Goal: Task Accomplishment & Management: Use online tool/utility

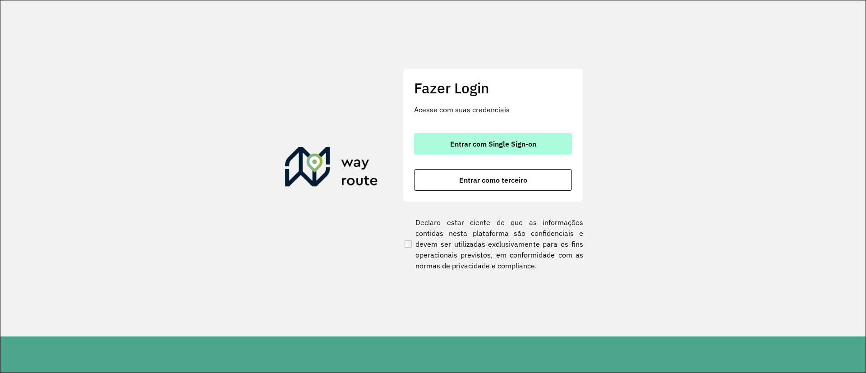
click at [513, 143] on span "Entrar com Single Sign-on" at bounding box center [493, 143] width 86 height 7
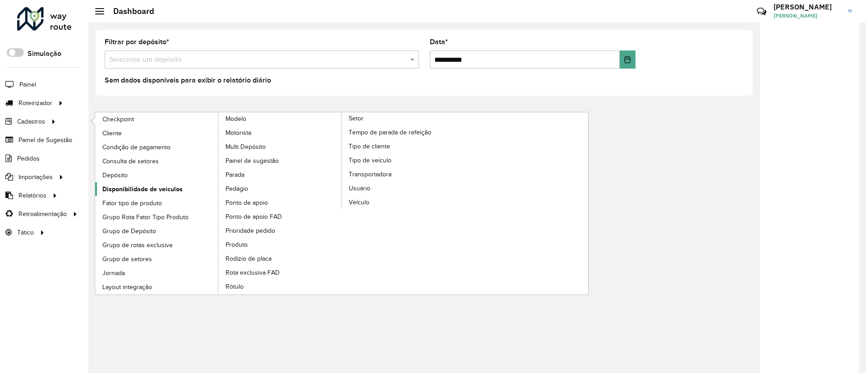
click at [166, 189] on span "Disponibilidade de veículos" at bounding box center [142, 189] width 80 height 9
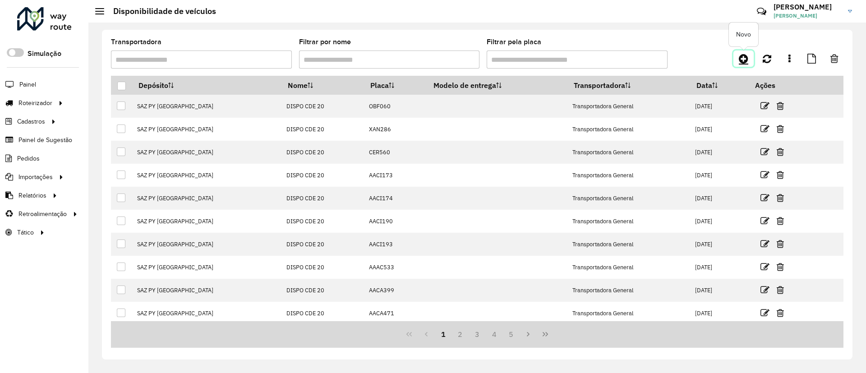
click at [735, 56] on link at bounding box center [744, 59] width 20 height 16
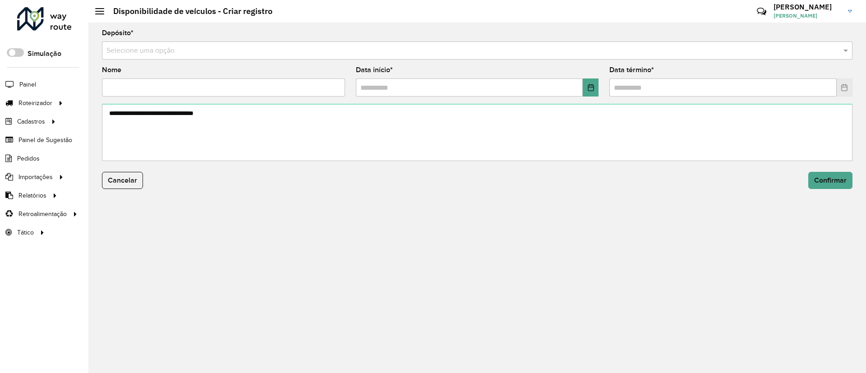
click at [340, 55] on input "text" at bounding box center [468, 51] width 724 height 11
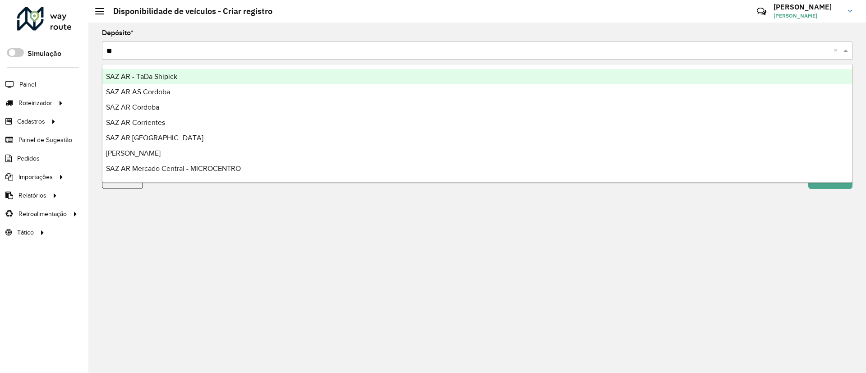
type input "***"
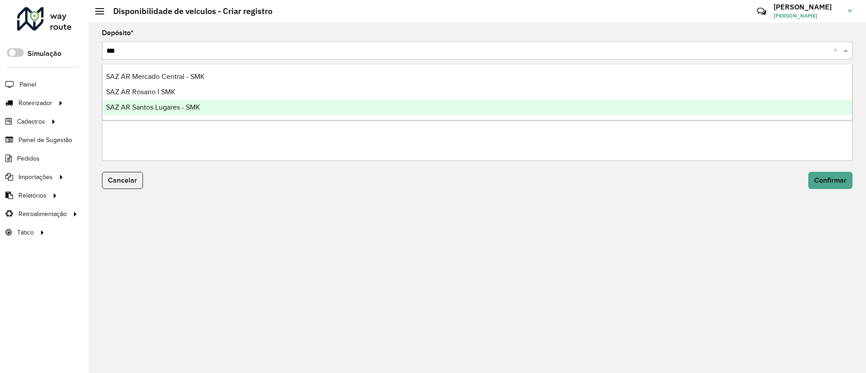
click at [264, 107] on div "SAZ AR Santos Lugares - SMK" at bounding box center [477, 107] width 750 height 15
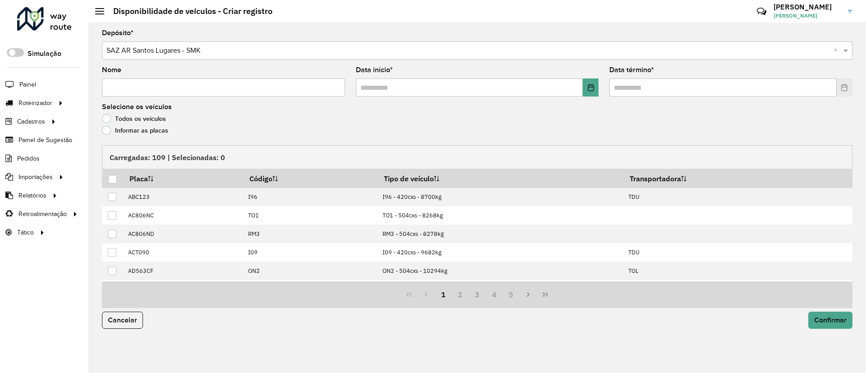
drag, startPoint x: 245, startPoint y: 85, endPoint x: 231, endPoint y: 95, distance: 16.4
click at [245, 85] on input "Nome" at bounding box center [223, 88] width 243 height 18
type input "**********"
click at [592, 89] on icon "Choose Date" at bounding box center [590, 87] width 7 height 7
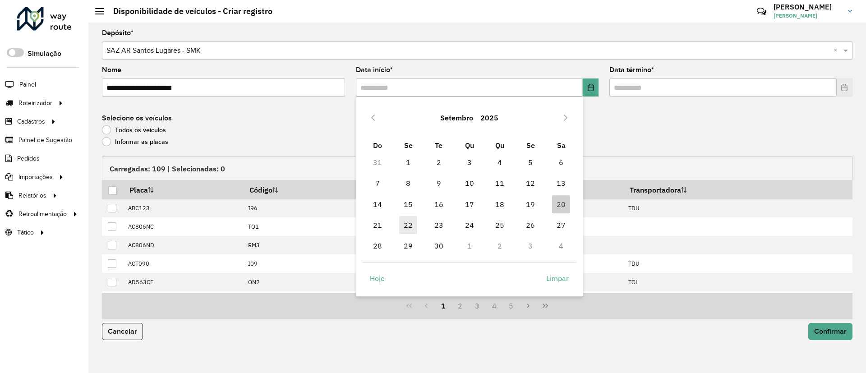
click at [415, 226] on span "22" at bounding box center [408, 225] width 18 height 18
type input "**********"
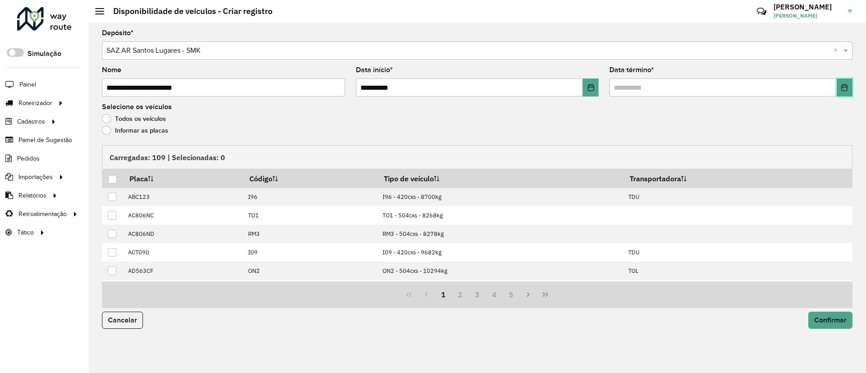
click at [844, 92] on button "Choose Date" at bounding box center [845, 88] width 16 height 18
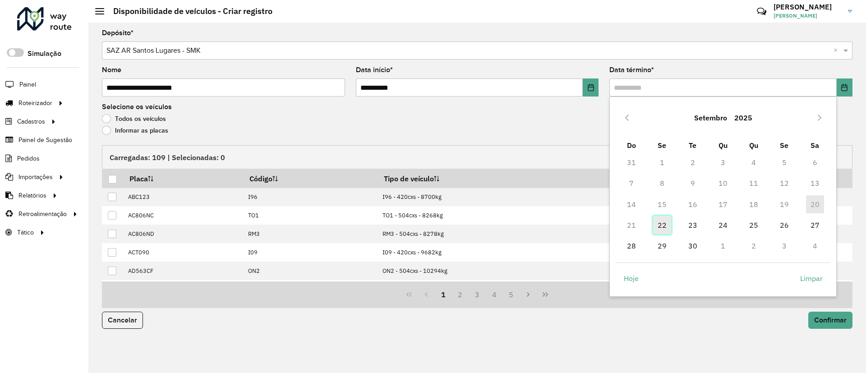
click at [663, 227] on span "22" at bounding box center [662, 225] width 18 height 18
type input "**********"
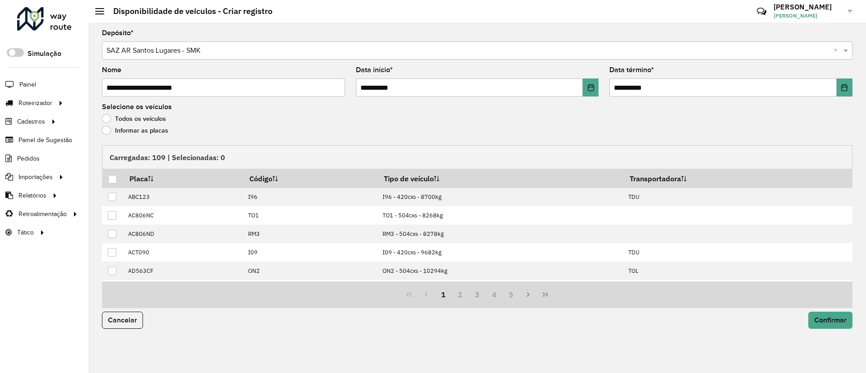
click at [156, 133] on label "Informar as placas" at bounding box center [135, 130] width 66 height 9
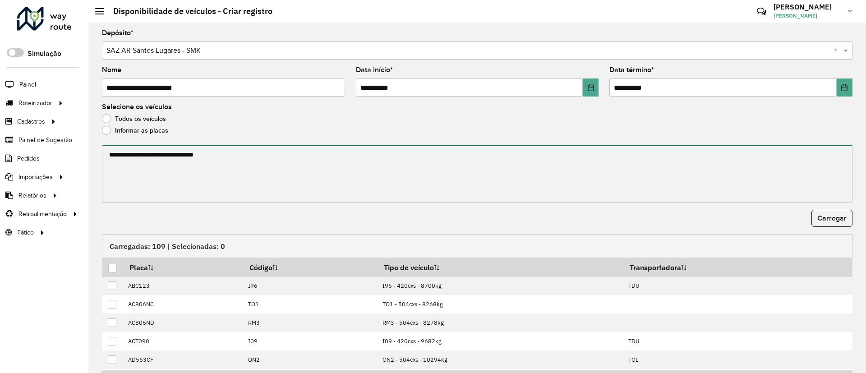
click at [149, 165] on textarea at bounding box center [477, 173] width 751 height 57
paste textarea "****** ****** ****** ****** ******* ******* ******* ****** ****** ****** ******…"
type textarea "****** ****** ****** ****** ******* ******* ******* ****** ****** ****** ******…"
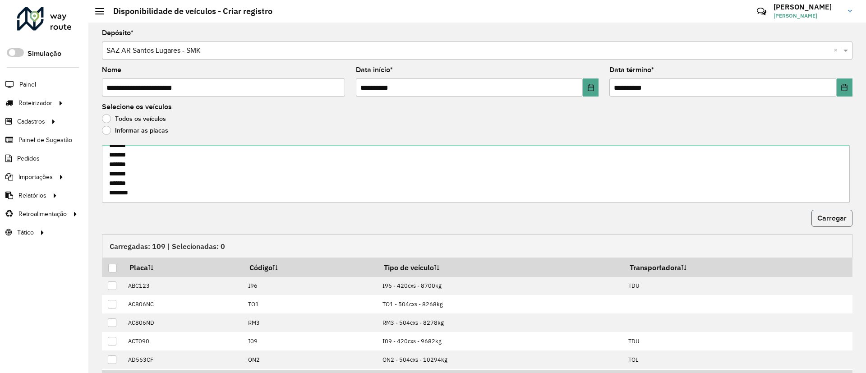
click at [840, 224] on button "Carregar" at bounding box center [832, 218] width 41 height 17
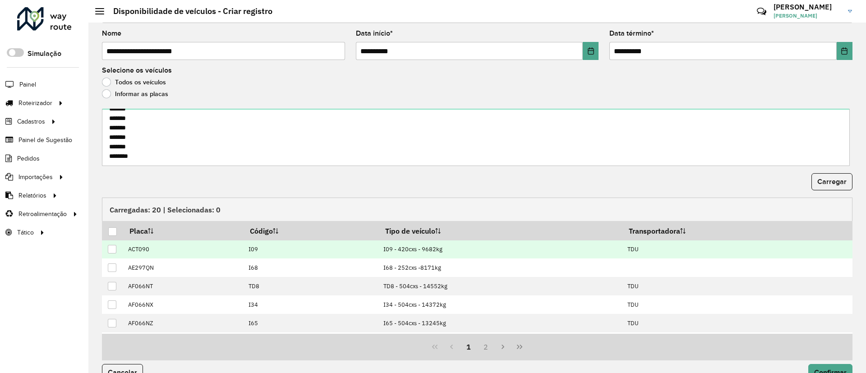
scroll to position [55, 0]
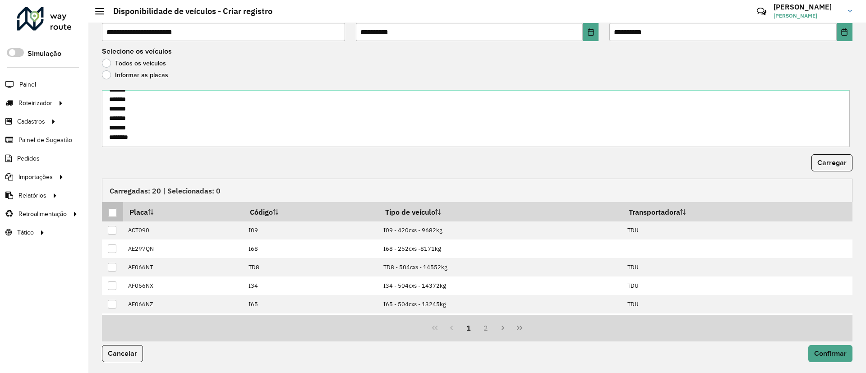
click at [110, 212] on div at bounding box center [112, 212] width 9 height 9
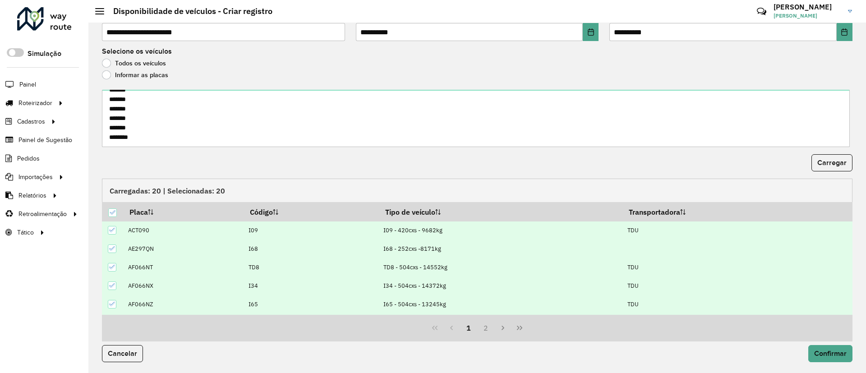
scroll to position [152, 0]
click at [829, 357] on span "Confirmar" at bounding box center [830, 354] width 32 height 8
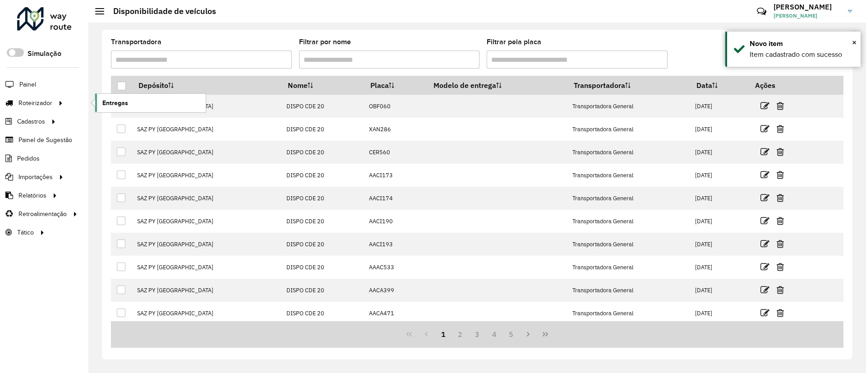
click at [109, 105] on span "Entregas" at bounding box center [115, 102] width 26 height 9
click at [751, 59] on link at bounding box center [744, 59] width 20 height 16
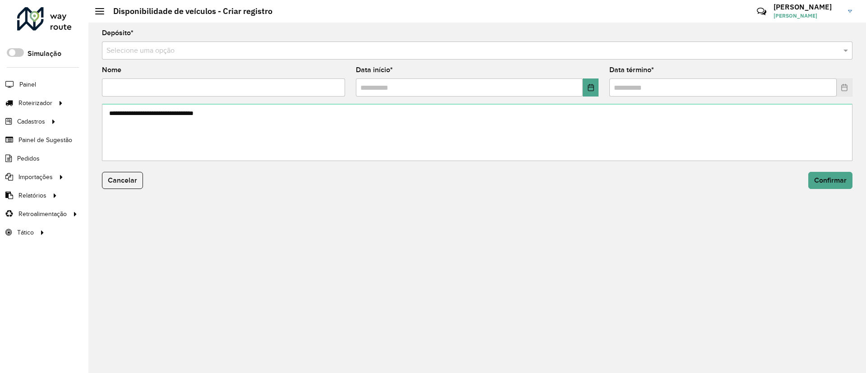
click at [503, 49] on input "text" at bounding box center [468, 51] width 724 height 11
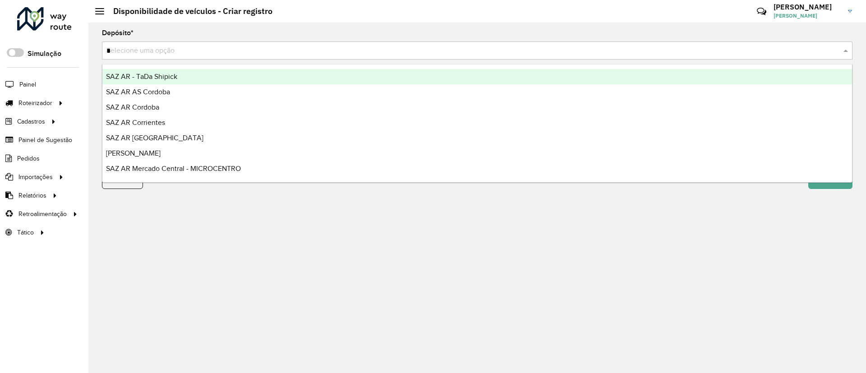
type input "**"
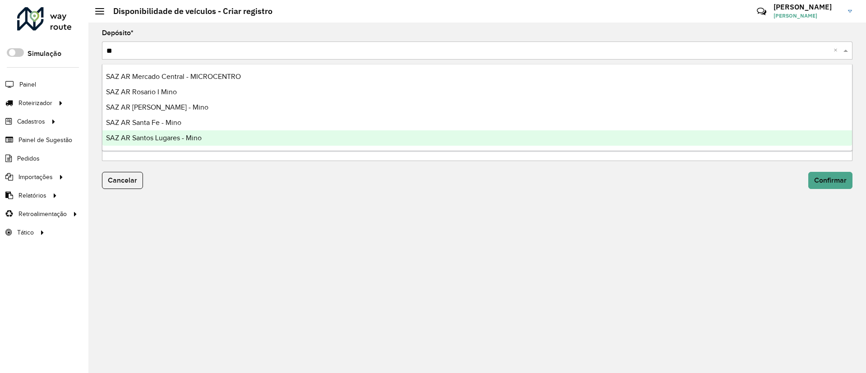
click at [194, 141] on span "SAZ AR Santos Lugares - Mino" at bounding box center [154, 138] width 96 height 8
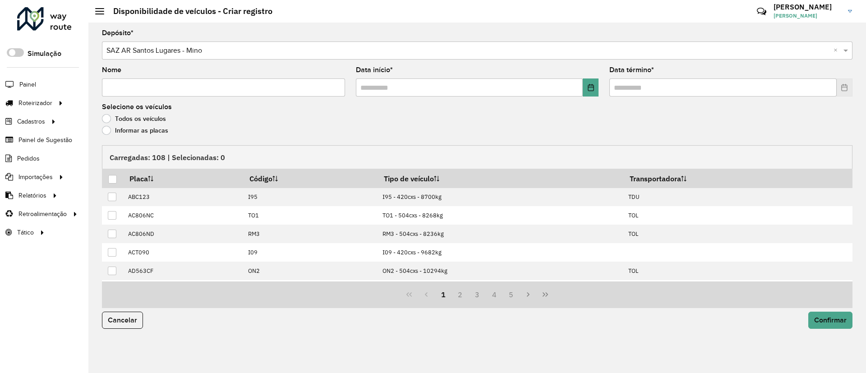
drag, startPoint x: 193, startPoint y: 84, endPoint x: 289, endPoint y: 146, distance: 114.3
click at [193, 84] on input "Nome" at bounding box center [223, 88] width 243 height 18
type input "**********"
click at [589, 84] on icon "Choose Date" at bounding box center [590, 87] width 7 height 7
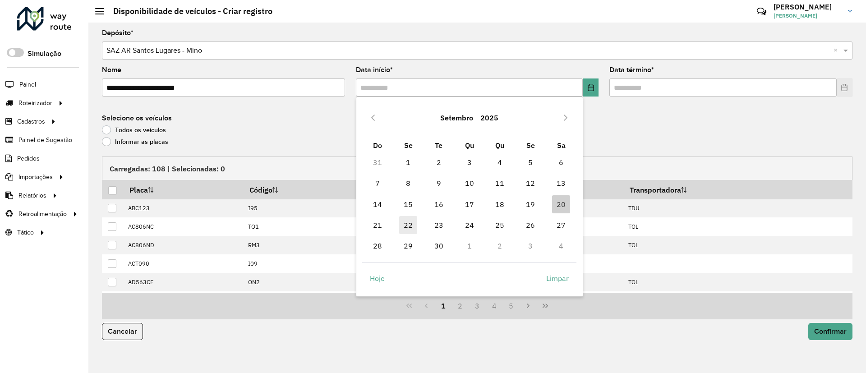
click at [401, 220] on span "22" at bounding box center [408, 225] width 18 height 18
type input "**********"
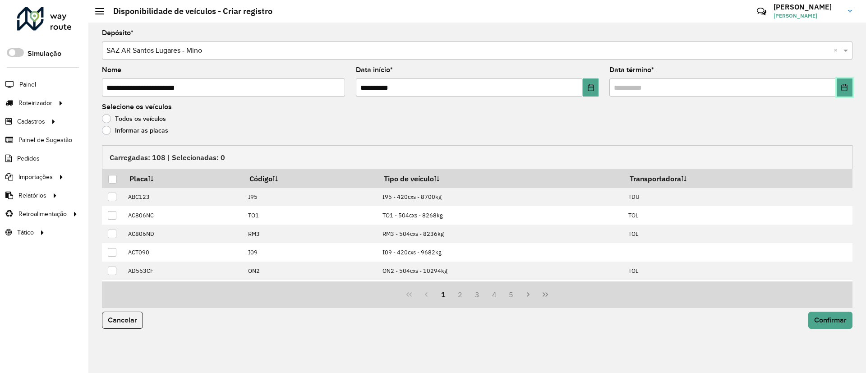
click at [837, 83] on button "Choose Date" at bounding box center [845, 88] width 16 height 18
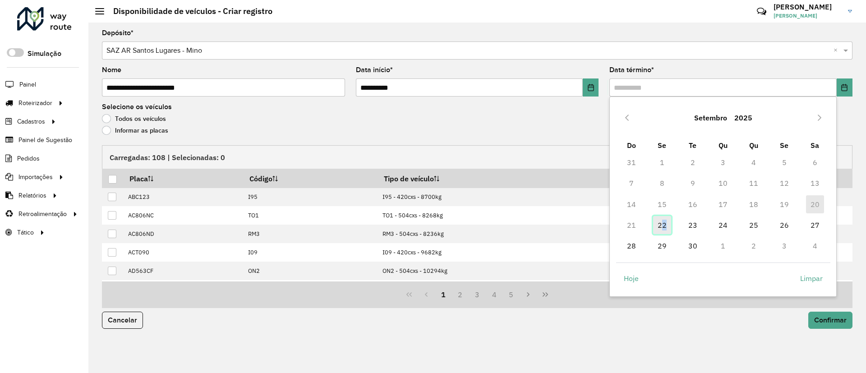
click at [664, 221] on span "22" at bounding box center [662, 225] width 18 height 18
type input "**********"
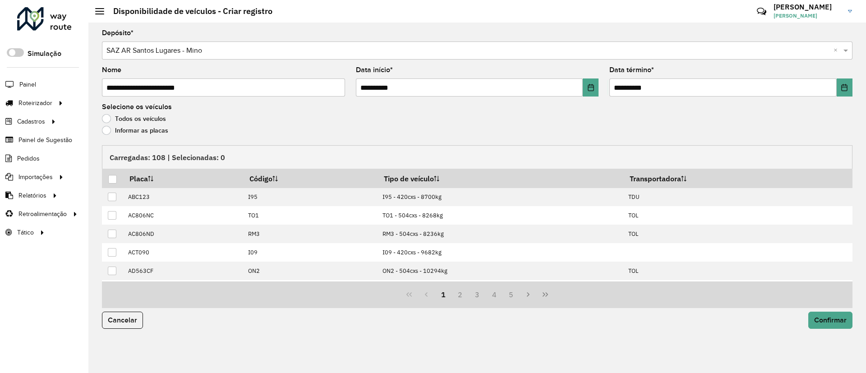
click at [155, 129] on label "Informar as placas" at bounding box center [135, 130] width 66 height 9
click at [130, 129] on label "Informar as placas" at bounding box center [135, 130] width 66 height 9
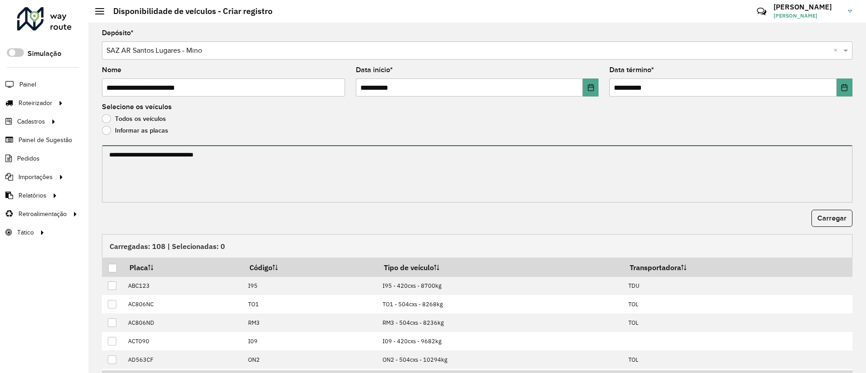
click at [139, 146] on textarea at bounding box center [477, 173] width 751 height 57
paste textarea "******* ******* ******* ******* ******* *******"
paste textarea "******* ******* ******* ******* ******* ****** ******* ******* ******* ****** *…"
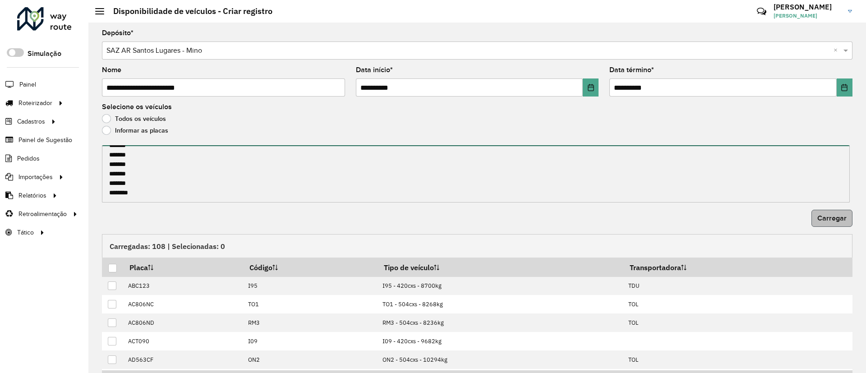
type textarea "******* ******* ******* ******* ******* ******* ******* ******* ******* *******…"
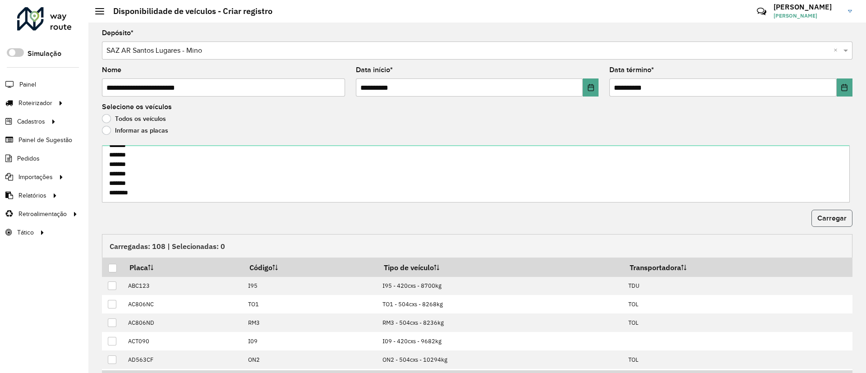
click at [828, 217] on span "Carregar" at bounding box center [832, 218] width 29 height 8
click at [112, 265] on div at bounding box center [112, 268] width 9 height 9
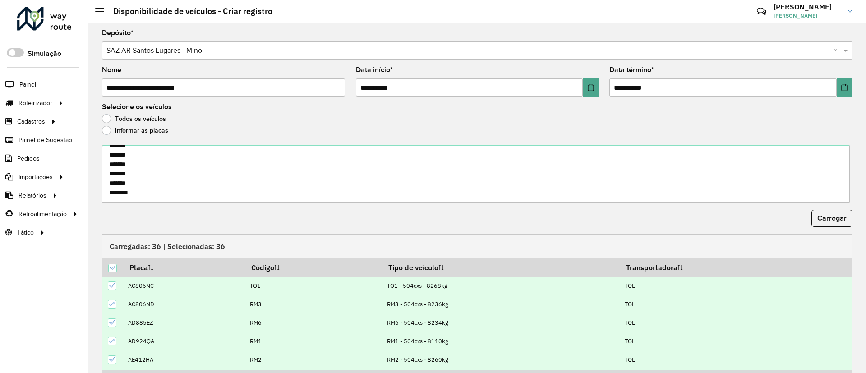
scroll to position [55, 0]
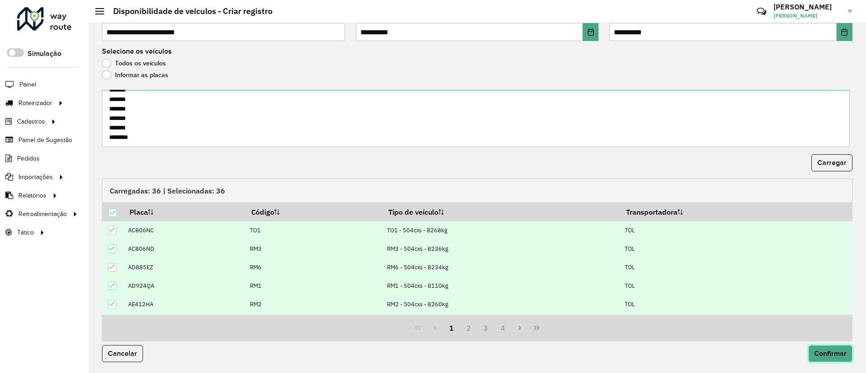
click at [837, 360] on button "Confirmar" at bounding box center [831, 353] width 44 height 17
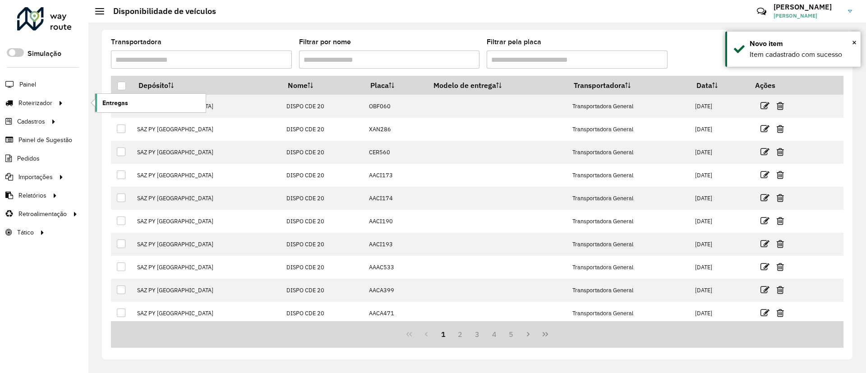
click at [115, 99] on span "Entregas" at bounding box center [115, 102] width 26 height 9
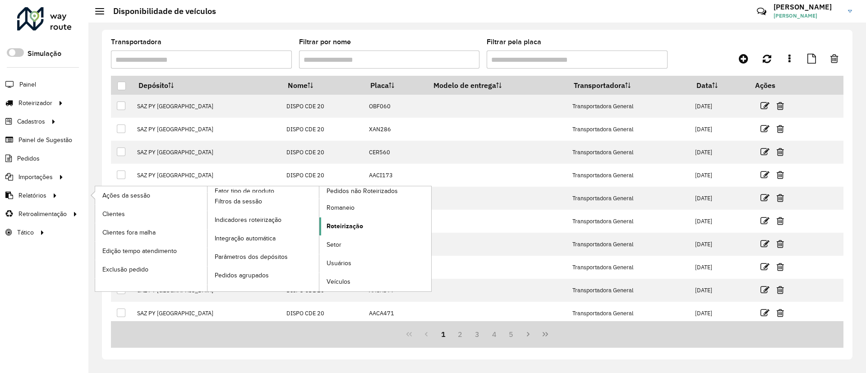
click at [351, 229] on span "Roteirização" at bounding box center [345, 226] width 37 height 9
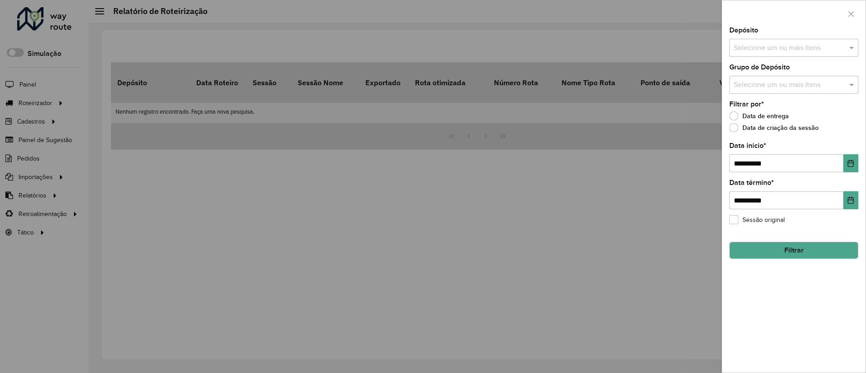
click at [773, 54] on div "Selecione um ou mais itens" at bounding box center [794, 48] width 129 height 18
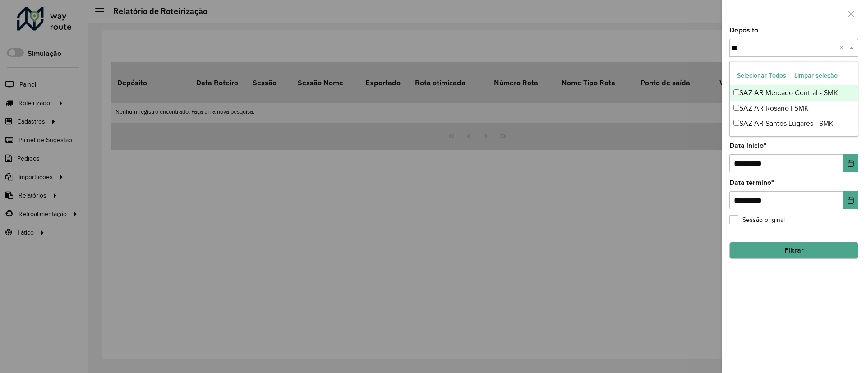
type input "***"
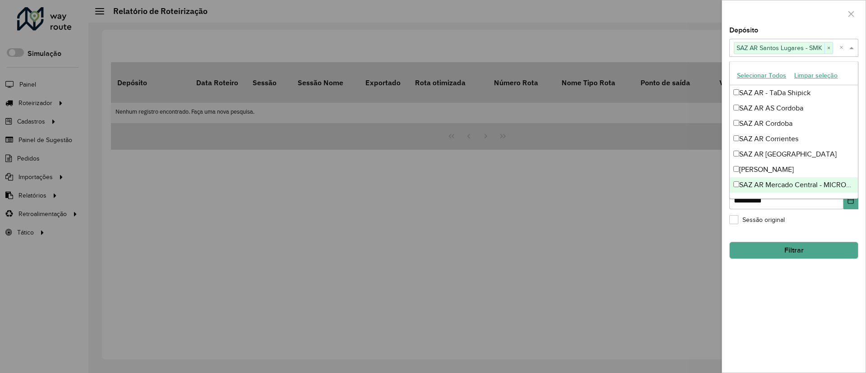
click at [814, 345] on div "**********" at bounding box center [793, 200] width 143 height 346
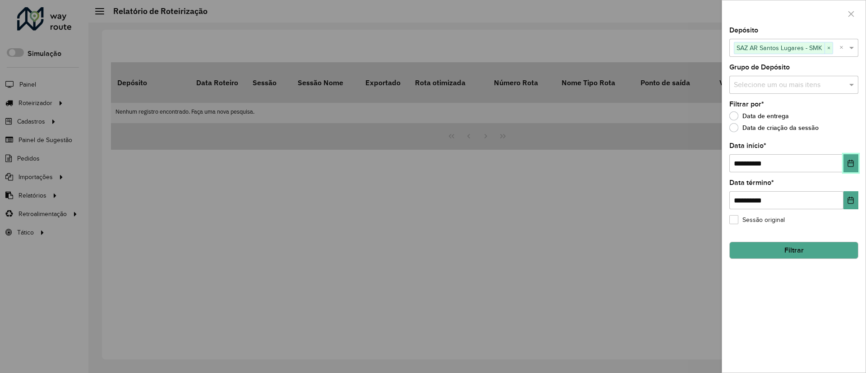
click at [848, 160] on icon "Choose Date" at bounding box center [850, 163] width 7 height 7
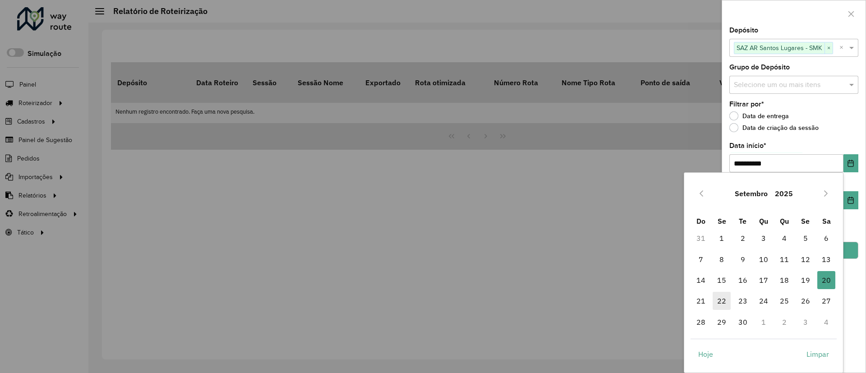
click at [719, 305] on span "22" at bounding box center [722, 301] width 18 height 18
type input "**********"
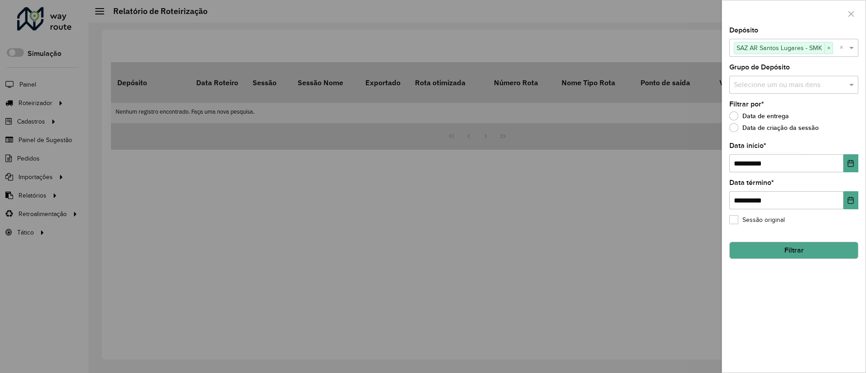
click at [788, 235] on hb-field-button "Filtrar" at bounding box center [794, 247] width 129 height 24
click at [786, 245] on button "Filtrar" at bounding box center [794, 250] width 129 height 17
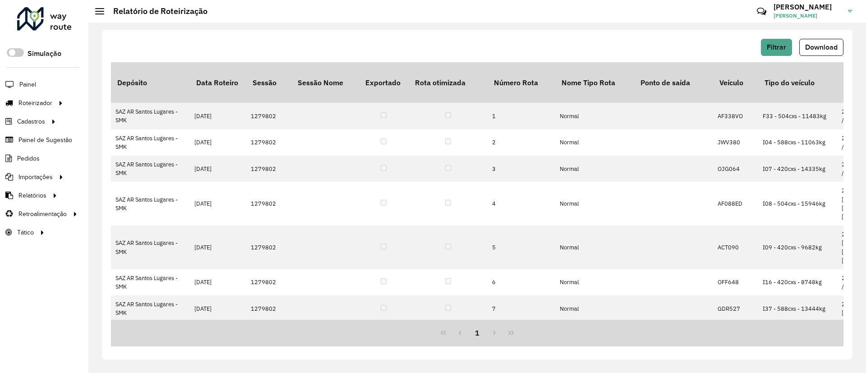
click at [820, 41] on button "Download" at bounding box center [822, 47] width 44 height 17
click at [774, 50] on span "Filtrar" at bounding box center [776, 47] width 19 height 8
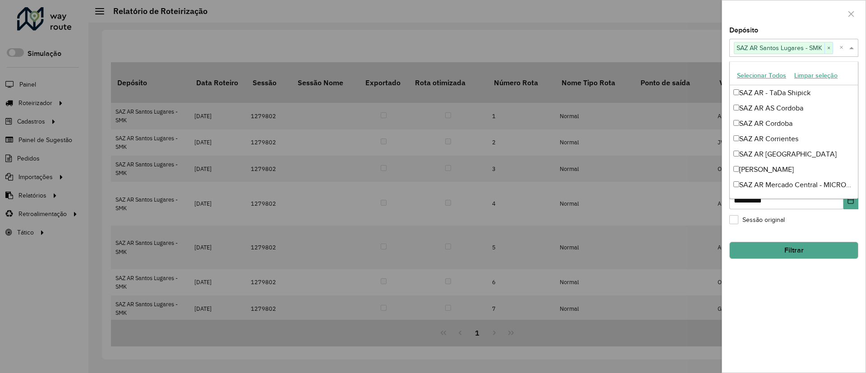
click at [849, 49] on span at bounding box center [852, 47] width 11 height 11
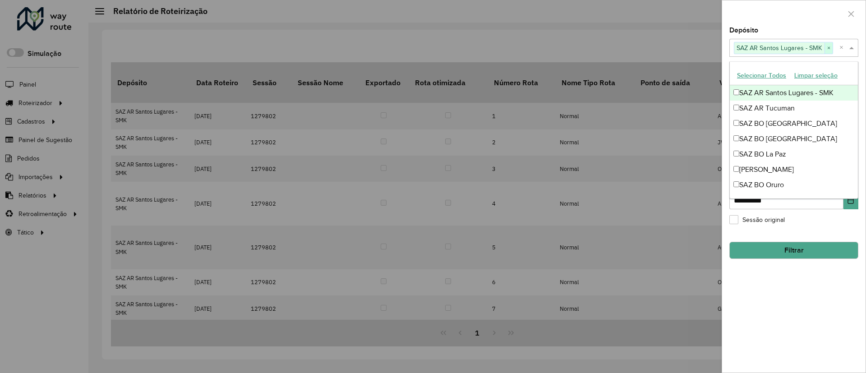
click at [830, 47] on span "×" at bounding box center [829, 48] width 8 height 11
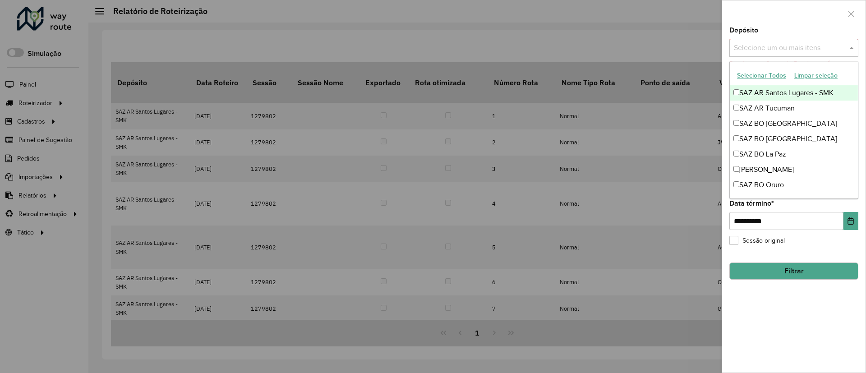
click at [803, 44] on input "text" at bounding box center [790, 48] width 116 height 11
type input "****"
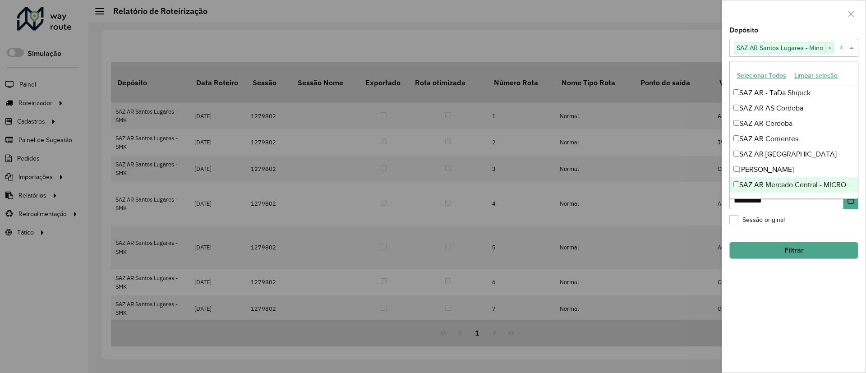
click at [748, 336] on div "**********" at bounding box center [793, 200] width 143 height 346
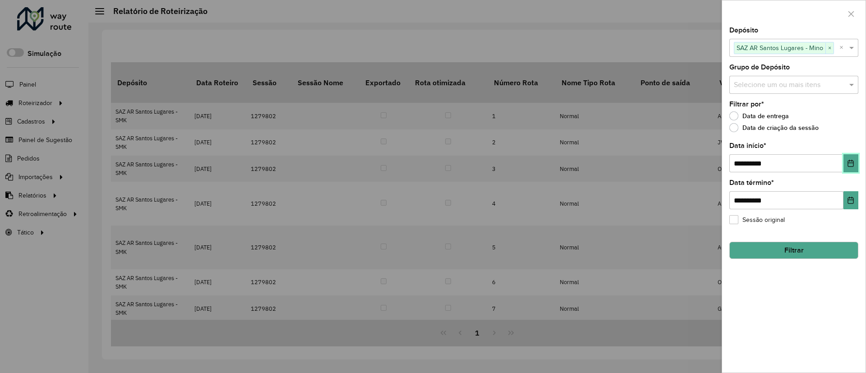
click at [852, 162] on icon "Choose Date" at bounding box center [850, 163] width 7 height 7
click at [855, 275] on div "**********" at bounding box center [793, 200] width 143 height 346
click at [828, 246] on button "Filtrar" at bounding box center [794, 250] width 129 height 17
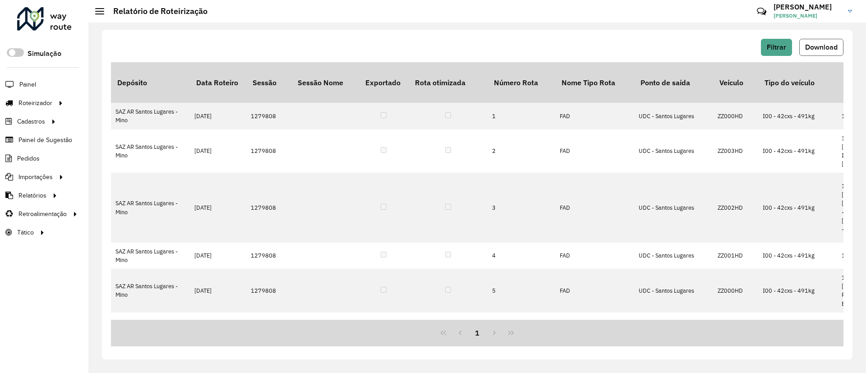
click at [818, 48] on span "Download" at bounding box center [821, 47] width 32 height 8
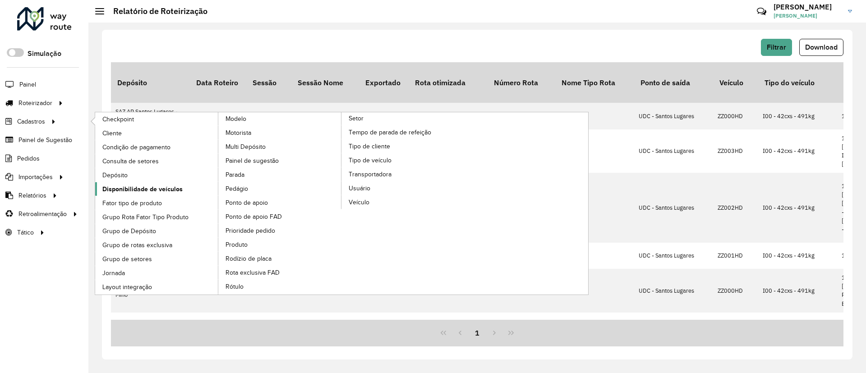
click at [151, 190] on span "Disponibilidade de veículos" at bounding box center [142, 189] width 80 height 9
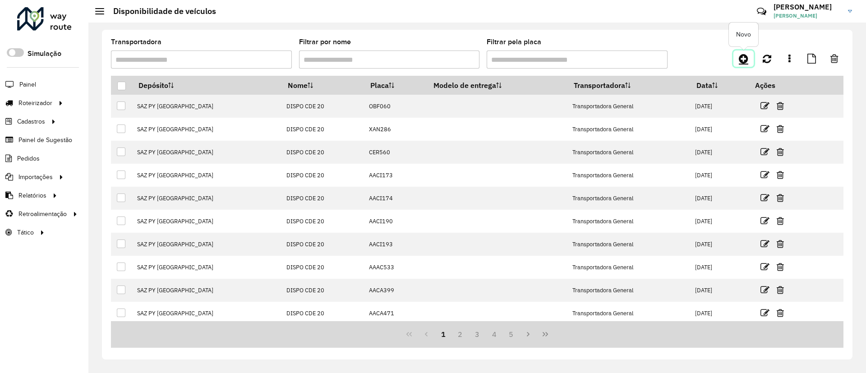
click at [749, 59] on link at bounding box center [744, 59] width 20 height 16
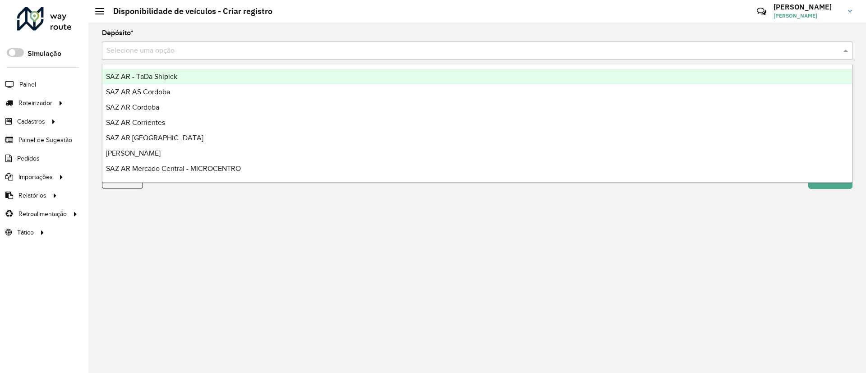
click at [550, 50] on input "text" at bounding box center [468, 51] width 724 height 11
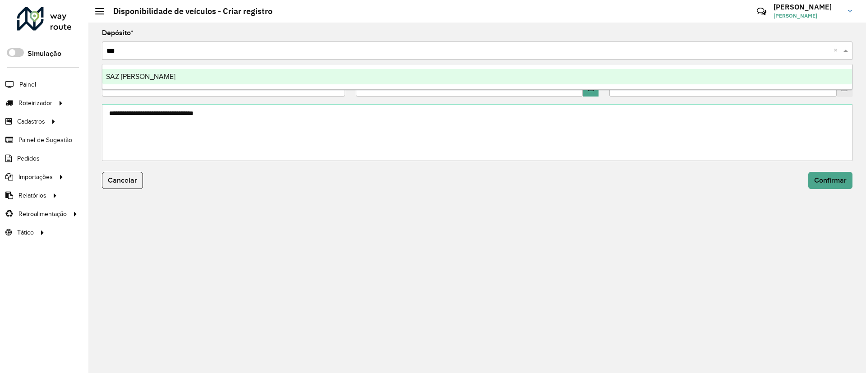
type input "****"
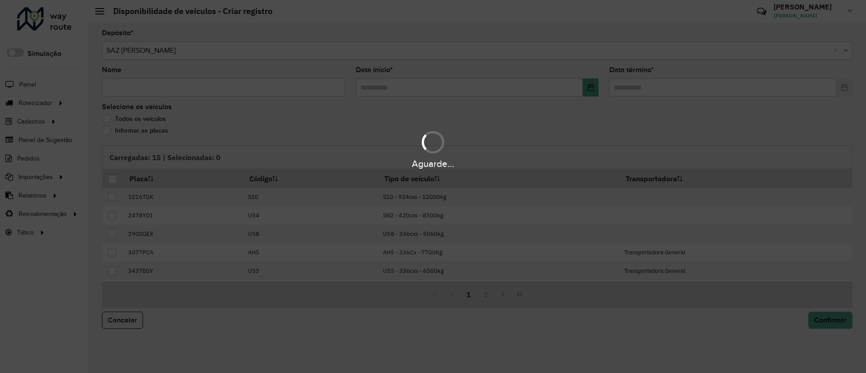
click at [161, 92] on input "Nome" at bounding box center [223, 88] width 243 height 18
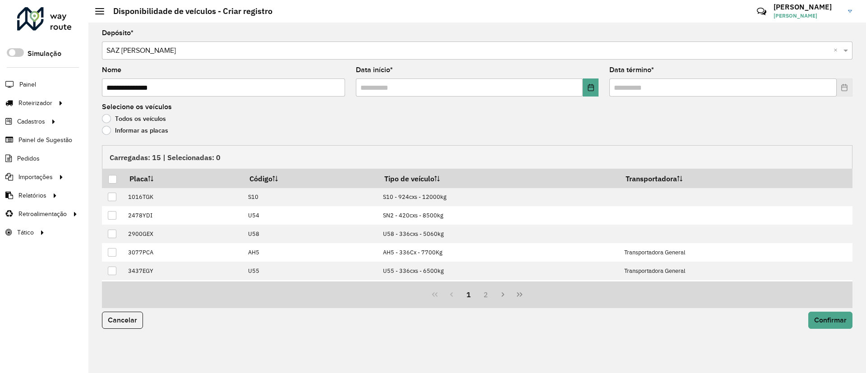
type input "**********"
click at [583, 94] on button "Choose Date" at bounding box center [591, 88] width 16 height 18
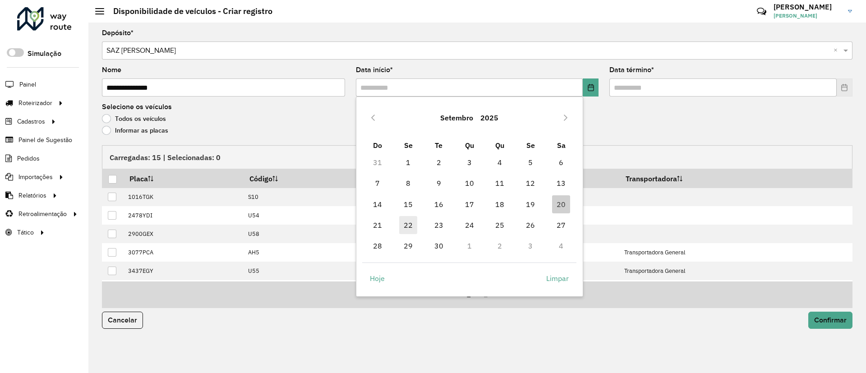
click at [406, 228] on span "22" at bounding box center [408, 225] width 18 height 18
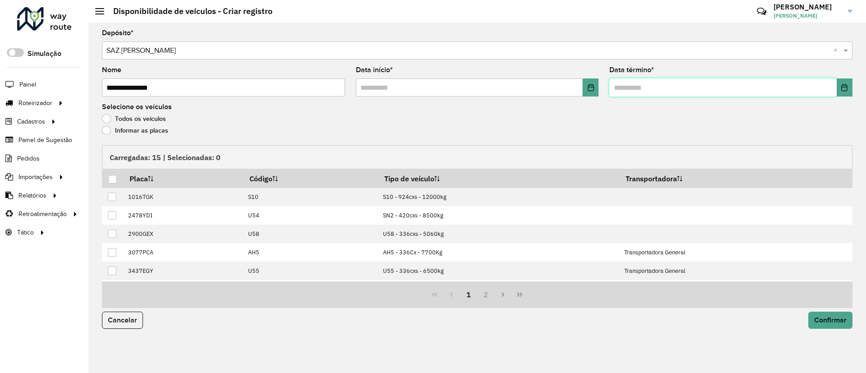
click at [835, 86] on input "text" at bounding box center [723, 88] width 227 height 18
click at [839, 87] on button "Choose Date" at bounding box center [845, 88] width 16 height 18
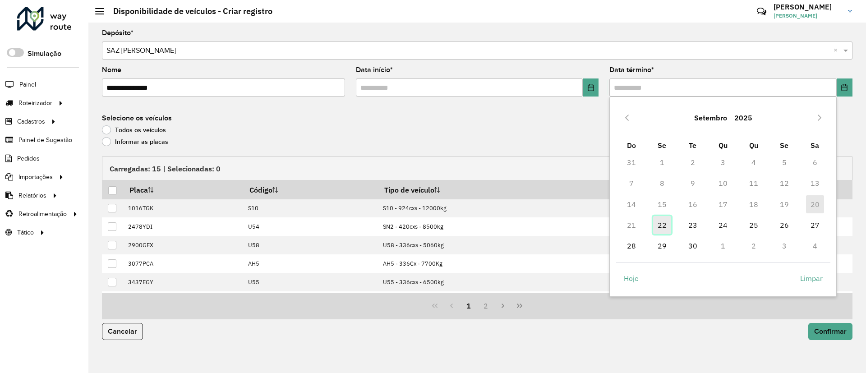
click at [669, 224] on span "22" at bounding box center [662, 225] width 18 height 18
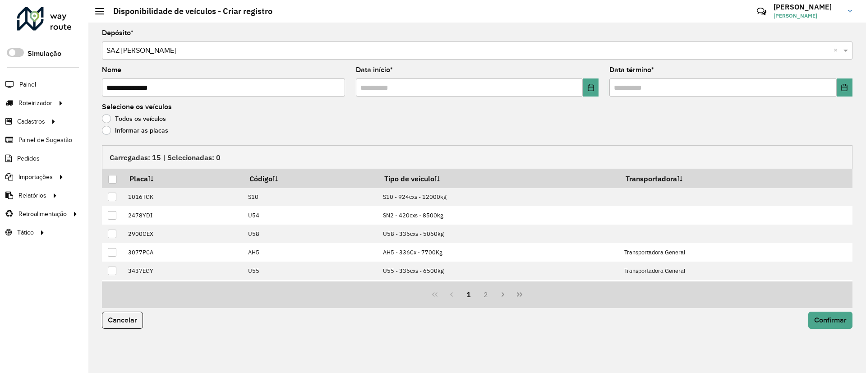
click at [133, 128] on label "Informar as placas" at bounding box center [135, 130] width 66 height 9
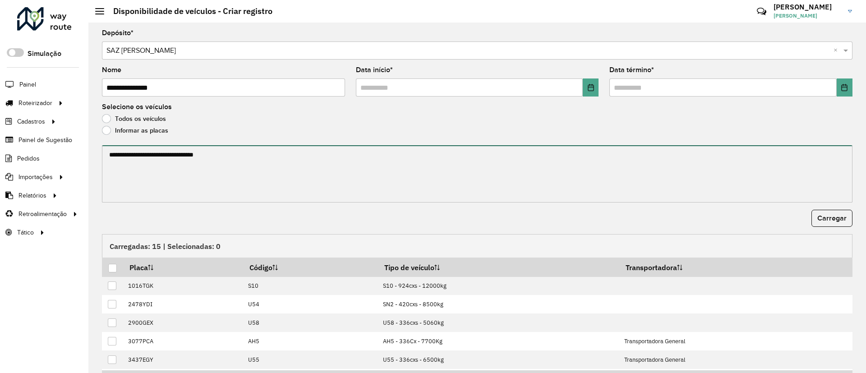
click at [142, 166] on textarea at bounding box center [477, 173] width 751 height 57
paste textarea "******* ******* ******* ******* ******* ******* ******* *******"
type textarea "******* ******* ******* ******* ******* ******* ******* *******"
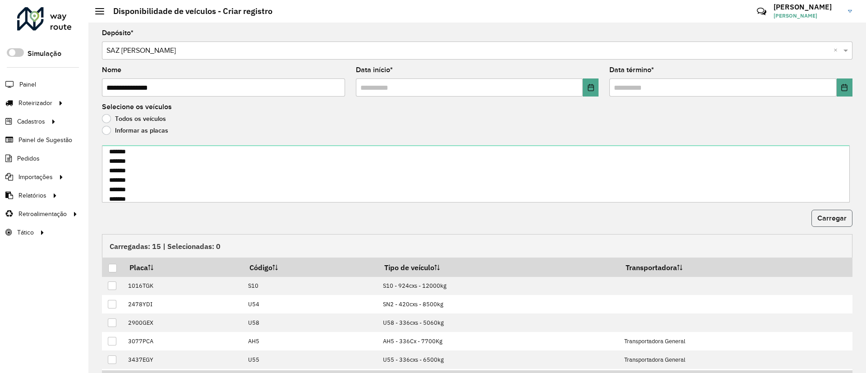
click at [812, 220] on button "Carregar" at bounding box center [832, 218] width 41 height 17
click at [114, 269] on div at bounding box center [112, 268] width 9 height 9
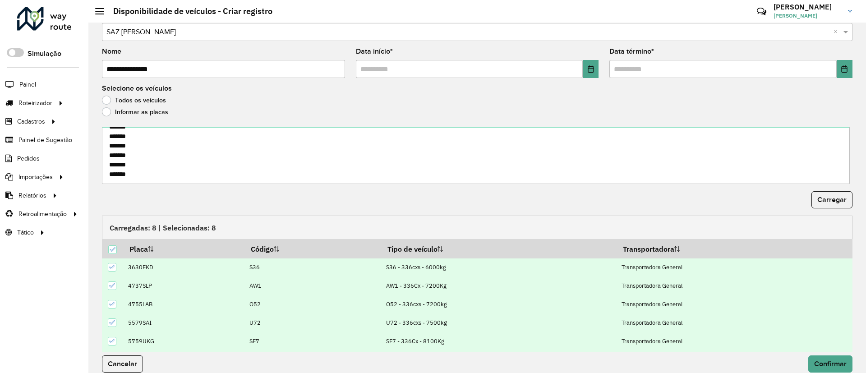
scroll to position [29, 0]
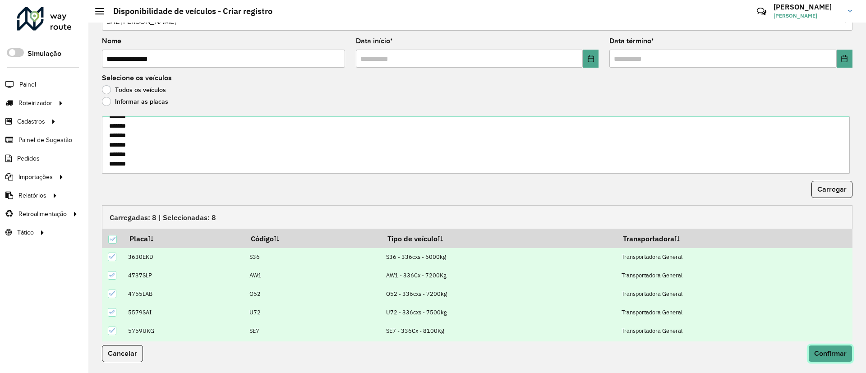
click at [815, 347] on button "Confirmar" at bounding box center [831, 353] width 44 height 17
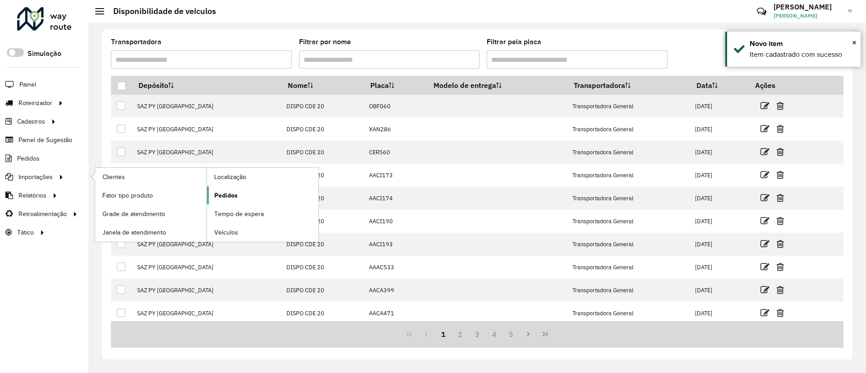
click at [231, 204] on link "Pedidos" at bounding box center [262, 195] width 111 height 18
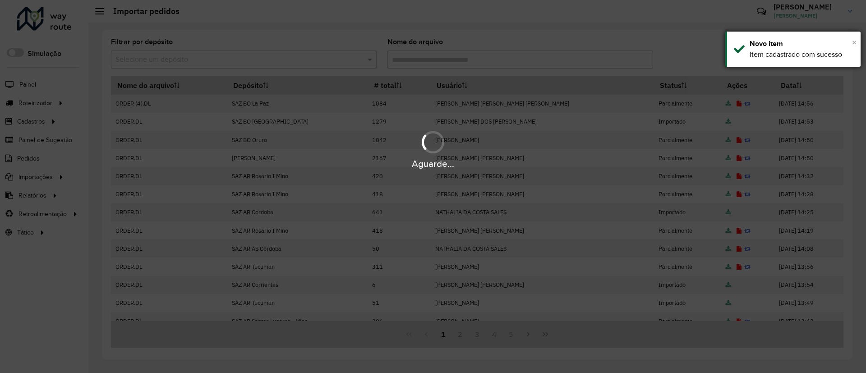
click at [856, 37] on span "×" at bounding box center [854, 42] width 5 height 10
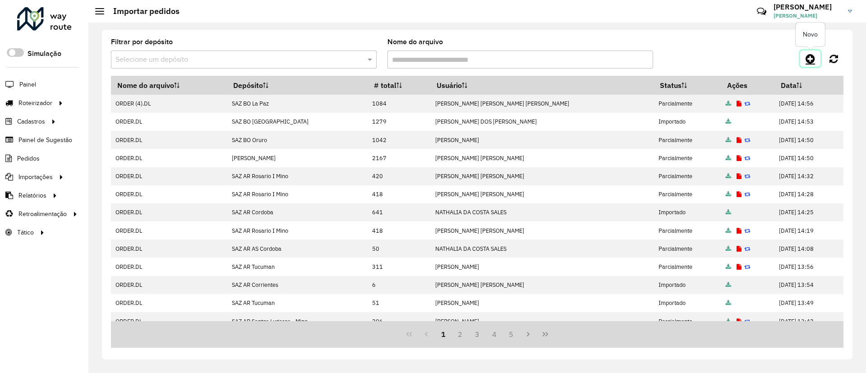
click at [813, 54] on icon at bounding box center [810, 58] width 9 height 11
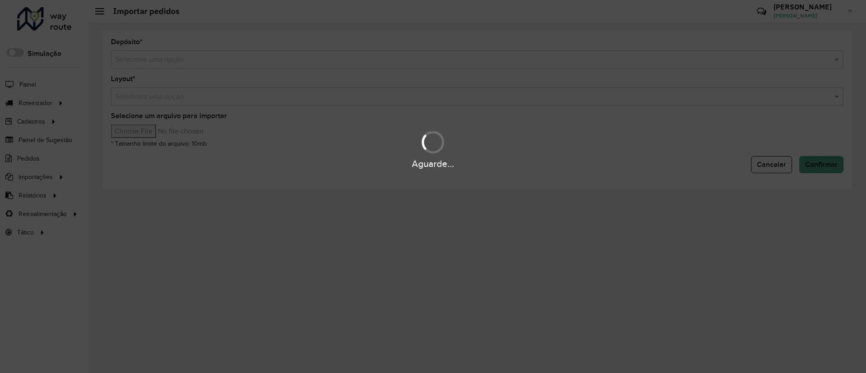
click at [328, 62] on input "text" at bounding box center [469, 60] width 706 height 11
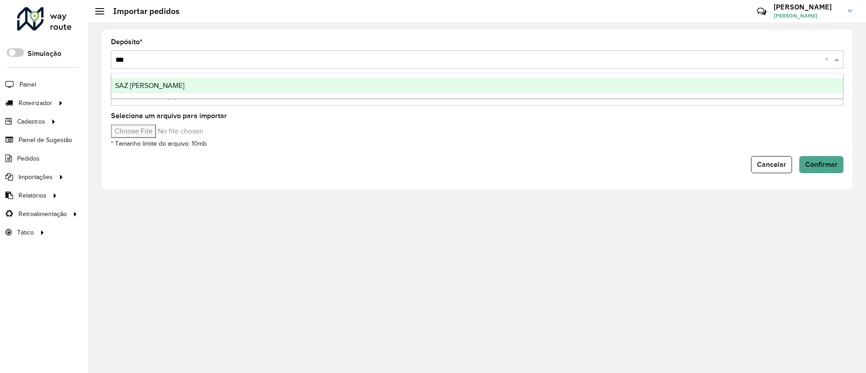
type input "****"
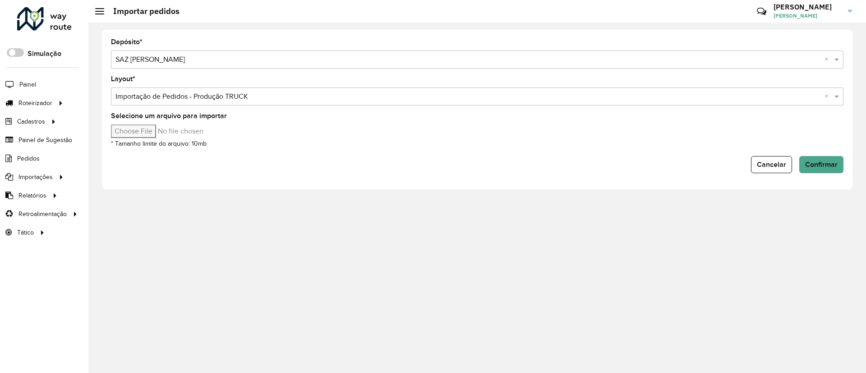
click at [134, 126] on input "Selecione um arquivo para importar" at bounding box center [187, 132] width 153 height 14
type input "**********"
click at [809, 161] on span "Confirmar" at bounding box center [821, 165] width 32 height 8
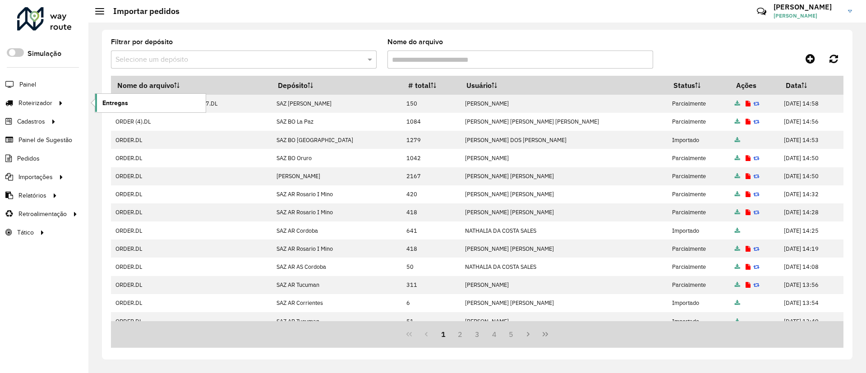
click at [106, 102] on span "Entregas" at bounding box center [115, 102] width 26 height 9
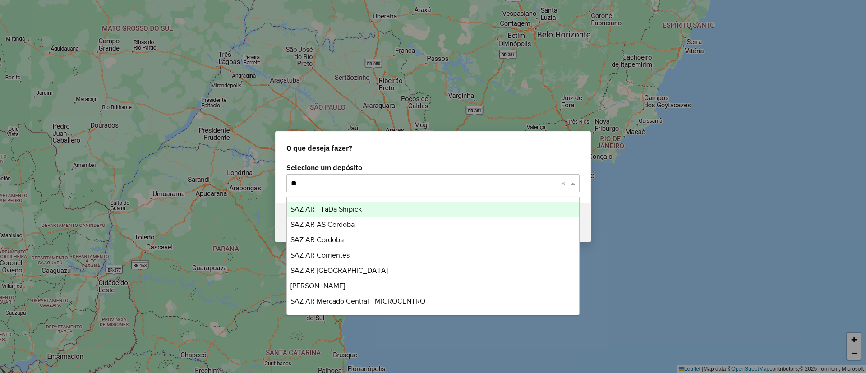
type input "***"
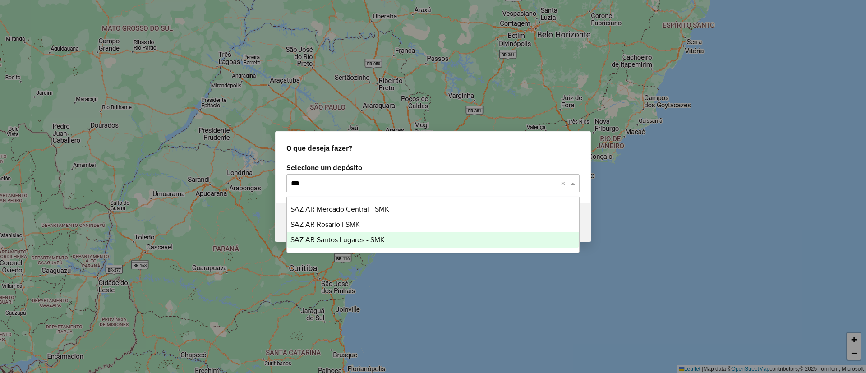
click at [406, 247] on div "SAZ AR Santos Lugares - SMK" at bounding box center [433, 239] width 292 height 15
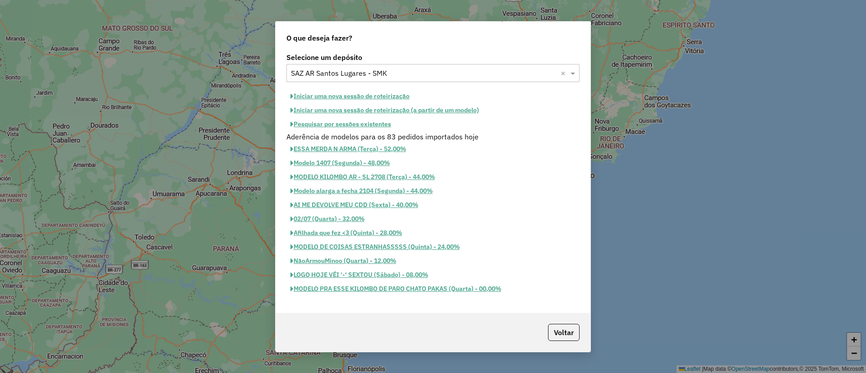
click at [357, 92] on button "Iniciar uma nova sessão de roteirização" at bounding box center [350, 96] width 127 height 14
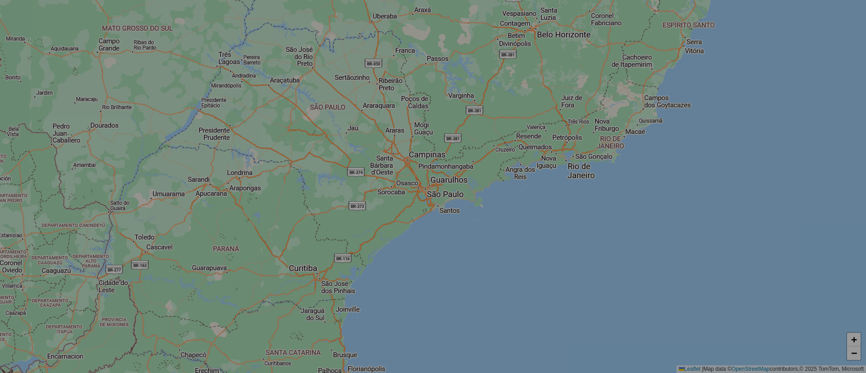
select select "*"
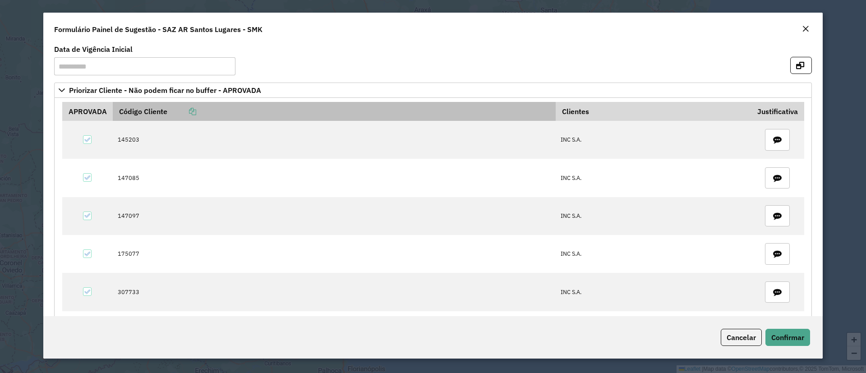
click at [195, 110] on icon at bounding box center [192, 111] width 7 height 7
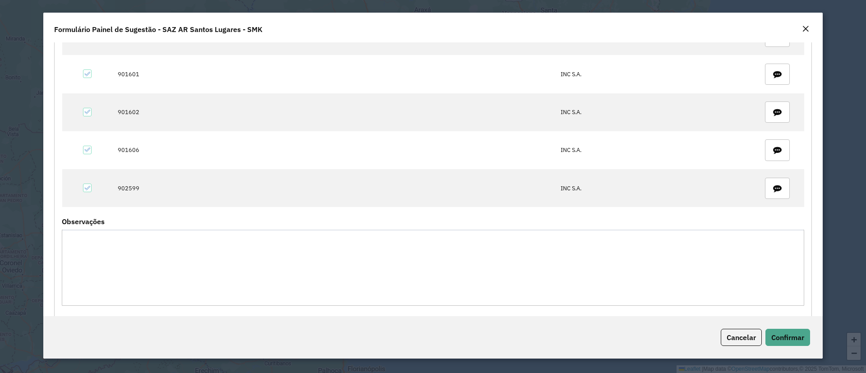
scroll to position [345, 0]
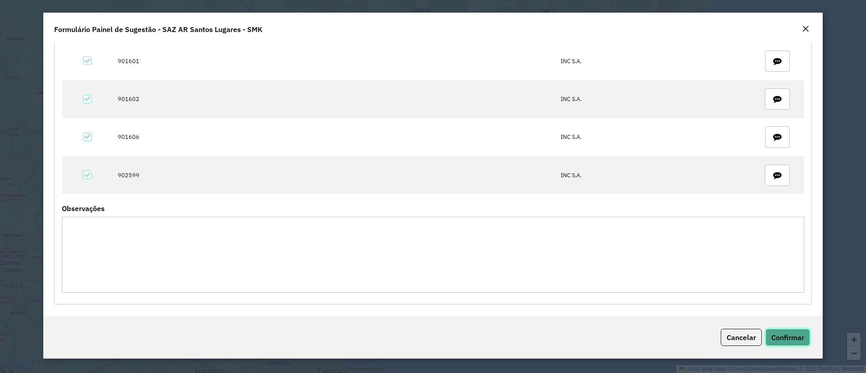
click at [789, 335] on span "Confirmar" at bounding box center [788, 337] width 33 height 9
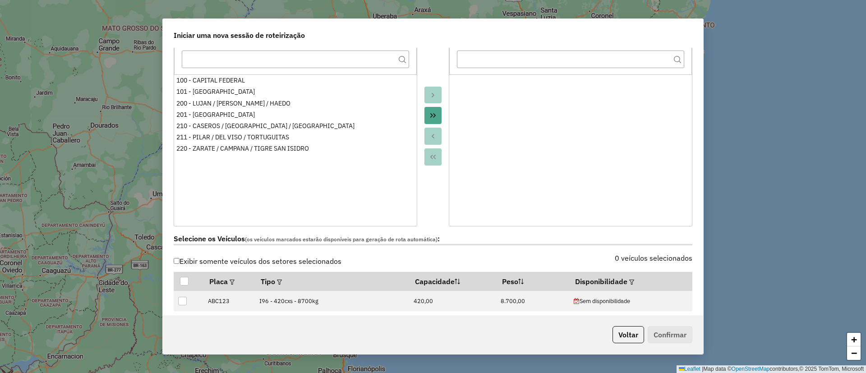
scroll to position [203, 0]
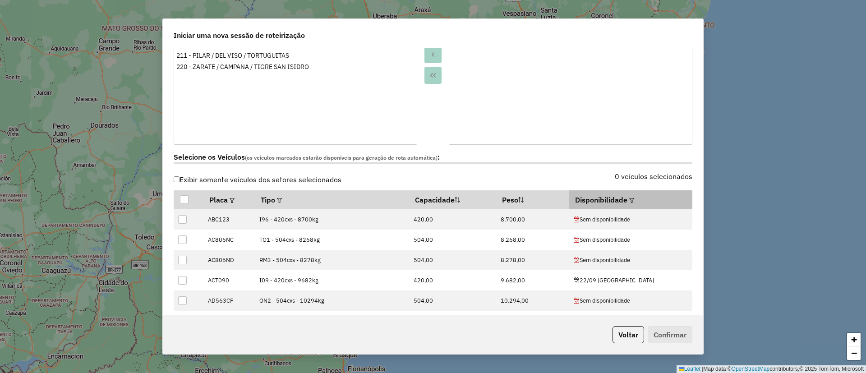
click at [629, 203] on em at bounding box center [631, 200] width 5 height 5
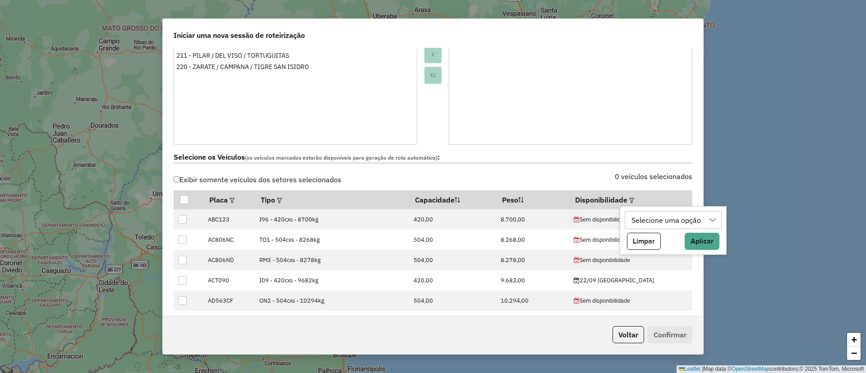
click at [627, 227] on div "Selecione uma opção" at bounding box center [673, 220] width 97 height 18
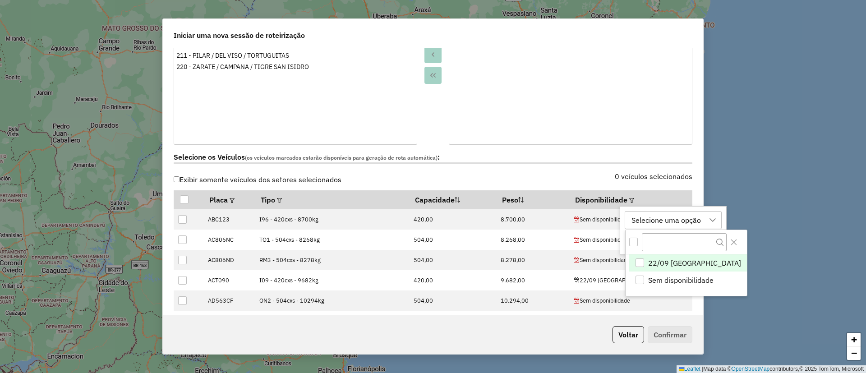
scroll to position [7, 41]
click at [665, 259] on span "22/09 SMK SANTOS LUGARES" at bounding box center [694, 263] width 93 height 11
click at [741, 238] on button "Close" at bounding box center [733, 242] width 14 height 14
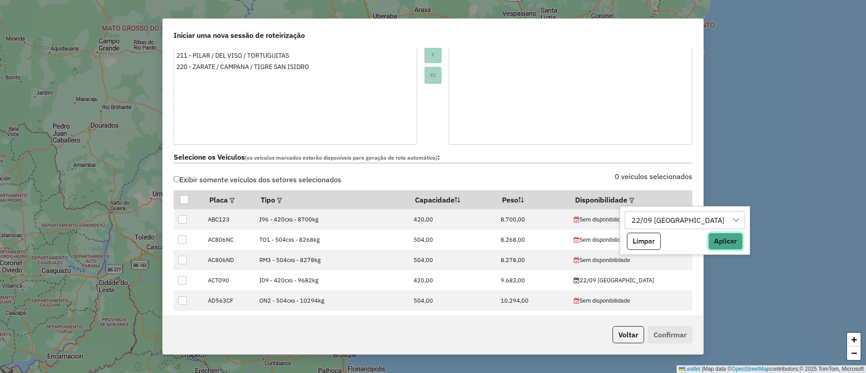
click at [743, 241] on button "Aplicar" at bounding box center [725, 241] width 35 height 17
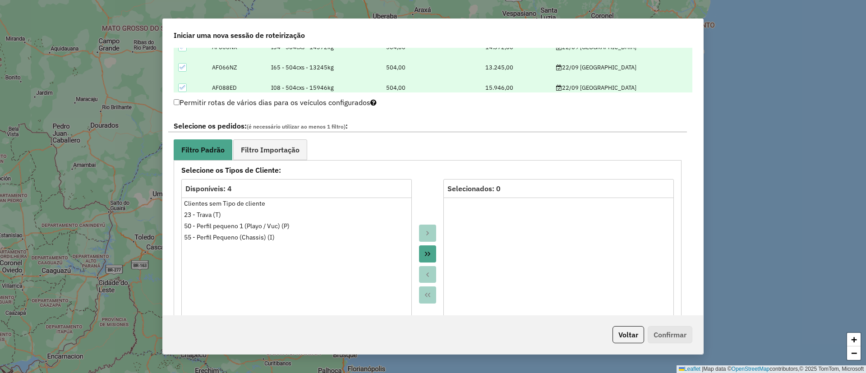
scroll to position [474, 0]
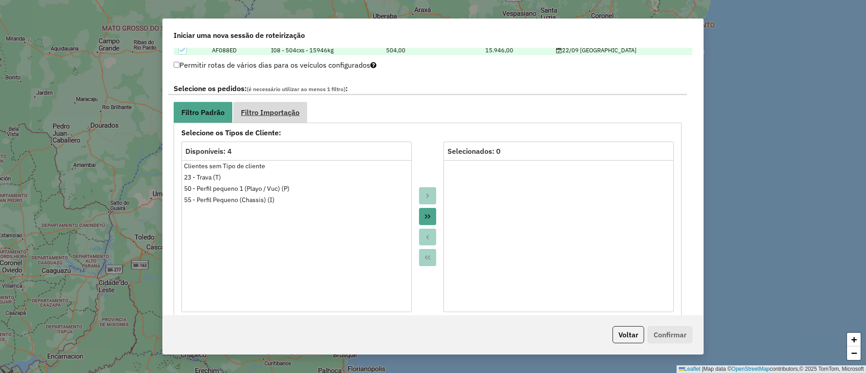
click at [285, 114] on span "Filtro Importação" at bounding box center [270, 112] width 59 height 7
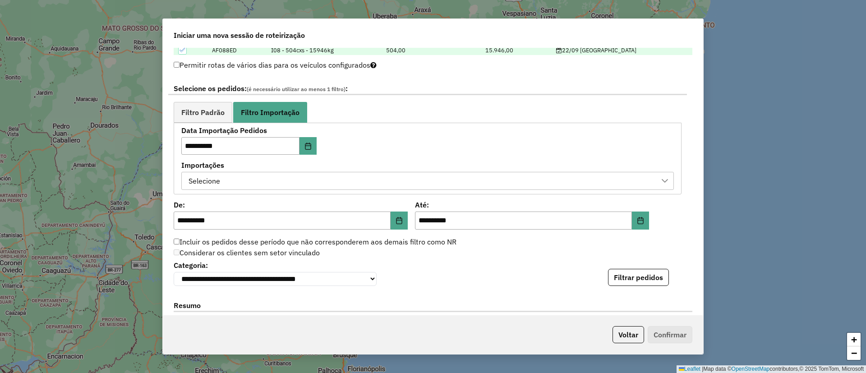
click at [271, 193] on div "**********" at bounding box center [428, 159] width 508 height 72
click at [277, 177] on div "Selecione" at bounding box center [420, 180] width 471 height 17
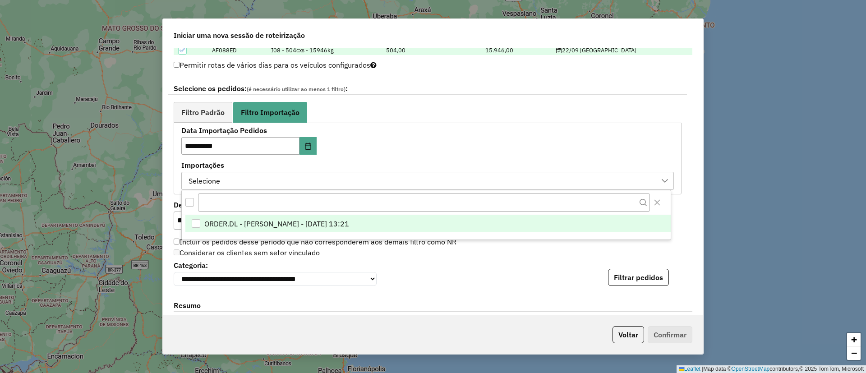
click at [296, 213] on div at bounding box center [426, 202] width 489 height 24
click at [307, 224] on span "ORDER.DL - BARBARA PAULOSSI BERTO - 20/09/2025 13:21" at bounding box center [276, 223] width 145 height 11
click at [652, 277] on button "Filtrar pedidos" at bounding box center [638, 277] width 61 height 17
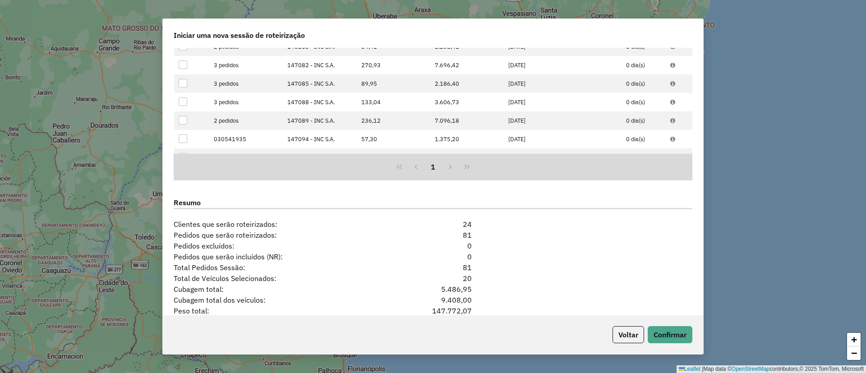
scroll to position [837, 0]
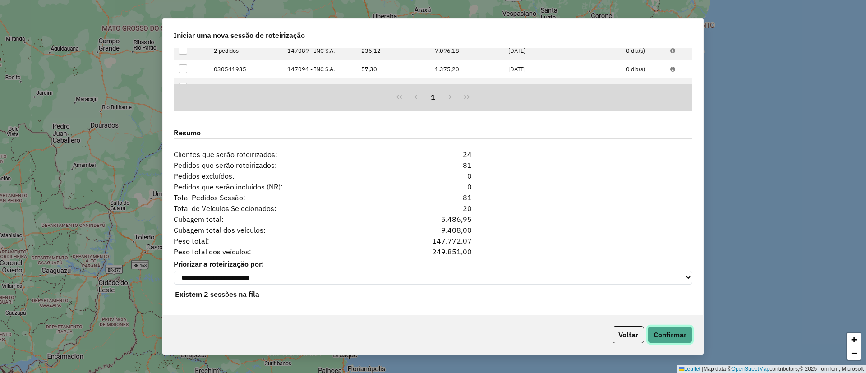
click at [664, 339] on button "Confirmar" at bounding box center [670, 334] width 45 height 17
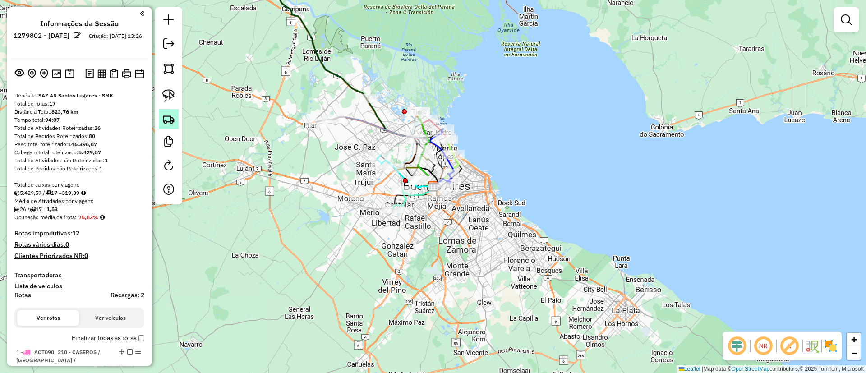
click at [169, 122] on img at bounding box center [168, 119] width 13 height 13
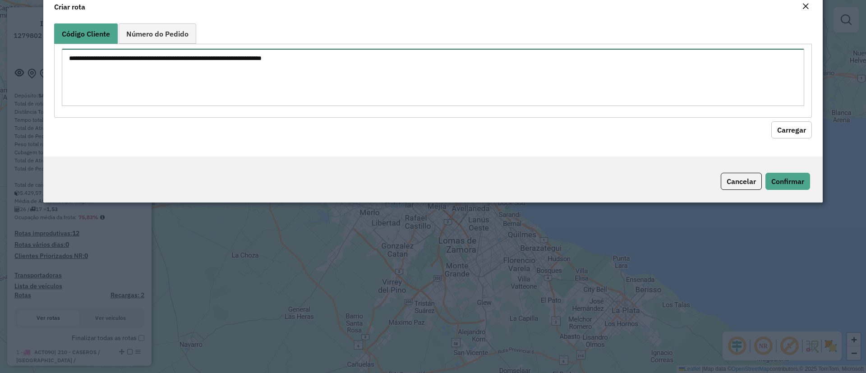
click at [194, 79] on textarea at bounding box center [433, 77] width 743 height 57
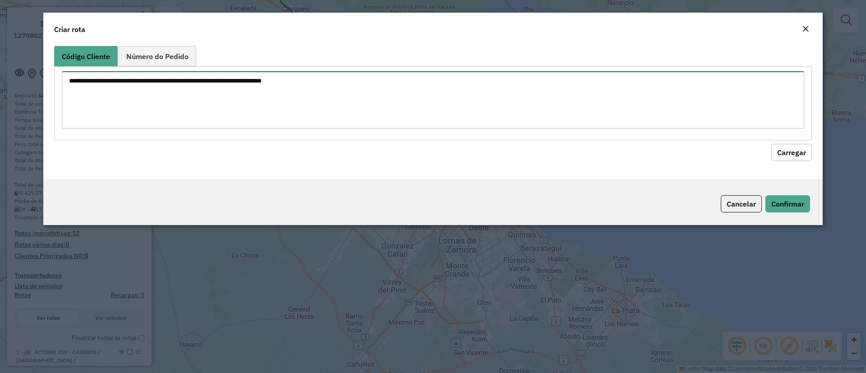
paste textarea "****** ****** ****** ****** ****** ****** ****** ****** ****** ****** ******"
click at [199, 72] on textarea at bounding box center [433, 99] width 743 height 57
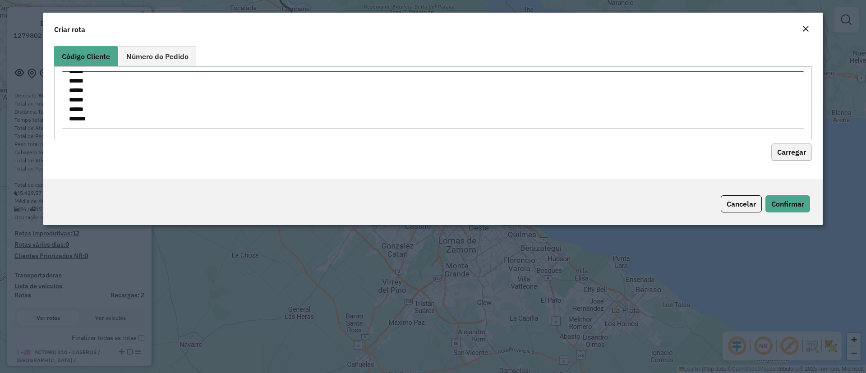
type textarea "****** ****** ****** ****** ****** ****** ****** ****** ****** ****** ******"
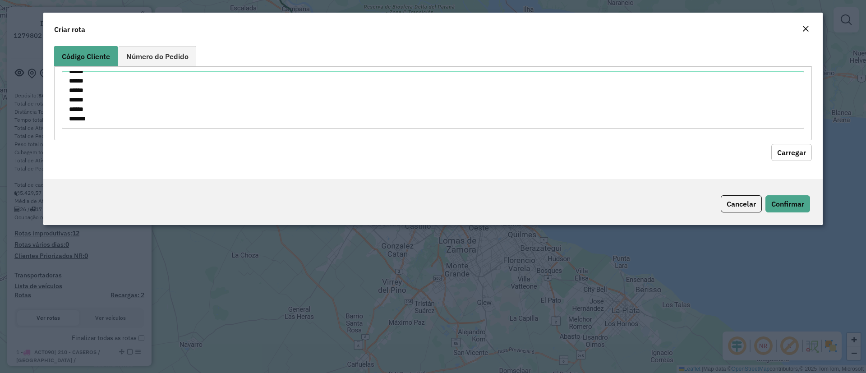
click at [797, 158] on button "Carregar" at bounding box center [792, 152] width 41 height 17
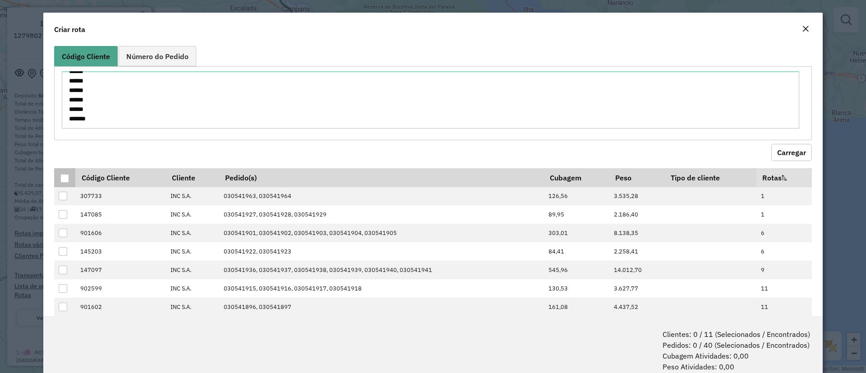
click at [66, 181] on div at bounding box center [64, 178] width 9 height 9
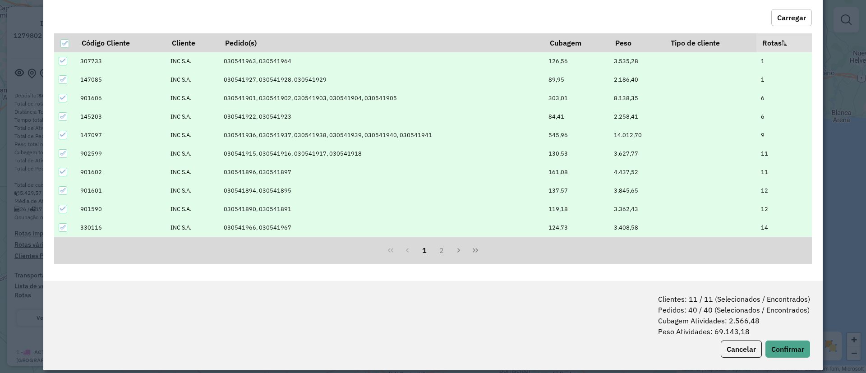
scroll to position [45, 0]
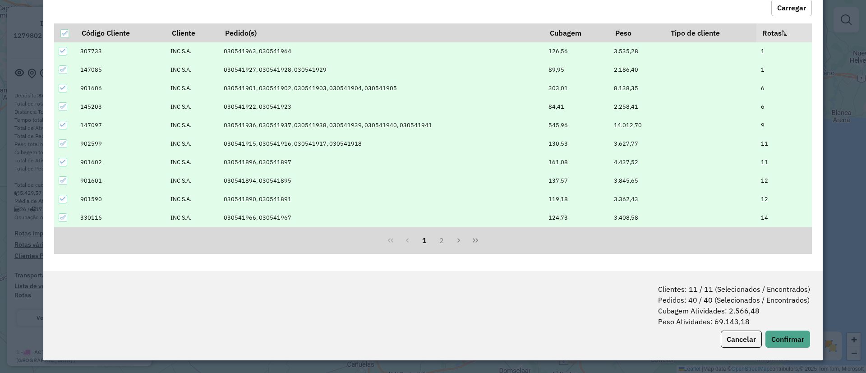
click at [791, 327] on div "Clientes: 11 / 11 (Selecionados / Encontrados) Pedidos: 40 / 40 (Selecionados /…" at bounding box center [433, 315] width 780 height 89
click at [787, 336] on button "Confirmar" at bounding box center [788, 339] width 45 height 17
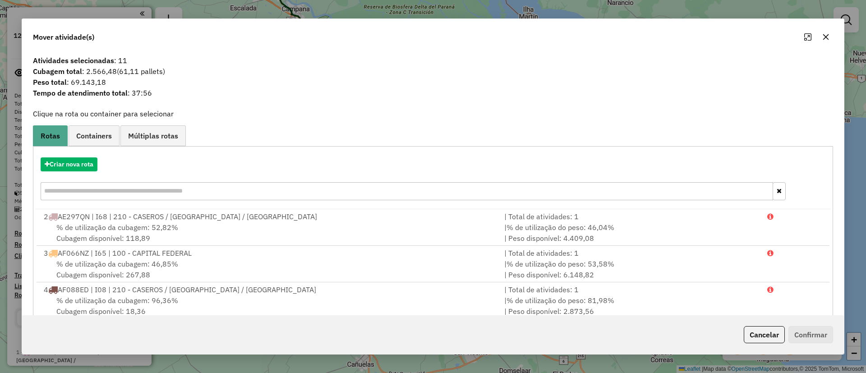
click at [97, 138] on span "Containers" at bounding box center [94, 135] width 36 height 7
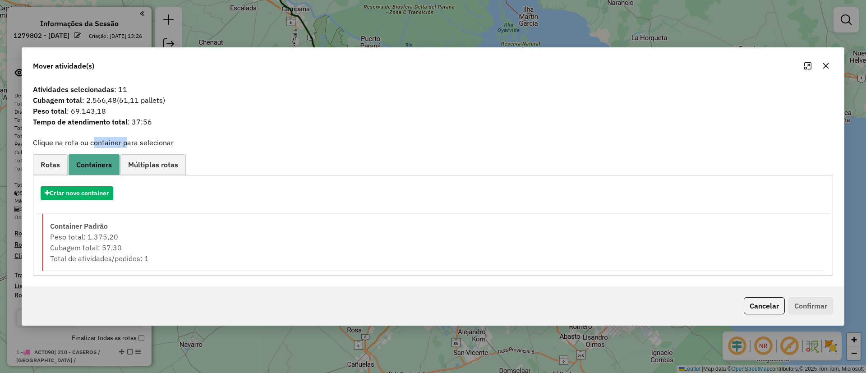
click at [97, 138] on label "Clique na rota ou container para selecionar" at bounding box center [103, 142] width 141 height 11
click at [97, 194] on button "Criar novo container" at bounding box center [77, 193] width 73 height 14
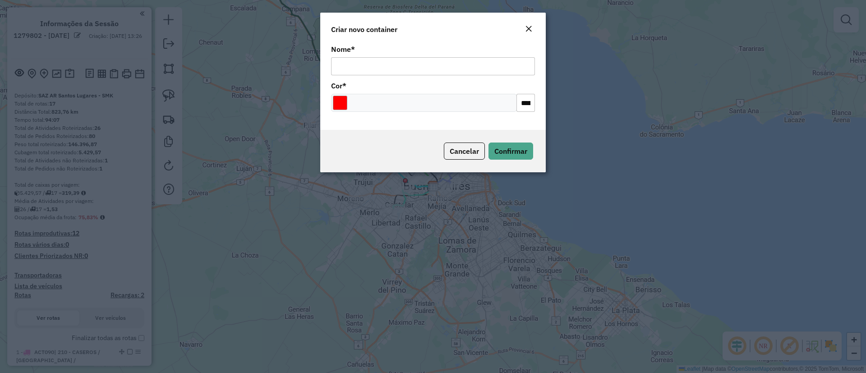
drag, startPoint x: 469, startPoint y: 67, endPoint x: 468, endPoint y: 74, distance: 6.4
click at [468, 67] on input "Nome *" at bounding box center [433, 66] width 204 height 18
type input "**********"
click at [349, 106] on div at bounding box center [424, 103] width 186 height 18
click at [339, 100] on input "Select a color" at bounding box center [340, 103] width 14 height 14
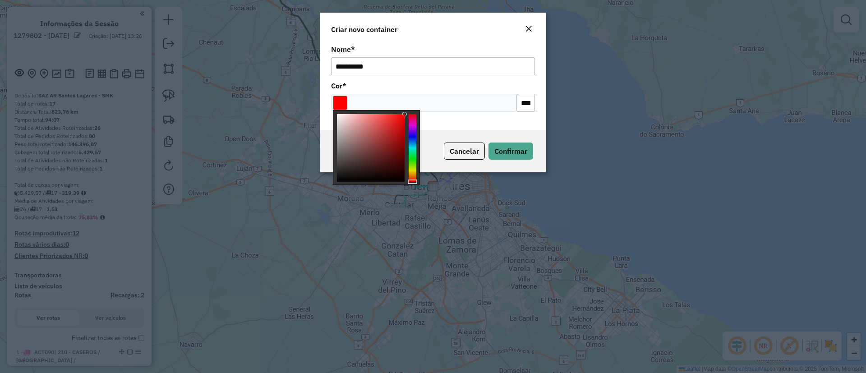
type input "*******"
click at [409, 126] on div at bounding box center [413, 148] width 8 height 68
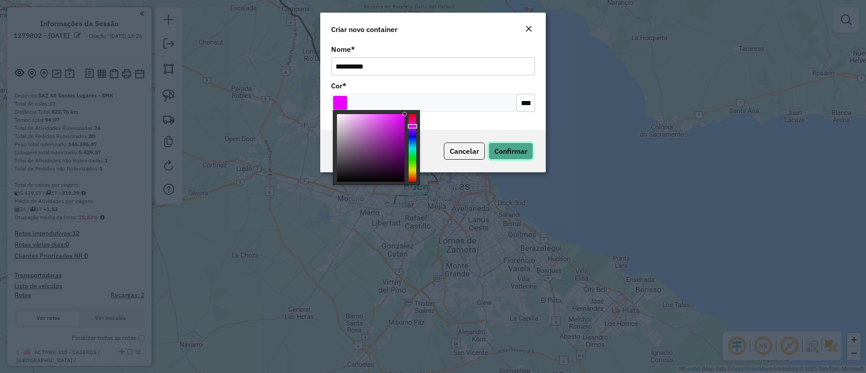
click at [527, 148] on button "Confirmar" at bounding box center [511, 151] width 45 height 17
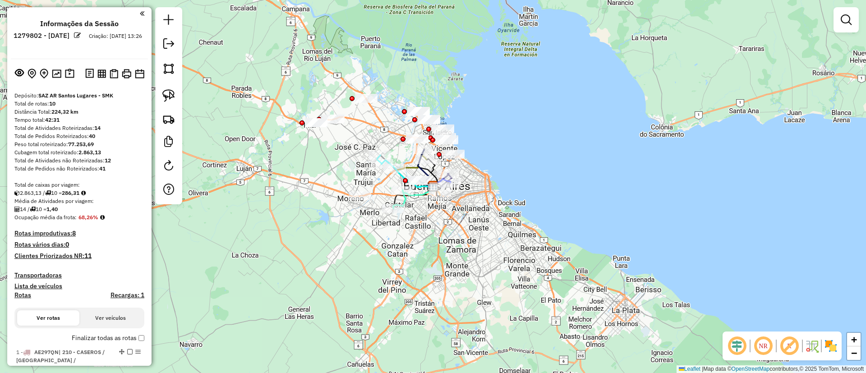
click at [836, 342] on img at bounding box center [831, 346] width 14 height 14
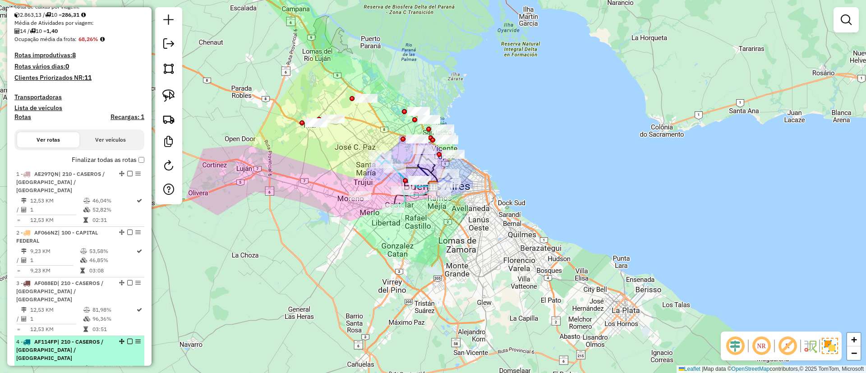
scroll to position [338, 0]
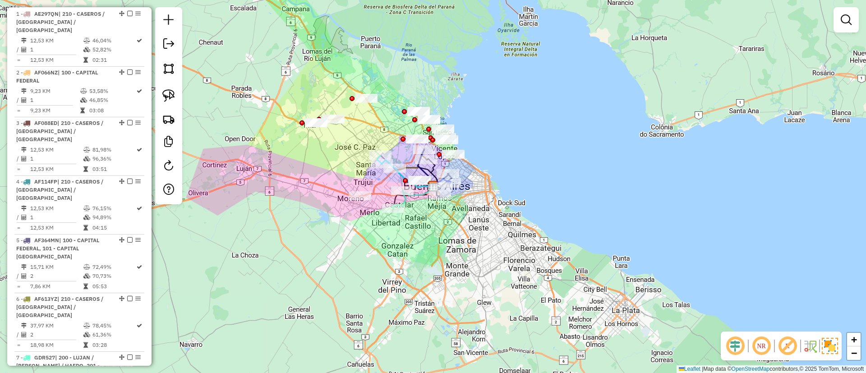
click at [826, 20] on div "Janela de atendimento Grade de atendimento Capacidade Transportadoras Veículos …" at bounding box center [433, 186] width 866 height 373
click at [866, 36] on div "Janela de atendimento Grade de atendimento Capacidade Transportadoras Veículos …" at bounding box center [433, 186] width 866 height 373
click at [850, 28] on link at bounding box center [846, 20] width 18 height 18
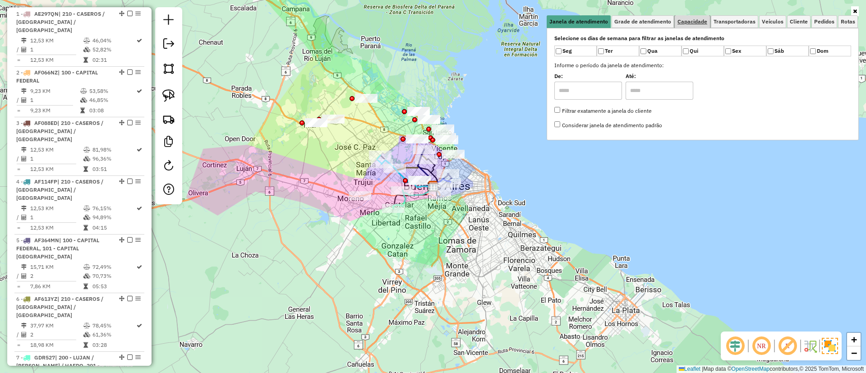
click at [695, 23] on span "Capacidade" at bounding box center [693, 21] width 30 height 5
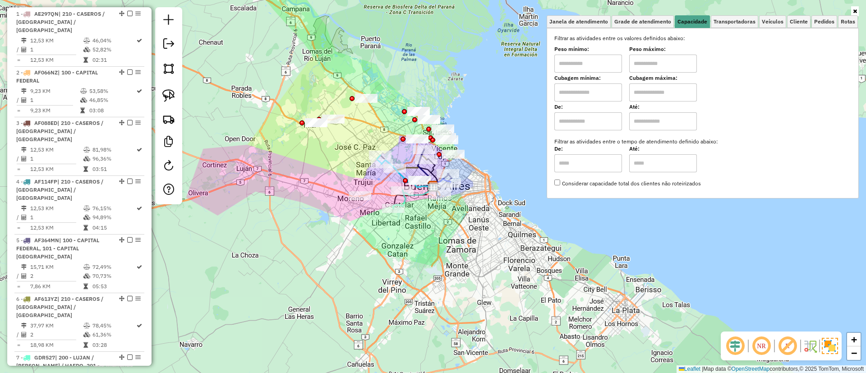
click at [593, 85] on input "text" at bounding box center [589, 92] width 68 height 18
click at [599, 88] on input "text" at bounding box center [589, 92] width 68 height 18
type input "****"
click at [672, 97] on input "text" at bounding box center [663, 92] width 68 height 18
type input "*****"
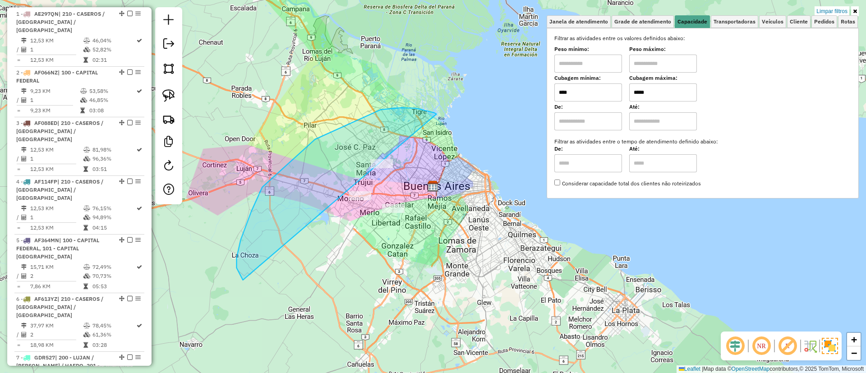
drag, startPoint x: 436, startPoint y: 114, endPoint x: 460, endPoint y: 274, distance: 161.9
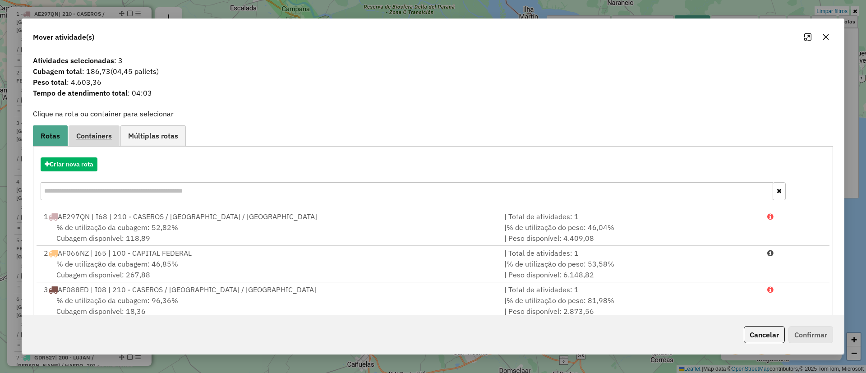
click at [98, 141] on link "Containers" at bounding box center [94, 135] width 51 height 20
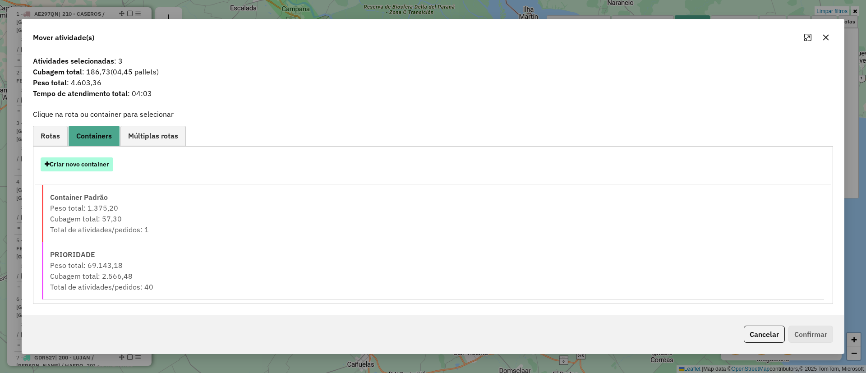
click at [94, 162] on button "Criar novo container" at bounding box center [77, 164] width 73 height 14
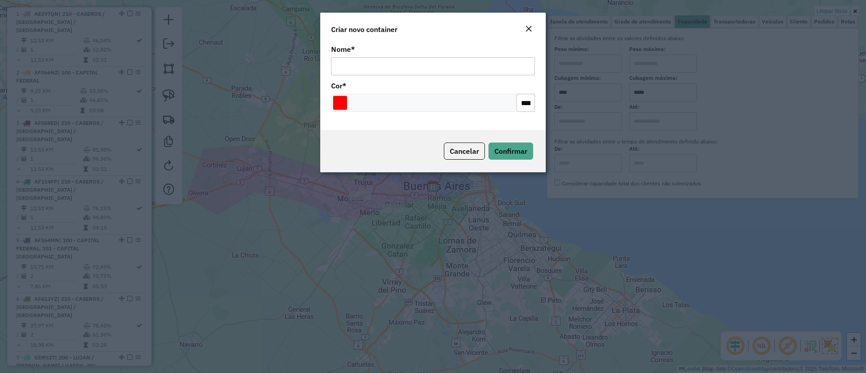
click at [347, 57] on div "Nome *" at bounding box center [433, 60] width 204 height 29
drag, startPoint x: 354, startPoint y: 68, endPoint x: 372, endPoint y: 74, distance: 18.5
click at [354, 68] on input "Nome *" at bounding box center [433, 66] width 204 height 18
type input "*"
click at [397, 75] on input "Nome *" at bounding box center [433, 66] width 204 height 18
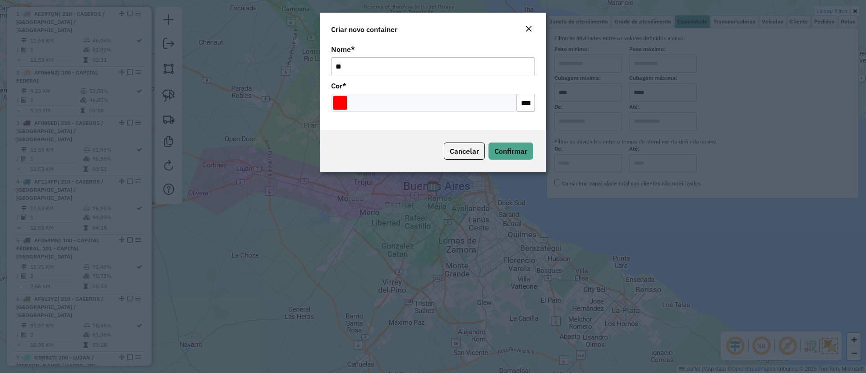
click at [399, 74] on input "*" at bounding box center [433, 66] width 204 height 18
type input "*******"
click at [509, 152] on span "Confirmar" at bounding box center [511, 151] width 33 height 9
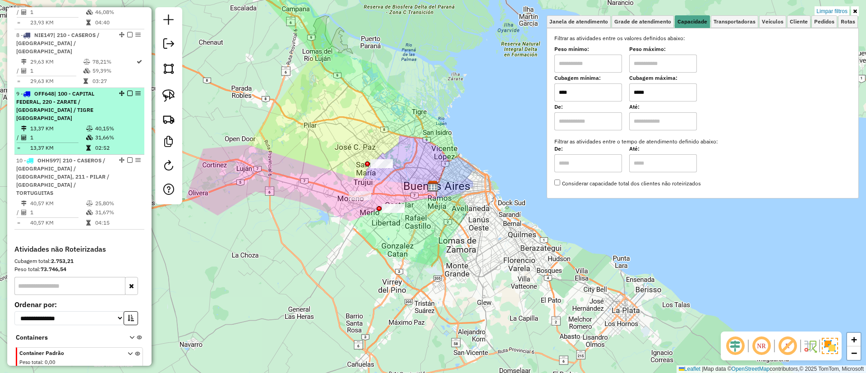
scroll to position [793, 0]
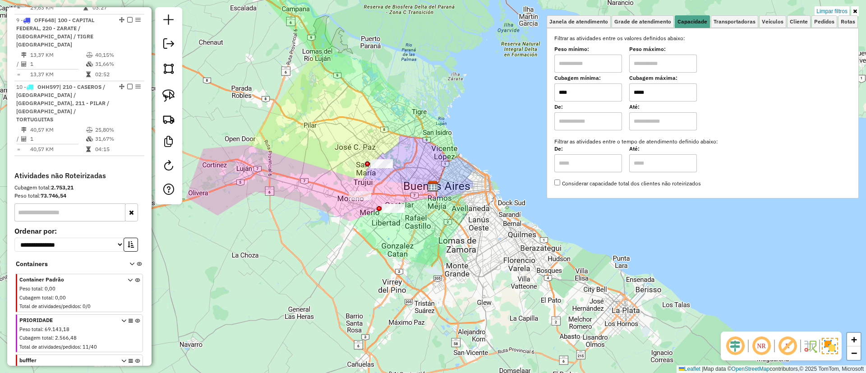
click at [135, 359] on icon at bounding box center [137, 376] width 5 height 34
click at [838, 8] on link "Limpar filtros" at bounding box center [832, 11] width 35 height 10
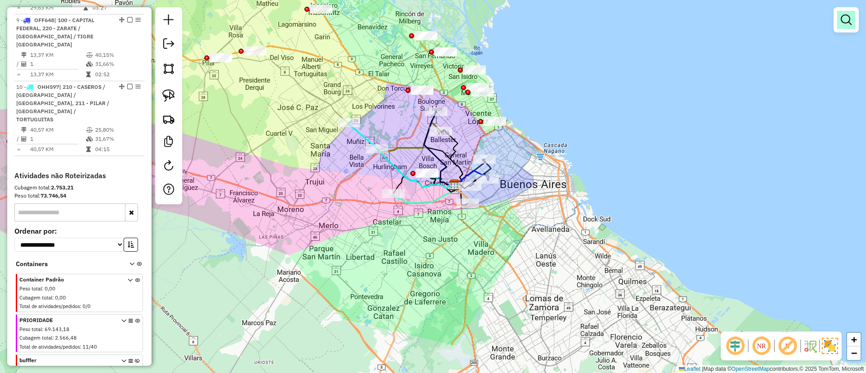
click at [839, 23] on link at bounding box center [846, 20] width 18 height 18
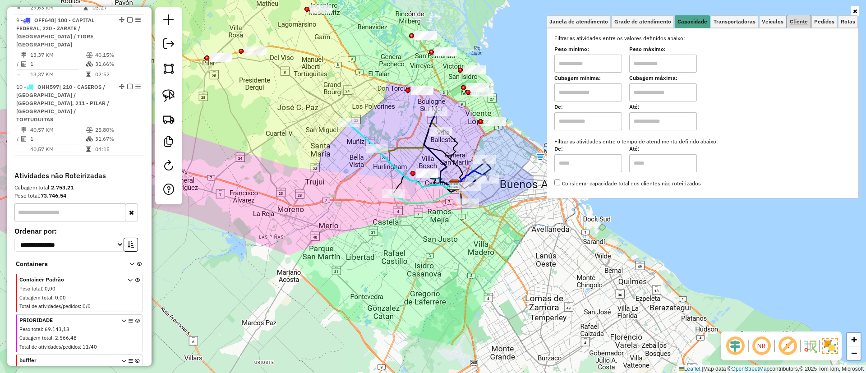
click at [792, 21] on span "Cliente" at bounding box center [799, 21] width 18 height 5
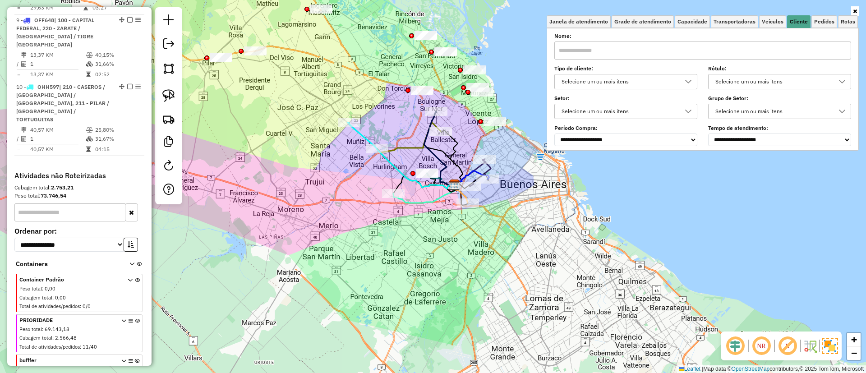
click at [662, 78] on div "Selecione um ou mais itens" at bounding box center [619, 81] width 121 height 14
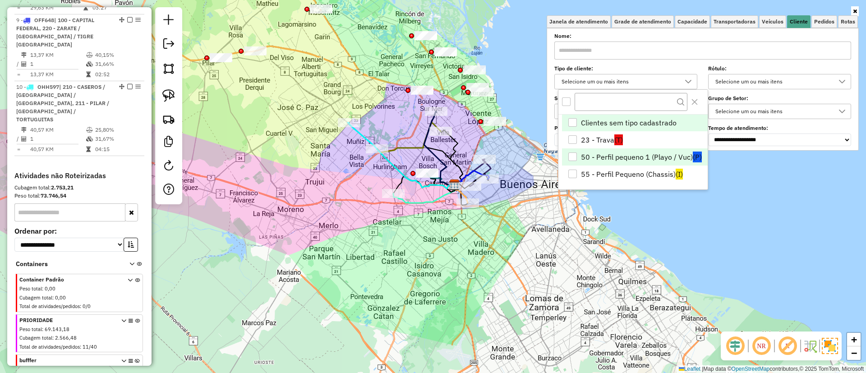
click at [622, 153] on li "50 - Perfil pequeno 1 (Playo / Vuc) (P)" at bounding box center [635, 156] width 146 height 17
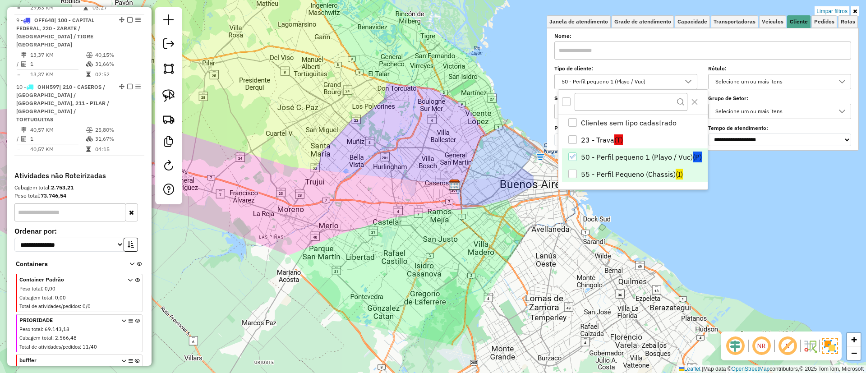
click at [615, 171] on li "55 - Perfil Pequeno (Chassis) (I)" at bounding box center [635, 174] width 146 height 17
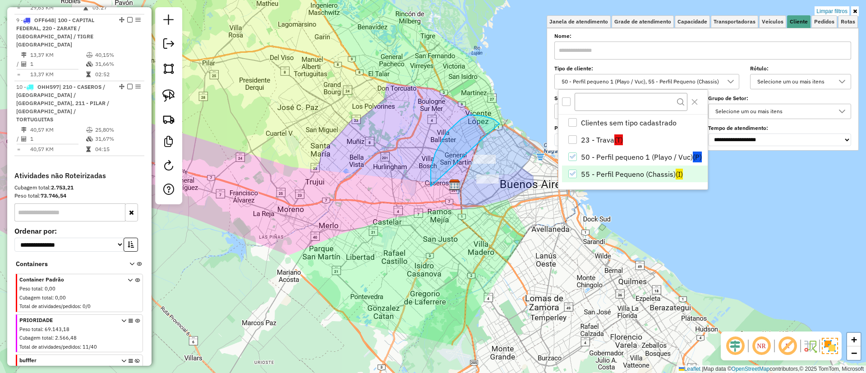
drag, startPoint x: 474, startPoint y: 115, endPoint x: 552, endPoint y: 201, distance: 116.3
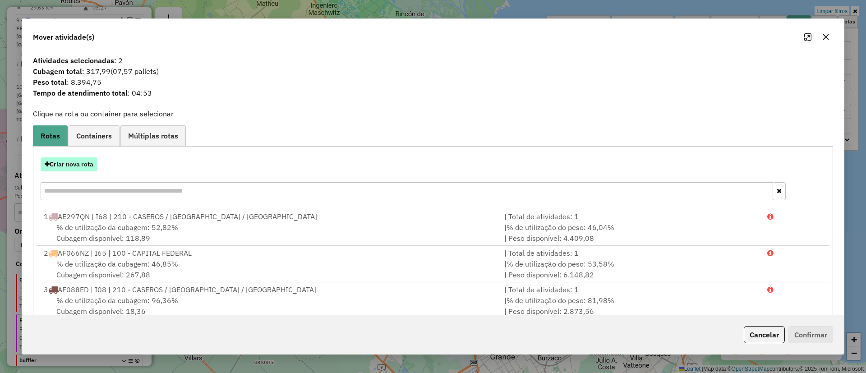
click at [75, 163] on button "Criar nova rota" at bounding box center [69, 164] width 57 height 14
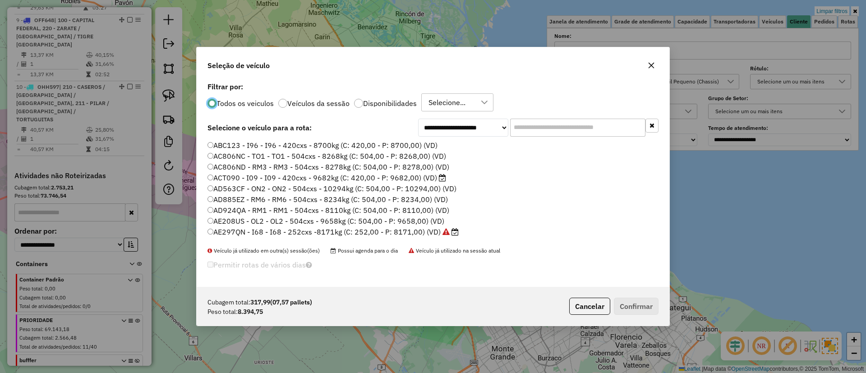
scroll to position [5, 3]
click at [510, 126] on input "text" at bounding box center [577, 128] width 135 height 18
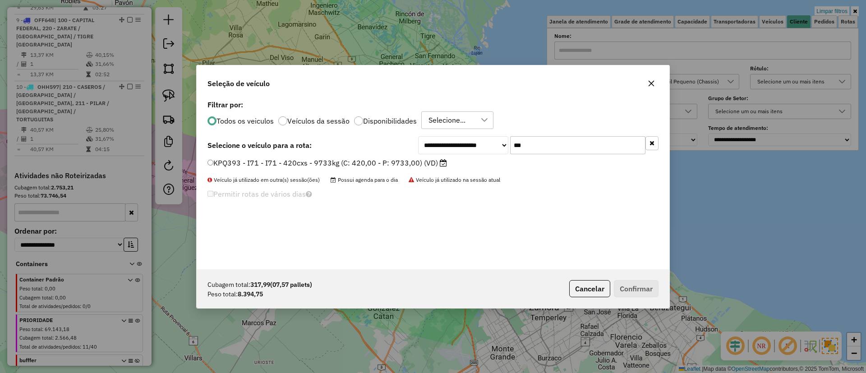
type input "***"
click at [415, 162] on label "KPQ393 - I71 - I71 - 420cxs - 9733kg (C: 420,00 - P: 9733,00) (VD)" at bounding box center [328, 162] width 240 height 11
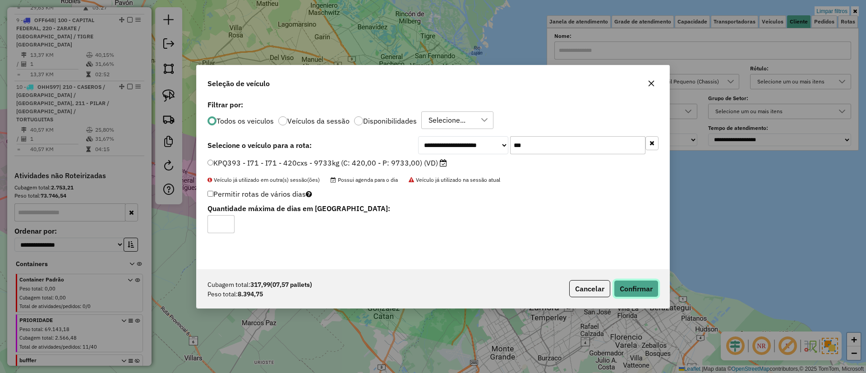
click at [649, 281] on button "Confirmar" at bounding box center [636, 288] width 45 height 17
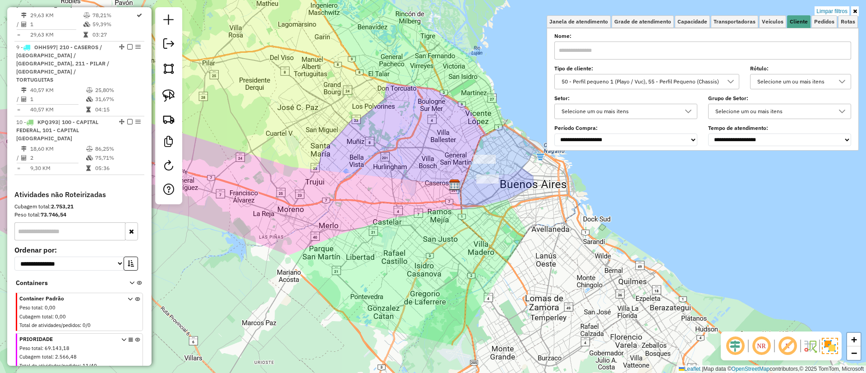
scroll to position [793, 0]
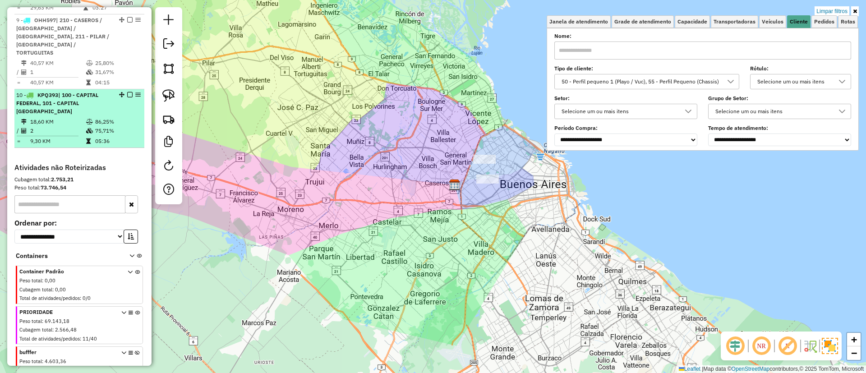
click at [127, 92] on em at bounding box center [129, 94] width 5 height 5
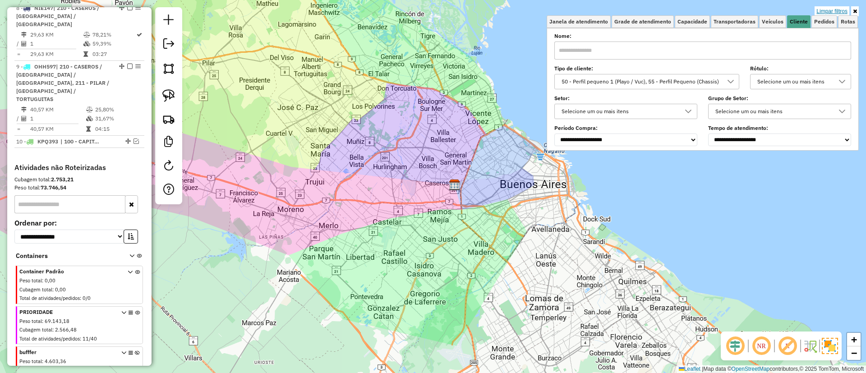
click at [831, 6] on link "Limpar filtros" at bounding box center [832, 11] width 35 height 10
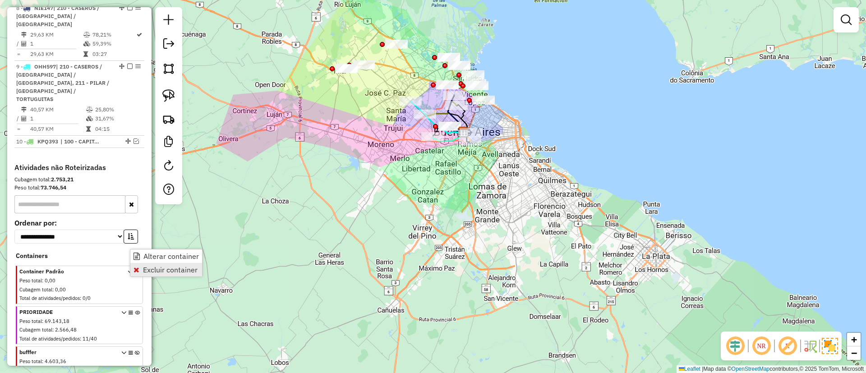
click at [143, 268] on span "Excluir container" at bounding box center [170, 269] width 55 height 7
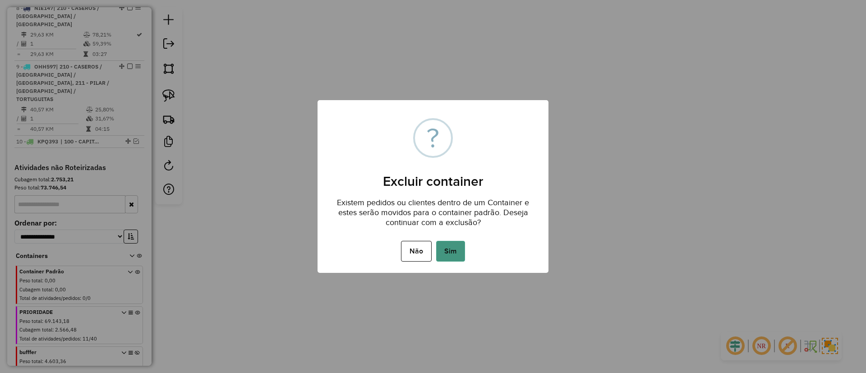
click at [463, 250] on button "Sim" at bounding box center [450, 251] width 29 height 21
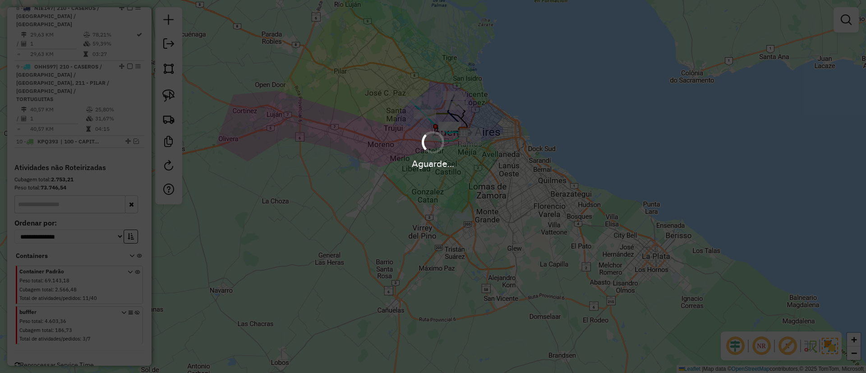
scroll to position [706, 0]
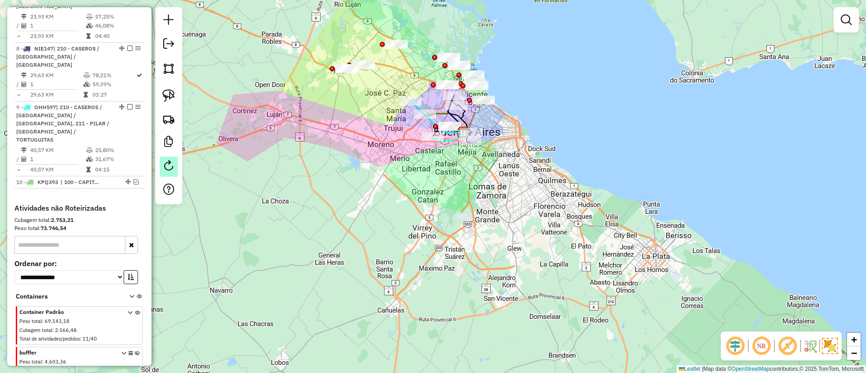
click at [169, 165] on em at bounding box center [168, 165] width 11 height 11
select select "*"
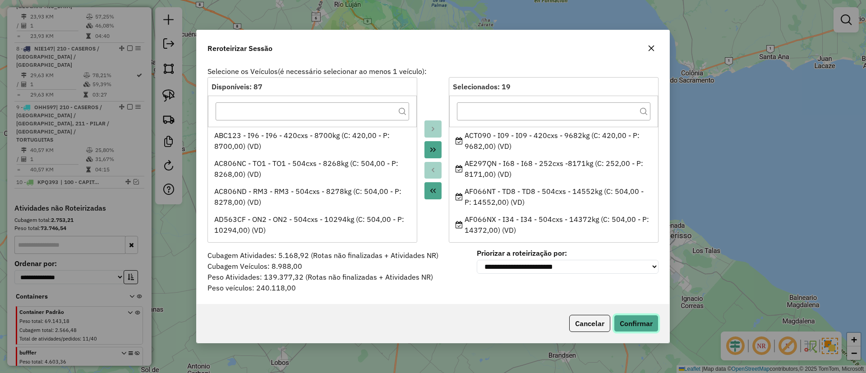
click at [631, 323] on button "Confirmar" at bounding box center [636, 323] width 45 height 17
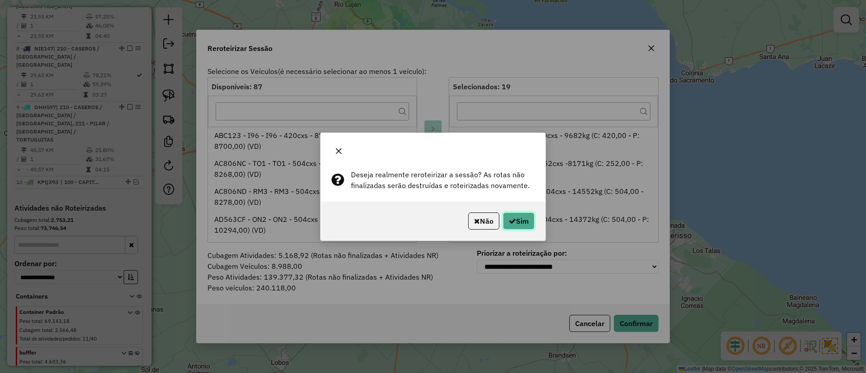
click at [515, 216] on button "Sim" at bounding box center [519, 221] width 32 height 17
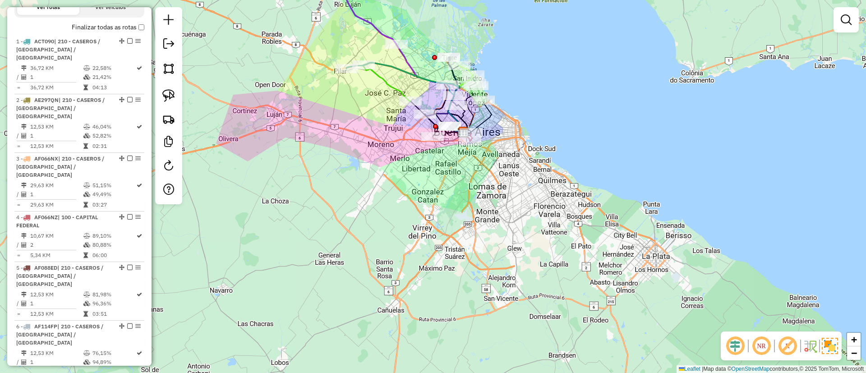
scroll to position [300, 0]
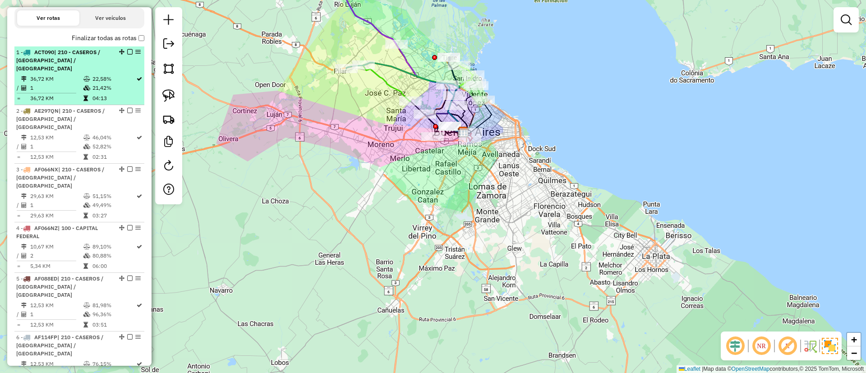
click at [92, 83] on td "21,42%" at bounding box center [114, 87] width 44 height 9
select select "**********"
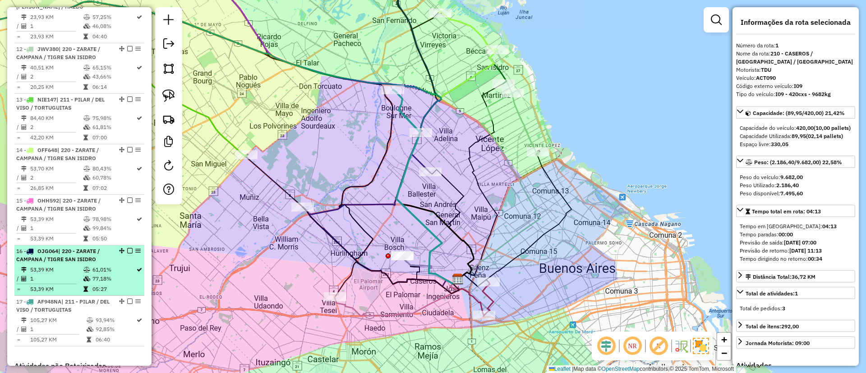
scroll to position [909, 0]
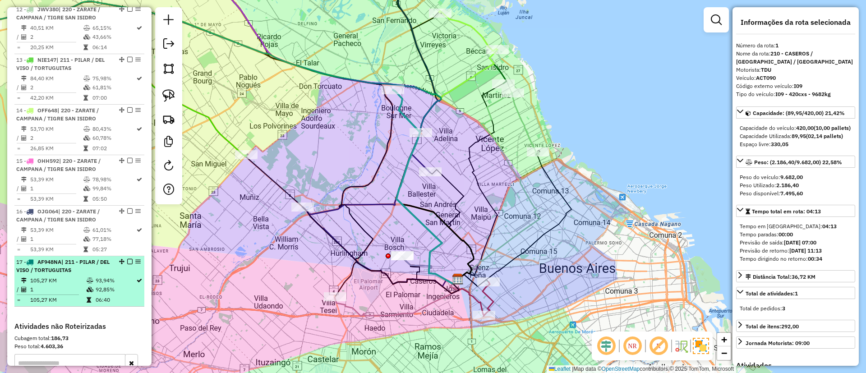
click at [92, 258] on div "17 - AF948NA | 211 - PILAR / DEL VISO / TORTUGUITAS" at bounding box center [64, 266] width 96 height 16
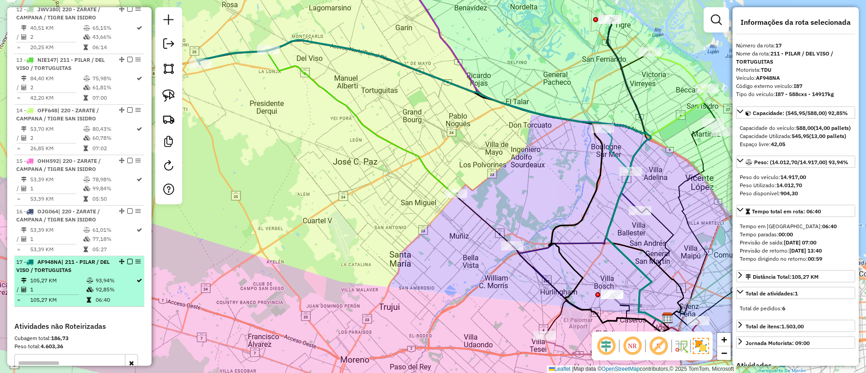
click at [127, 259] on em at bounding box center [129, 261] width 5 height 5
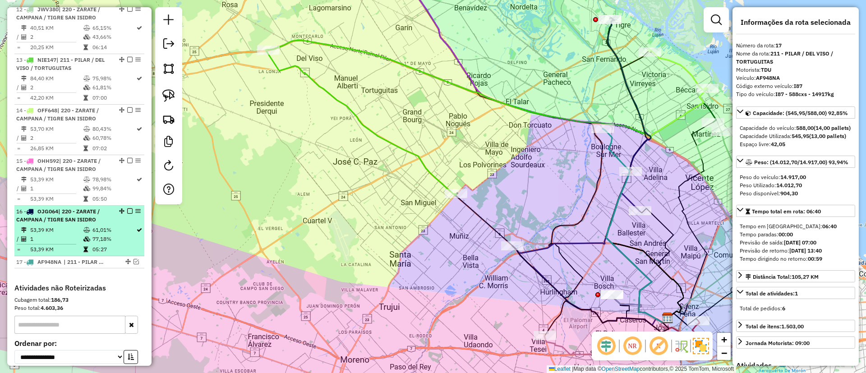
click at [118, 235] on td "77,18%" at bounding box center [114, 239] width 44 height 9
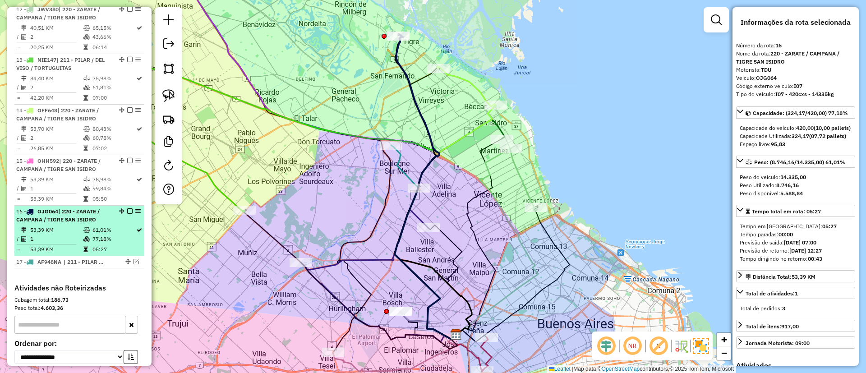
click at [129, 208] on em at bounding box center [129, 210] width 5 height 5
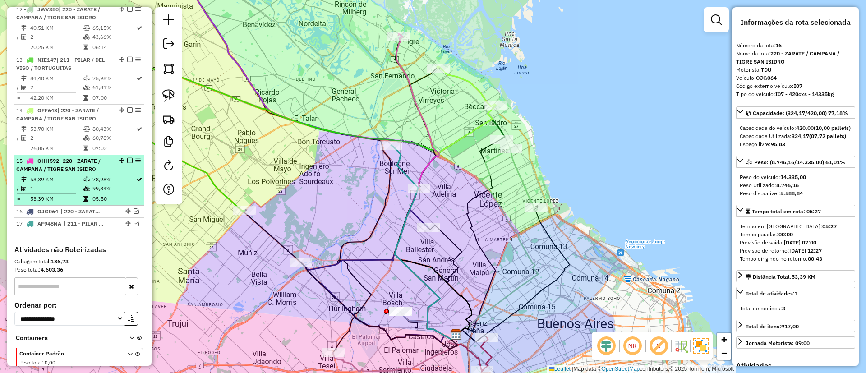
click at [110, 184] on td "99,84%" at bounding box center [114, 188] width 44 height 9
click at [127, 158] on em at bounding box center [129, 160] width 5 height 5
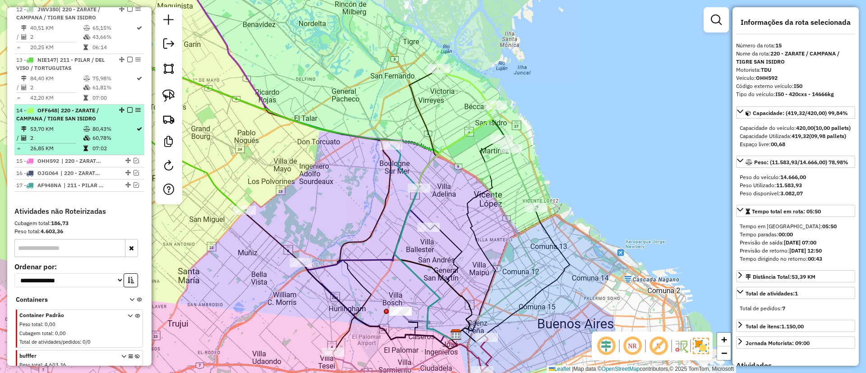
click at [131, 125] on table "53,70 KM 80,43% / 2 60,78% = 26,85 KM 07:02" at bounding box center [79, 139] width 126 height 28
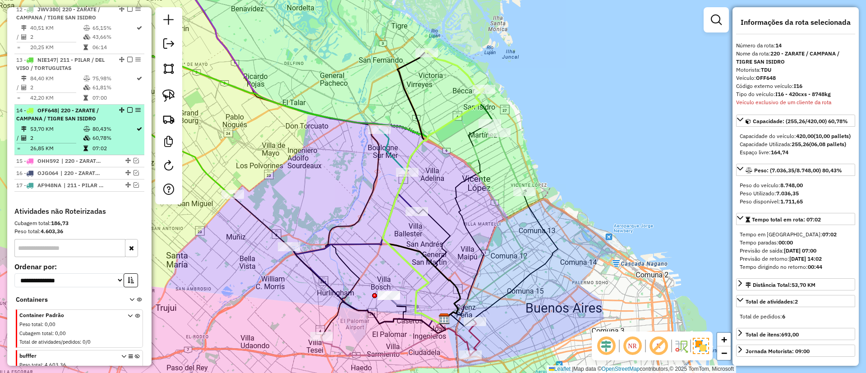
click at [127, 107] on em at bounding box center [129, 109] width 5 height 5
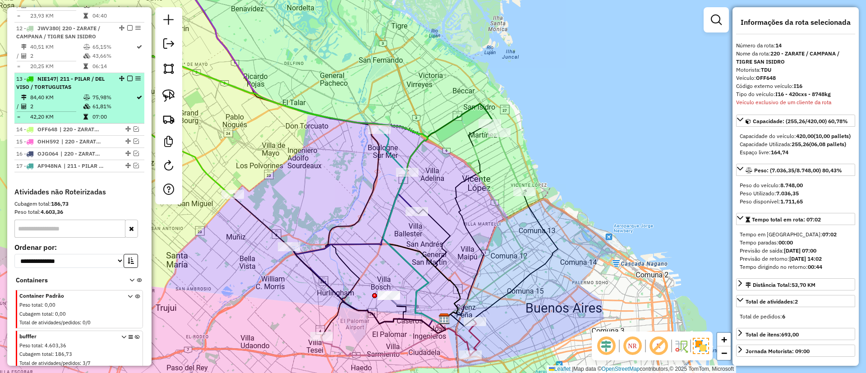
click at [130, 93] on td "75,98%" at bounding box center [114, 97] width 44 height 9
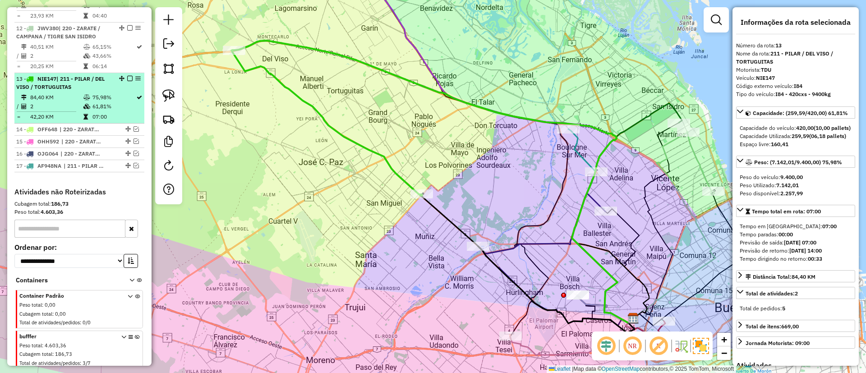
click at [127, 76] on em at bounding box center [129, 78] width 5 height 5
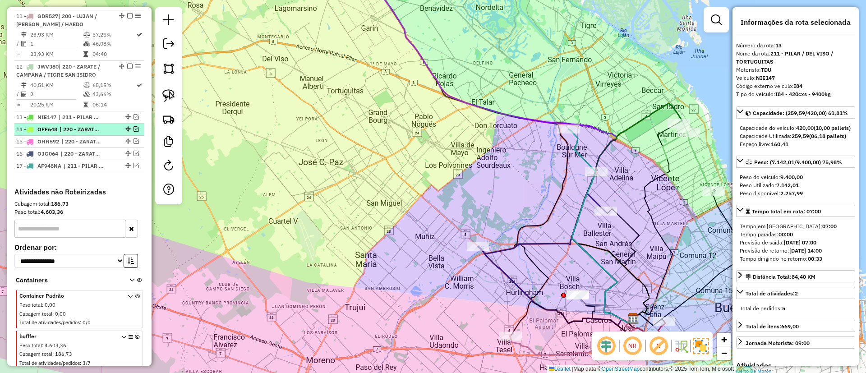
scroll to position [717, 0]
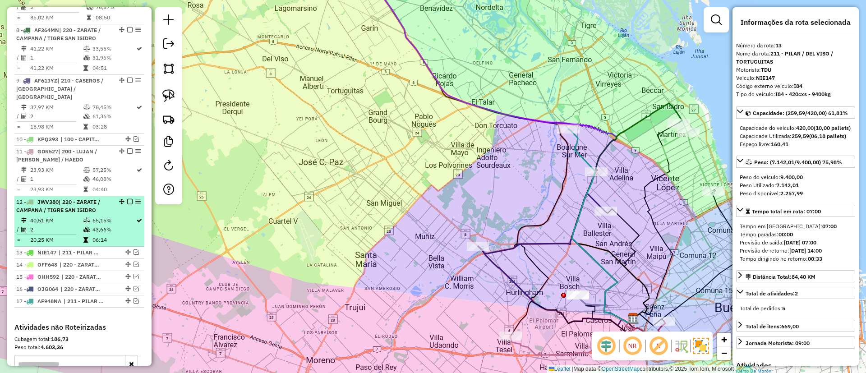
click at [105, 236] on td "06:14" at bounding box center [114, 240] width 44 height 9
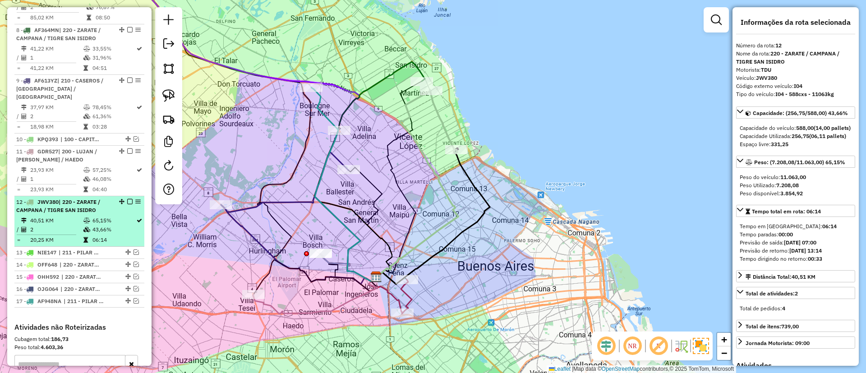
click at [131, 199] on div at bounding box center [127, 201] width 27 height 5
click at [127, 199] on em at bounding box center [129, 201] width 5 height 5
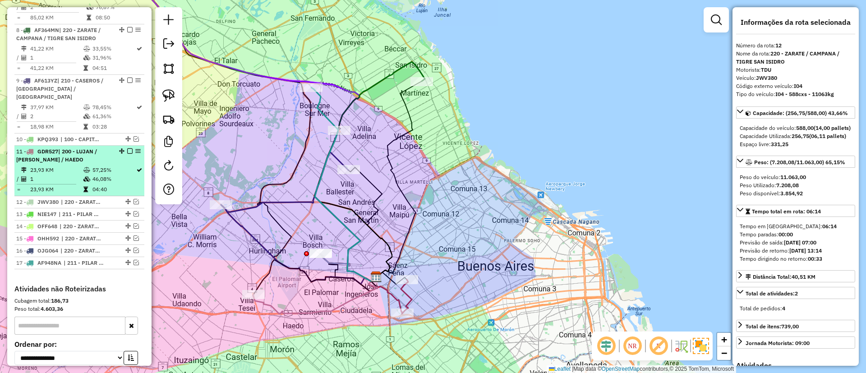
click at [124, 175] on td "46,08%" at bounding box center [114, 179] width 44 height 9
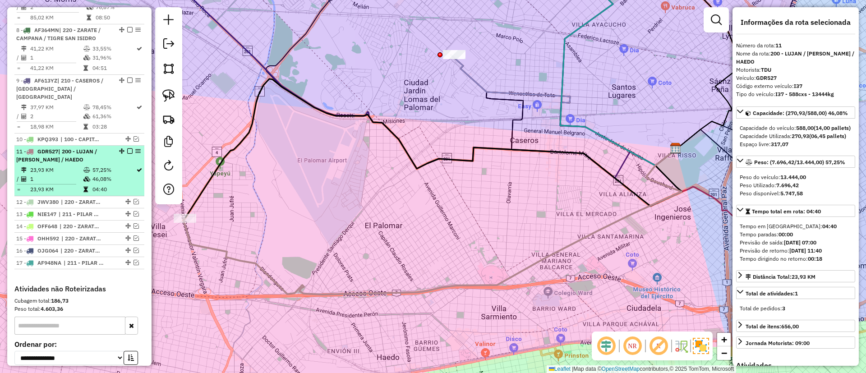
click at [127, 148] on em at bounding box center [129, 150] width 5 height 5
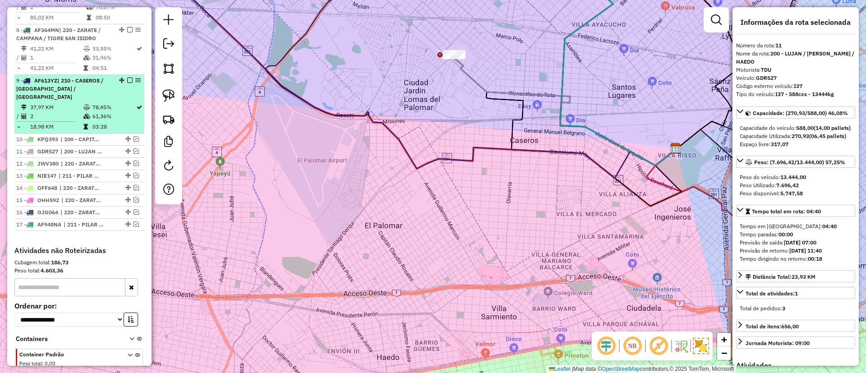
click at [125, 122] on td "03:28" at bounding box center [114, 126] width 44 height 9
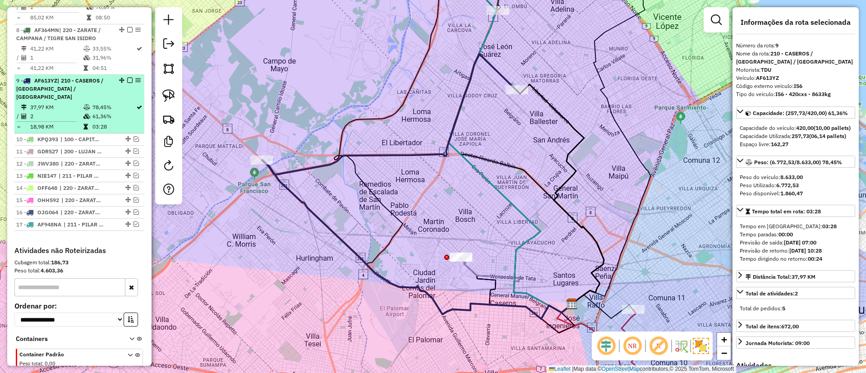
click at [129, 78] on em at bounding box center [129, 80] width 5 height 5
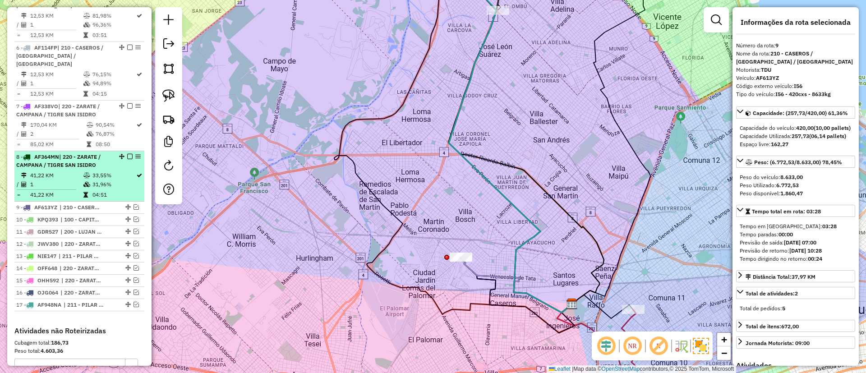
scroll to position [581, 0]
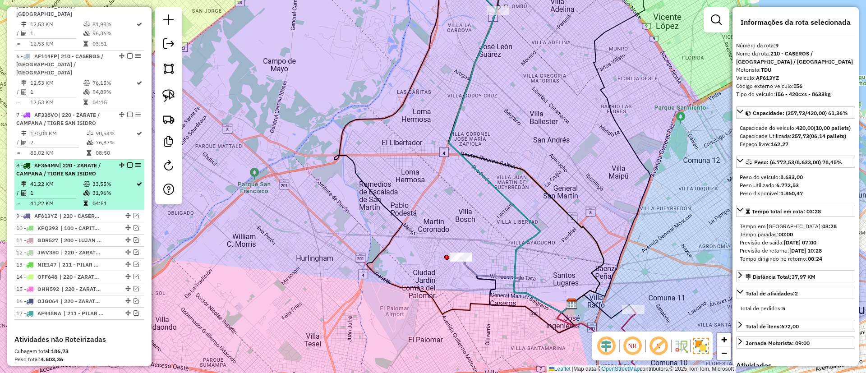
click at [126, 180] on td "33,55%" at bounding box center [114, 184] width 44 height 9
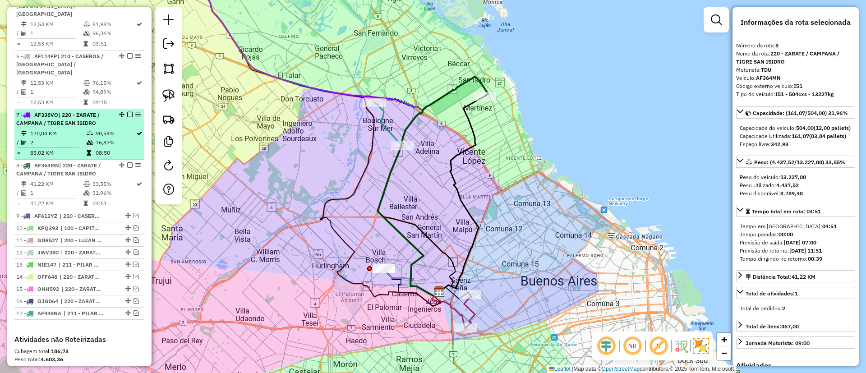
click at [121, 148] on td "08:50" at bounding box center [115, 152] width 41 height 9
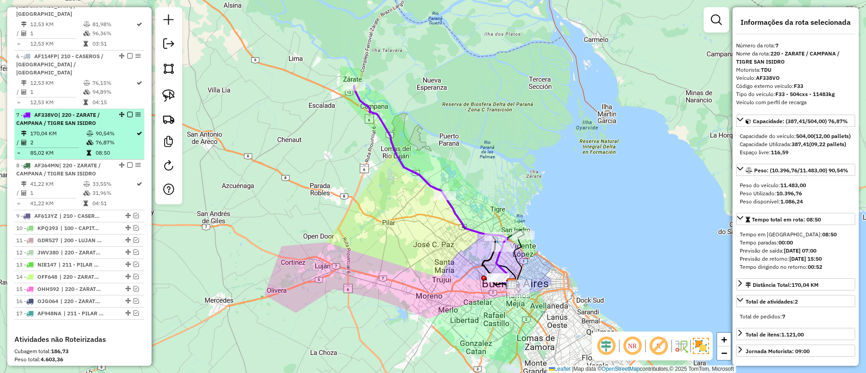
click at [130, 112] on div at bounding box center [127, 114] width 27 height 5
click at [129, 112] on em at bounding box center [129, 114] width 5 height 5
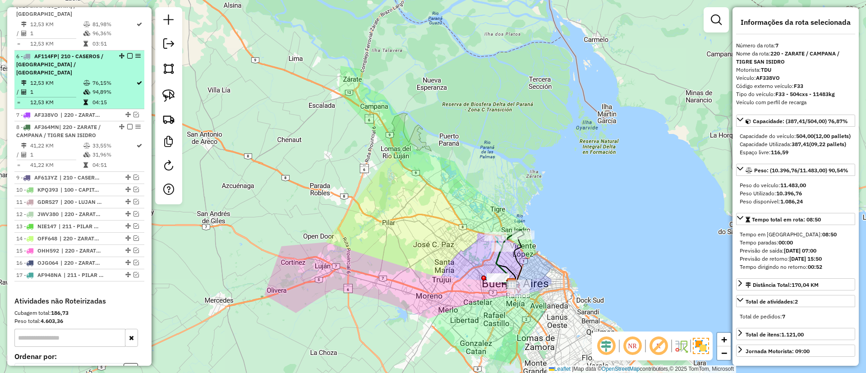
click at [119, 98] on td "04:15" at bounding box center [114, 102] width 44 height 9
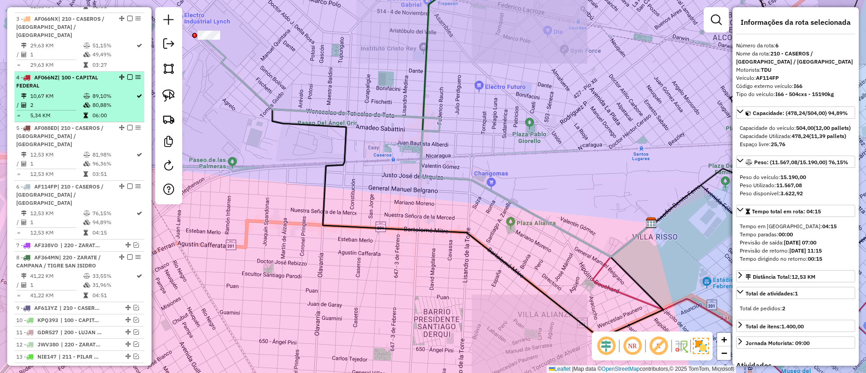
scroll to position [446, 0]
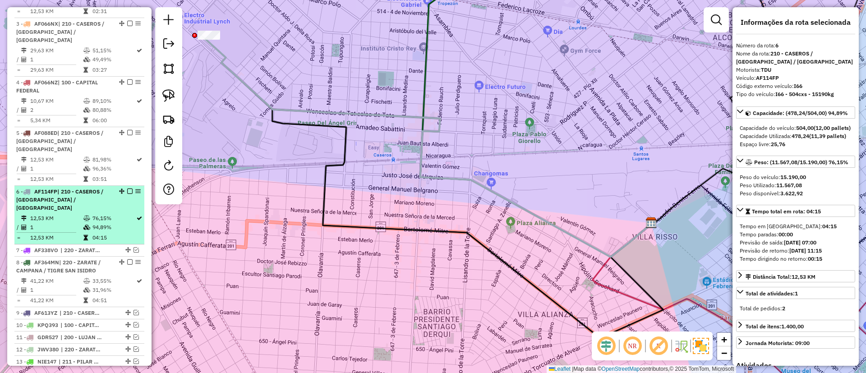
click at [128, 189] on em at bounding box center [129, 191] width 5 height 5
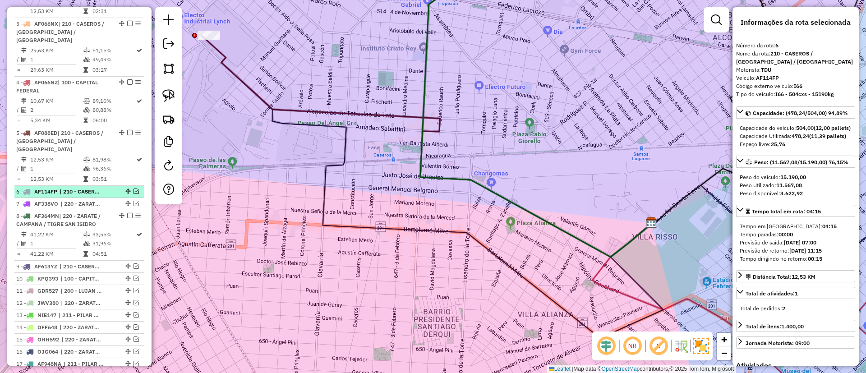
click at [115, 186] on li "6 - AF114FP | 210 - CASEROS / SAN MARTIN / BELLA VISTA" at bounding box center [79, 192] width 130 height 12
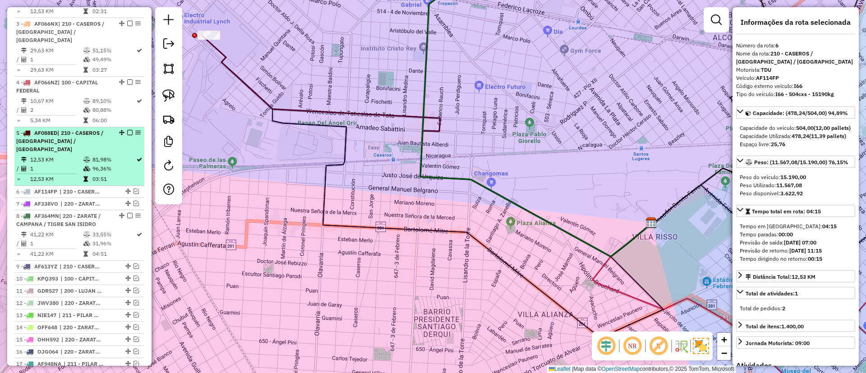
click at [115, 175] on td "03:51" at bounding box center [114, 179] width 44 height 9
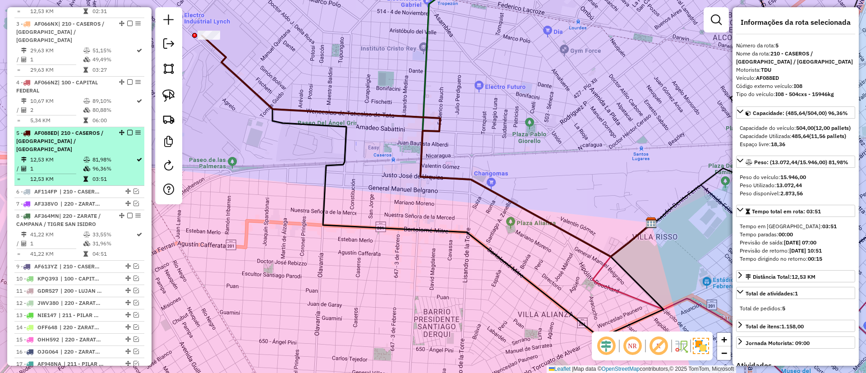
click at [128, 130] on em at bounding box center [129, 132] width 5 height 5
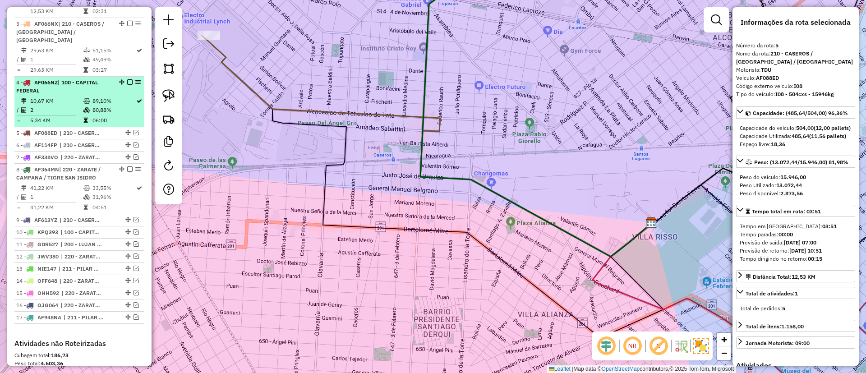
click at [131, 106] on td "80,88%" at bounding box center [114, 110] width 44 height 9
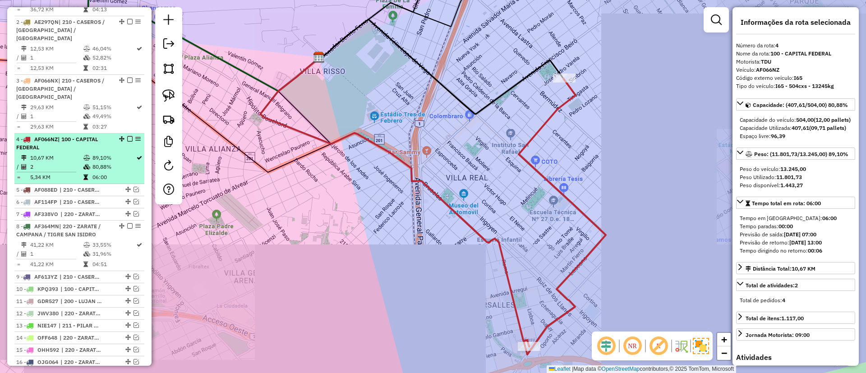
scroll to position [378, 0]
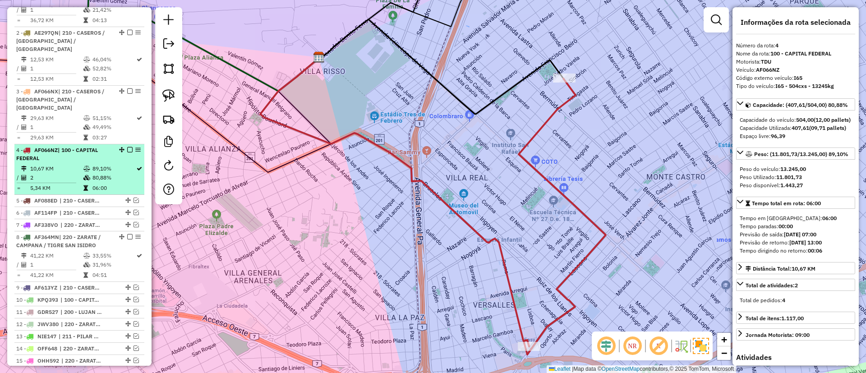
click at [122, 164] on td "89,10%" at bounding box center [114, 168] width 44 height 9
click at [127, 147] on em at bounding box center [129, 149] width 5 height 5
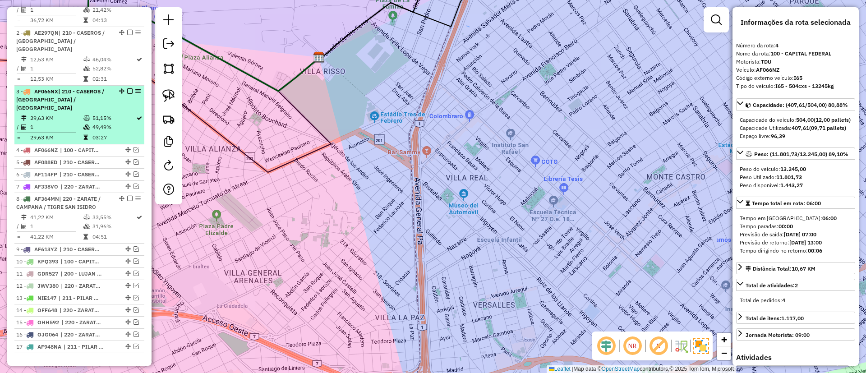
click at [129, 123] on td "49,49%" at bounding box center [114, 127] width 44 height 9
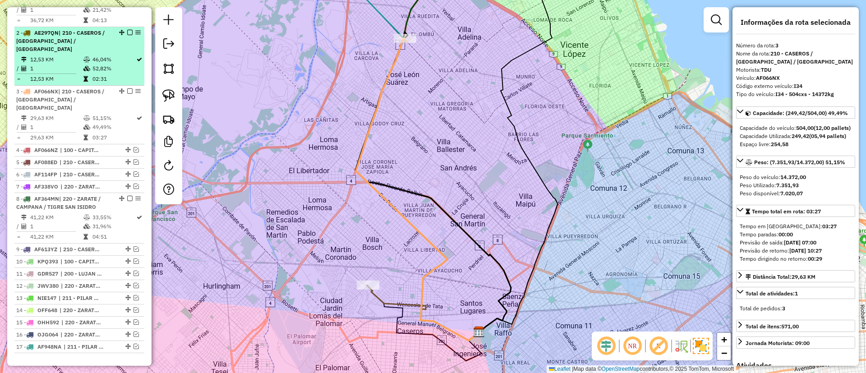
click at [108, 64] on td "52,82%" at bounding box center [114, 68] width 44 height 9
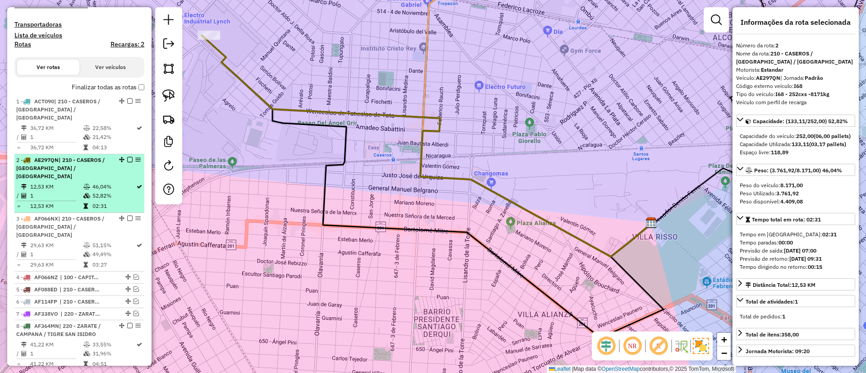
scroll to position [243, 0]
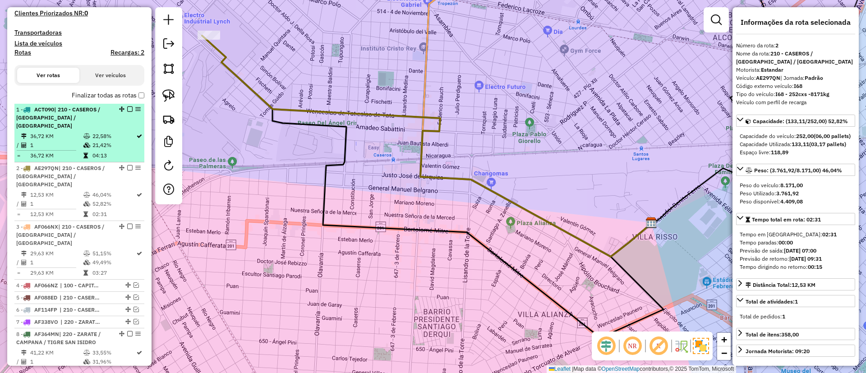
click at [93, 115] on div "1 - ACT090 | 210 - CASEROS / SAN MARTIN / BELLA VISTA" at bounding box center [64, 118] width 96 height 24
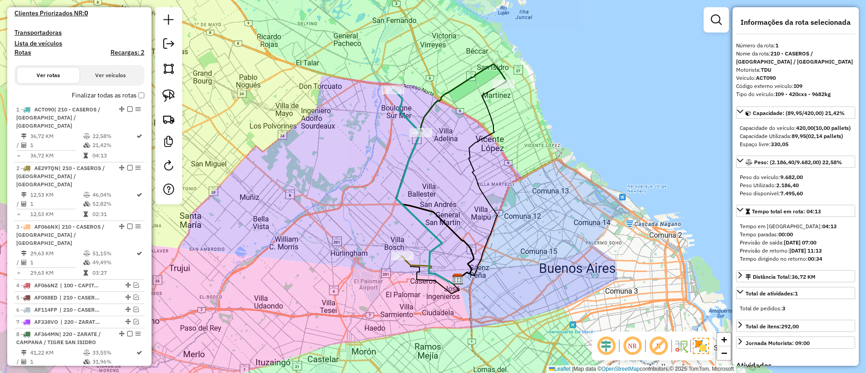
click at [458, 94] on div "Janela de atendimento Grade de atendimento Capacidade Transportadoras Veículos …" at bounding box center [433, 186] width 866 height 373
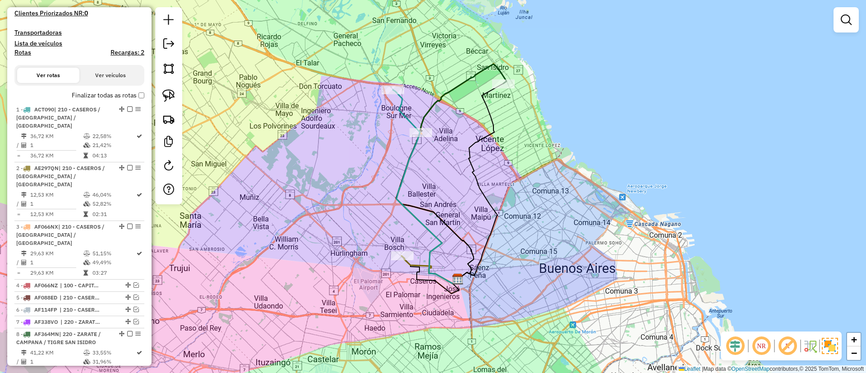
click at [455, 89] on icon at bounding box center [452, 174] width 110 height 220
select select "**********"
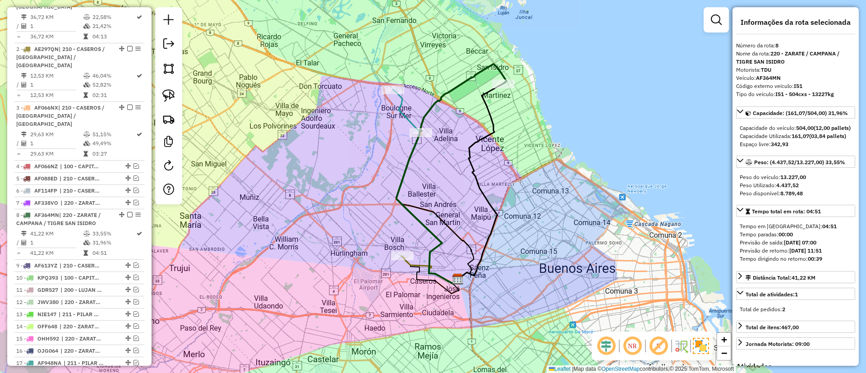
scroll to position [540, 0]
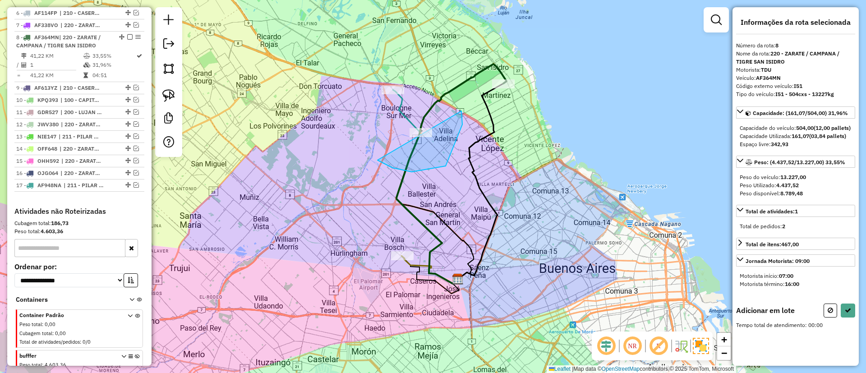
drag, startPoint x: 393, startPoint y: 168, endPoint x: 444, endPoint y: 83, distance: 99.4
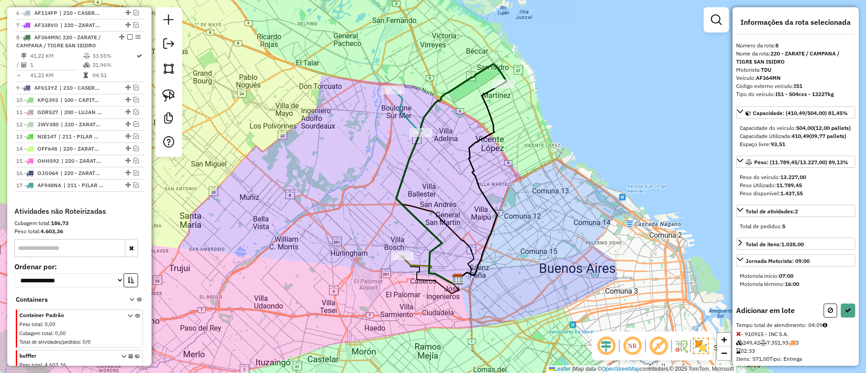
select select "**********"
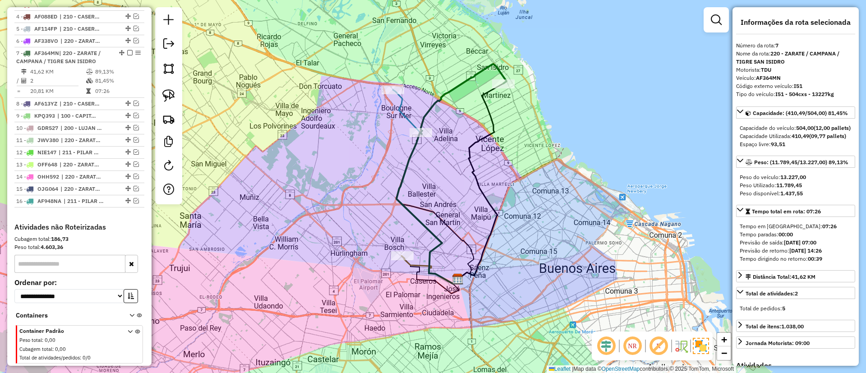
click at [399, 105] on icon at bounding box center [425, 187] width 65 height 194
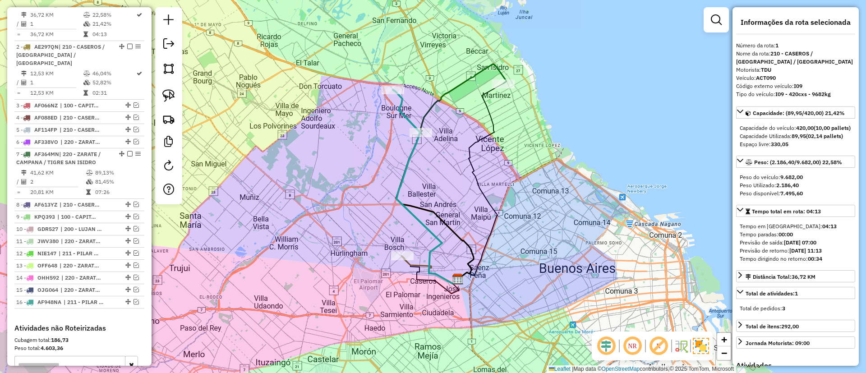
scroll to position [339, 0]
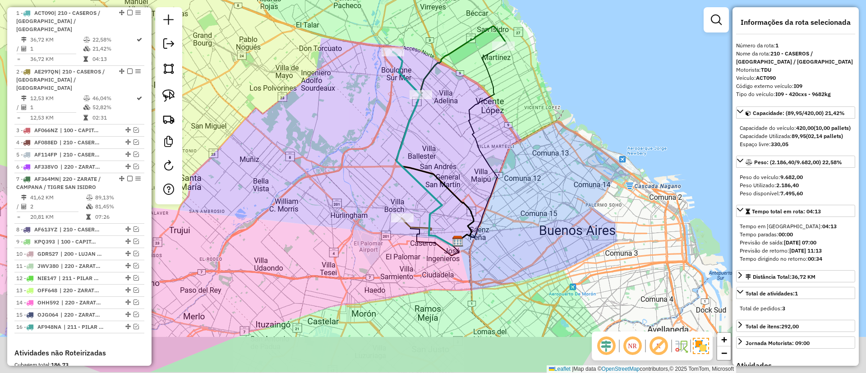
drag, startPoint x: 361, startPoint y: 169, endPoint x: 337, endPoint y: 54, distance: 117.9
click at [337, 54] on div "Janela de atendimento Grade de atendimento Capacidade Transportadoras Veículos …" at bounding box center [433, 186] width 866 height 373
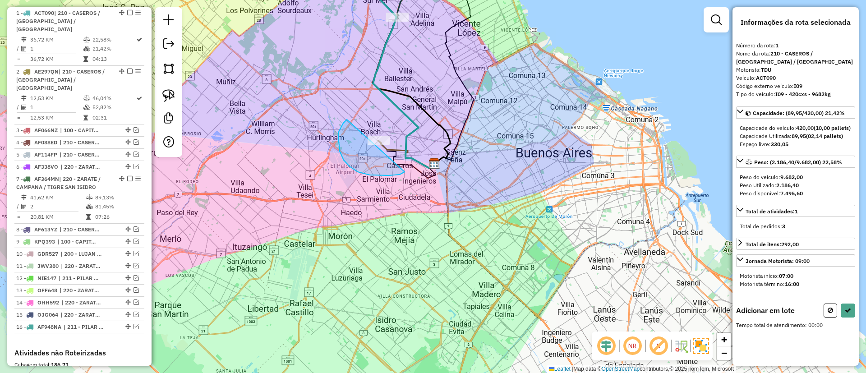
drag, startPoint x: 358, startPoint y: 172, endPoint x: 405, endPoint y: 135, distance: 60.1
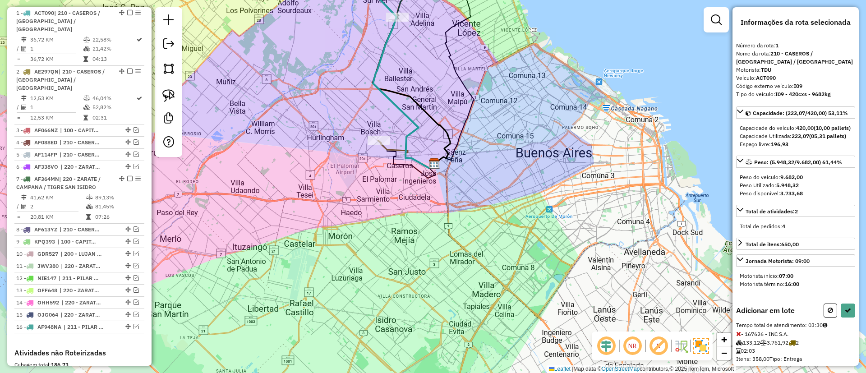
select select "**********"
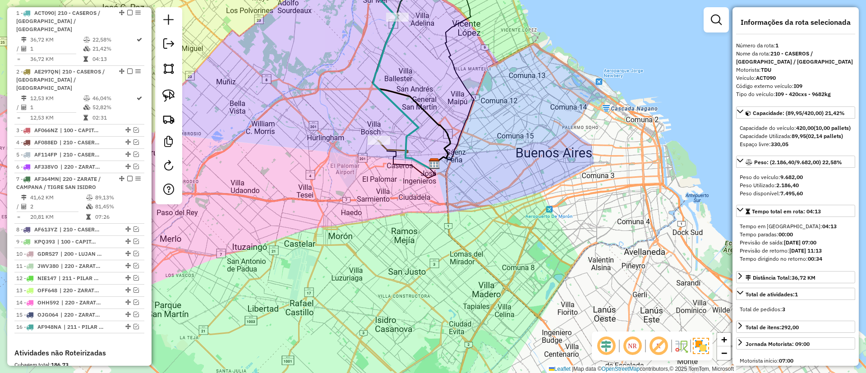
click at [389, 148] on icon at bounding box center [406, 154] width 56 height 28
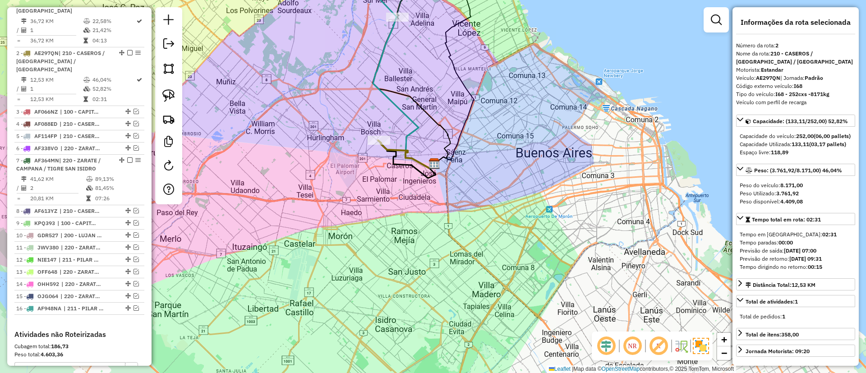
scroll to position [390, 0]
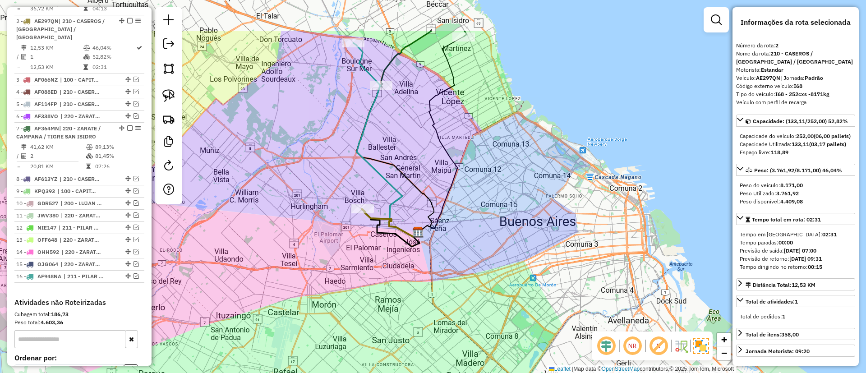
drag, startPoint x: 329, startPoint y: 109, endPoint x: 314, endPoint y: 195, distance: 87.6
click at [313, 196] on div "Janela de atendimento Grade de atendimento Capacidade Transportadoras Veículos …" at bounding box center [433, 186] width 866 height 373
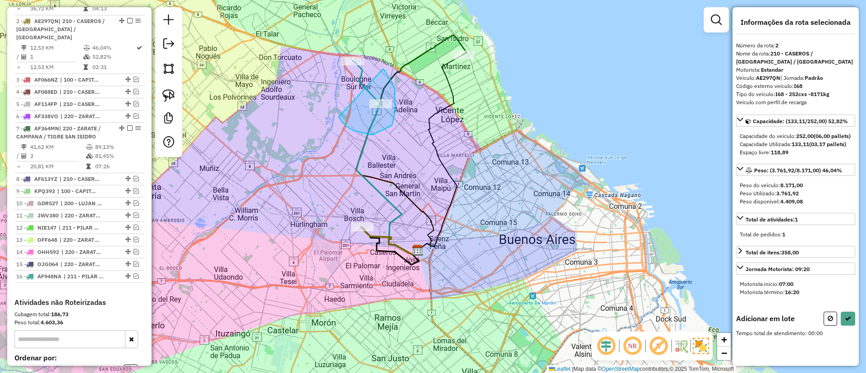
drag, startPoint x: 339, startPoint y: 117, endPoint x: 383, endPoint y: 69, distance: 65.2
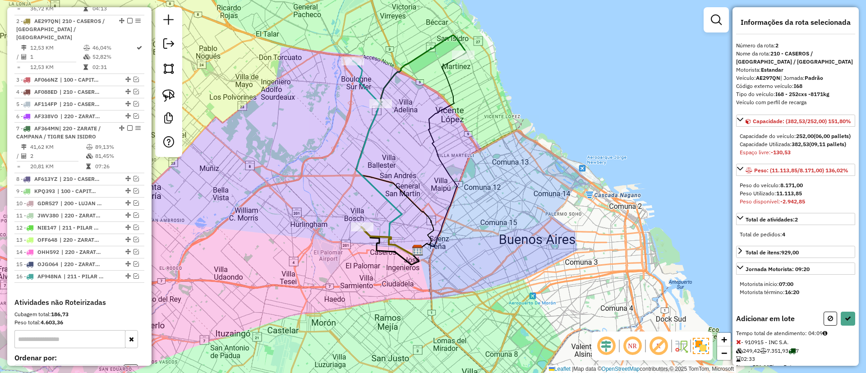
select select "**********"
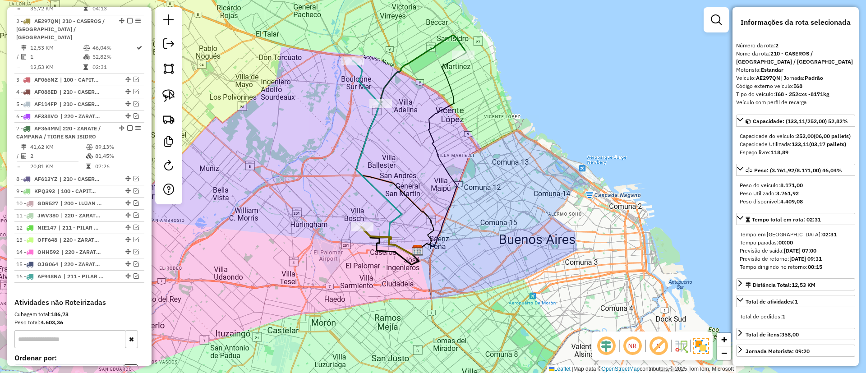
click at [360, 76] on icon at bounding box center [385, 158] width 65 height 194
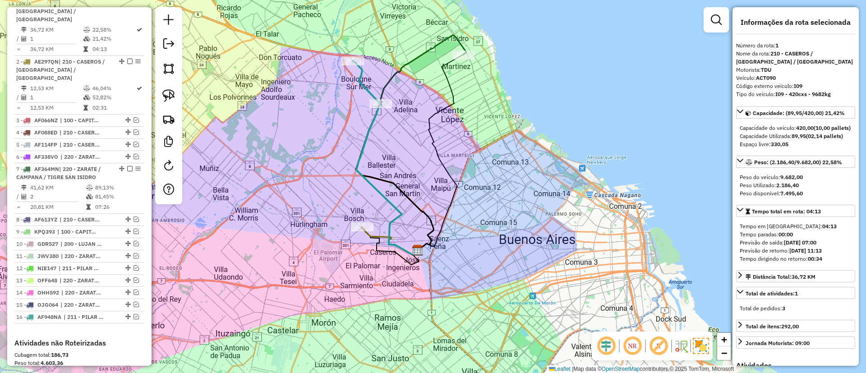
scroll to position [339, 0]
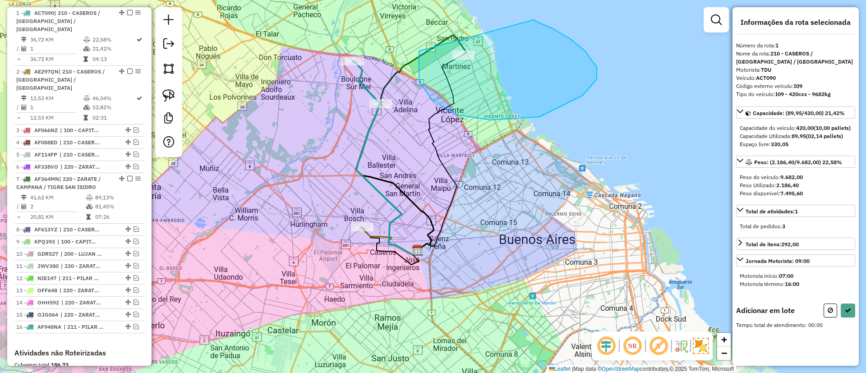
drag, startPoint x: 419, startPoint y: 57, endPoint x: 534, endPoint y: 20, distance: 120.4
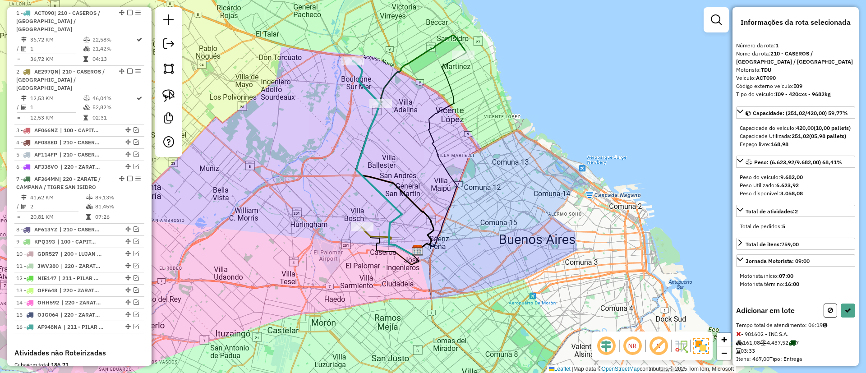
select select "**********"
drag, startPoint x: 367, startPoint y: 139, endPoint x: 384, endPoint y: 79, distance: 62.2
select select "**********"
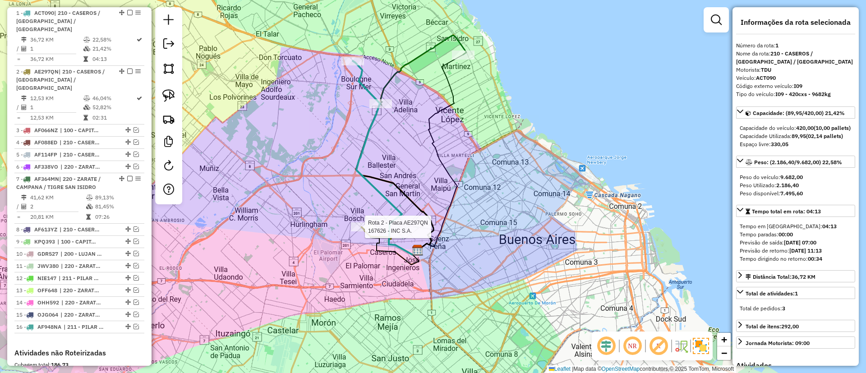
click at [368, 231] on div at bounding box center [362, 226] width 23 height 9
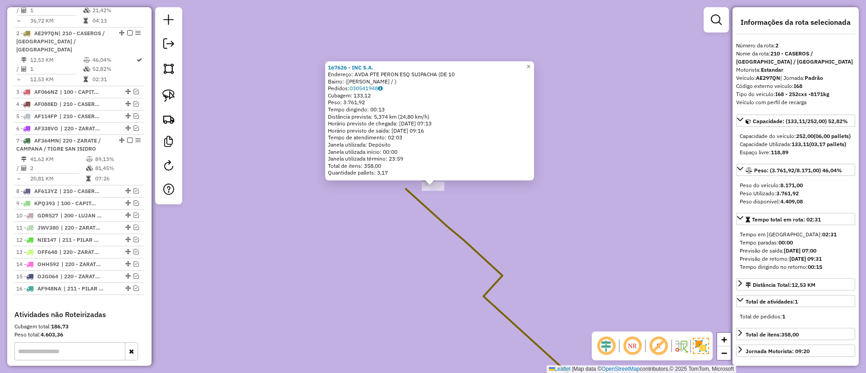
scroll to position [390, 0]
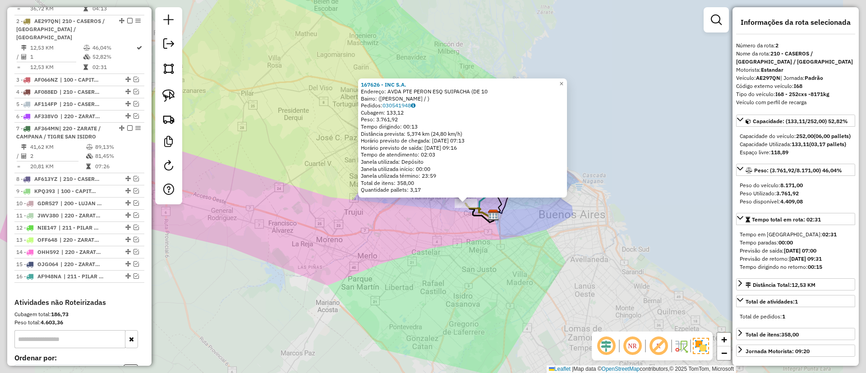
drag, startPoint x: 418, startPoint y: 214, endPoint x: 277, endPoint y: 221, distance: 141.8
click at [277, 221] on div "167626 - INC S.A. Endereço: AVDA PTE PERON ESQ SUIPACHA (DE 10 Bairro: (MARTIN …" at bounding box center [433, 186] width 866 height 373
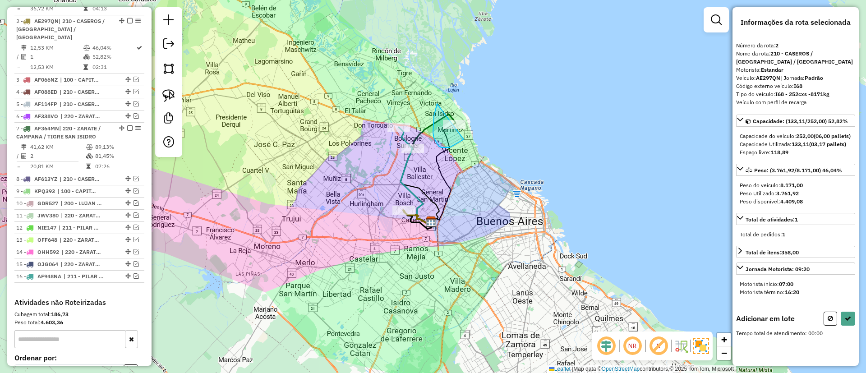
drag, startPoint x: 438, startPoint y: 144, endPoint x: 473, endPoint y: 115, distance: 46.2
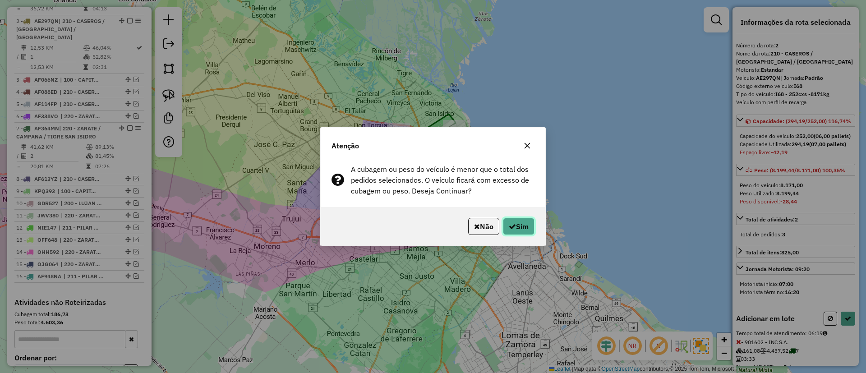
click at [518, 231] on button "Sim" at bounding box center [519, 226] width 32 height 17
select select "**********"
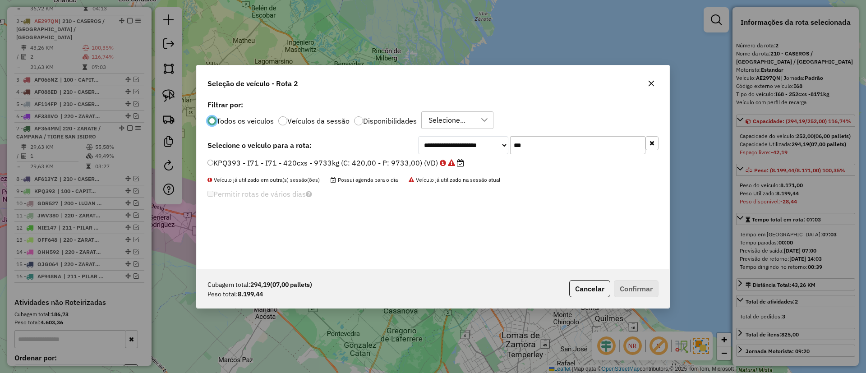
scroll to position [5, 3]
click at [318, 123] on label "Veículos da sessão" at bounding box center [318, 120] width 62 height 7
click at [660, 139] on div "**********" at bounding box center [433, 183] width 473 height 171
click at [659, 138] on div "**********" at bounding box center [433, 183] width 473 height 171
click at [655, 148] on button "button" at bounding box center [652, 143] width 13 height 14
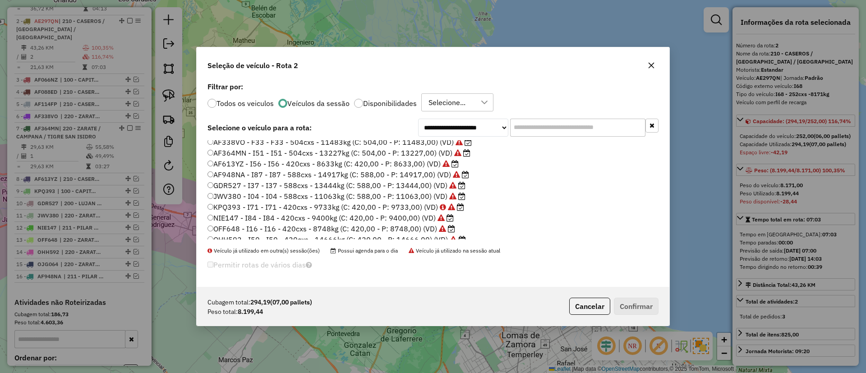
scroll to position [117, 0]
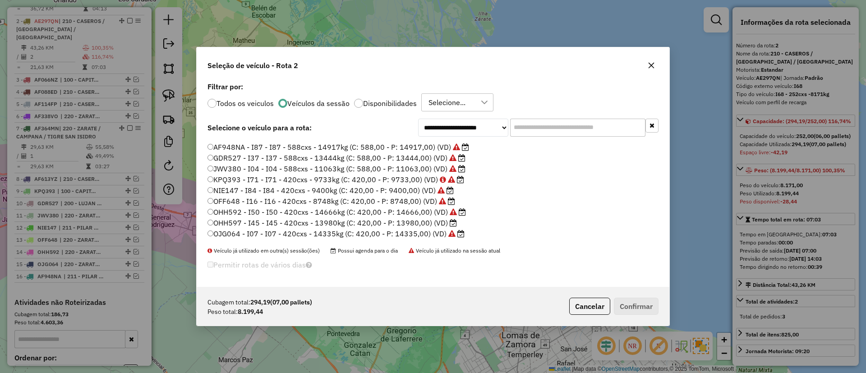
click at [406, 217] on label "OHH597 - I45 - I45 - 420cxs - 13980kg (C: 420,00 - P: 13980,00) (VD)" at bounding box center [333, 222] width 250 height 11
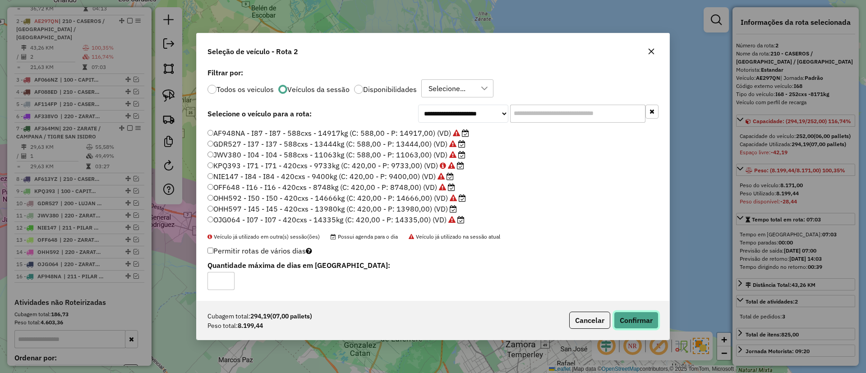
click at [653, 324] on button "Confirmar" at bounding box center [636, 320] width 45 height 17
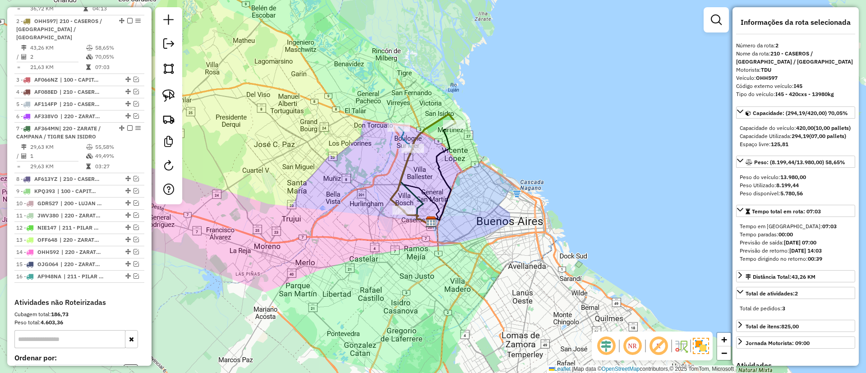
click at [396, 194] on icon at bounding box center [423, 163] width 65 height 98
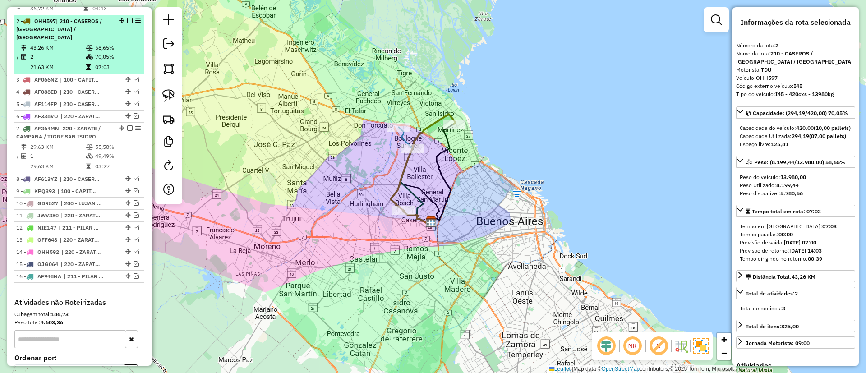
click at [128, 18] on em at bounding box center [129, 20] width 5 height 5
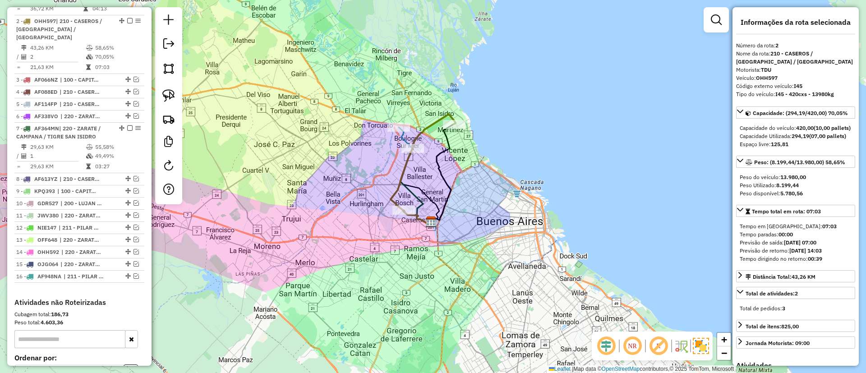
scroll to position [351, 0]
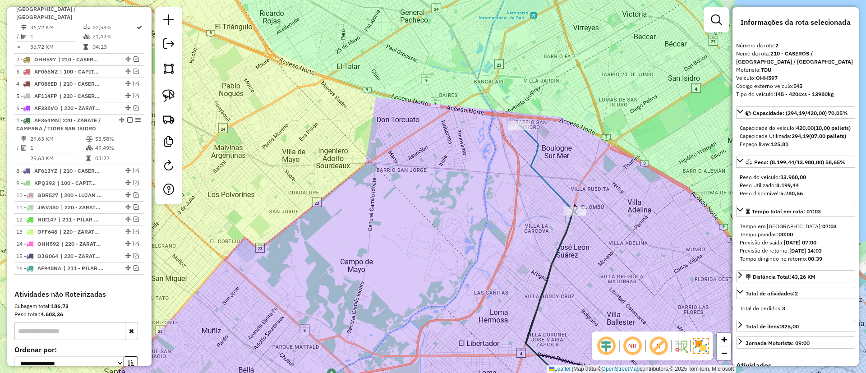
click at [535, 170] on icon at bounding box center [557, 267] width 76 height 285
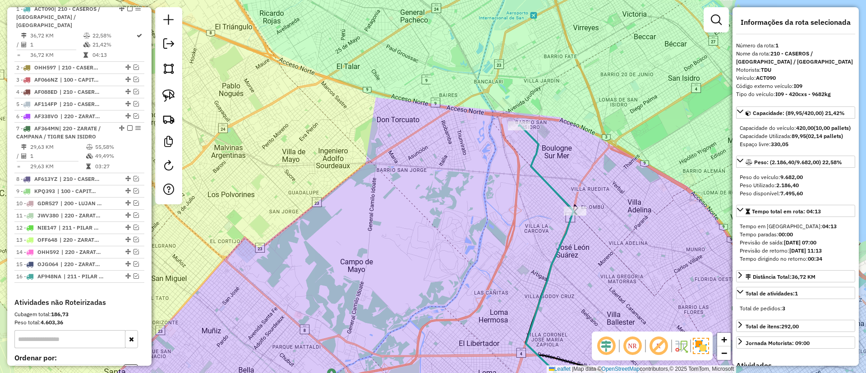
scroll to position [339, 0]
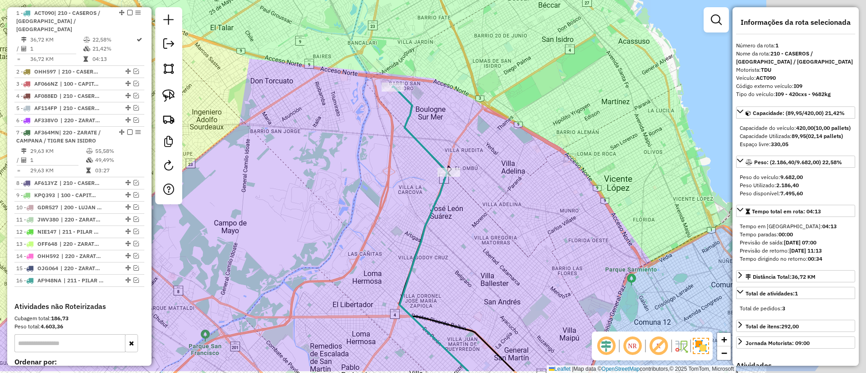
drag, startPoint x: 305, startPoint y: 146, endPoint x: 287, endPoint y: 139, distance: 19.3
click at [287, 139] on div "Janela de atendimento Grade de atendimento Capacidade Transportadoras Veículos …" at bounding box center [433, 186] width 866 height 373
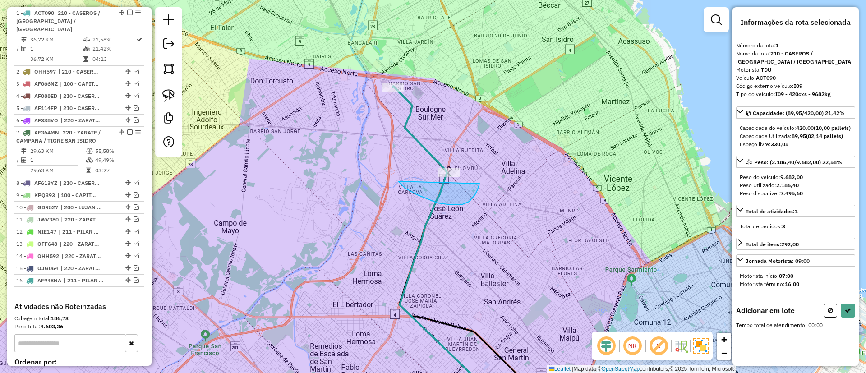
drag, startPoint x: 416, startPoint y: 194, endPoint x: 454, endPoint y: 132, distance: 72.9
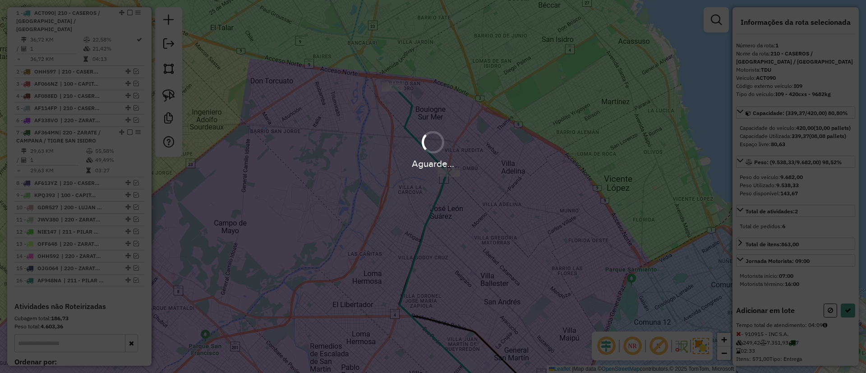
select select "**********"
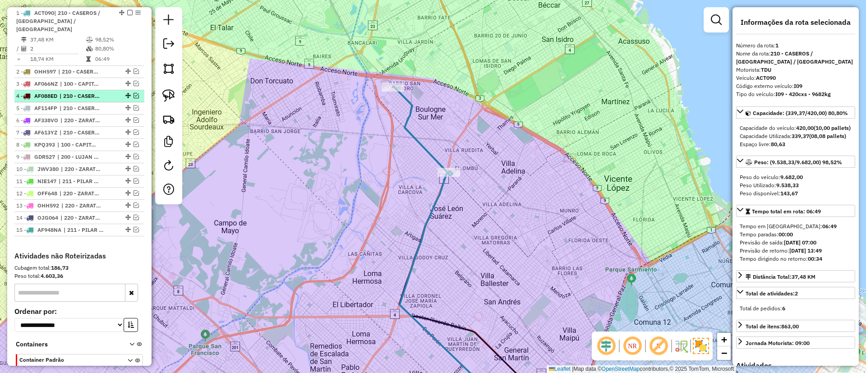
scroll to position [204, 0]
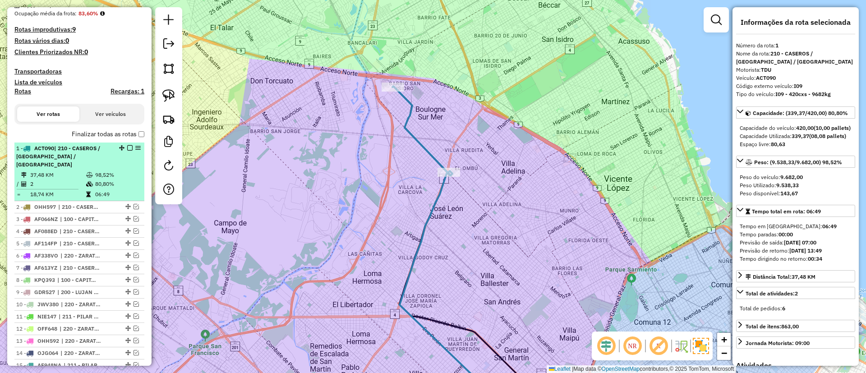
click at [128, 148] on em at bounding box center [129, 147] width 5 height 5
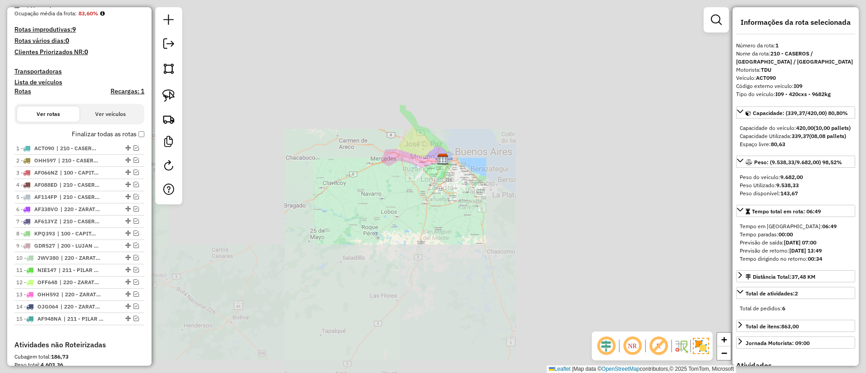
drag, startPoint x: 451, startPoint y: 151, endPoint x: 310, endPoint y: 155, distance: 140.8
click at [437, 155] on img at bounding box center [443, 159] width 12 height 12
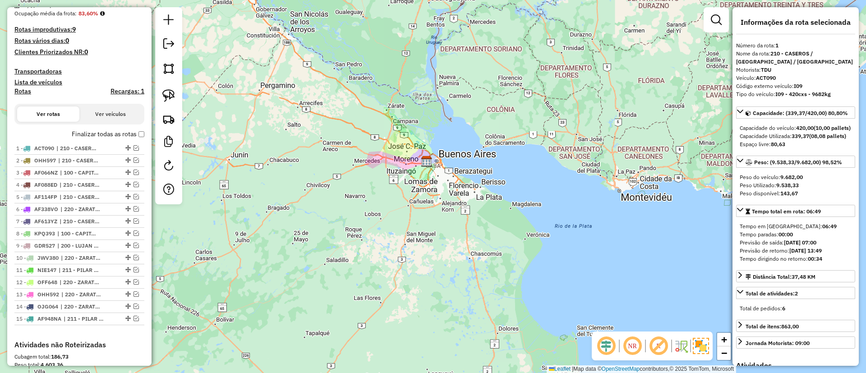
click at [126, 88] on h4 "Recargas: 1" at bounding box center [128, 92] width 34 height 8
click at [98, 136] on label "Finalizar todas as rotas" at bounding box center [108, 133] width 73 height 9
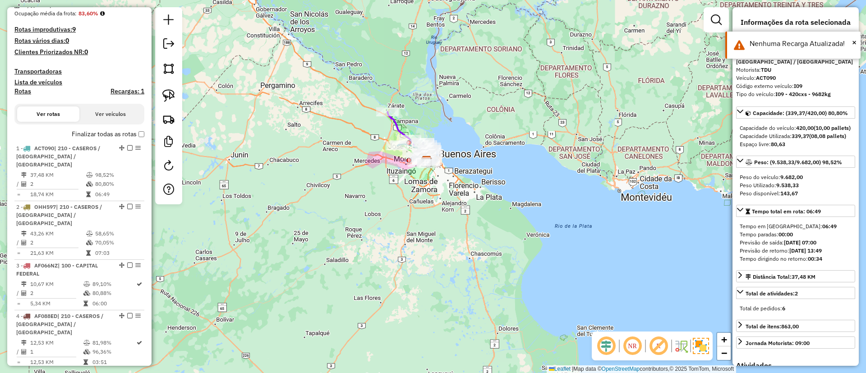
click at [27, 93] on h4 "Rotas" at bounding box center [22, 92] width 17 height 8
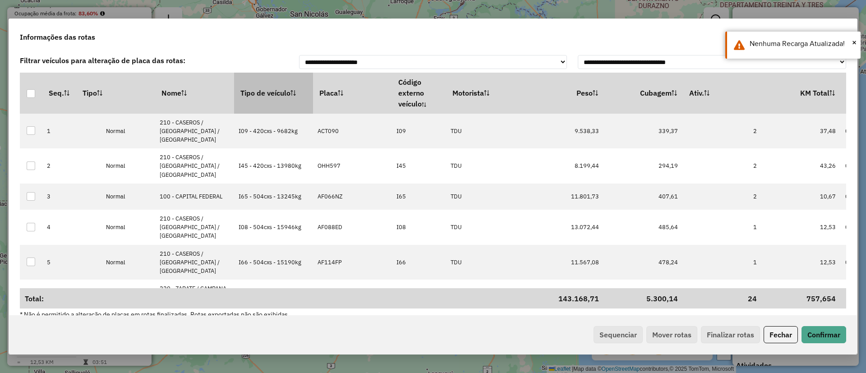
click at [286, 92] on th "Tipo de veículo" at bounding box center [273, 93] width 79 height 41
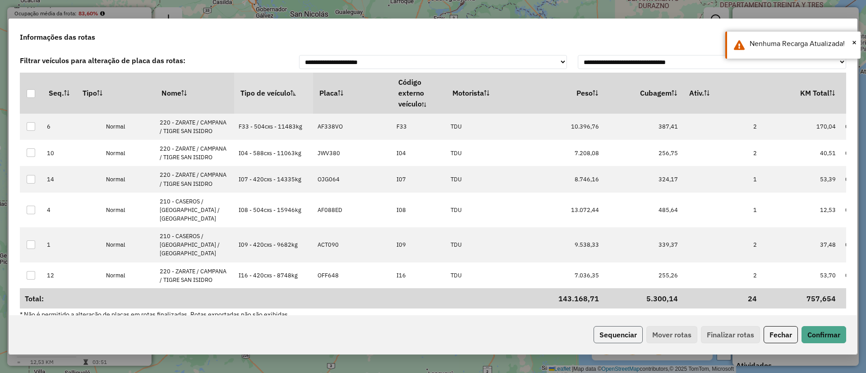
click at [611, 335] on button "Sequenciar" at bounding box center [618, 334] width 49 height 17
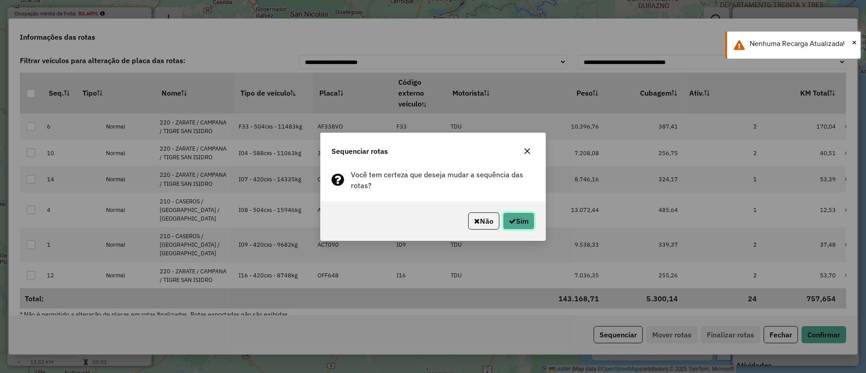
click at [518, 222] on button "Sim" at bounding box center [519, 221] width 32 height 17
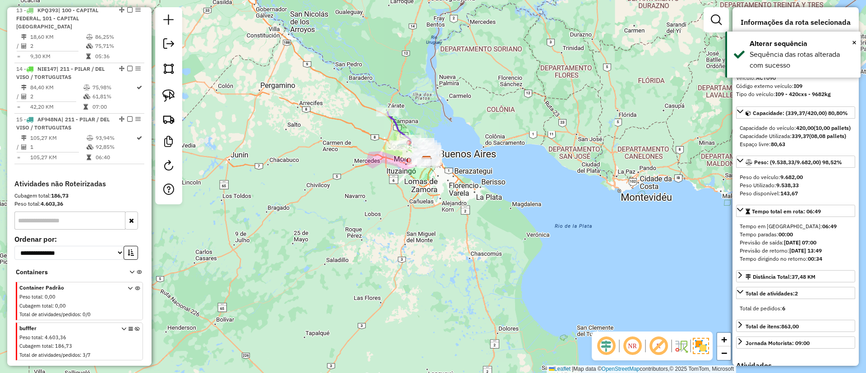
scroll to position [854, 0]
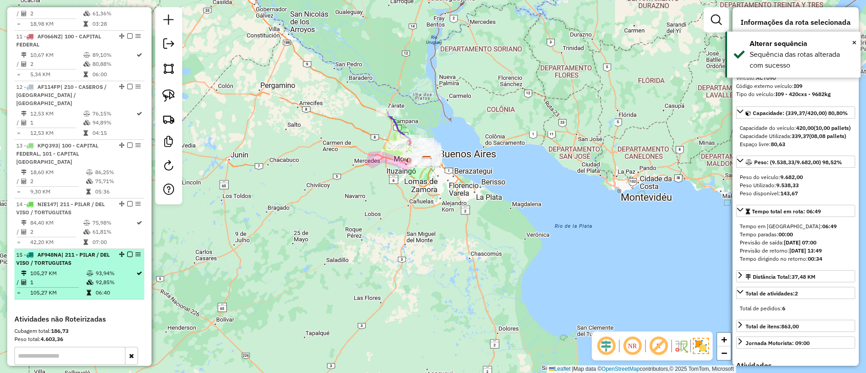
click at [86, 278] on td at bounding box center [90, 282] width 9 height 9
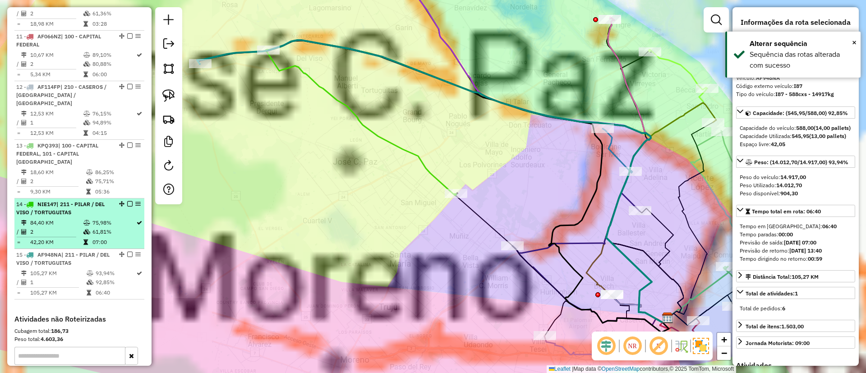
click at [79, 227] on td "2" at bounding box center [56, 231] width 53 height 9
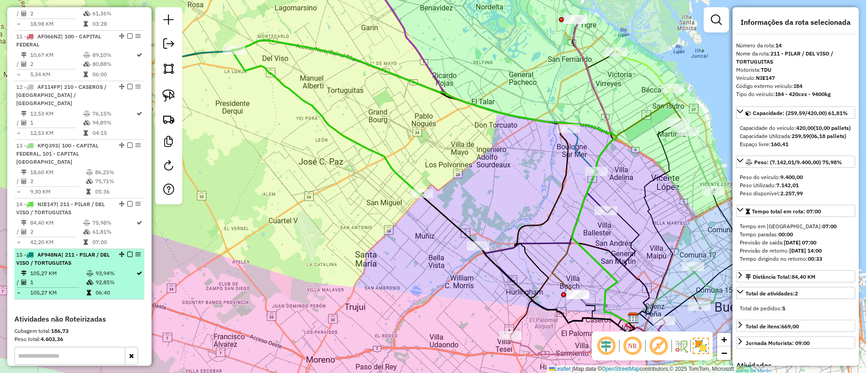
click at [102, 278] on td "92,85%" at bounding box center [115, 282] width 41 height 9
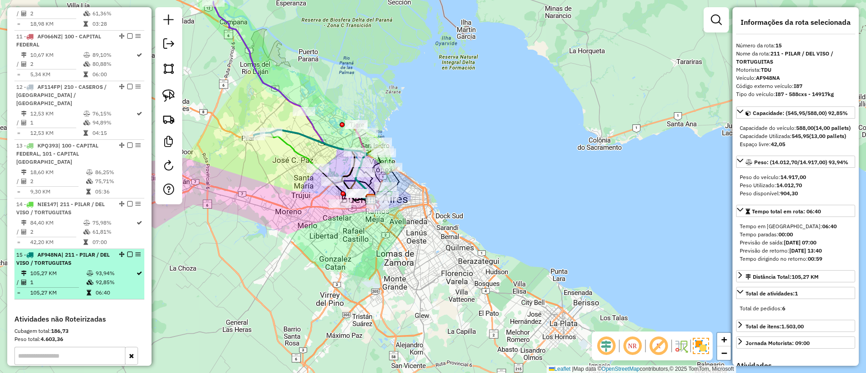
click at [42, 278] on td "1" at bounding box center [58, 282] width 56 height 9
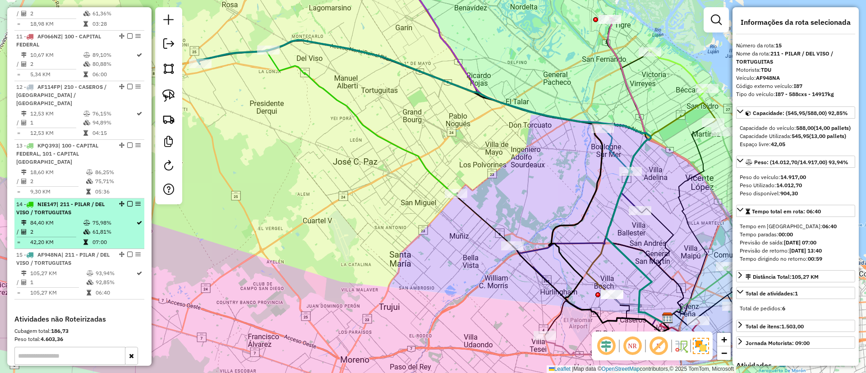
click at [71, 227] on td "2" at bounding box center [56, 231] width 53 height 9
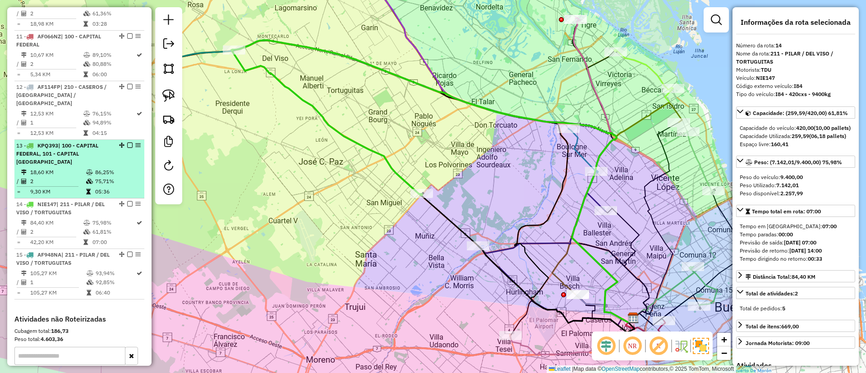
click at [86, 168] on td at bounding box center [90, 172] width 9 height 9
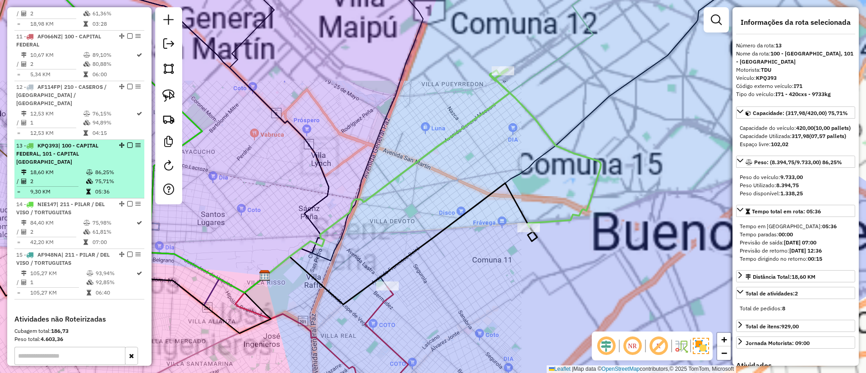
scroll to position [786, 0]
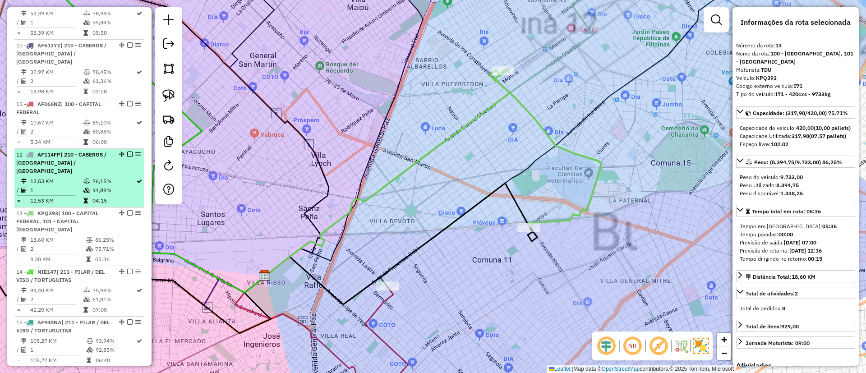
click at [83, 179] on icon at bounding box center [86, 181] width 7 height 5
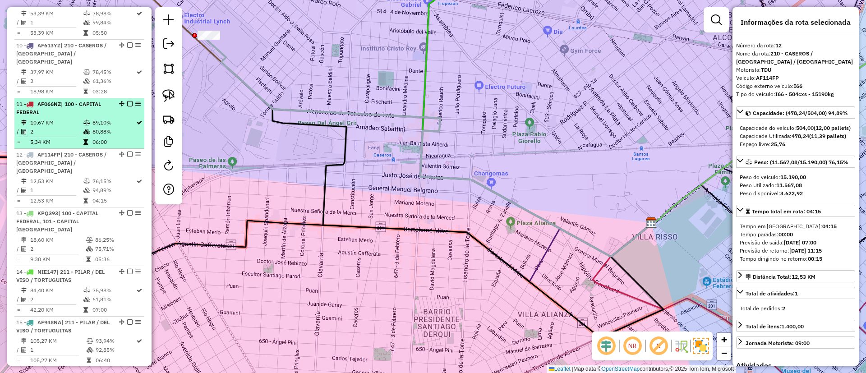
click at [85, 139] on icon at bounding box center [85, 141] width 5 height 5
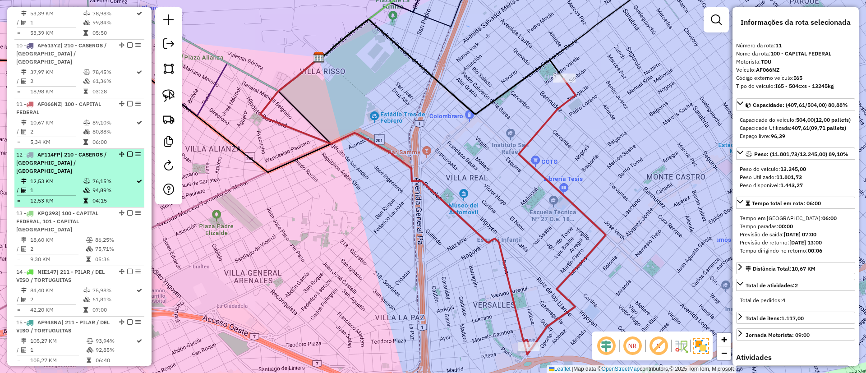
click at [86, 179] on icon at bounding box center [86, 181] width 7 height 5
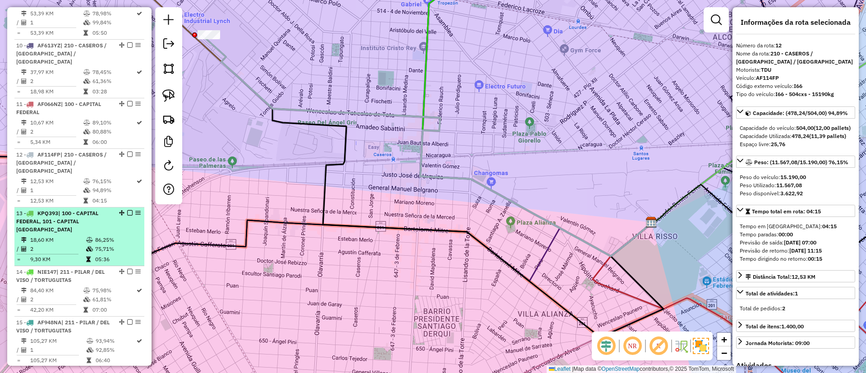
click at [79, 210] on span "| 100 - CAPITAL FEDERAL, 101 - CAPITAL FEDERAL NORTE" at bounding box center [57, 221] width 82 height 23
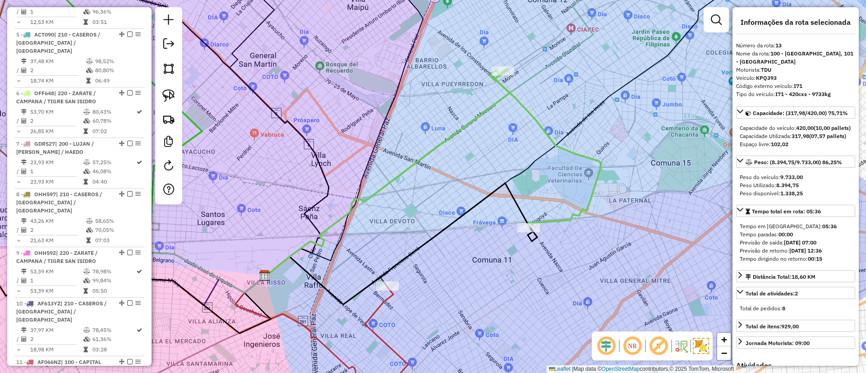
scroll to position [515, 0]
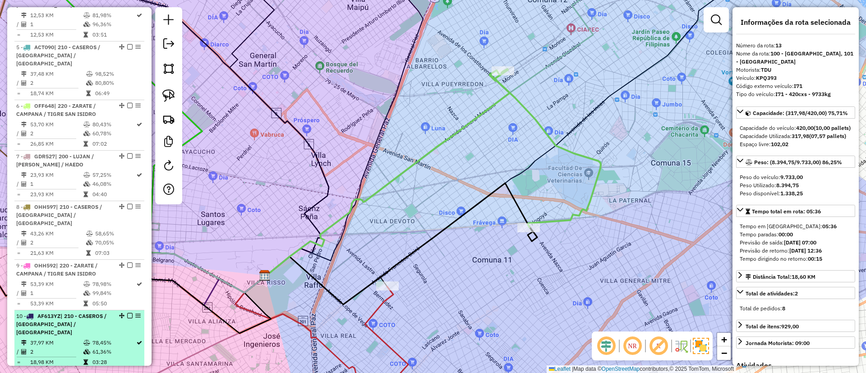
click at [74, 313] on span "| 210 - CASEROS / SAN MARTIN / BELLA VISTA" at bounding box center [61, 324] width 90 height 23
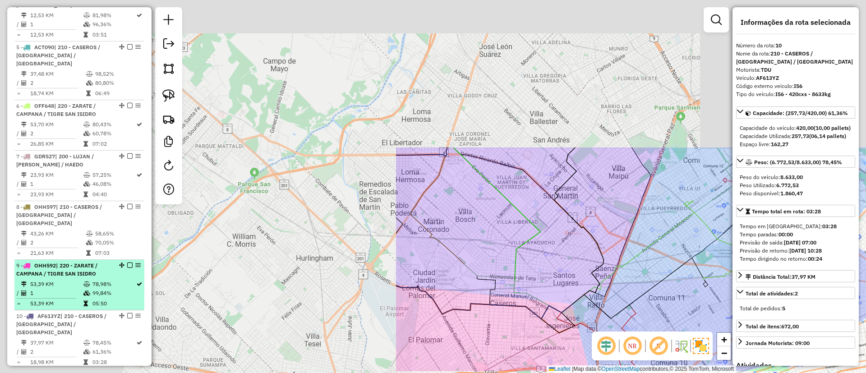
drag, startPoint x: 70, startPoint y: 270, endPoint x: 70, endPoint y: 260, distance: 9.5
click at [70, 289] on td "1" at bounding box center [56, 293] width 53 height 9
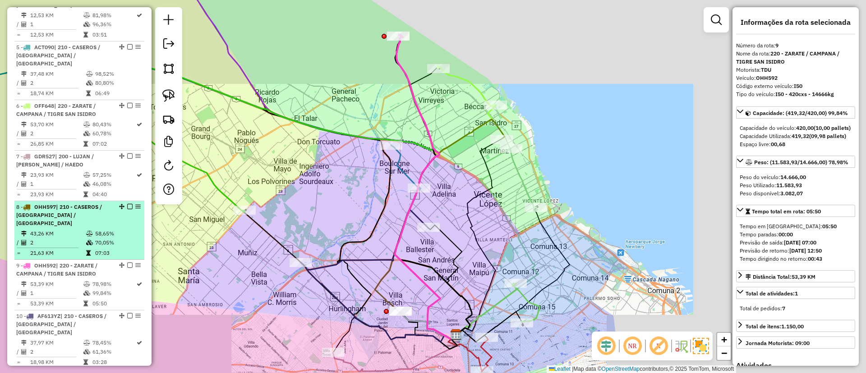
click at [74, 249] on td "21,63 KM" at bounding box center [58, 253] width 56 height 9
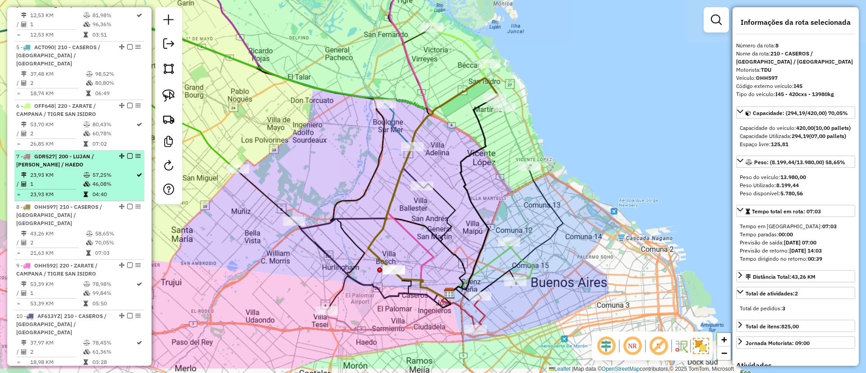
drag, startPoint x: 69, startPoint y: 201, endPoint x: 73, endPoint y: 182, distance: 19.2
click at [70, 203] on span "| 210 - CASEROS / SAN MARTIN / BELLA VISTA" at bounding box center [59, 214] width 86 height 23
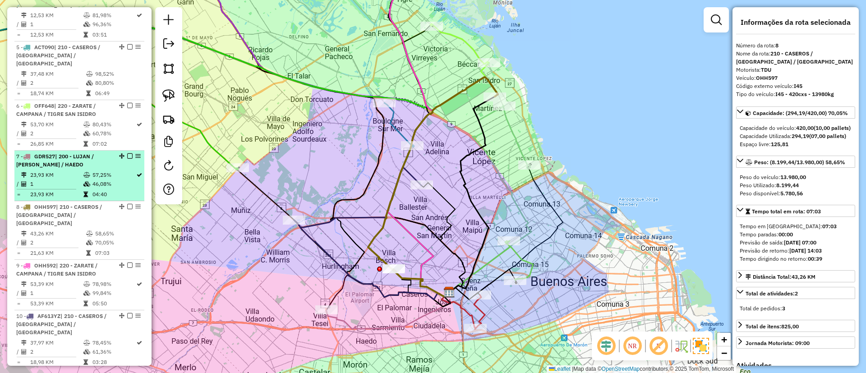
drag, startPoint x: 74, startPoint y: 176, endPoint x: 83, endPoint y: 155, distance: 22.7
click at [76, 171] on table "23,93 KM 57,25% / 1 46,08% = 23,93 KM 04:40" at bounding box center [79, 185] width 126 height 28
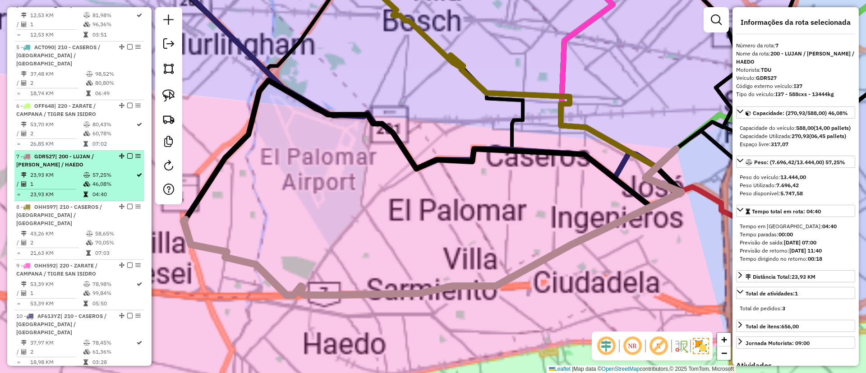
click at [88, 153] on span "| 200 - LUJAN / RAMOS / HAEDO" at bounding box center [55, 160] width 78 height 15
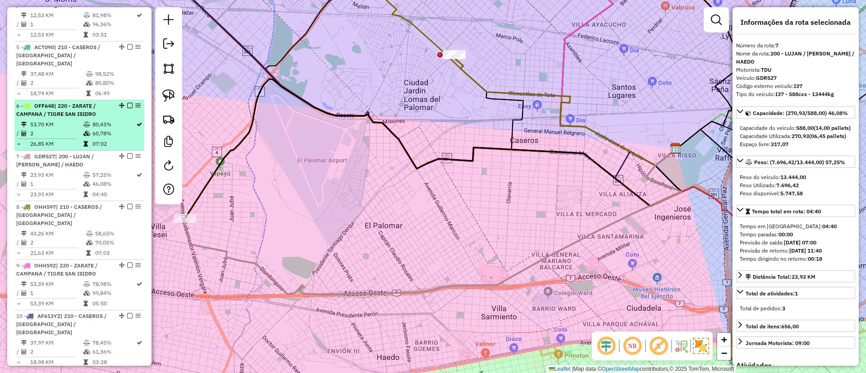
click at [93, 120] on td "80,43%" at bounding box center [114, 124] width 44 height 9
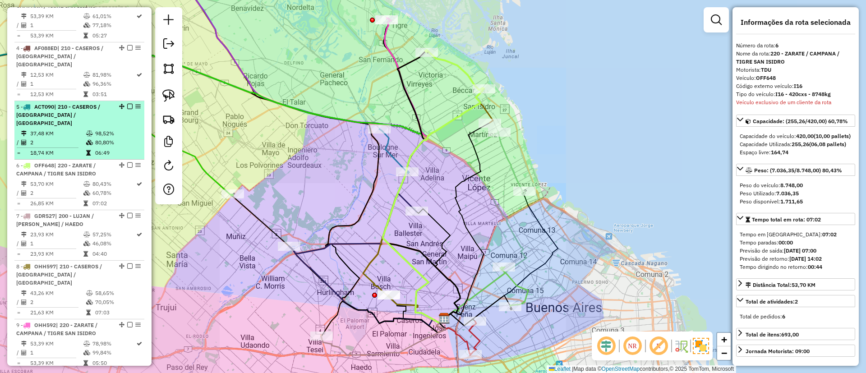
scroll to position [448, 0]
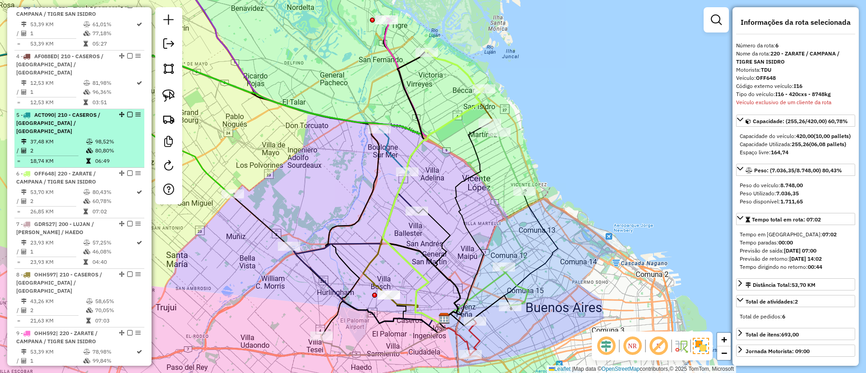
click at [87, 137] on td at bounding box center [90, 141] width 9 height 9
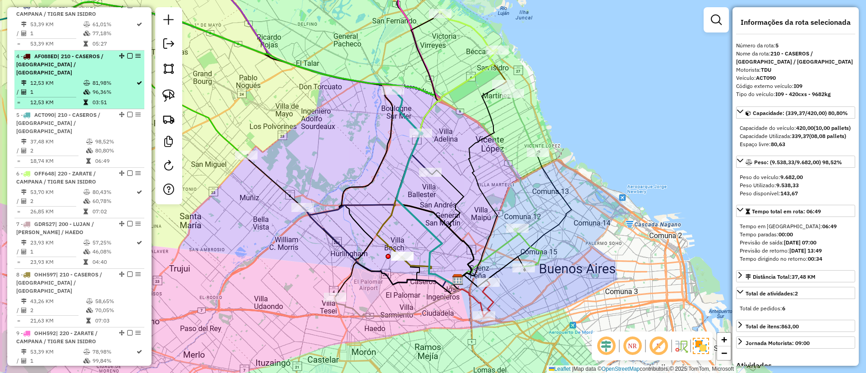
click at [96, 88] on td "96,36%" at bounding box center [114, 92] width 44 height 9
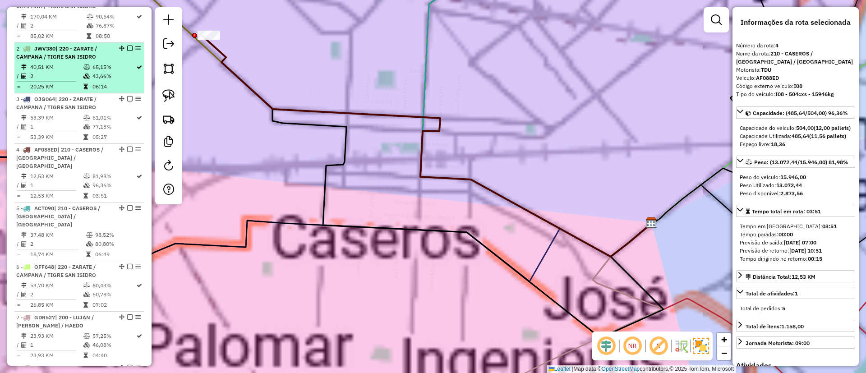
scroll to position [312, 0]
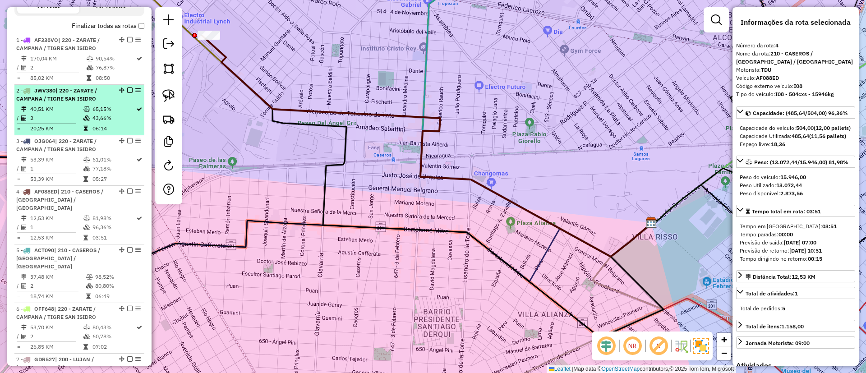
click at [98, 101] on div "2 - JWV380 | 220 - ZARATE / CAMPANA / TIGRE SAN ISIDRO" at bounding box center [64, 95] width 96 height 16
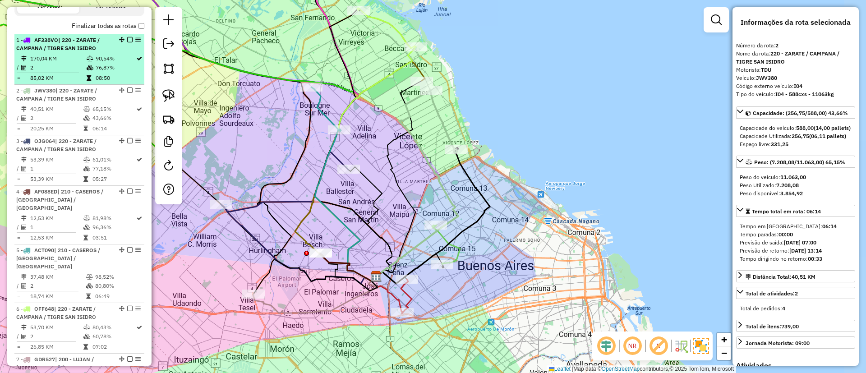
click at [87, 58] on icon at bounding box center [90, 58] width 7 height 5
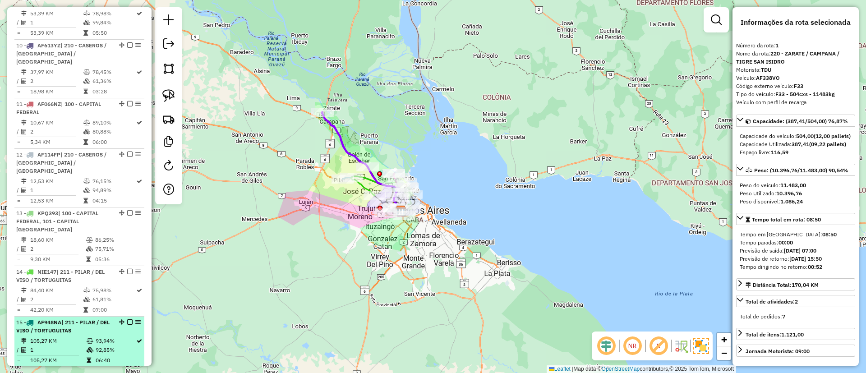
scroll to position [989, 0]
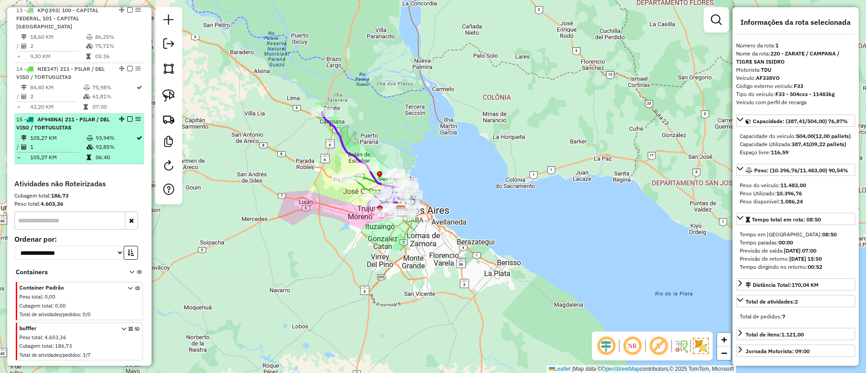
click at [87, 135] on icon at bounding box center [90, 137] width 7 height 5
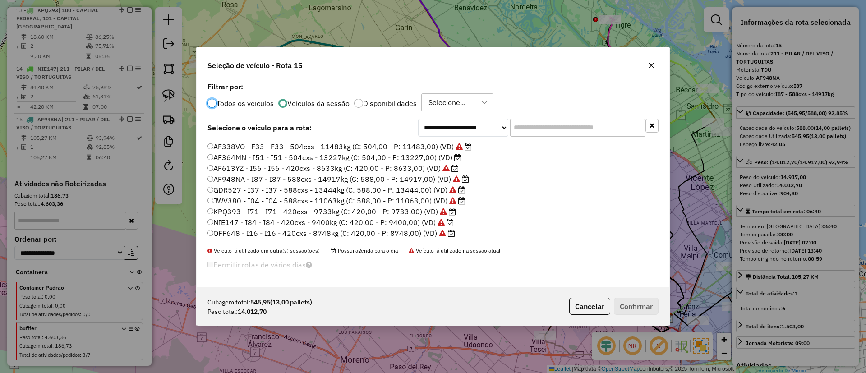
scroll to position [117, 0]
click at [239, 105] on label "Todos os veiculos" at bounding box center [245, 103] width 57 height 7
click at [528, 130] on input "text" at bounding box center [577, 128] width 135 height 18
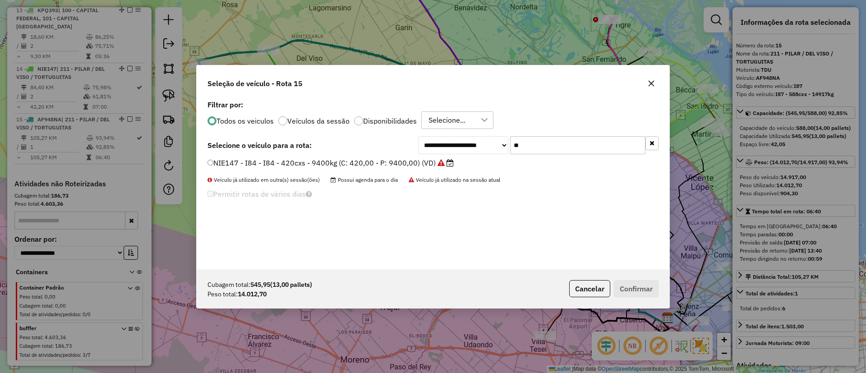
type input "***"
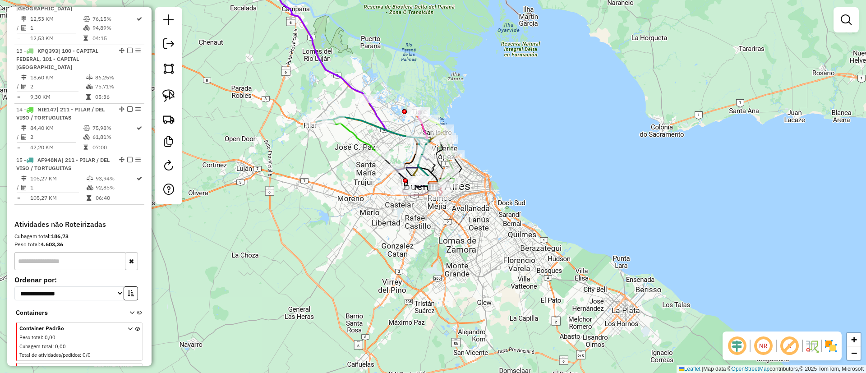
scroll to position [989, 0]
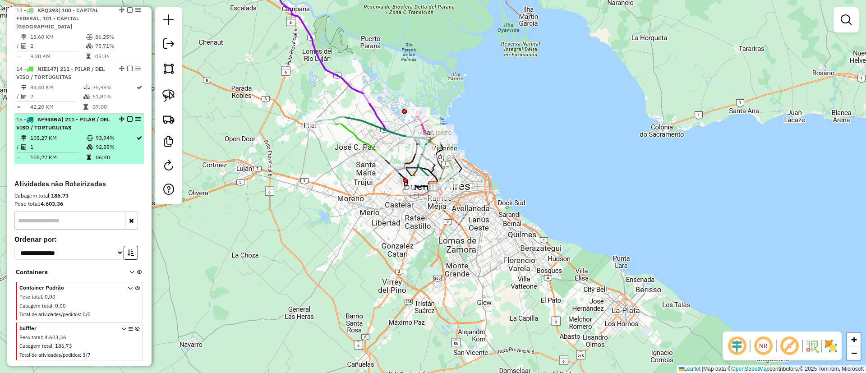
click at [92, 143] on td at bounding box center [90, 147] width 9 height 9
select select "**********"
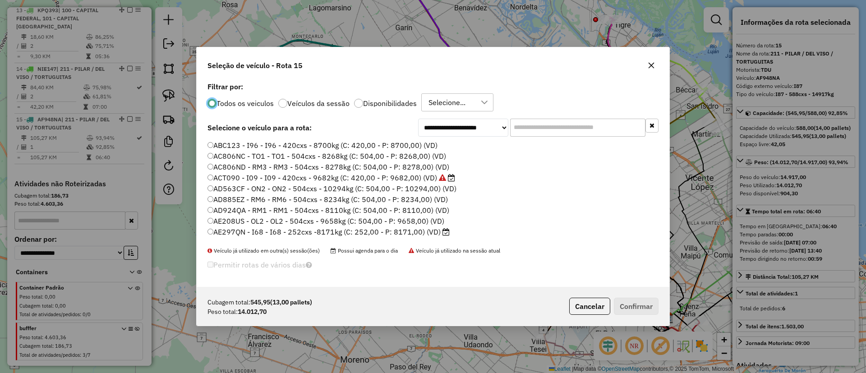
scroll to position [5, 3]
drag, startPoint x: 518, startPoint y: 129, endPoint x: 495, endPoint y: 126, distance: 24.2
click at [519, 129] on input "text" at bounding box center [577, 128] width 135 height 18
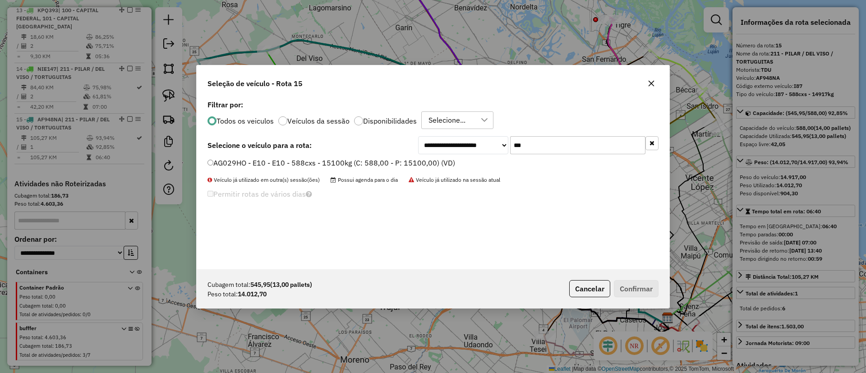
type input "***"
click at [430, 159] on label "AG029HO - E10 - E10 - 588cxs - 15100kg (C: 588,00 - P: 15100,00) (VD)" at bounding box center [332, 162] width 248 height 11
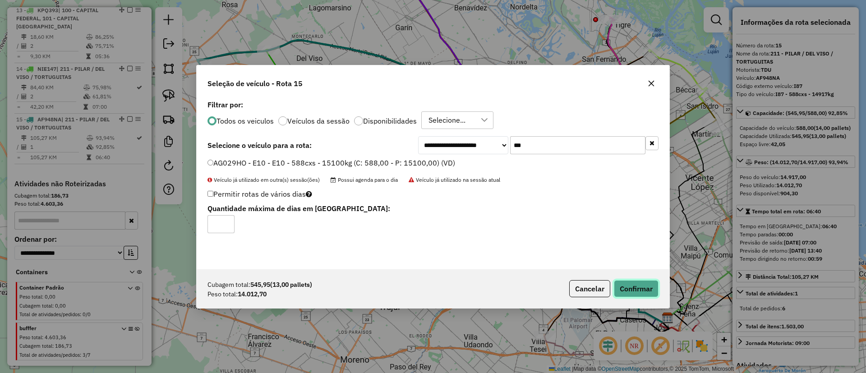
click at [640, 295] on button "Confirmar" at bounding box center [636, 288] width 45 height 17
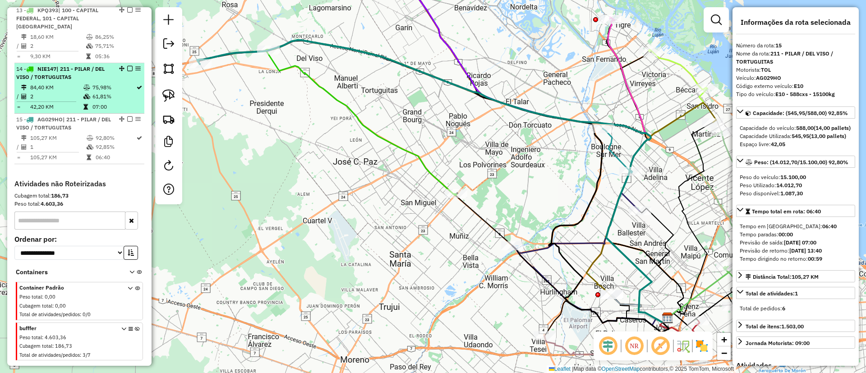
click at [92, 83] on td "75,98%" at bounding box center [114, 87] width 44 height 9
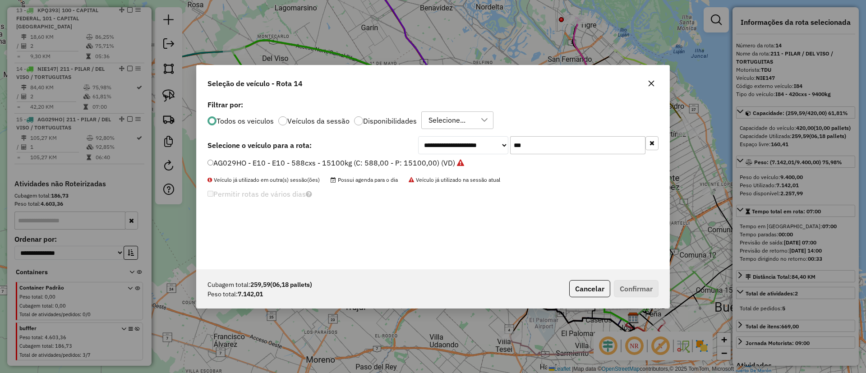
drag, startPoint x: 525, startPoint y: 152, endPoint x: 502, endPoint y: 154, distance: 23.1
click at [502, 154] on div "**********" at bounding box center [538, 145] width 240 height 18
type input "***"
click at [413, 161] on label "AE494PV - OL1 - OL1 - 504cxs - 10270kg (C: 504,00 - P: 10270,00) (VD)" at bounding box center [331, 162] width 246 height 11
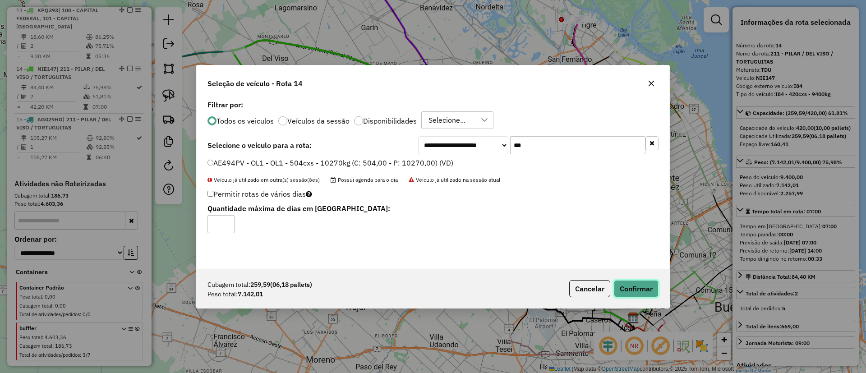
click at [633, 291] on button "Confirmar" at bounding box center [636, 288] width 45 height 17
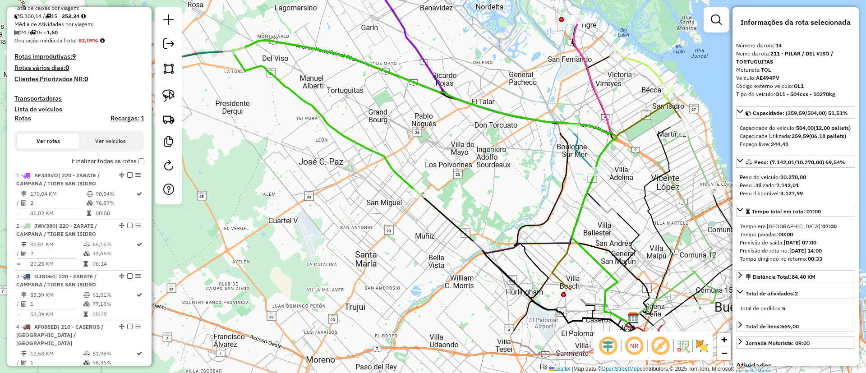
scroll to position [109, 0]
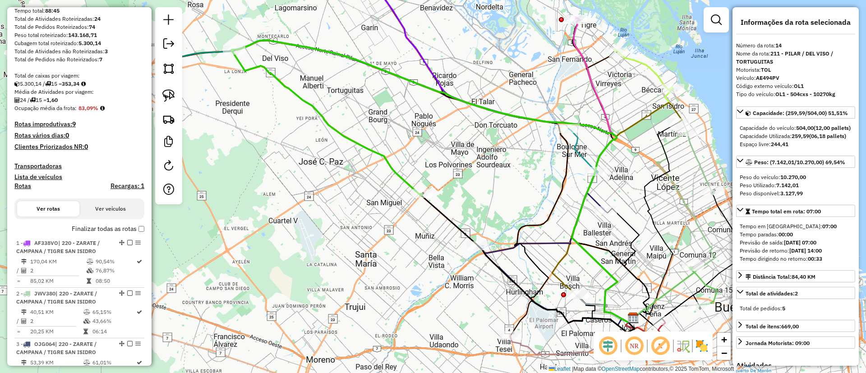
click at [96, 228] on label "Finalizar todas as rotas" at bounding box center [108, 228] width 73 height 9
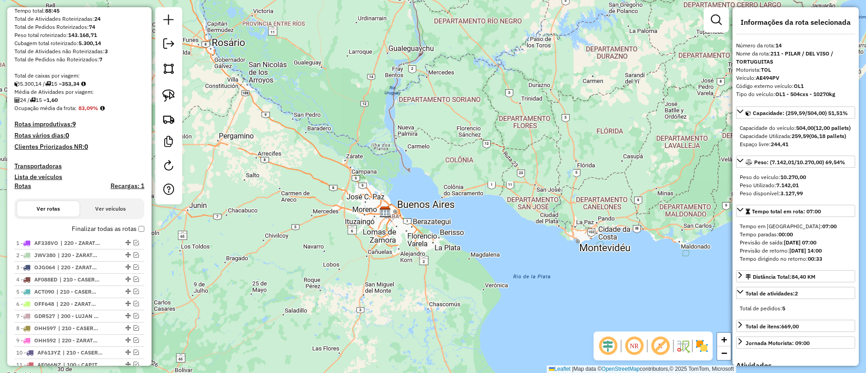
click at [97, 228] on label "Finalizar todas as rotas" at bounding box center [108, 228] width 73 height 9
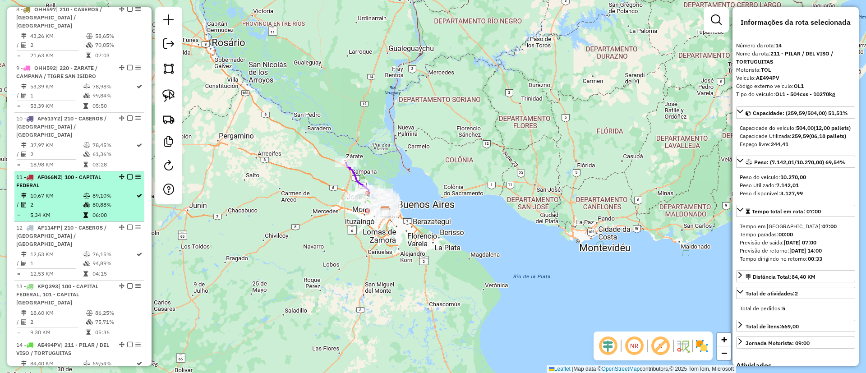
scroll to position [854, 0]
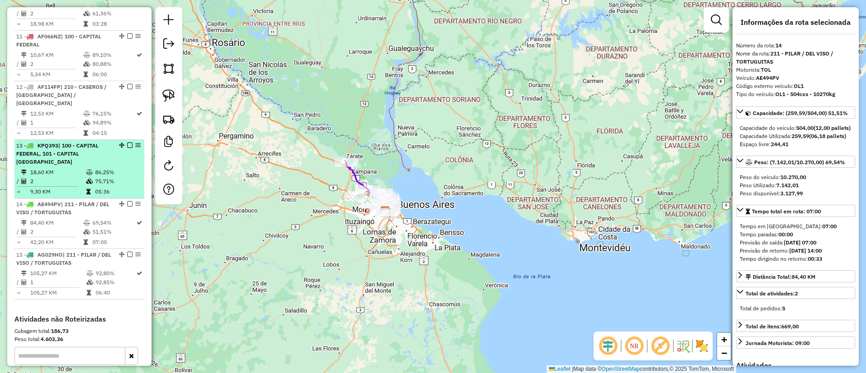
click at [77, 142] on span "| 100 - CAPITAL FEDERAL, 101 - CAPITAL FEDERAL NORTE" at bounding box center [57, 153] width 82 height 23
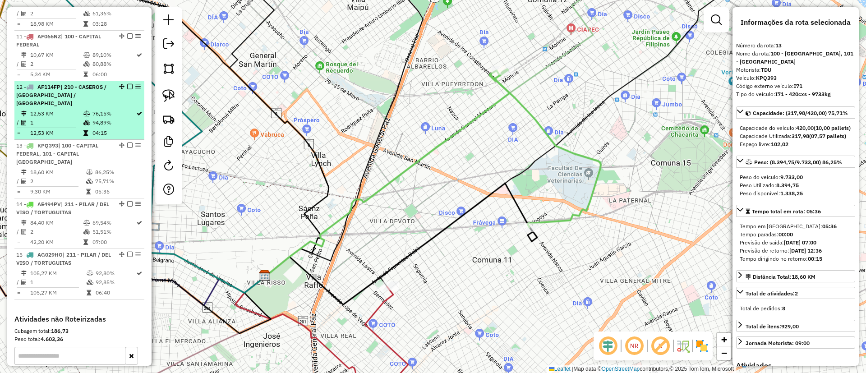
click at [79, 127] on td at bounding box center [49, 127] width 67 height 1
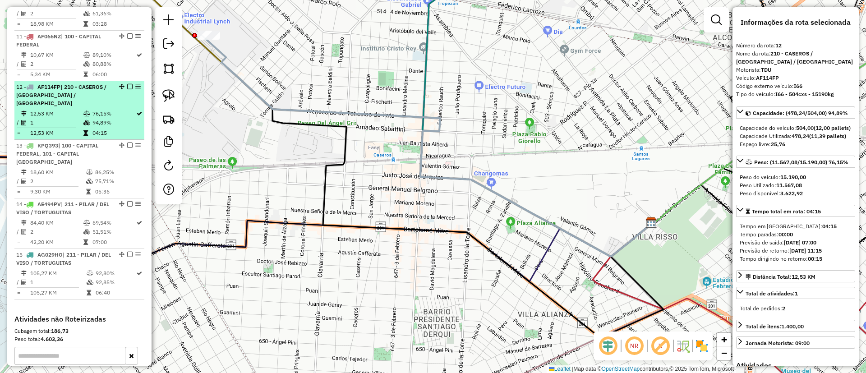
scroll to position [786, 0]
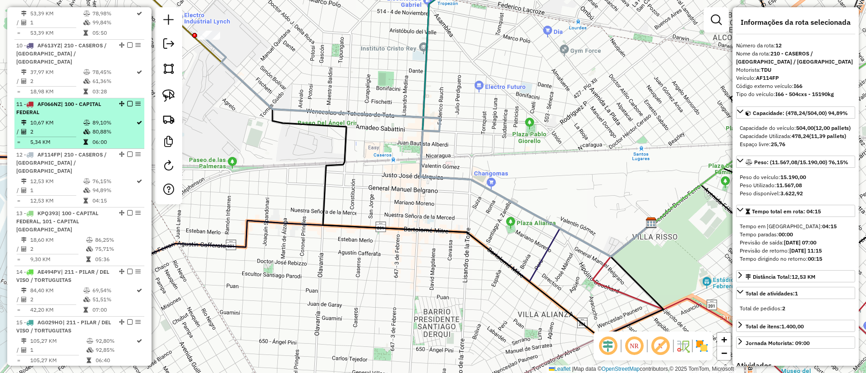
click at [92, 138] on td "06:00" at bounding box center [114, 142] width 44 height 9
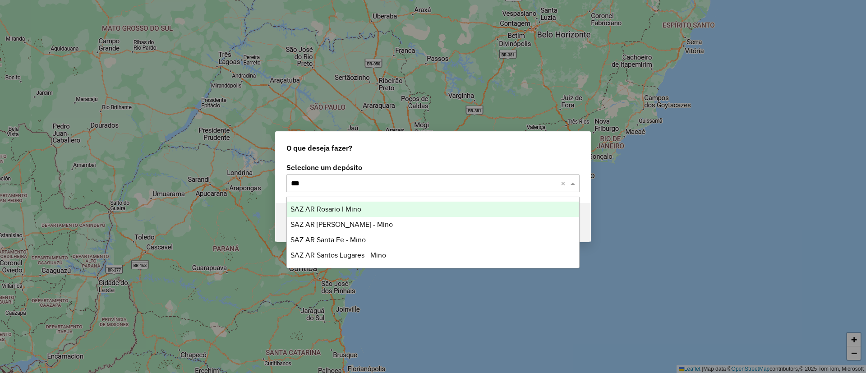
type input "****"
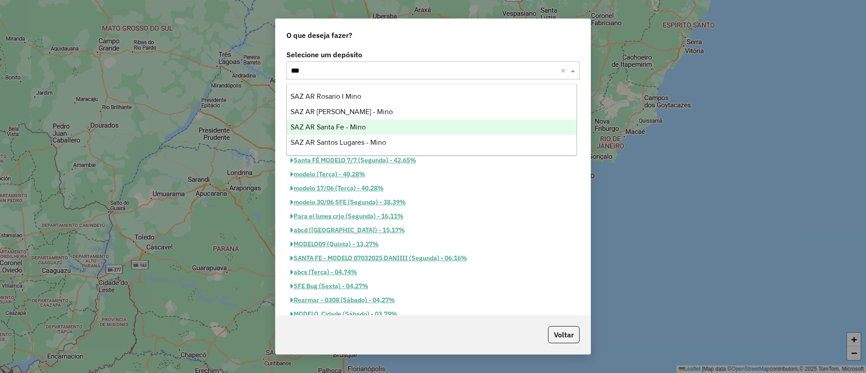
type input "****"
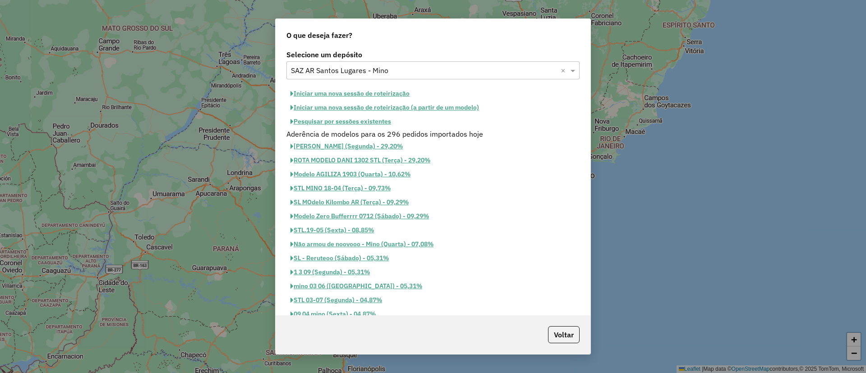
click at [388, 89] on button "Iniciar uma nova sessão de roteirização" at bounding box center [350, 94] width 127 height 14
select select "*"
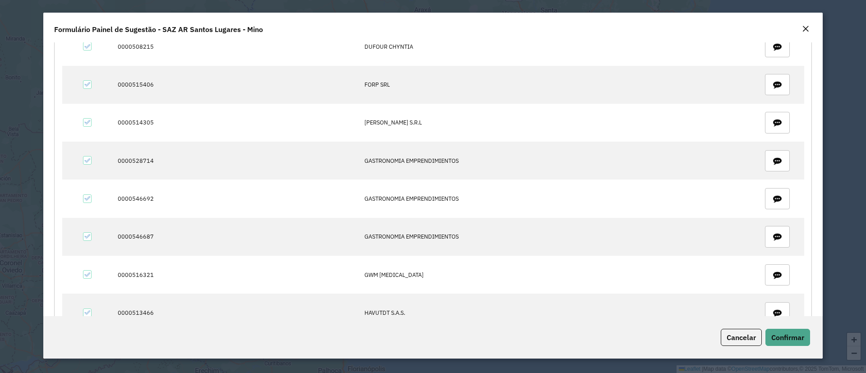
scroll to position [960, 0]
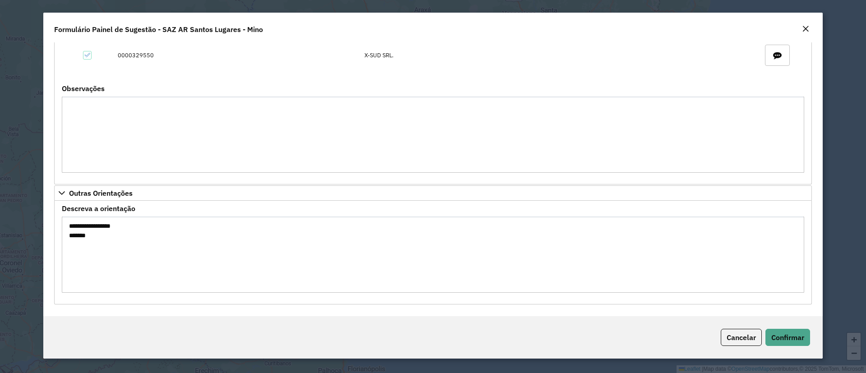
drag, startPoint x: 124, startPoint y: 249, endPoint x: 41, endPoint y: 239, distance: 83.2
click at [41, 239] on modal-container "**********" at bounding box center [433, 186] width 866 height 373
click at [811, 350] on div "Cancelar Confirmar" at bounding box center [433, 337] width 780 height 42
click at [797, 340] on span "Confirmar" at bounding box center [788, 337] width 33 height 9
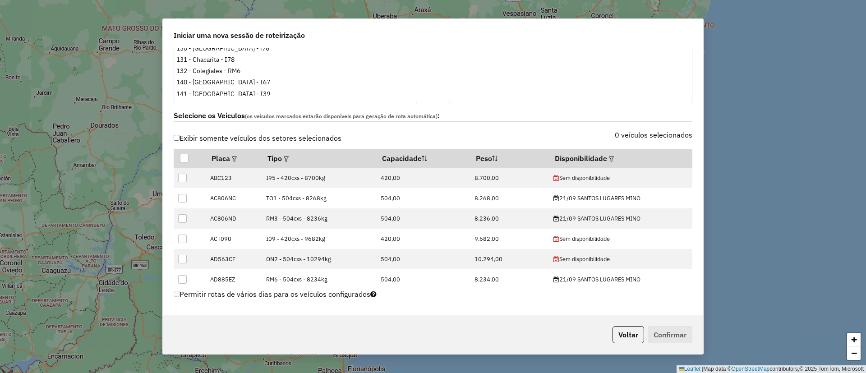
scroll to position [245, 0]
click at [609, 156] on em at bounding box center [611, 158] width 5 height 5
click at [622, 172] on div "Selecione uma opção" at bounding box center [650, 178] width 76 height 17
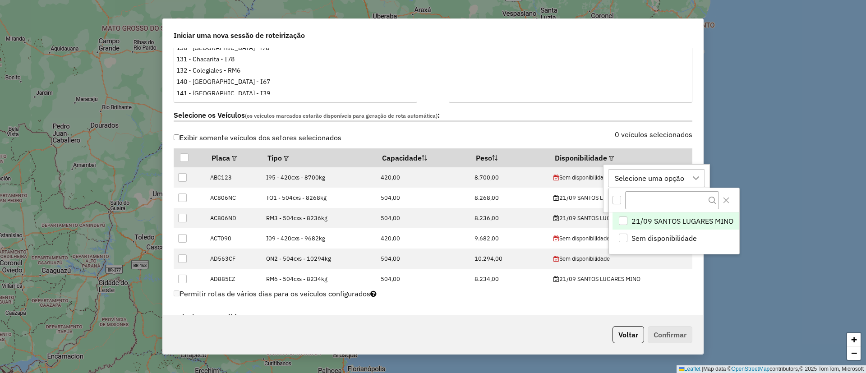
scroll to position [7, 41]
click at [671, 226] on span "21/09 SANTOS LUGARES MINO" at bounding box center [682, 221] width 102 height 11
click at [725, 197] on icon "Close" at bounding box center [725, 200] width 7 height 7
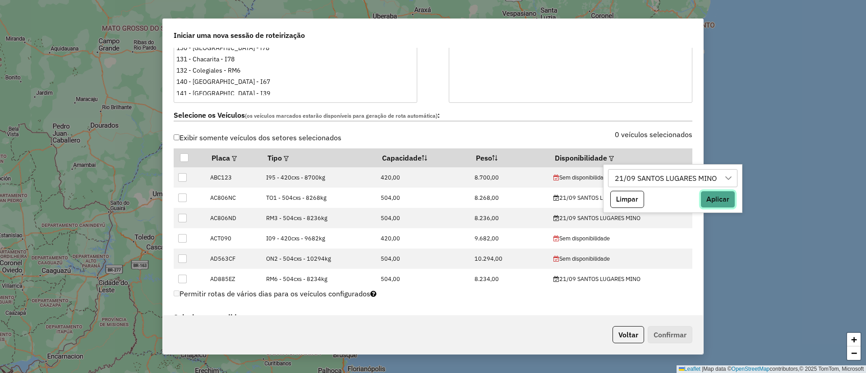
click at [725, 197] on button "Aplicar" at bounding box center [718, 199] width 35 height 17
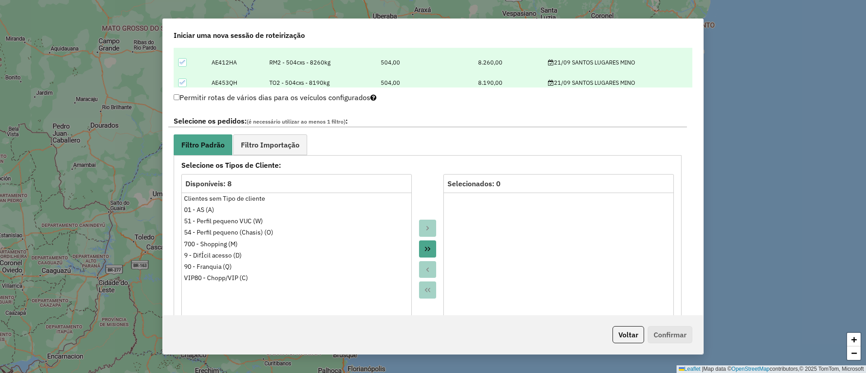
scroll to position [493, 0]
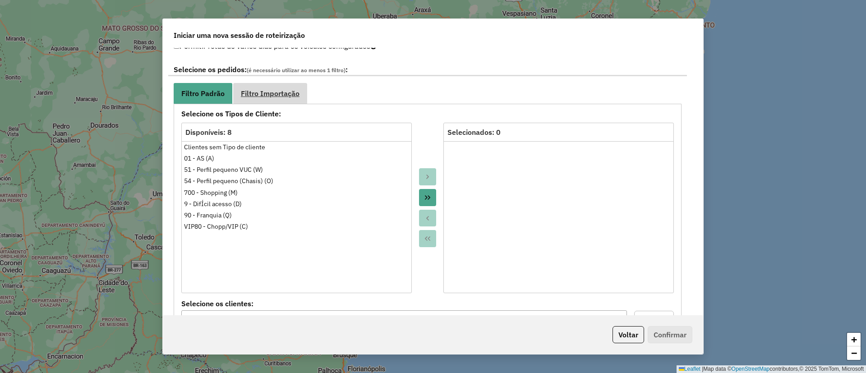
drag, startPoint x: 288, startPoint y: 97, endPoint x: 291, endPoint y: 100, distance: 4.8
click at [288, 97] on span "Filtro Importação" at bounding box center [270, 93] width 59 height 7
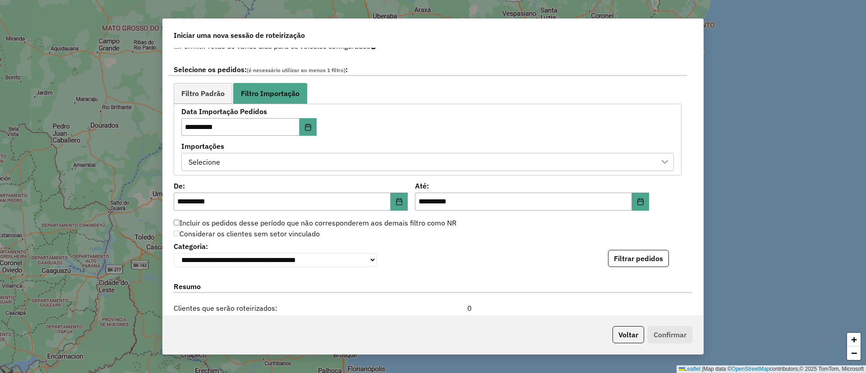
click at [299, 162] on div "Selecione" at bounding box center [420, 161] width 471 height 17
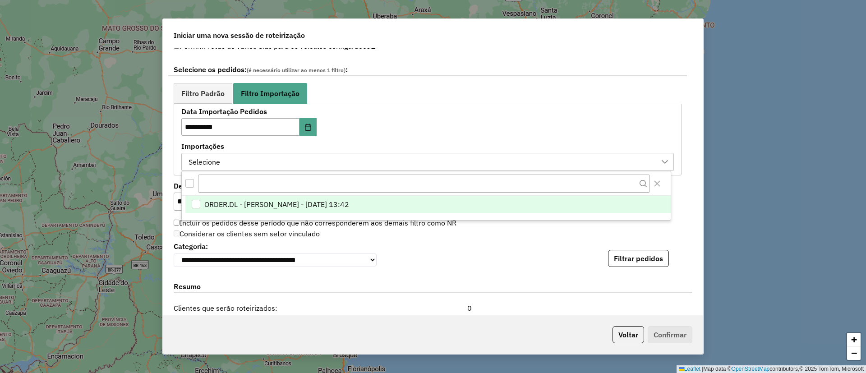
scroll to position [7, 41]
click at [349, 204] on span "ORDER.DL - BARBARA PAULOSSI BERTO - 20/09/2025 13:42" at bounding box center [276, 204] width 145 height 11
click at [623, 263] on button "Filtrar pedidos" at bounding box center [638, 258] width 61 height 17
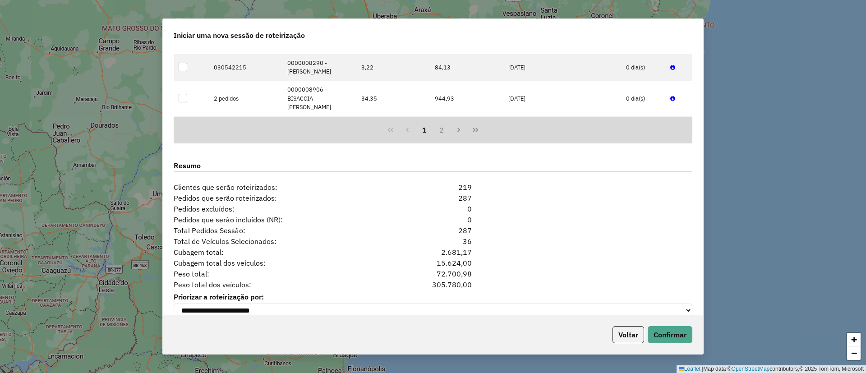
scroll to position [818, 0]
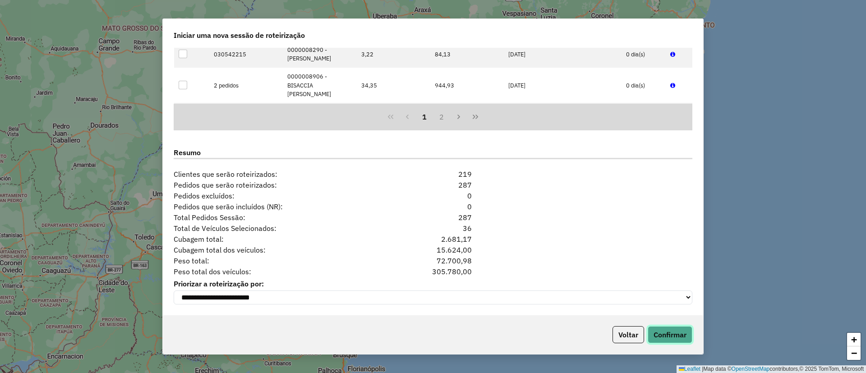
click at [660, 339] on button "Confirmar" at bounding box center [670, 334] width 45 height 17
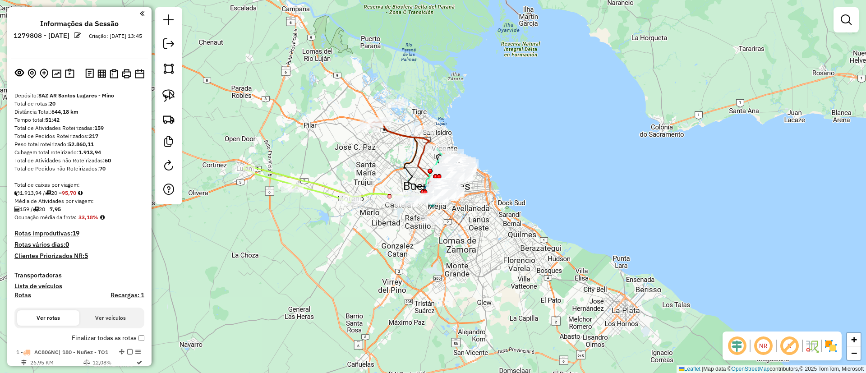
click at [825, 341] on img at bounding box center [831, 346] width 14 height 14
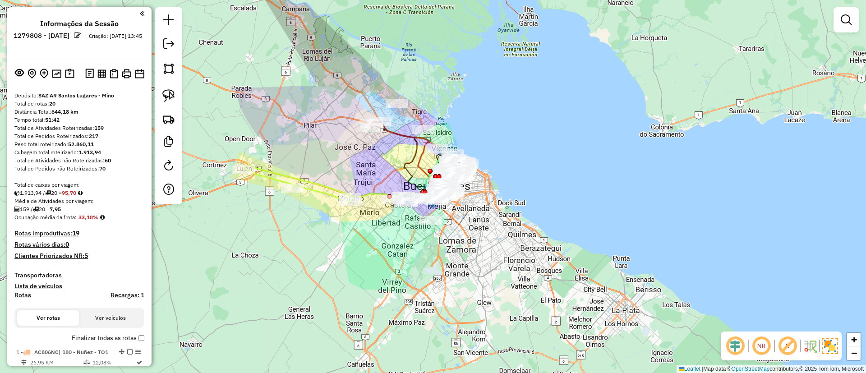
click at [825, 341] on img at bounding box center [830, 346] width 16 height 16
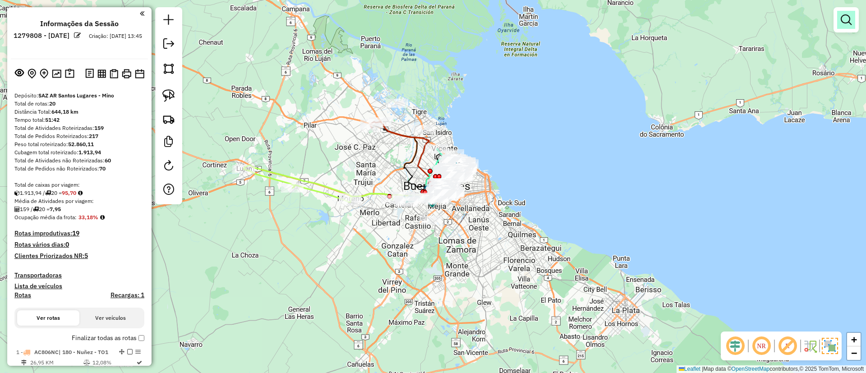
click at [846, 25] on link at bounding box center [846, 20] width 18 height 18
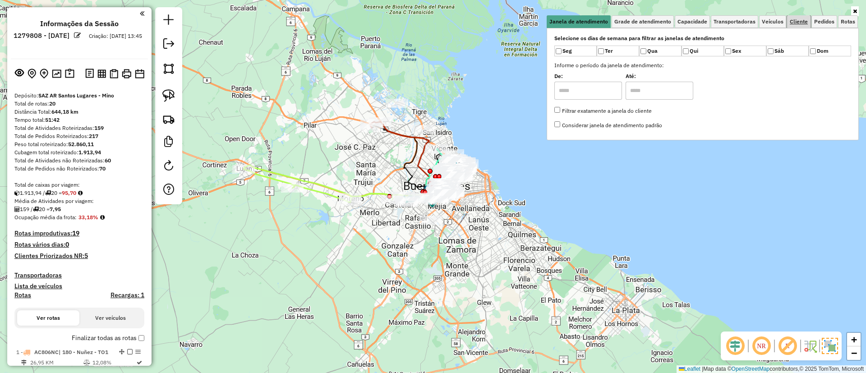
click at [796, 26] on link "Cliente" at bounding box center [798, 21] width 23 height 13
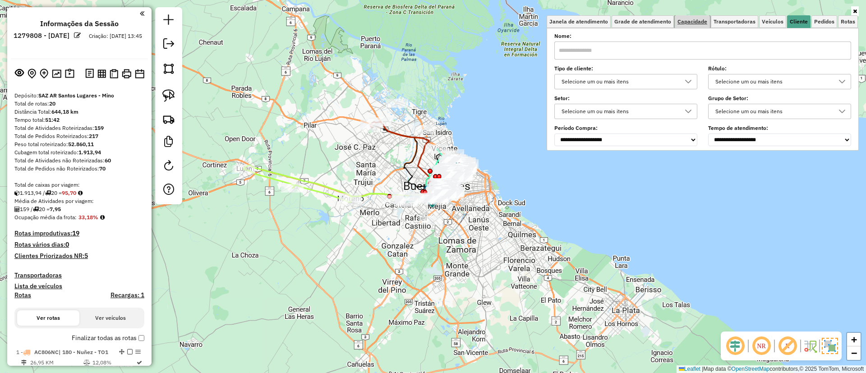
click at [683, 15] on link "Capacidade" at bounding box center [692, 21] width 35 height 13
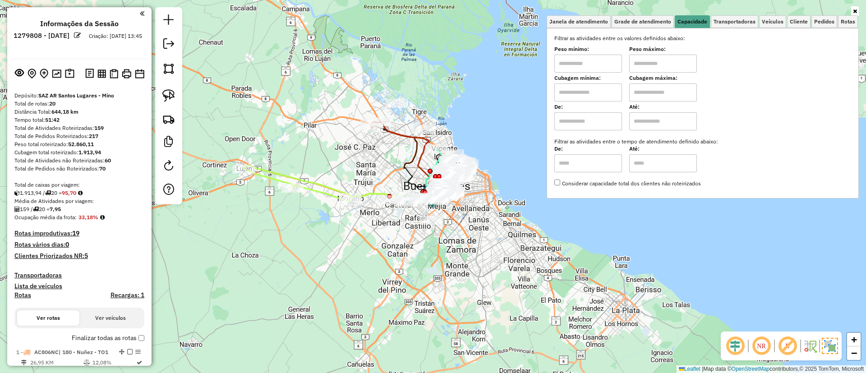
click at [601, 113] on input "text" at bounding box center [589, 121] width 68 height 18
type input "****"
click at [680, 121] on input "text" at bounding box center [663, 121] width 68 height 18
type input "*****"
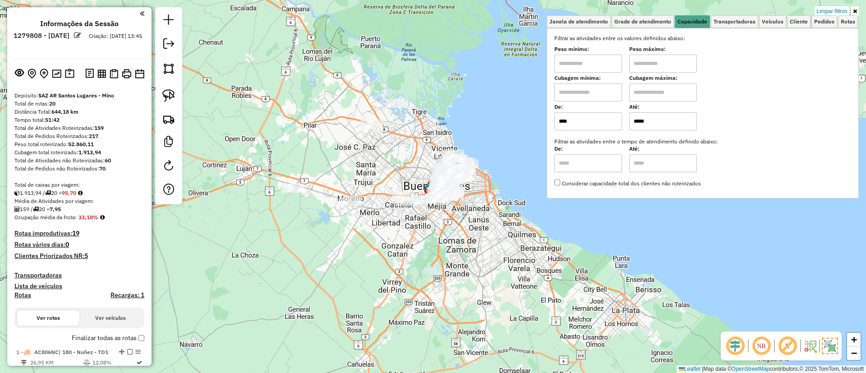
click at [855, 10] on icon at bounding box center [855, 11] width 4 height 5
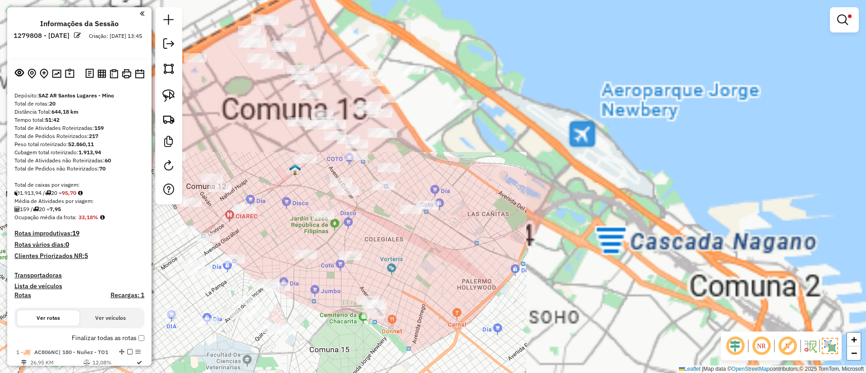
drag, startPoint x: 557, startPoint y: 209, endPoint x: 565, endPoint y: 199, distance: 13.3
click at [565, 199] on div "Limpar filtros Janela de atendimento Grade de atendimento Capacidade Transporta…" at bounding box center [433, 186] width 866 height 373
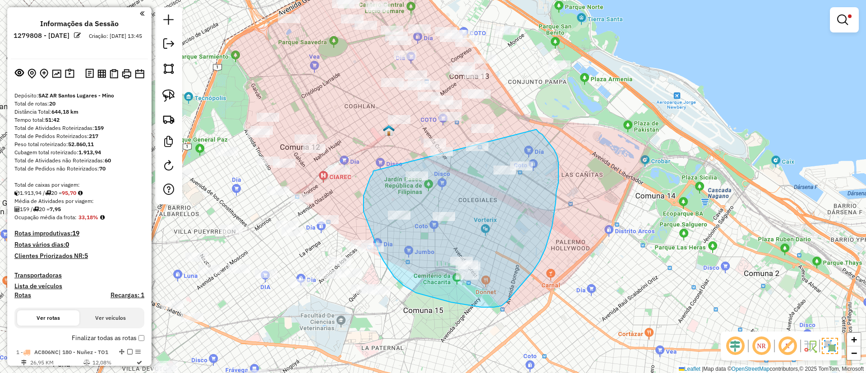
drag, startPoint x: 364, startPoint y: 201, endPoint x: 536, endPoint y: 129, distance: 187.1
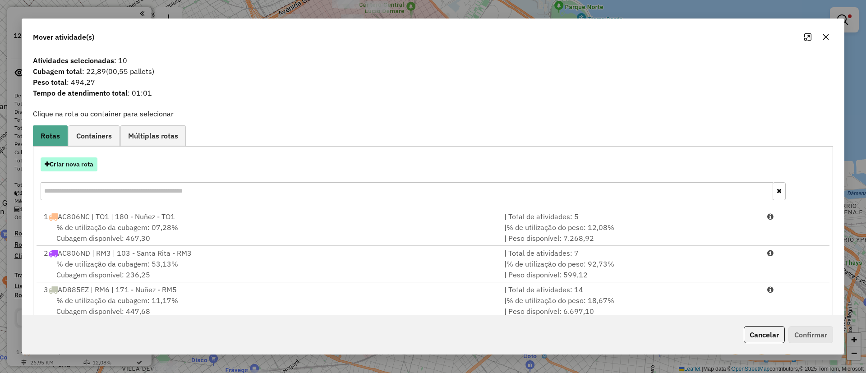
click at [66, 161] on button "Criar nova rota" at bounding box center [69, 164] width 57 height 14
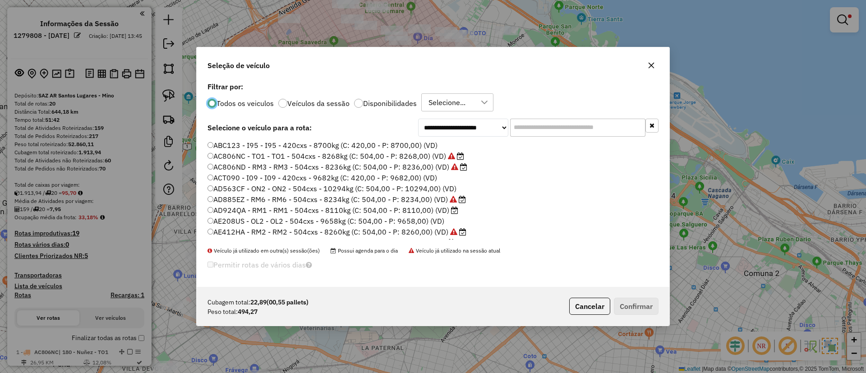
scroll to position [5, 3]
click at [539, 124] on input "text" at bounding box center [577, 128] width 135 height 18
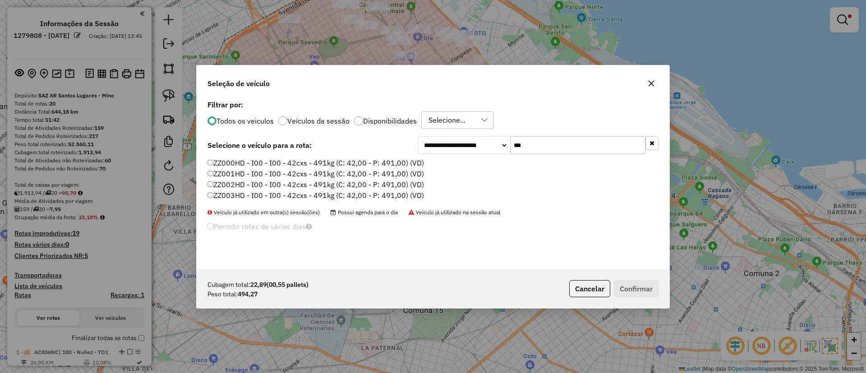
type input "***"
click at [407, 164] on label "ZZ000HD - I00 - I00 - 42cxs - 491kg (C: 42,00 - P: 491,00) (VD)" at bounding box center [316, 162] width 217 height 11
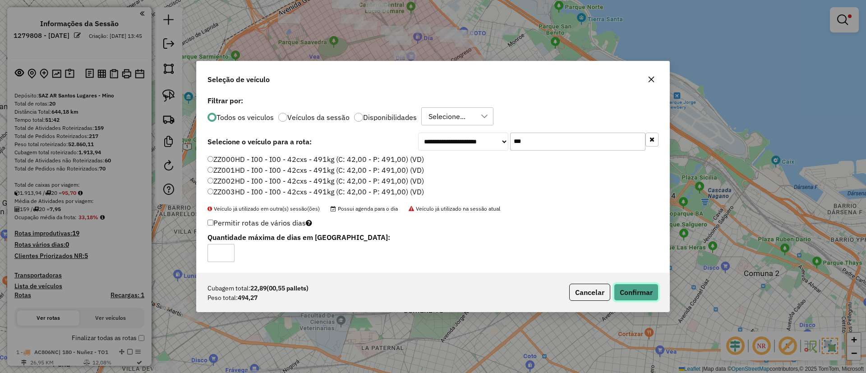
click at [643, 287] on button "Confirmar" at bounding box center [636, 292] width 45 height 17
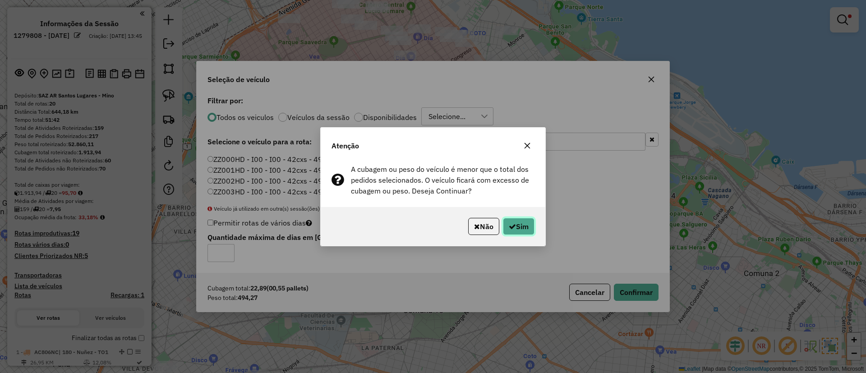
click at [514, 224] on icon "button" at bounding box center [512, 226] width 7 height 7
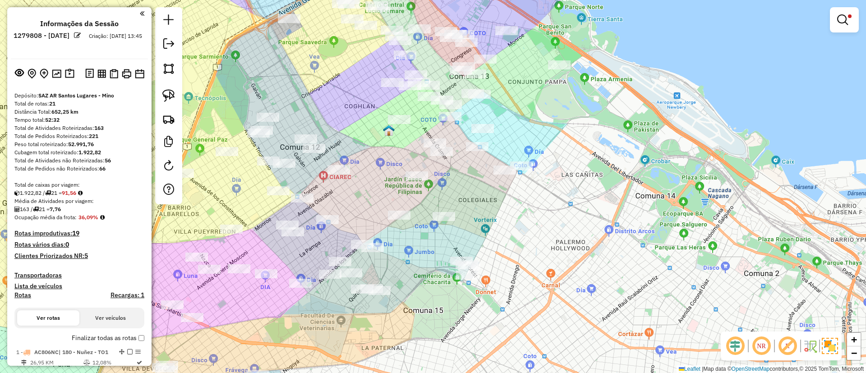
drag, startPoint x: 630, startPoint y: 300, endPoint x: 580, endPoint y: 194, distance: 117.5
click at [581, 194] on div "Limpar filtros Janela de atendimento Grade de atendimento Capacidade Transporta…" at bounding box center [433, 186] width 866 height 373
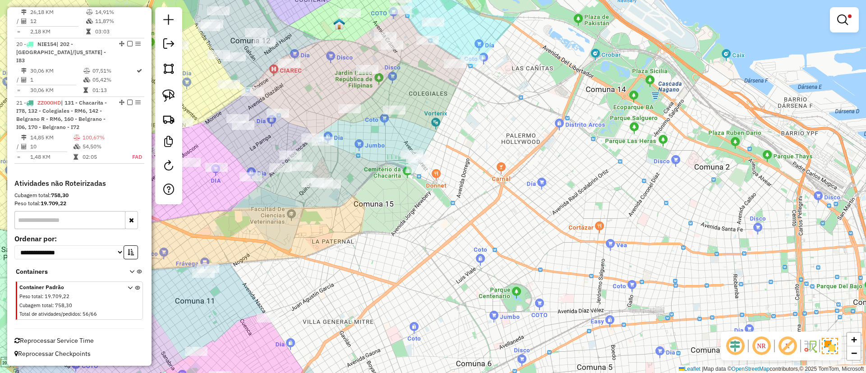
scroll to position [1252, 0]
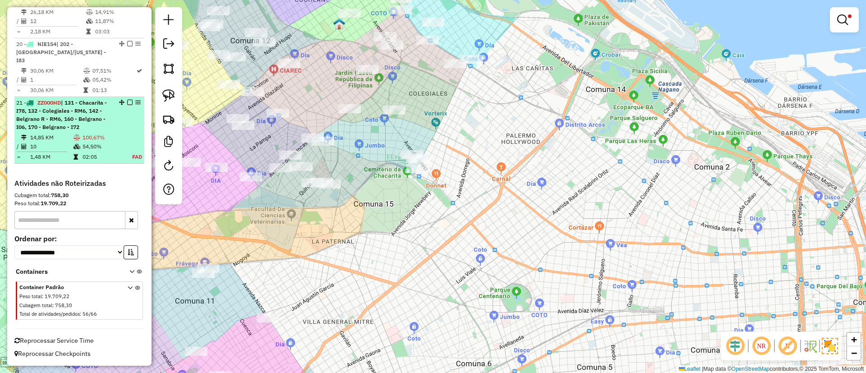
click at [105, 133] on td "100,67%" at bounding box center [102, 137] width 41 height 9
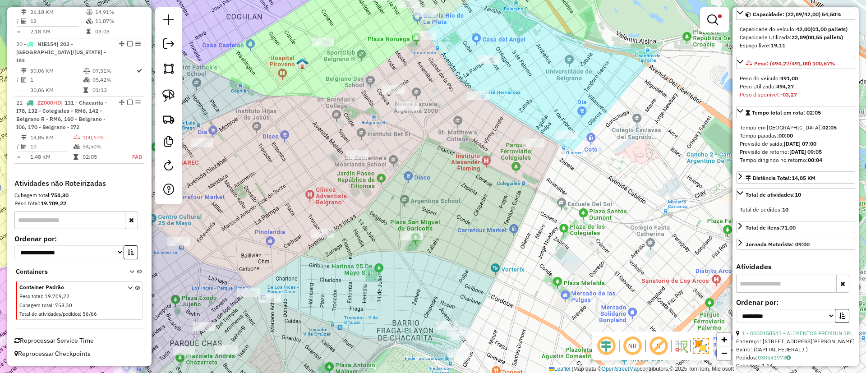
scroll to position [203, 0]
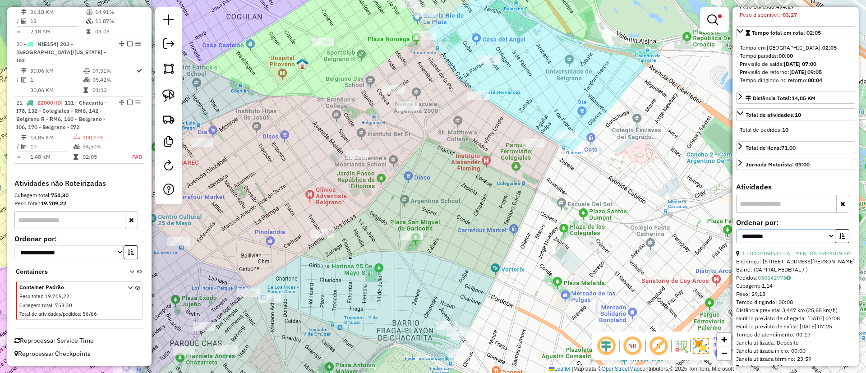
click at [777, 236] on select "**********" at bounding box center [785, 236] width 99 height 14
select select "*********"
click at [736, 229] on select "**********" at bounding box center [785, 236] width 99 height 14
click at [840, 240] on button "button" at bounding box center [842, 236] width 14 height 14
click at [842, 237] on icon "button" at bounding box center [842, 236] width 6 height 6
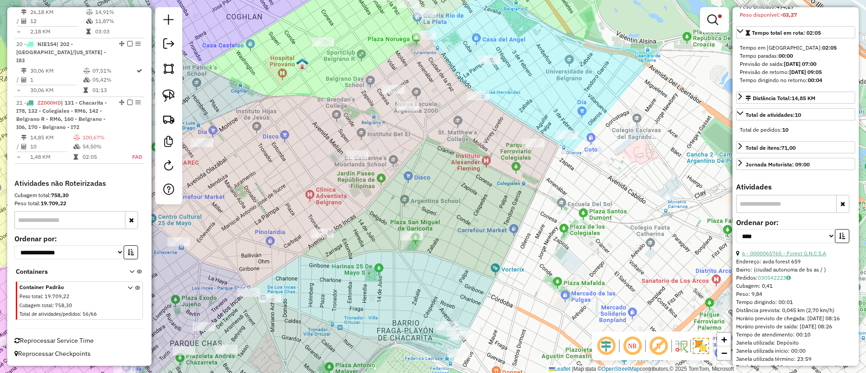
click at [804, 251] on link "6 - 0000065765 - Forest G.N.C S.A" at bounding box center [784, 253] width 84 height 7
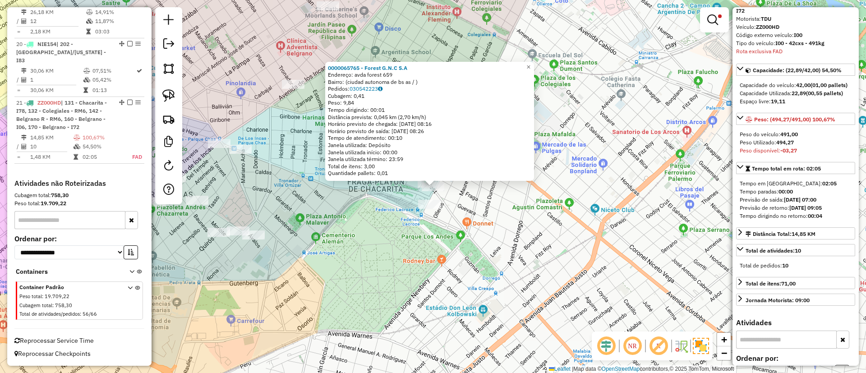
scroll to position [135, 0]
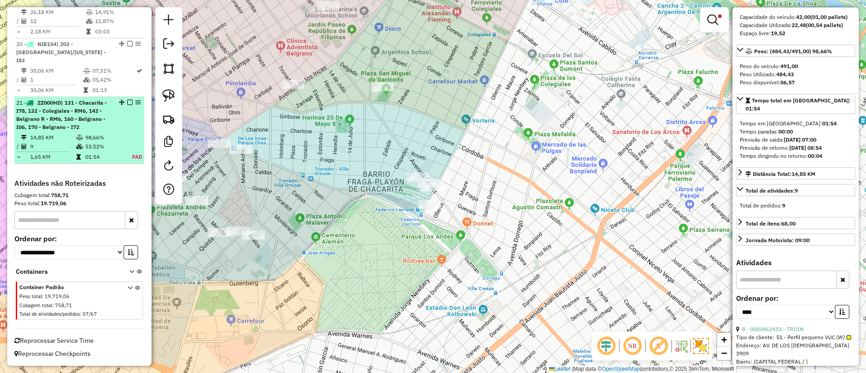
click at [127, 103] on em at bounding box center [129, 102] width 5 height 5
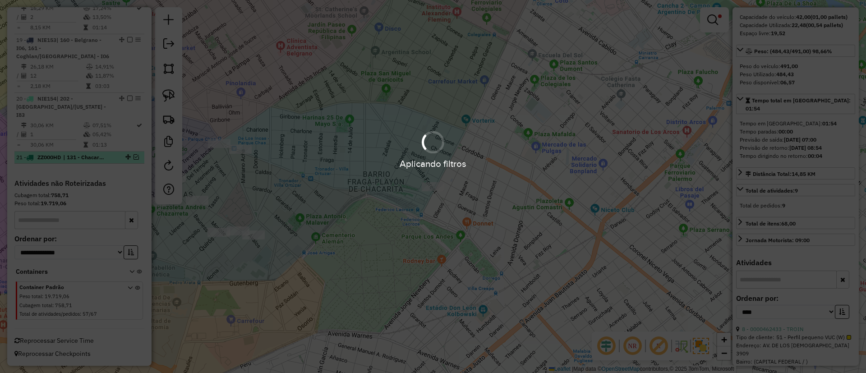
scroll to position [1197, 0]
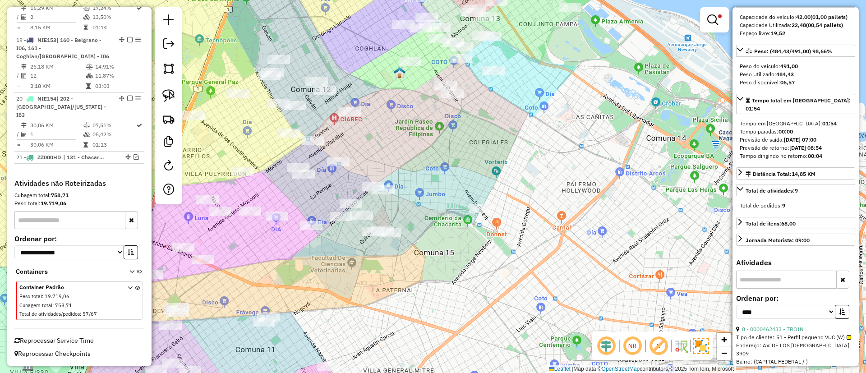
click at [706, 342] on img at bounding box center [701, 346] width 16 height 16
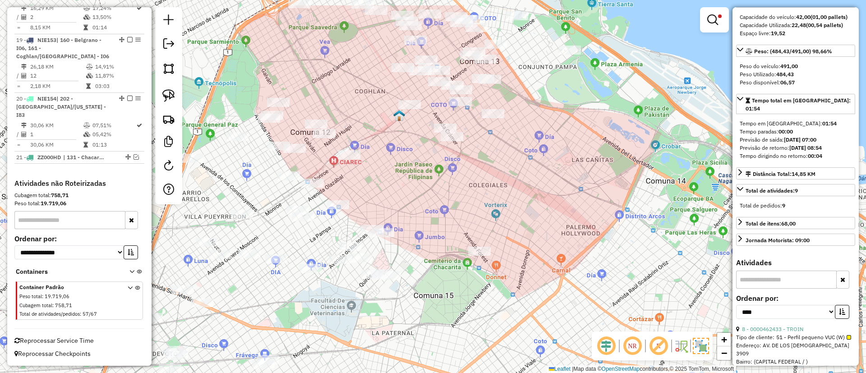
drag, startPoint x: 572, startPoint y: 272, endPoint x: 571, endPoint y: 315, distance: 42.9
click at [571, 315] on div "Limpar filtros Janela de atendimento Grade de atendimento Capacidade Transporta…" at bounding box center [433, 186] width 866 height 373
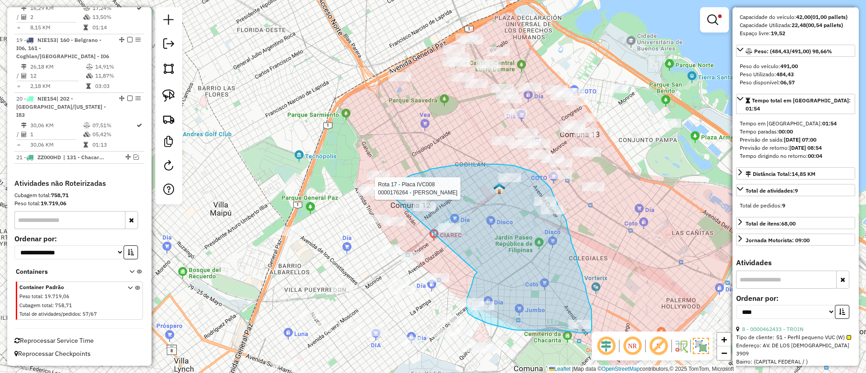
click at [383, 188] on div "Rota 17 - Placa IVC008 0000176264 - Luciani Christian Gabriel Limpar filtros Ja…" at bounding box center [433, 186] width 866 height 373
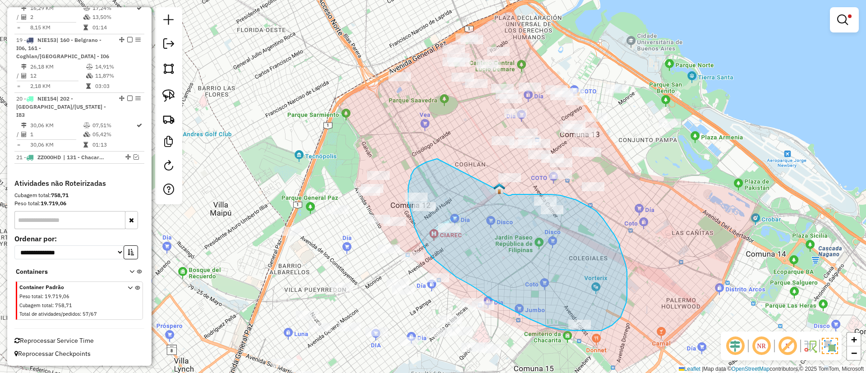
drag, startPoint x: 437, startPoint y: 159, endPoint x: 508, endPoint y: 195, distance: 79.1
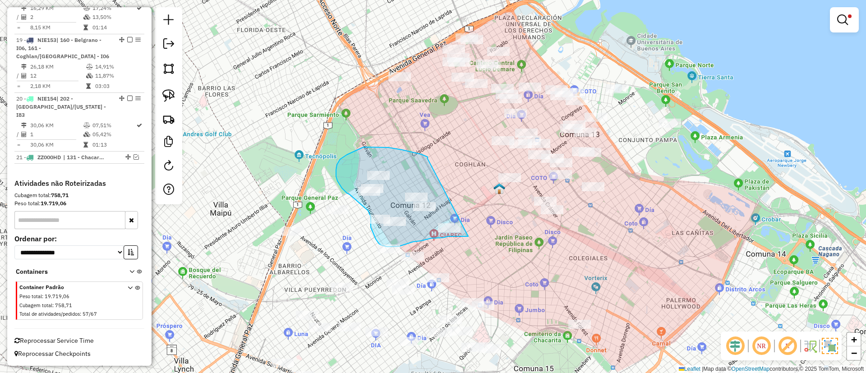
drag, startPoint x: 428, startPoint y: 159, endPoint x: 478, endPoint y: 229, distance: 86.0
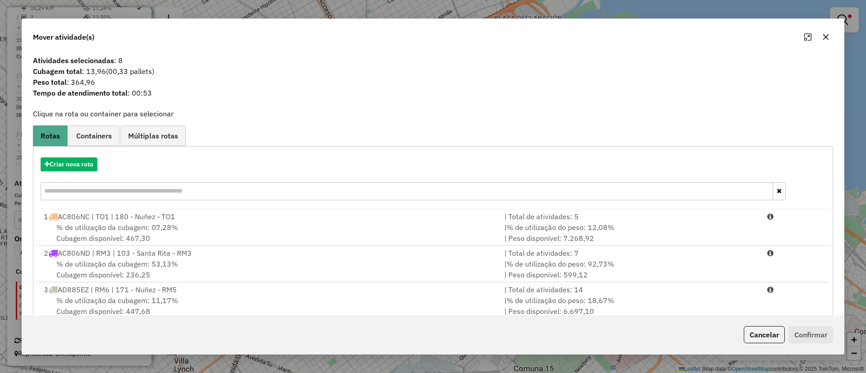
click at [75, 172] on div "Criar nova rota" at bounding box center [433, 180] width 796 height 59
click at [89, 165] on button "Criar nova rota" at bounding box center [69, 164] width 57 height 14
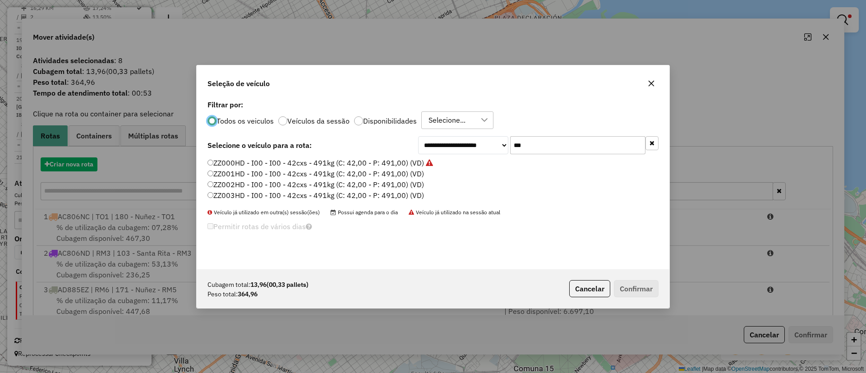
scroll to position [5, 3]
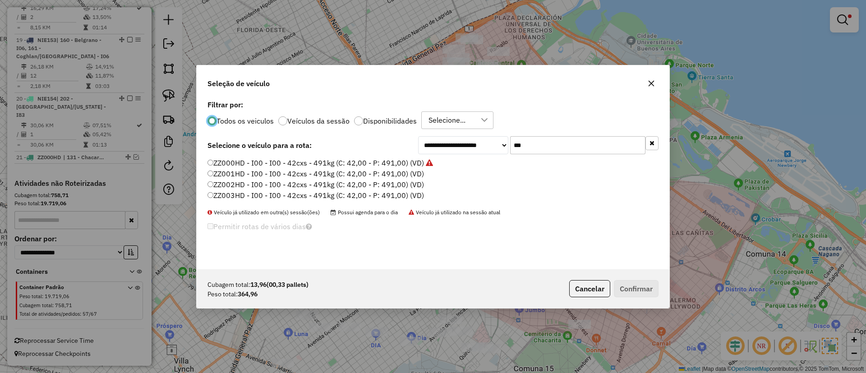
click at [532, 143] on input "***" at bounding box center [577, 145] width 135 height 18
click at [401, 174] on label "ZZ001HD - I00 - I00 - 42cxs - 491kg (C: 42,00 - P: 491,00) (VD)" at bounding box center [316, 173] width 217 height 11
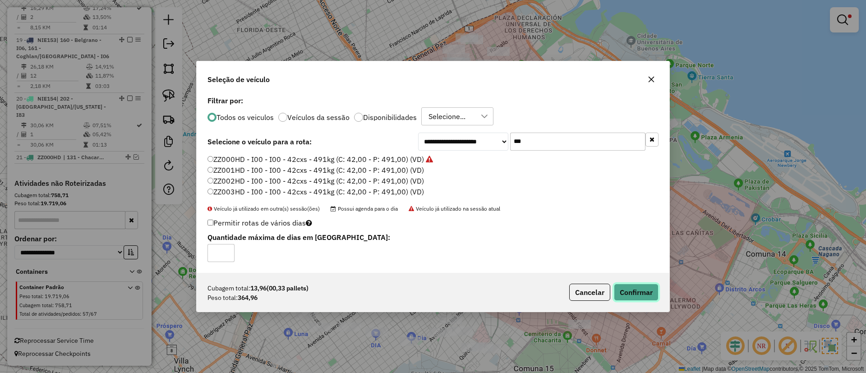
click at [624, 288] on button "Confirmar" at bounding box center [636, 292] width 45 height 17
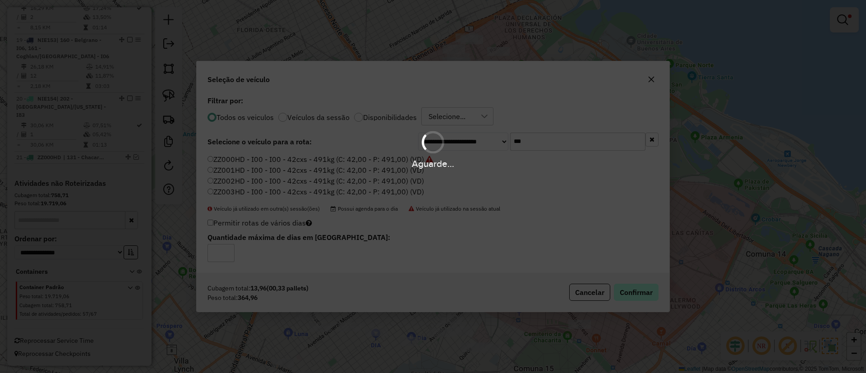
scroll to position [1248, 0]
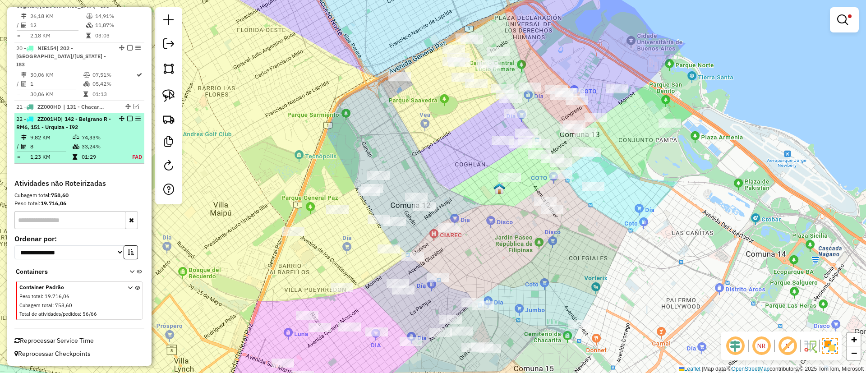
click at [108, 147] on td "33,24%" at bounding box center [101, 146] width 40 height 9
select select "*********"
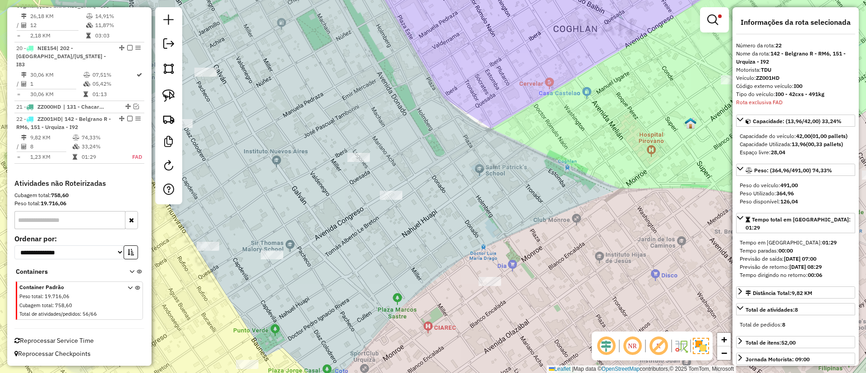
click at [703, 336] on div "NR R" at bounding box center [652, 346] width 121 height 29
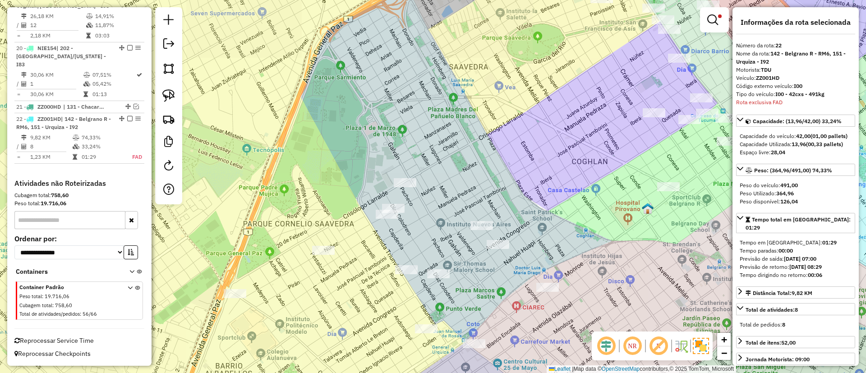
click at [707, 345] on img at bounding box center [701, 346] width 16 height 16
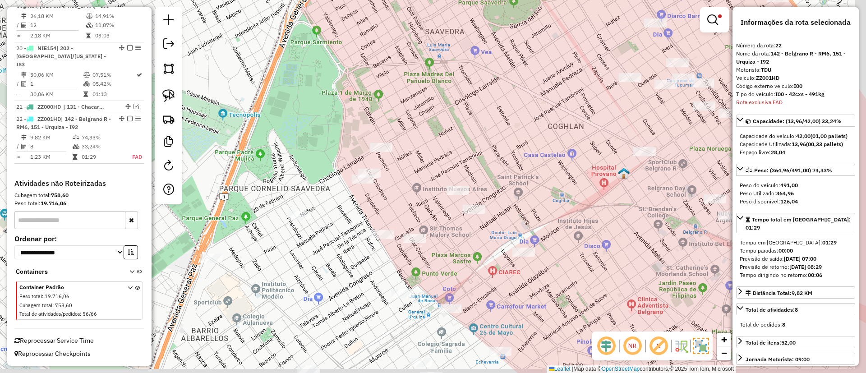
drag, startPoint x: 620, startPoint y: 244, endPoint x: 466, endPoint y: 144, distance: 183.1
click at [483, 145] on div "Limpar filtros Janela de atendimento Grade de atendimento Capacidade Transporta…" at bounding box center [433, 186] width 866 height 373
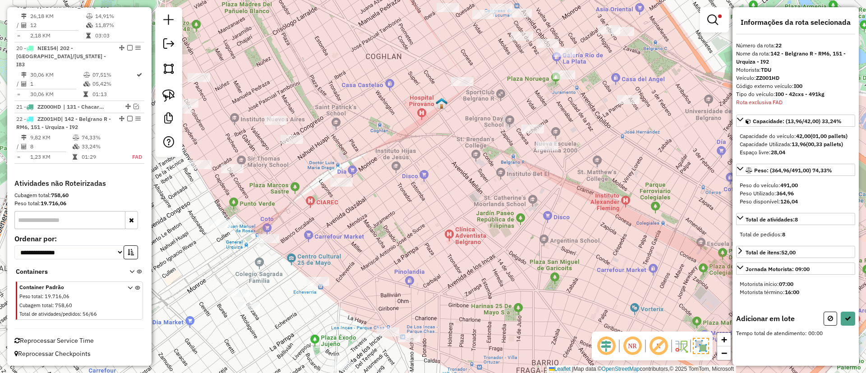
drag, startPoint x: 323, startPoint y: 176, endPoint x: 313, endPoint y: 179, distance: 10.6
click at [312, 180] on div "Limpar filtros Janela de atendimento Grade de atendimento Capacidade Transporta…" at bounding box center [433, 186] width 866 height 373
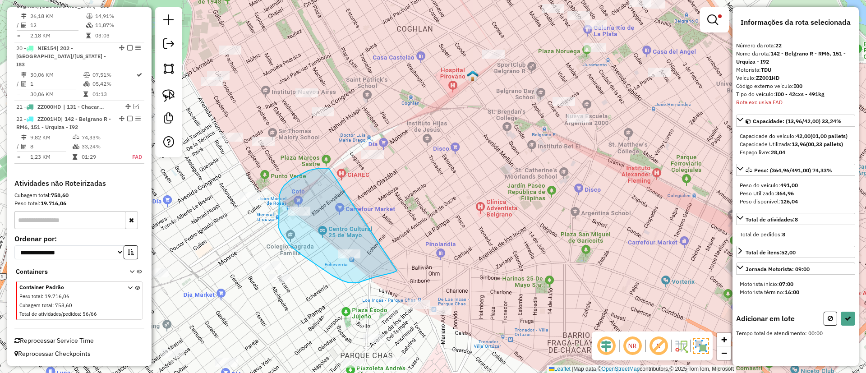
drag, startPoint x: 329, startPoint y: 168, endPoint x: 419, endPoint y: 240, distance: 114.9
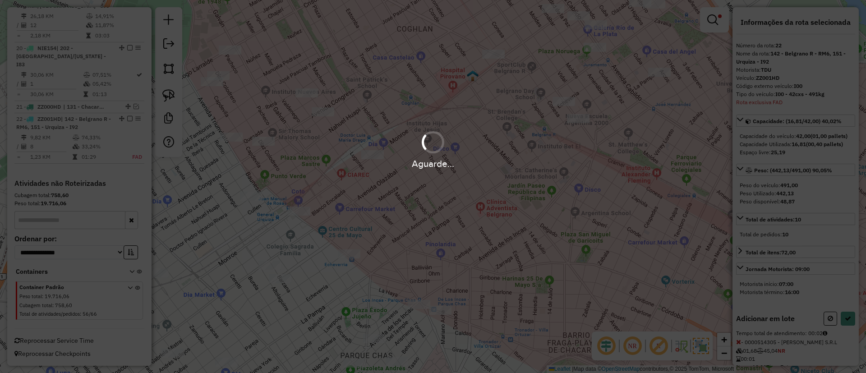
select select "*********"
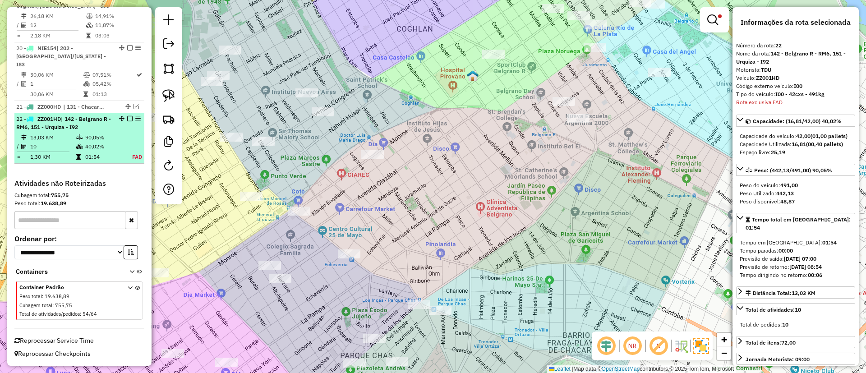
click at [129, 118] on em at bounding box center [129, 118] width 5 height 5
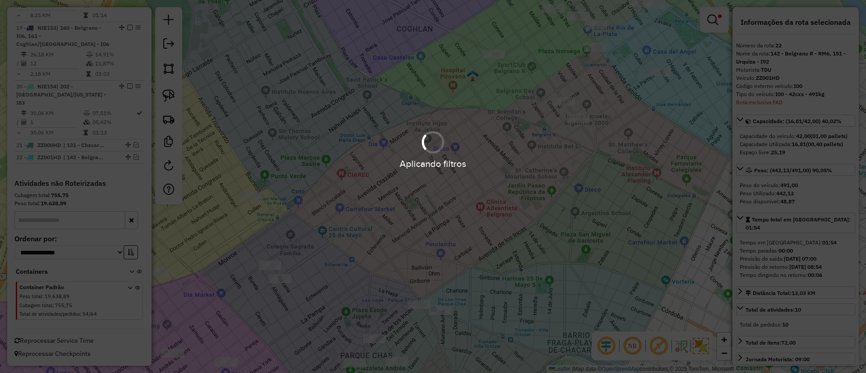
scroll to position [1210, 0]
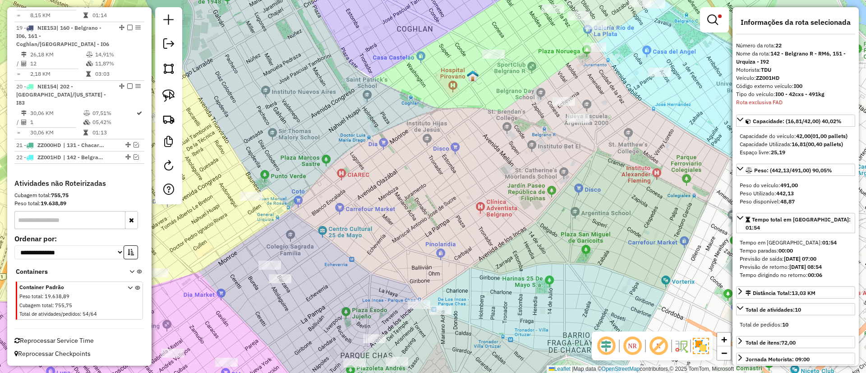
click at [707, 347] on img at bounding box center [701, 346] width 16 height 16
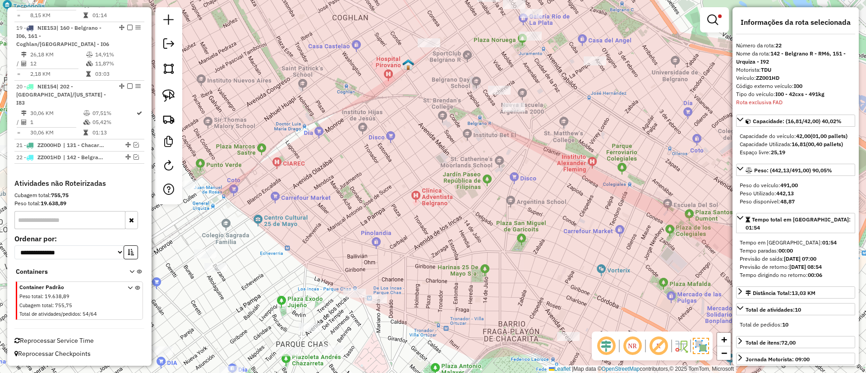
drag, startPoint x: 605, startPoint y: 274, endPoint x: 510, endPoint y: 279, distance: 94.5
click at [510, 279] on div "Limpar filtros Janela de atendimento Grade de atendimento Capacidade Transporta…" at bounding box center [433, 186] width 866 height 373
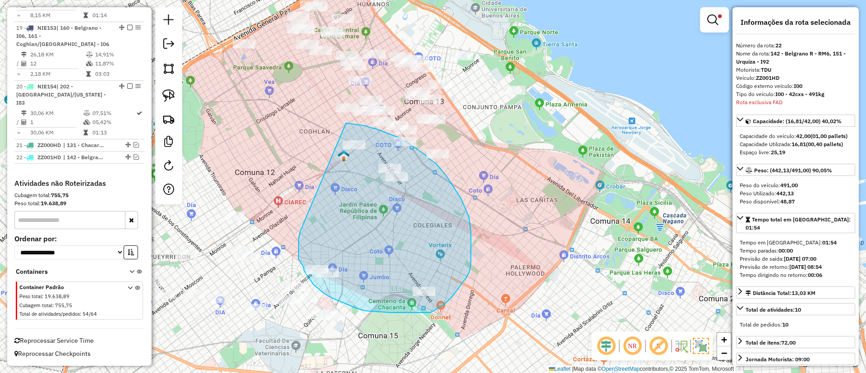
drag, startPoint x: 299, startPoint y: 240, endPoint x: 309, endPoint y: 122, distance: 119.1
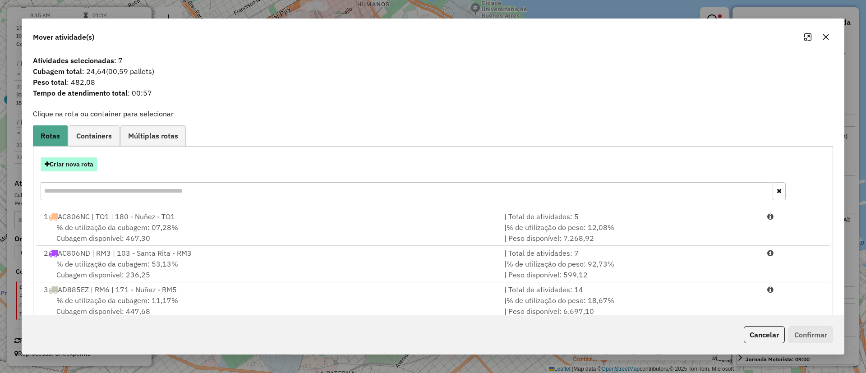
click at [72, 158] on button "Criar nova rota" at bounding box center [69, 164] width 57 height 14
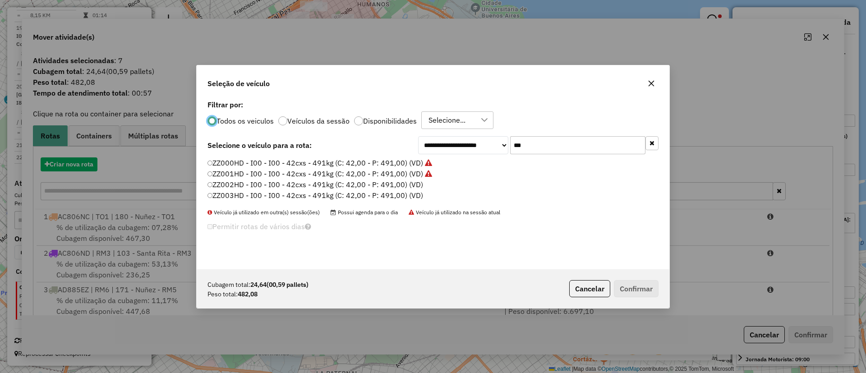
scroll to position [5, 3]
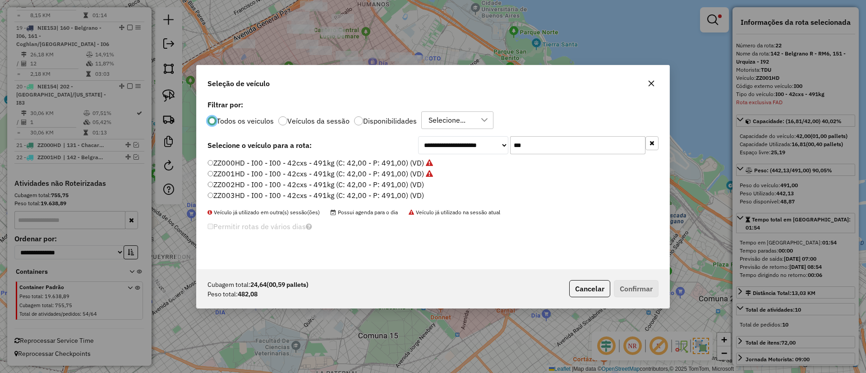
click at [416, 188] on label "ZZ002HD - I00 - I00 - 42cxs - 491kg (C: 42,00 - P: 491,00) (VD)" at bounding box center [316, 184] width 217 height 11
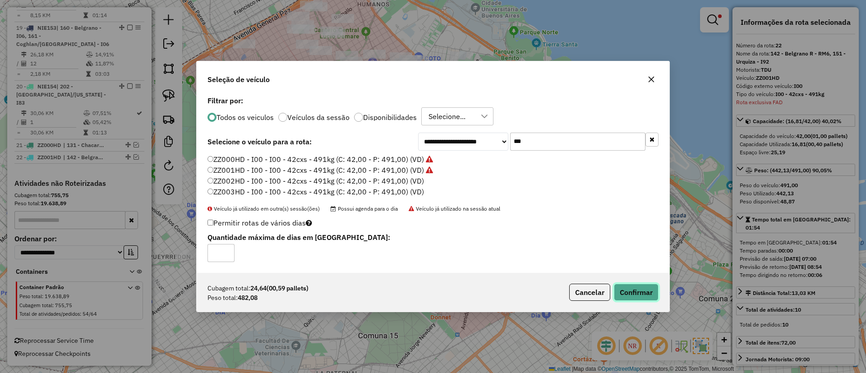
click at [626, 288] on button "Confirmar" at bounding box center [636, 292] width 45 height 17
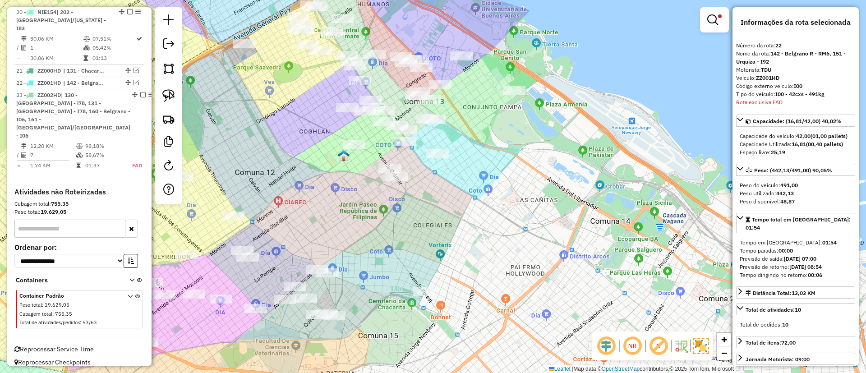
scroll to position [1276, 0]
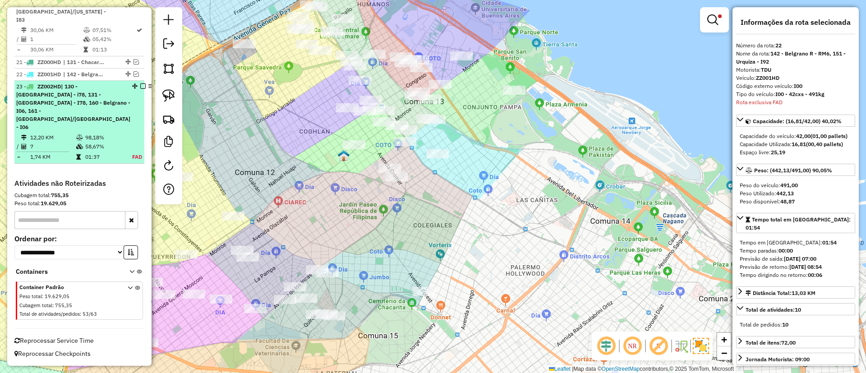
click at [140, 89] on em at bounding box center [142, 85] width 5 height 5
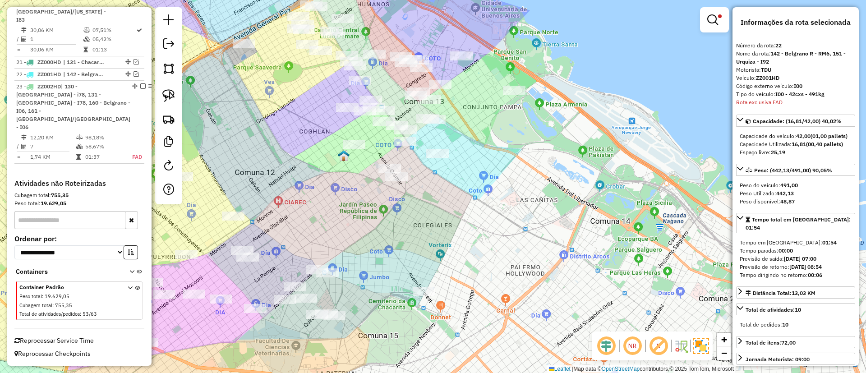
scroll to position [1222, 0]
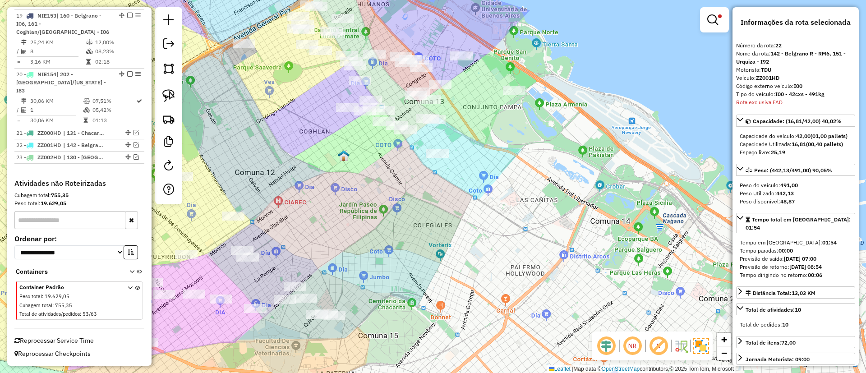
click at [705, 344] on img at bounding box center [701, 346] width 16 height 16
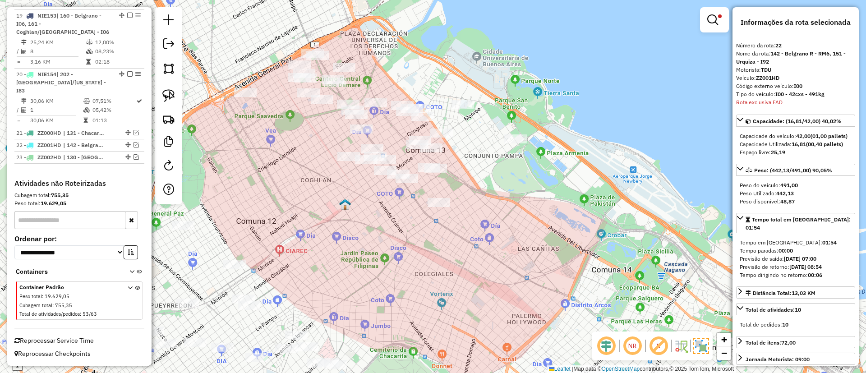
drag, startPoint x: 530, startPoint y: 273, endPoint x: 469, endPoint y: 267, distance: 61.3
click at [535, 299] on div "Limpar filtros Janela de atendimento Grade de atendimento Capacidade Transporta…" at bounding box center [433, 186] width 866 height 373
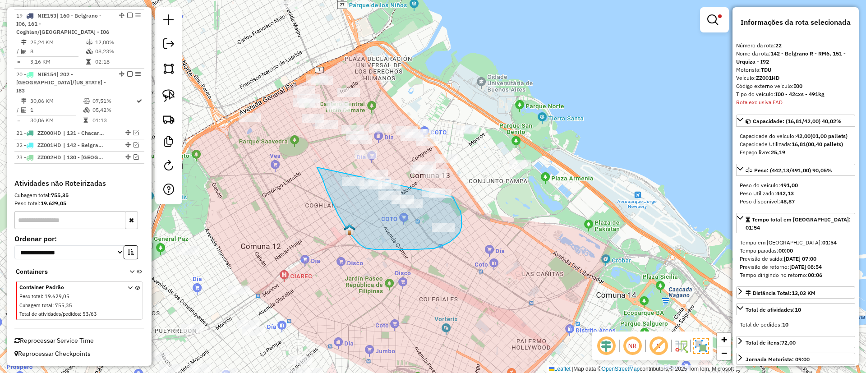
click at [447, 190] on div "Limpar filtros Janela de atendimento Grade de atendimento Capacidade Transporta…" at bounding box center [433, 186] width 866 height 373
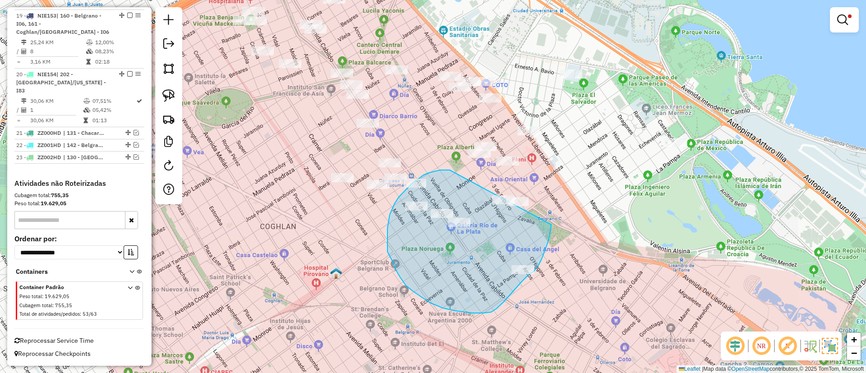
drag, startPoint x: 450, startPoint y: 170, endPoint x: 548, endPoint y: 175, distance: 98.5
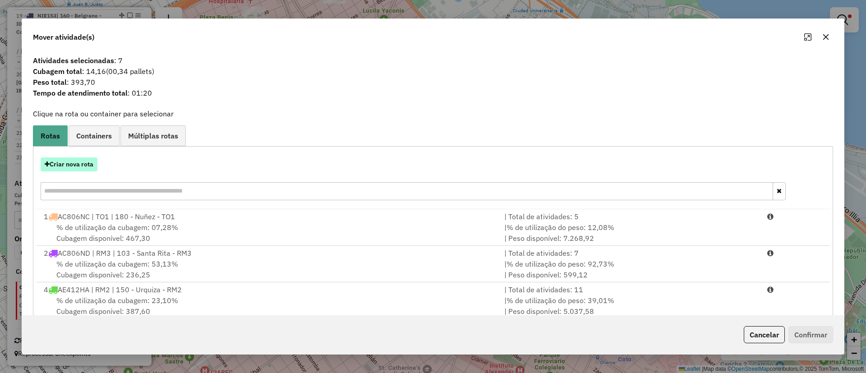
click at [70, 164] on button "Criar nova rota" at bounding box center [69, 164] width 57 height 14
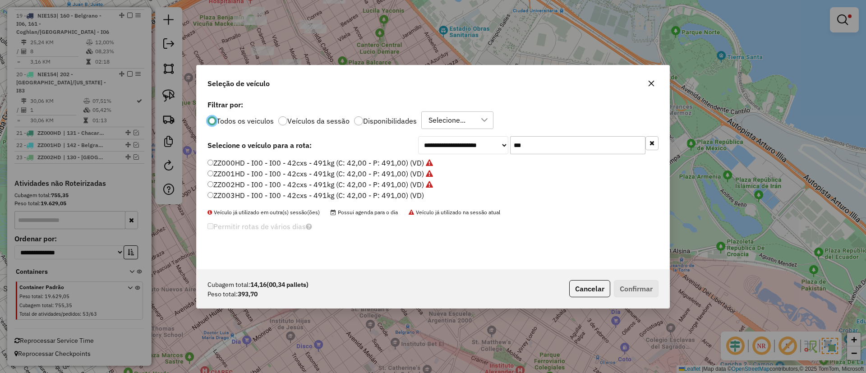
scroll to position [5, 3]
click at [397, 194] on label "ZZ003HD - I00 - I00 - 42cxs - 491kg (C: 42,00 - P: 491,00) (VD)" at bounding box center [316, 195] width 217 height 11
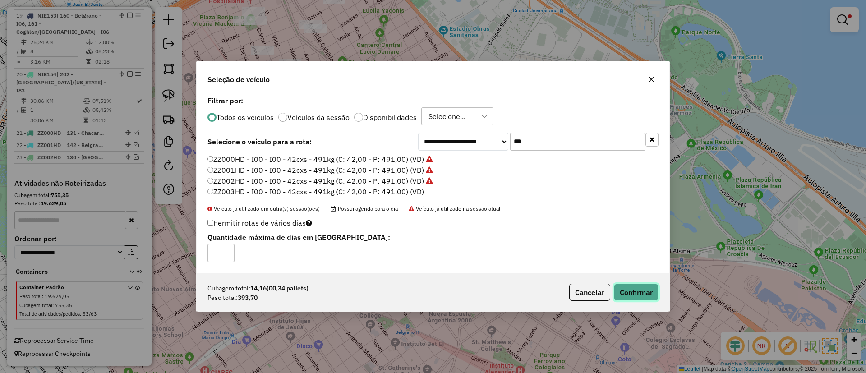
click at [636, 301] on button "Confirmar" at bounding box center [636, 292] width 45 height 17
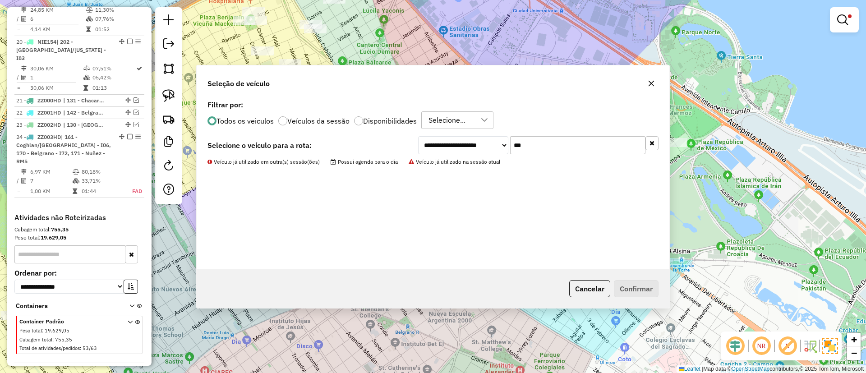
scroll to position [1226, 0]
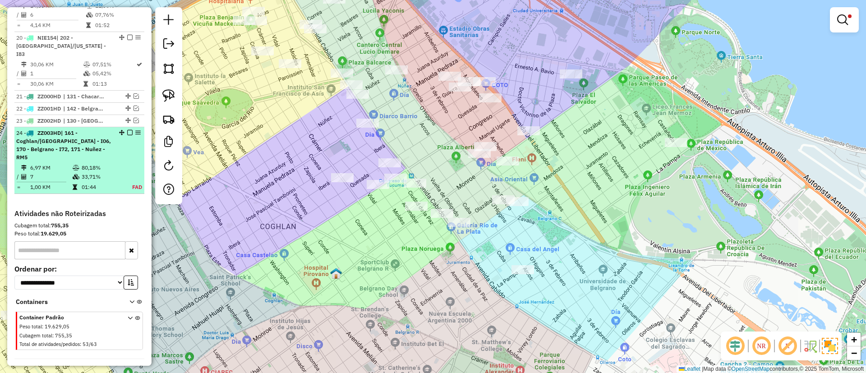
click at [107, 172] on td "80,18%" at bounding box center [101, 167] width 40 height 9
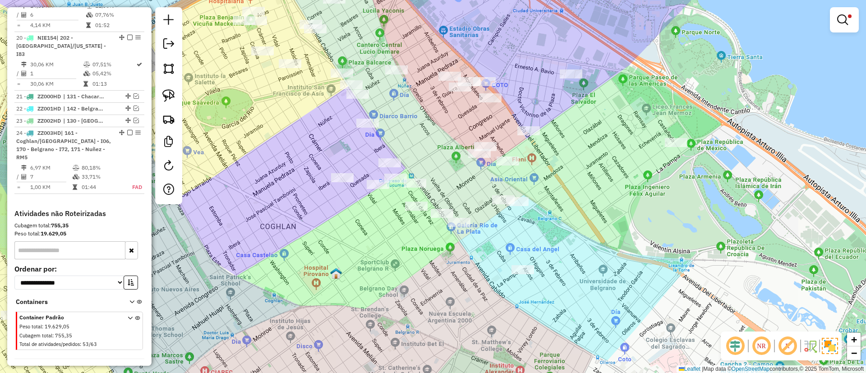
select select "*********"
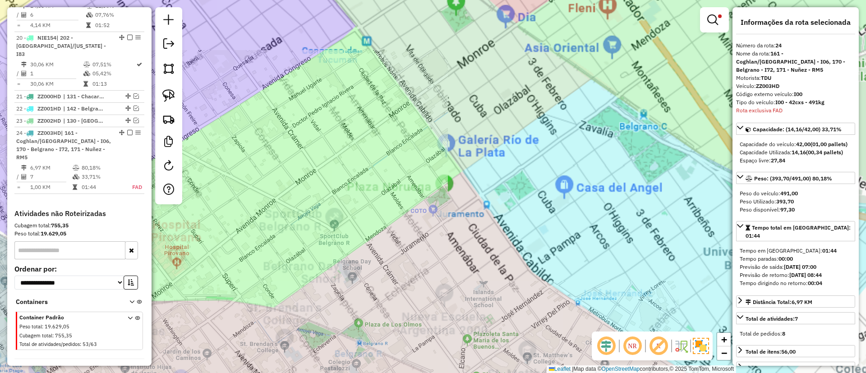
scroll to position [1281, 0]
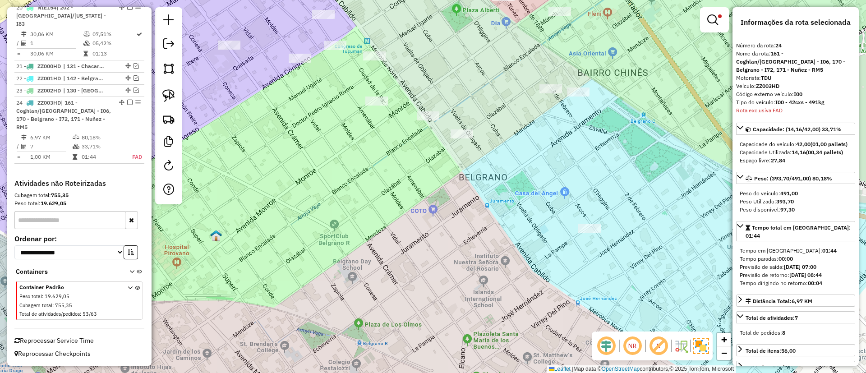
drag, startPoint x: 402, startPoint y: 234, endPoint x: 411, endPoint y: 256, distance: 23.9
click at [411, 256] on div "Limpar filtros Janela de atendimento Grade de atendimento Capacidade Transporta…" at bounding box center [433, 186] width 866 height 373
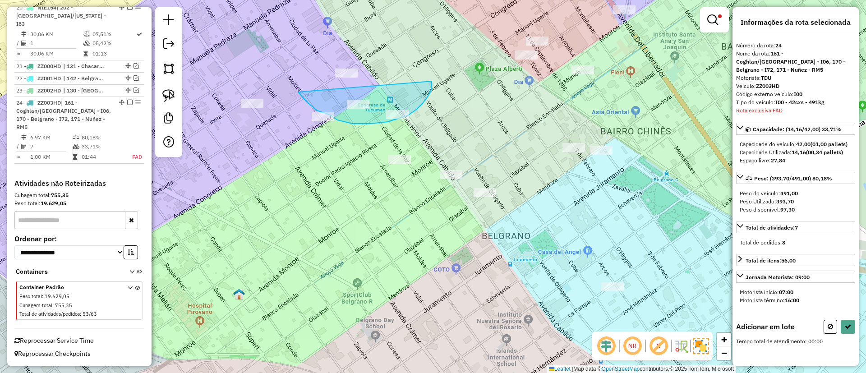
drag, startPoint x: 298, startPoint y: 92, endPoint x: 432, endPoint y: 81, distance: 134.0
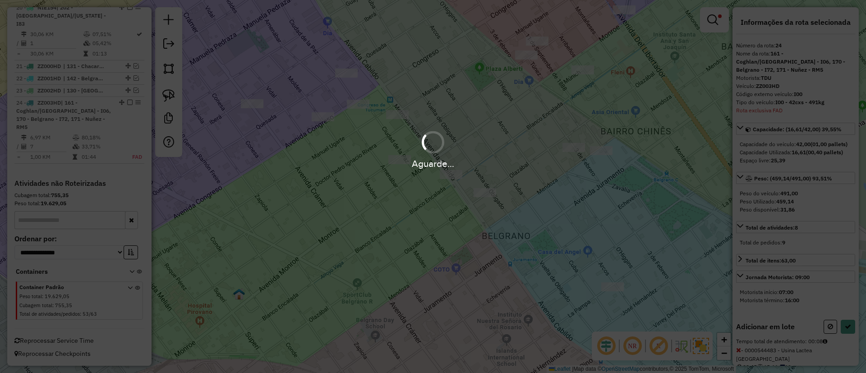
select select "*********"
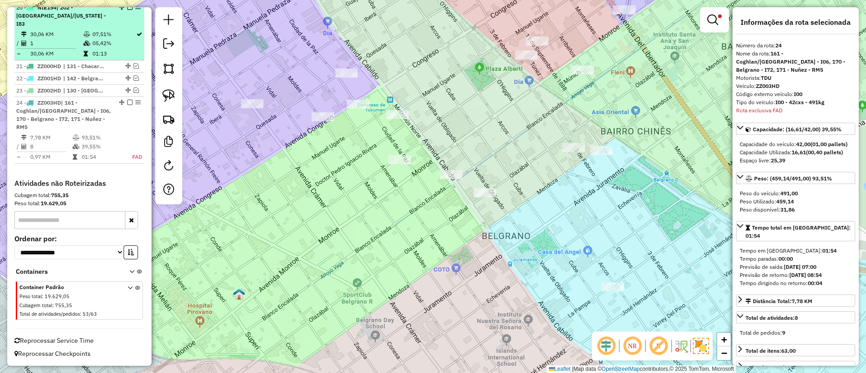
click at [127, 105] on em at bounding box center [129, 102] width 5 height 5
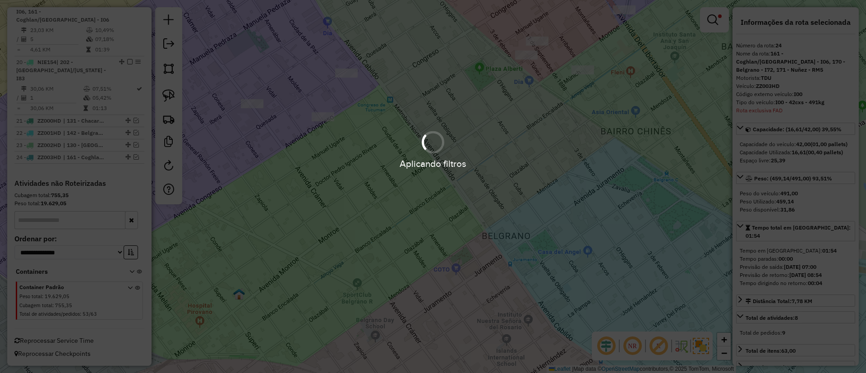
scroll to position [1234, 0]
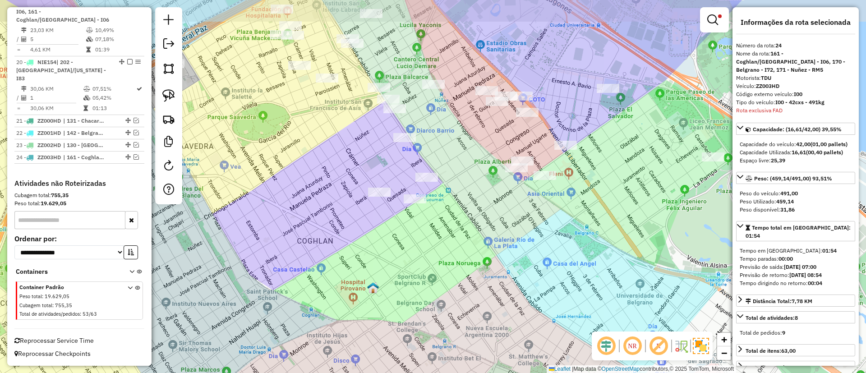
drag, startPoint x: 498, startPoint y: 217, endPoint x: 502, endPoint y: 237, distance: 20.2
click at [502, 237] on div "Limpar filtros Janela de atendimento Grade de atendimento Capacidade Transporta…" at bounding box center [433, 186] width 866 height 373
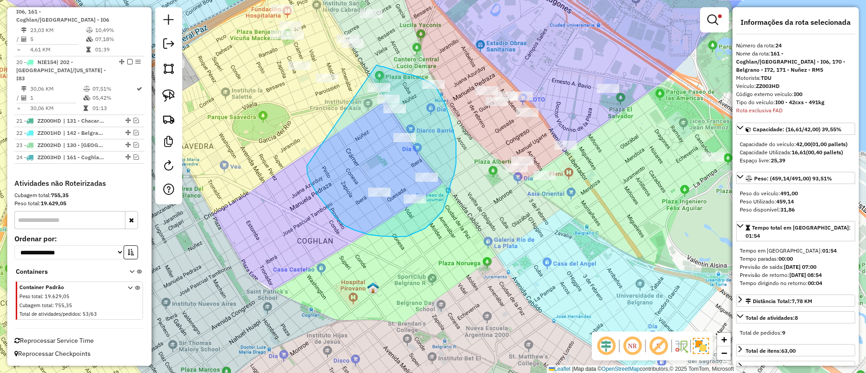
drag, startPoint x: 335, startPoint y: 217, endPoint x: 377, endPoint y: 65, distance: 157.3
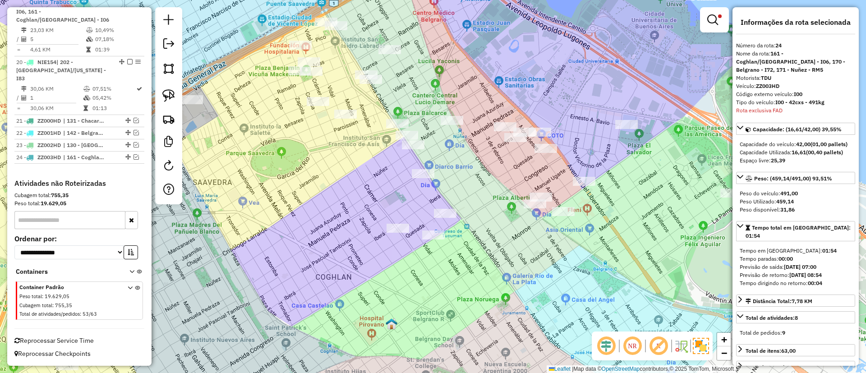
drag, startPoint x: 287, startPoint y: 210, endPoint x: 304, endPoint y: 263, distance: 55.6
click at [304, 263] on div "Limpar filtros Janela de atendimento Grade de atendimento Capacidade Transporta…" at bounding box center [433, 186] width 866 height 373
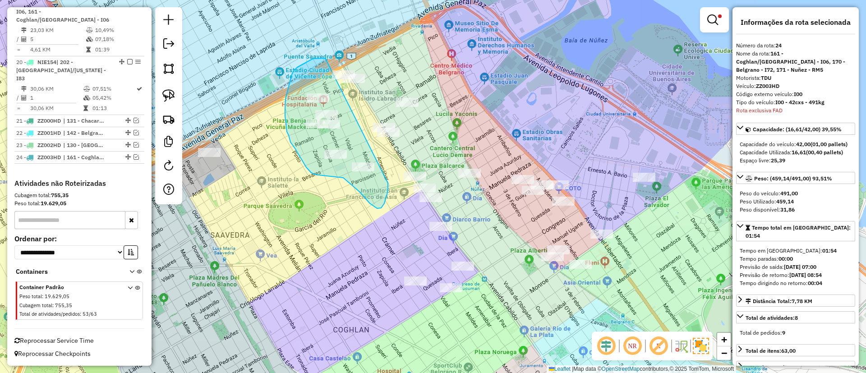
drag, startPoint x: 294, startPoint y: 71, endPoint x: 388, endPoint y: 183, distance: 146.7
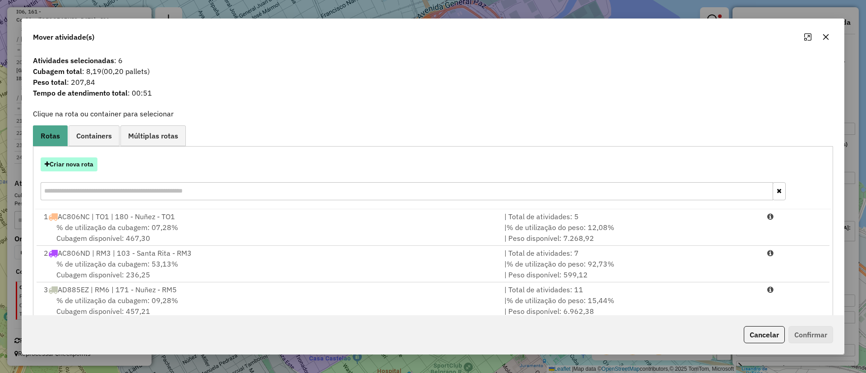
click at [46, 163] on icon "button" at bounding box center [47, 164] width 5 height 6
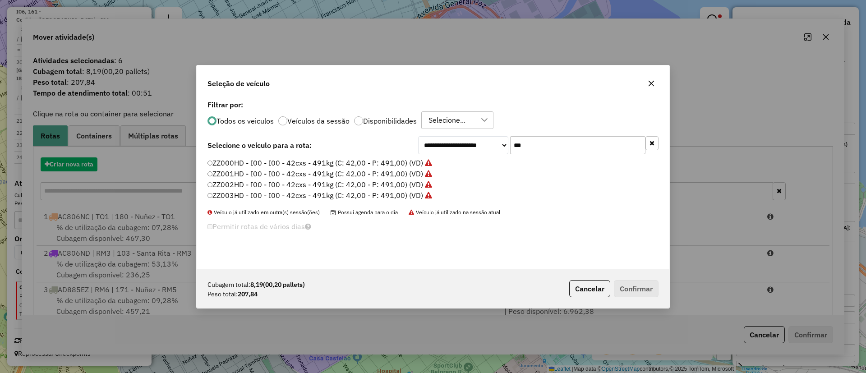
scroll to position [5, 3]
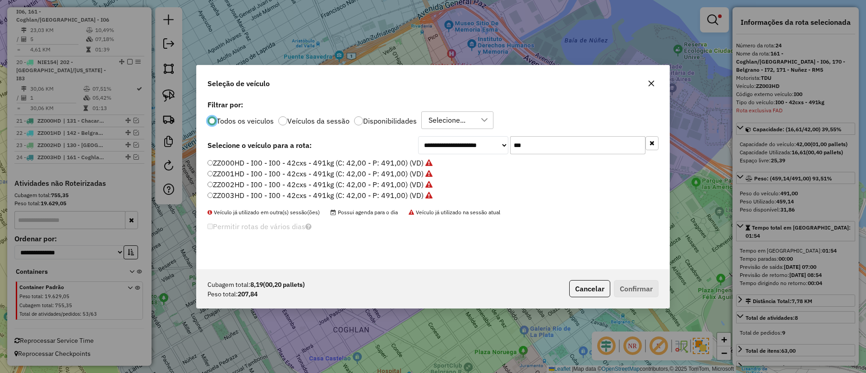
click at [408, 163] on label "ZZ000HD - I00 - I00 - 42cxs - 491kg (C: 42,00 - P: 491,00) (VD)" at bounding box center [320, 162] width 225 height 11
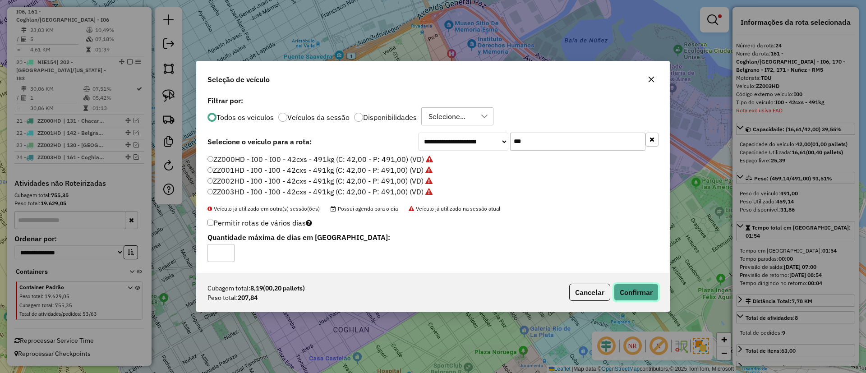
click at [656, 299] on button "Confirmar" at bounding box center [636, 292] width 45 height 17
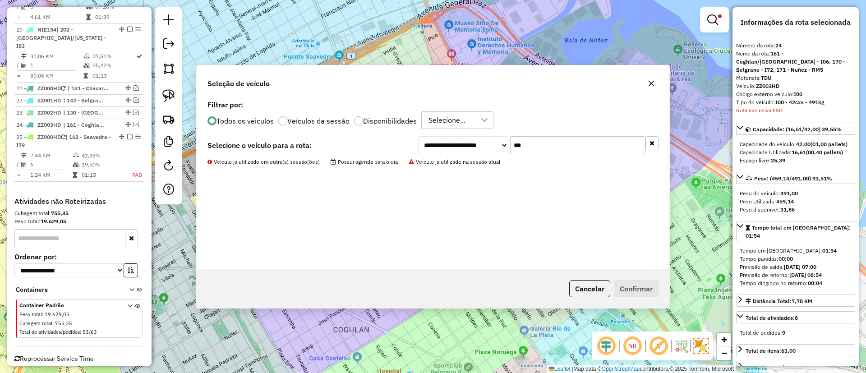
scroll to position [1285, 0]
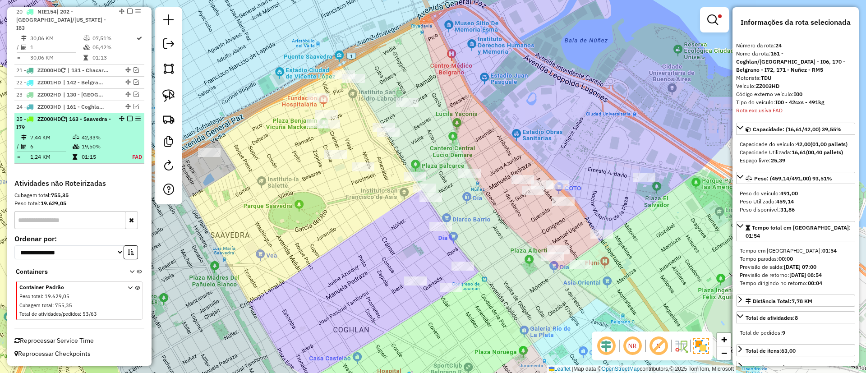
click at [129, 118] on em at bounding box center [129, 118] width 5 height 5
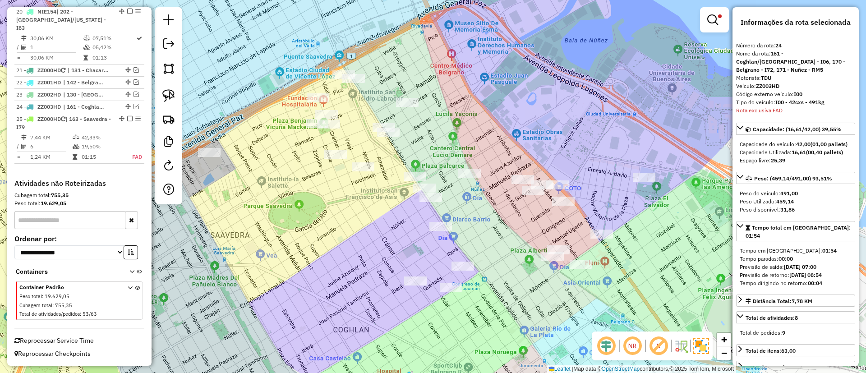
scroll to position [1246, 0]
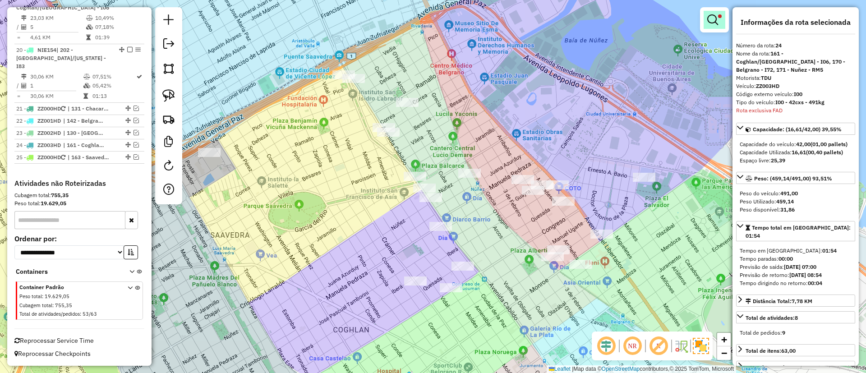
click at [718, 28] on link at bounding box center [715, 20] width 22 height 18
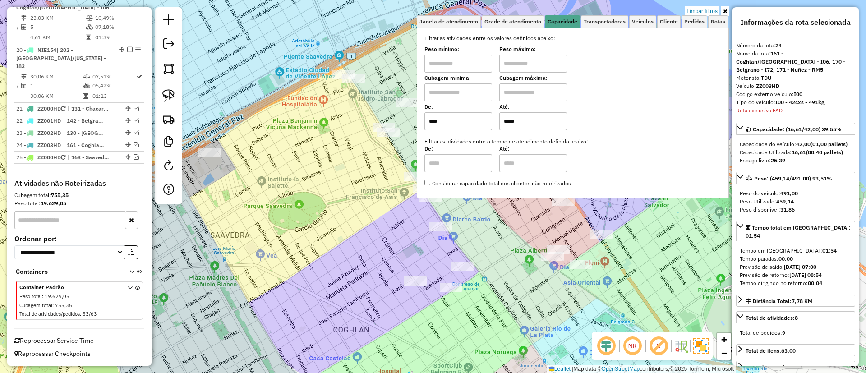
click at [711, 7] on link "Limpar filtros" at bounding box center [702, 11] width 35 height 10
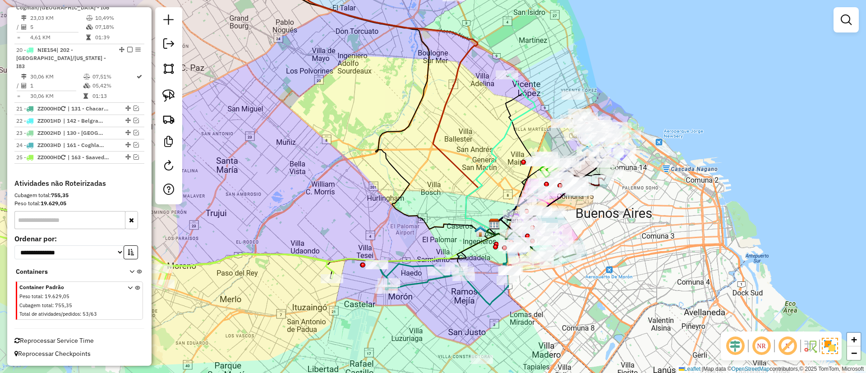
drag, startPoint x: 628, startPoint y: 250, endPoint x: 557, endPoint y: 156, distance: 118.0
click at [561, 158] on div "Janela de atendimento Grade de atendimento Capacidade Transportadoras Veículos …" at bounding box center [433, 186] width 866 height 373
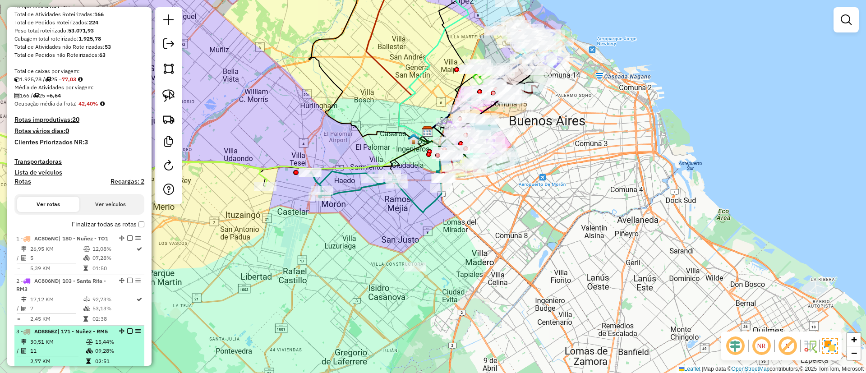
scroll to position [0, 0]
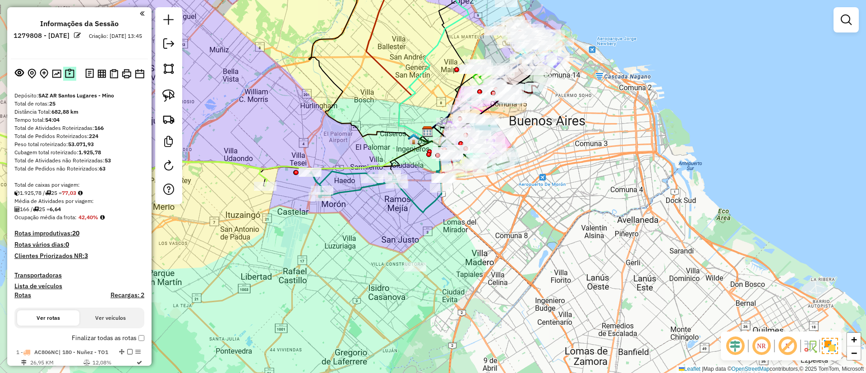
click at [69, 74] on img at bounding box center [69, 74] width 9 height 10
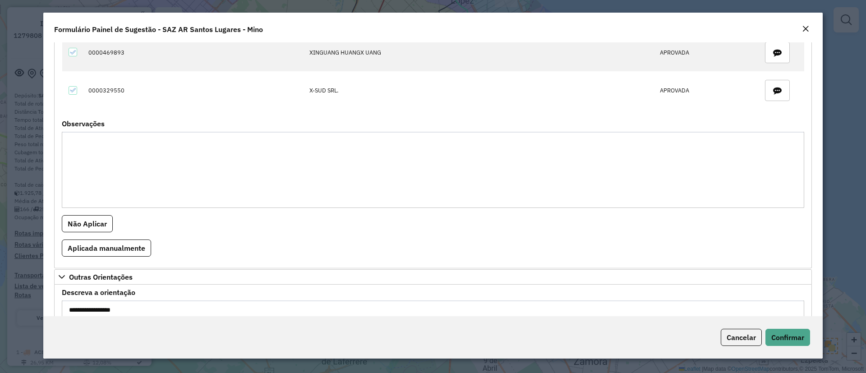
scroll to position [1008, 0]
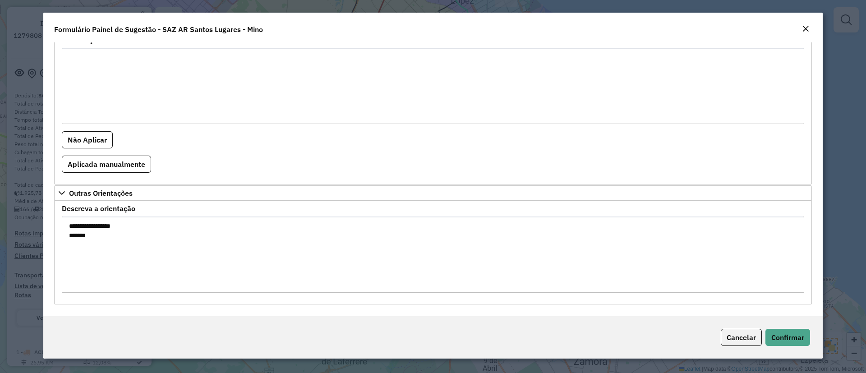
click at [86, 243] on textarea "**********" at bounding box center [433, 255] width 743 height 76
drag, startPoint x: 100, startPoint y: 242, endPoint x: 50, endPoint y: 242, distance: 49.6
click at [50, 242] on div "**********" at bounding box center [433, 179] width 780 height 274
drag, startPoint x: 49, startPoint y: 238, endPoint x: 106, endPoint y: 234, distance: 57.0
click at [98, 233] on div "**********" at bounding box center [433, 179] width 780 height 274
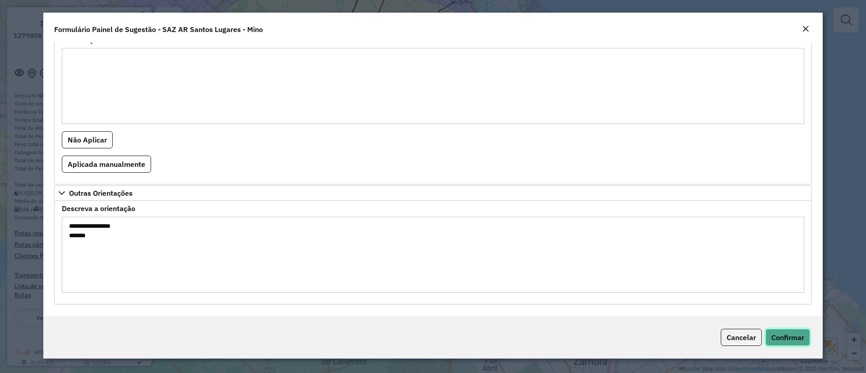
click at [786, 343] on button "Confirmar" at bounding box center [788, 337] width 45 height 17
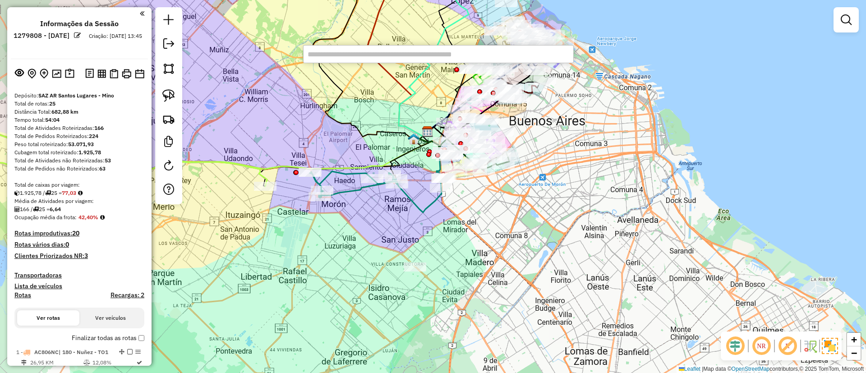
drag, startPoint x: 373, startPoint y: 65, endPoint x: 369, endPoint y: 52, distance: 13.8
select select "*********"
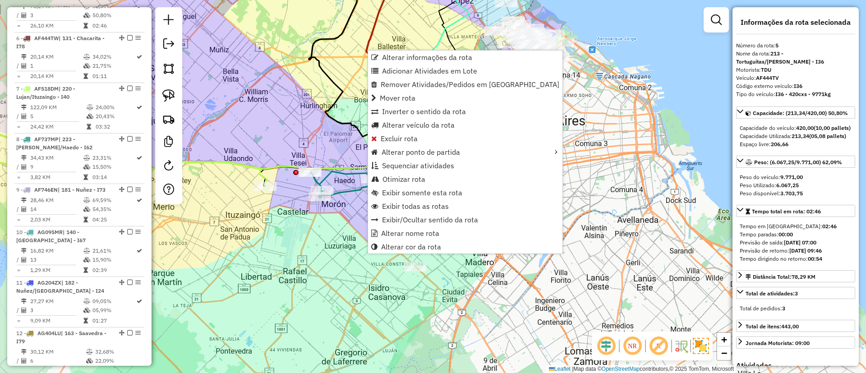
scroll to position [541, 0]
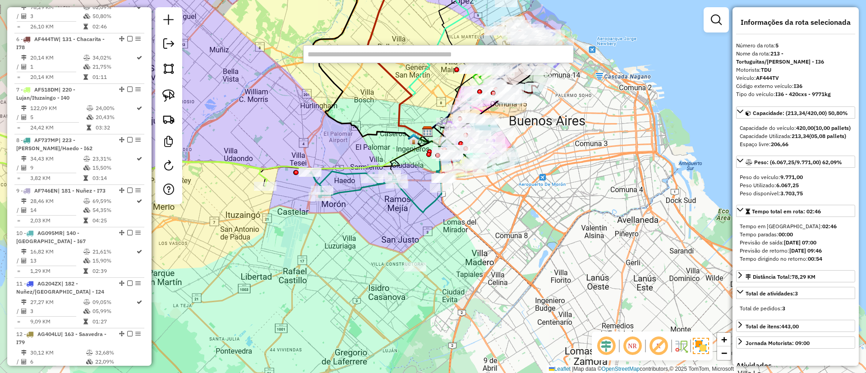
paste input "******"
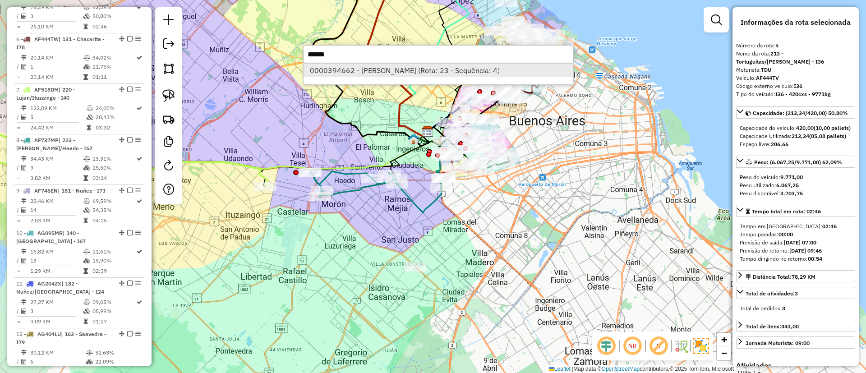
type input "******"
click at [366, 68] on li "0000394662 - Teglia Sa (Rota: 23 - Sequência: 4)" at bounding box center [439, 71] width 270 height 14
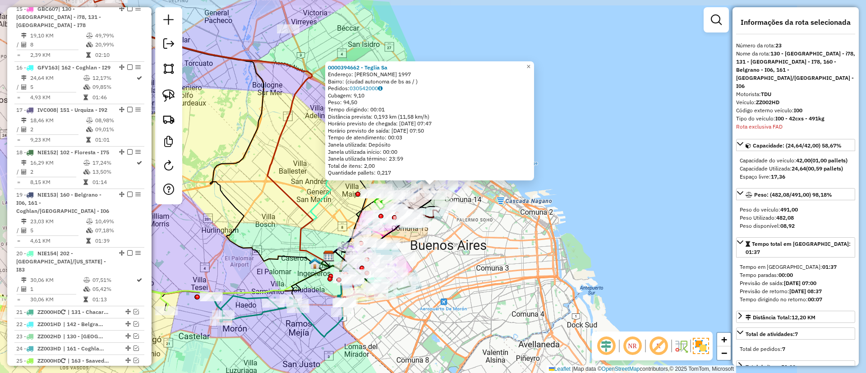
scroll to position [1246, 0]
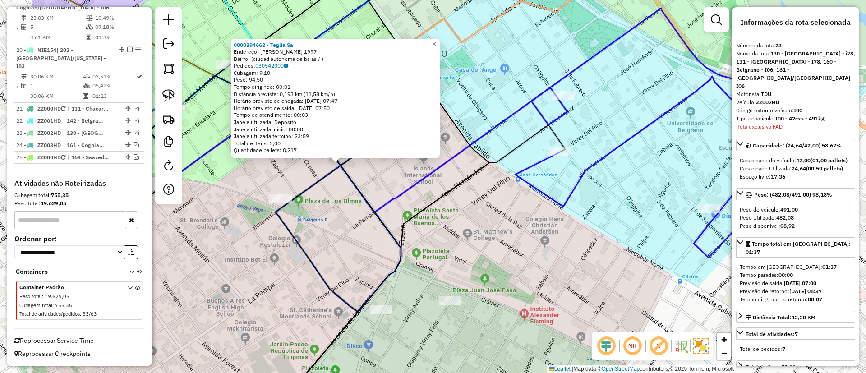
drag, startPoint x: 281, startPoint y: 172, endPoint x: 391, endPoint y: 180, distance: 110.8
click at [391, 180] on div "0000394662 - Teglia Sa Endereço: avda cramer 1997 Bairro: (ciudad autonoma de b…" at bounding box center [433, 186] width 866 height 373
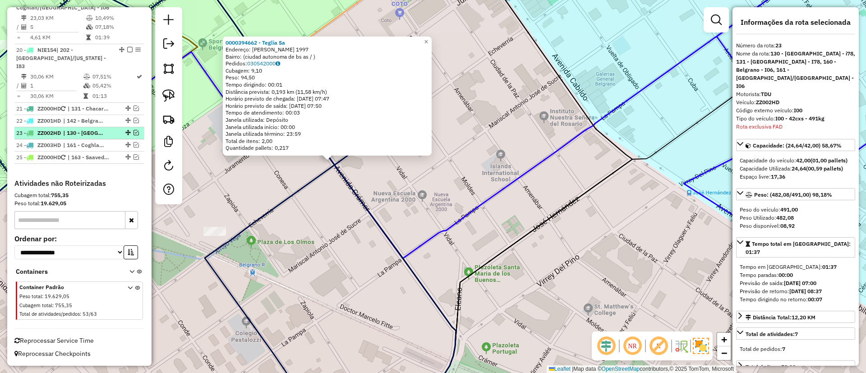
click at [134, 134] on em at bounding box center [136, 132] width 5 height 5
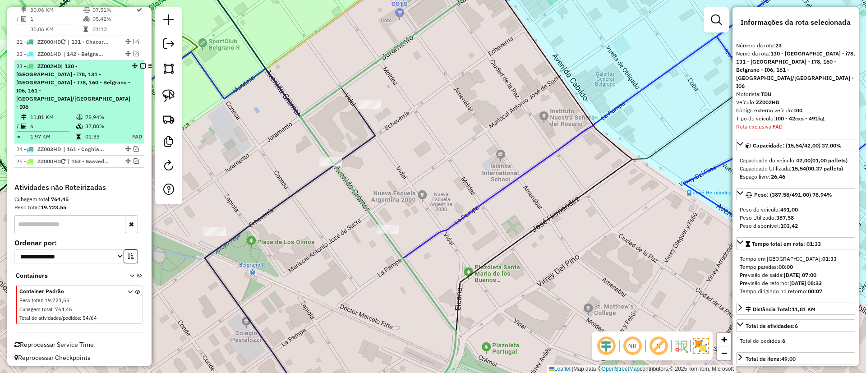
scroll to position [1301, 0]
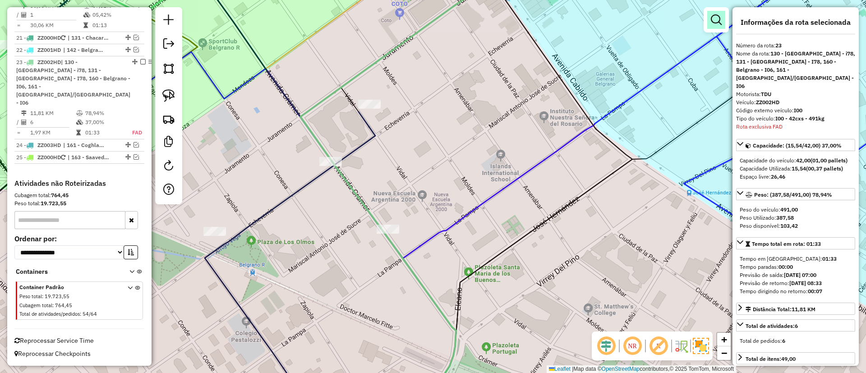
click at [723, 19] on link at bounding box center [716, 20] width 18 height 18
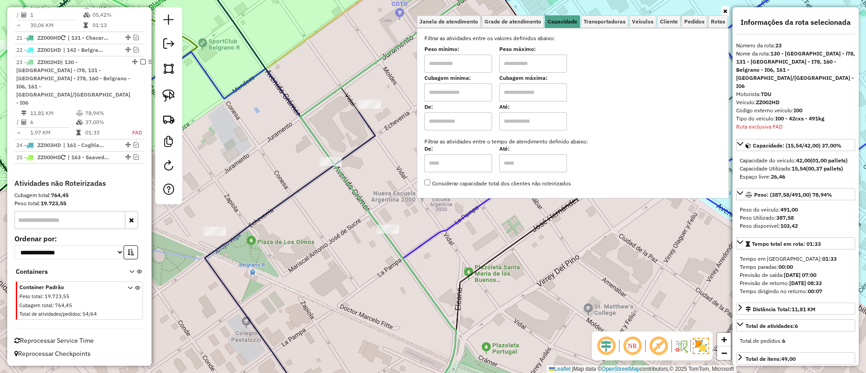
click at [478, 118] on input "text" at bounding box center [459, 121] width 68 height 18
type input "****"
click at [532, 126] on input "text" at bounding box center [533, 121] width 68 height 18
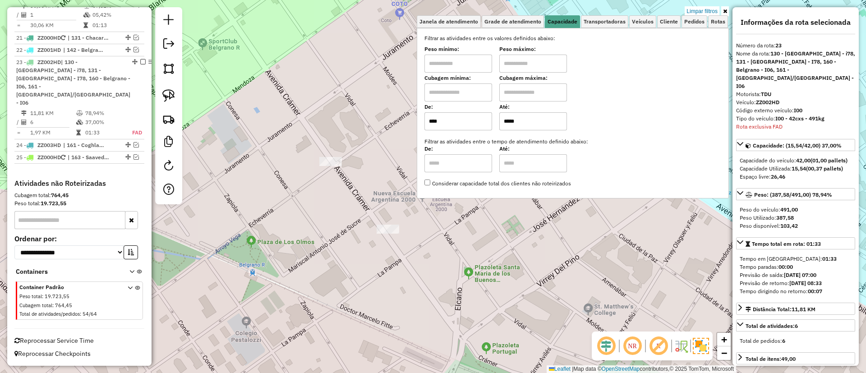
type input "*****"
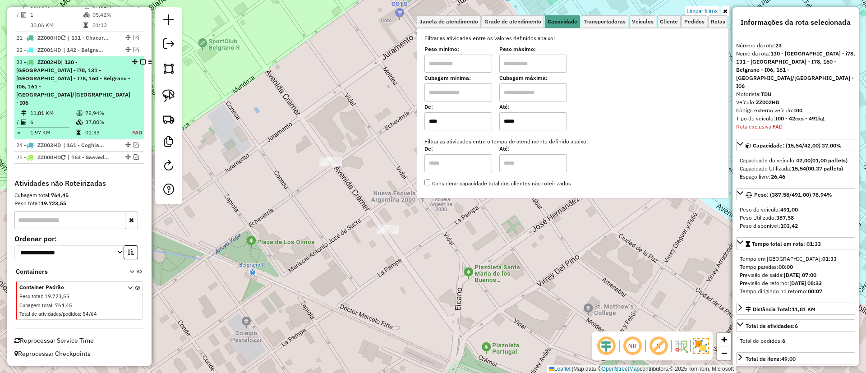
click at [133, 118] on td at bounding box center [132, 122] width 20 height 9
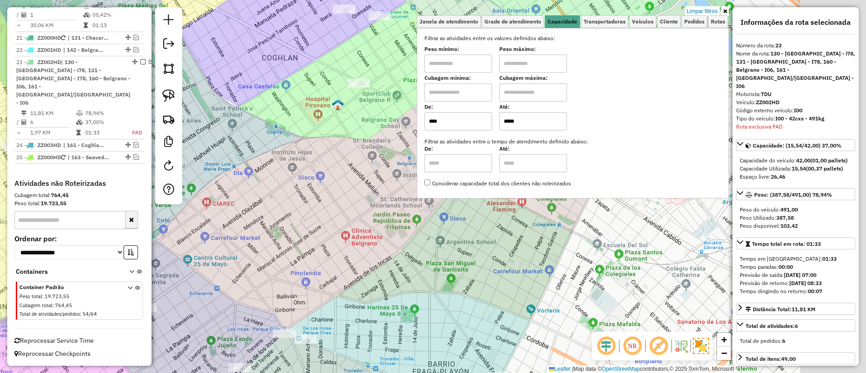
drag, startPoint x: 296, startPoint y: 174, endPoint x: 134, endPoint y: 221, distance: 168.5
click at [135, 221] on hb-router-mapa "Informações da Sessão 1279808 - 22/09/2025 Criação: 20/09/2025 13:45 Depósito: …" at bounding box center [433, 186] width 866 height 373
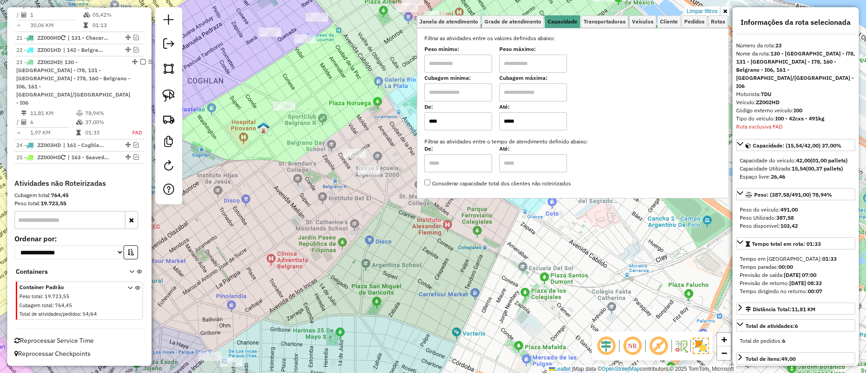
drag, startPoint x: 220, startPoint y: 204, endPoint x: 209, endPoint y: 274, distance: 70.8
click at [209, 274] on div "Limpar filtros Janela de atendimento Grade de atendimento Capacidade Transporta…" at bounding box center [433, 186] width 866 height 373
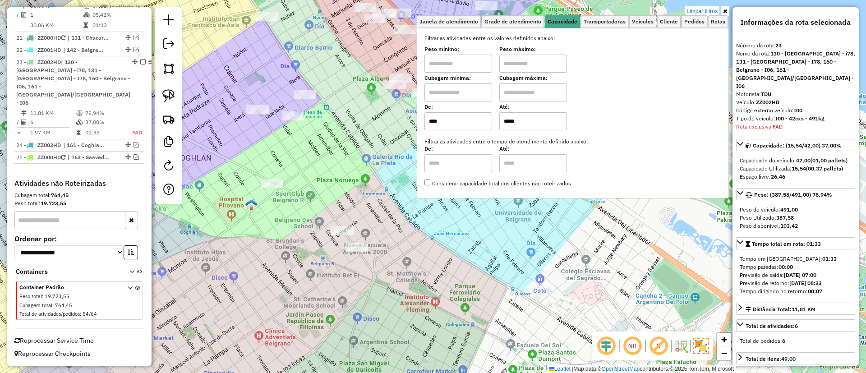
drag, startPoint x: 324, startPoint y: 167, endPoint x: 309, endPoint y: 237, distance: 71.3
click at [309, 237] on div "Limpar filtros Janela de atendimento Grade de atendimento Capacidade Transporta…" at bounding box center [433, 186] width 866 height 373
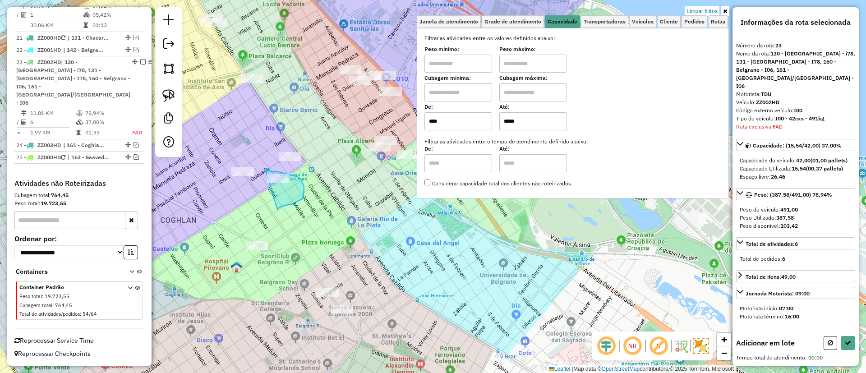
drag, startPoint x: 278, startPoint y: 210, endPoint x: 265, endPoint y: 169, distance: 43.0
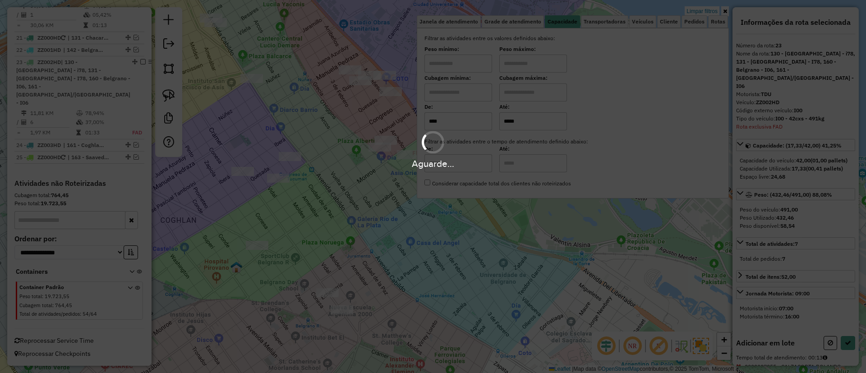
select select "*********"
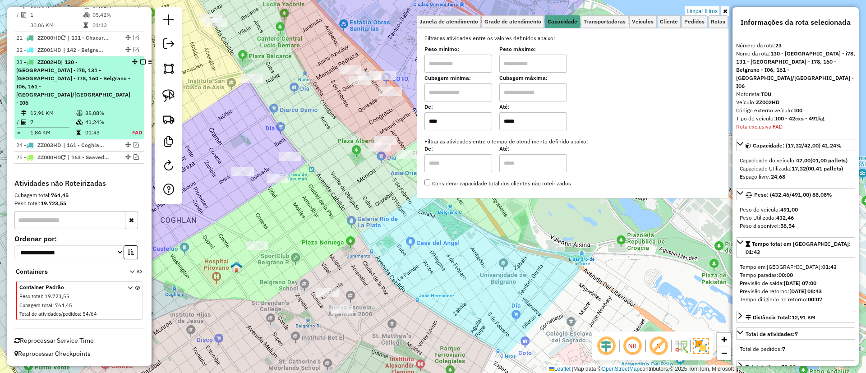
click at [126, 74] on div "23 - ZZ002HD | 130 - Parque Chas - i78, 131 - Chacarita - I78, 160 - Belgrano -…" at bounding box center [79, 82] width 126 height 49
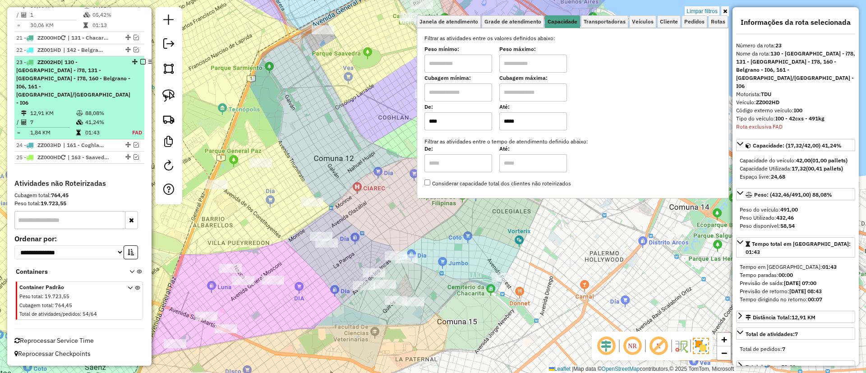
click at [140, 65] on em at bounding box center [142, 61] width 5 height 5
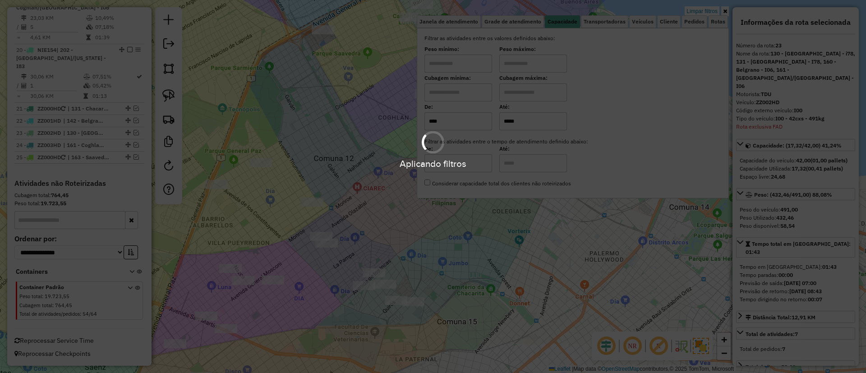
scroll to position [1246, 0]
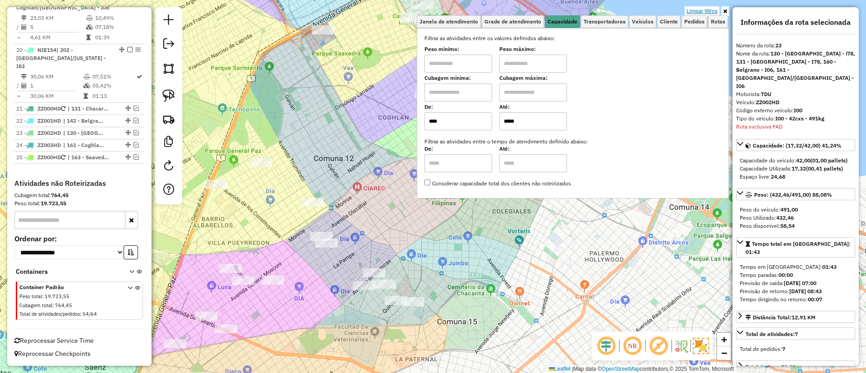
click at [700, 9] on link "Limpar filtros" at bounding box center [702, 11] width 35 height 10
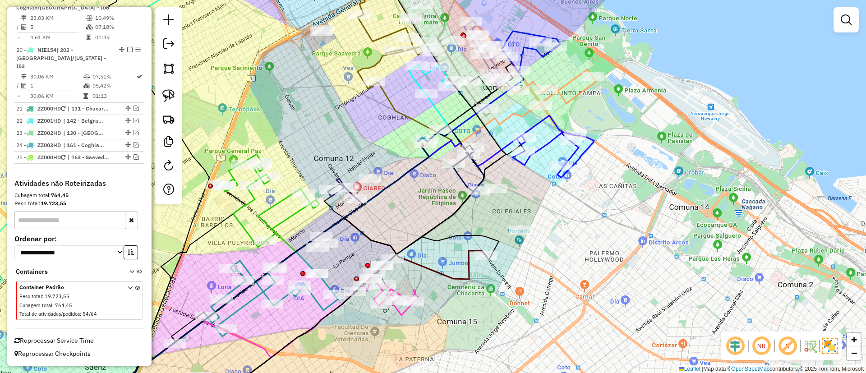
drag, startPoint x: 604, startPoint y: 152, endPoint x: 628, endPoint y: 132, distance: 30.7
click at [620, 136] on div "Rota 14 - Placa FZK807 0000445594 - HUANG WUFANG Rota 14 - Placa FZK807 0000550…" at bounding box center [433, 186] width 866 height 373
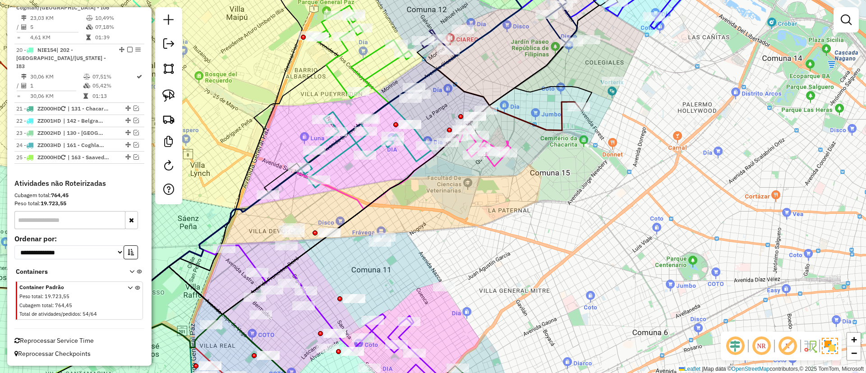
click at [784, 346] on em at bounding box center [788, 346] width 22 height 22
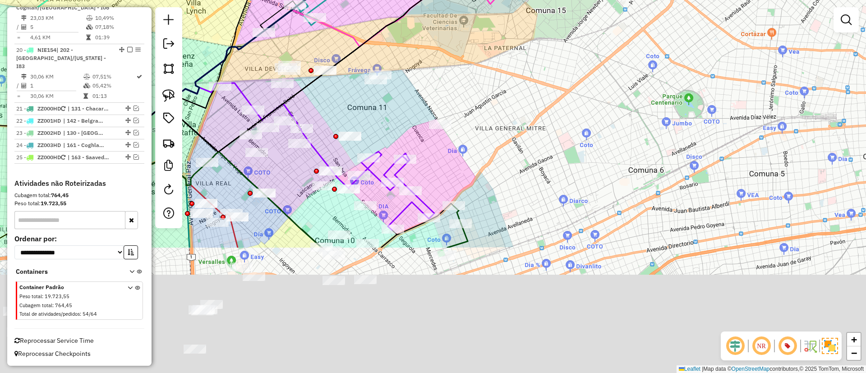
drag, startPoint x: 565, startPoint y: 301, endPoint x: 555, endPoint y: 83, distance: 218.2
click at [561, 111] on div "Janela de atendimento Grade de atendimento Capacidade Transportadoras Veículos …" at bounding box center [433, 186] width 866 height 373
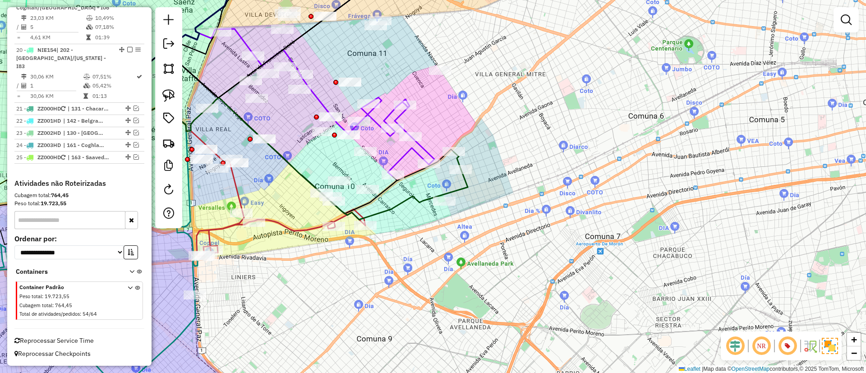
click at [467, 190] on icon at bounding box center [289, 145] width 357 height 150
select select "*********"
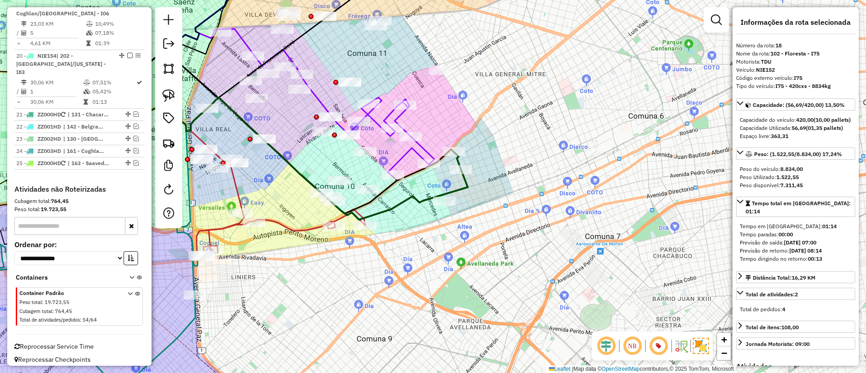
scroll to position [1190, 0]
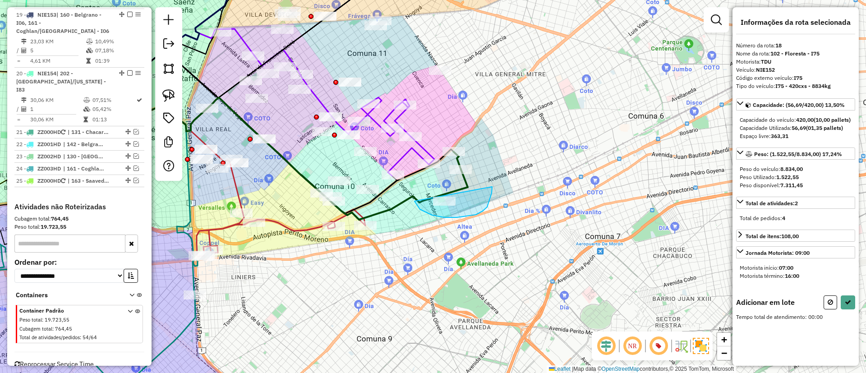
drag, startPoint x: 420, startPoint y: 209, endPoint x: 493, endPoint y: 175, distance: 80.5
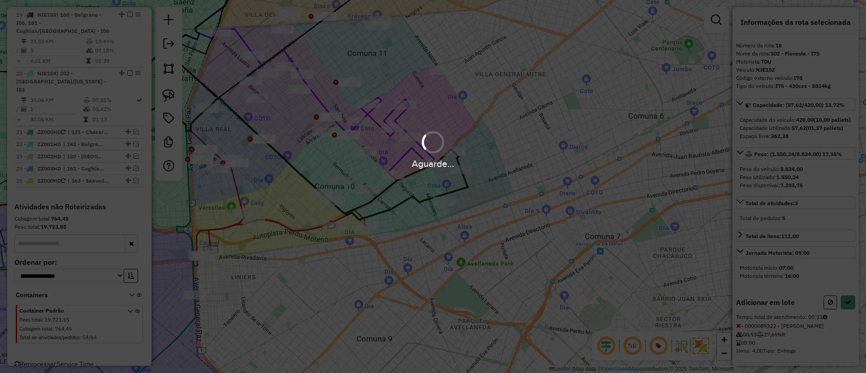
select select "*********"
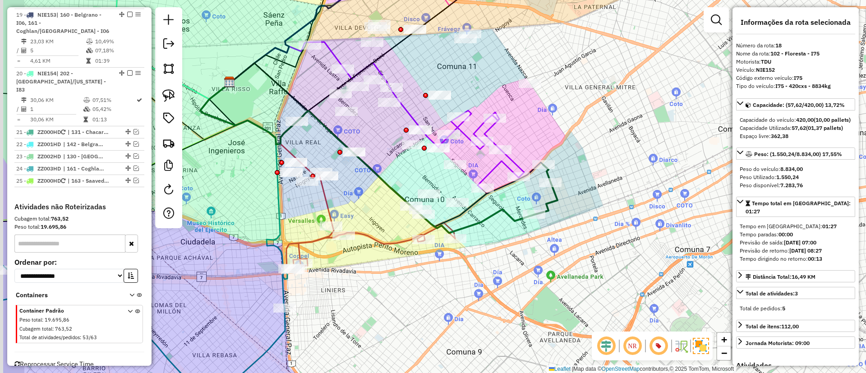
drag, startPoint x: 410, startPoint y: 176, endPoint x: 507, endPoint y: 189, distance: 97.9
click at [507, 189] on icon at bounding box center [386, 145] width 313 height 164
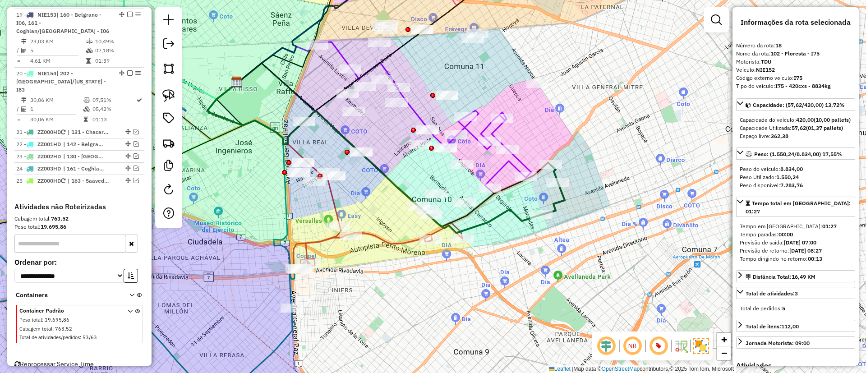
click at [383, 244] on icon at bounding box center [378, 238] width 169 height 64
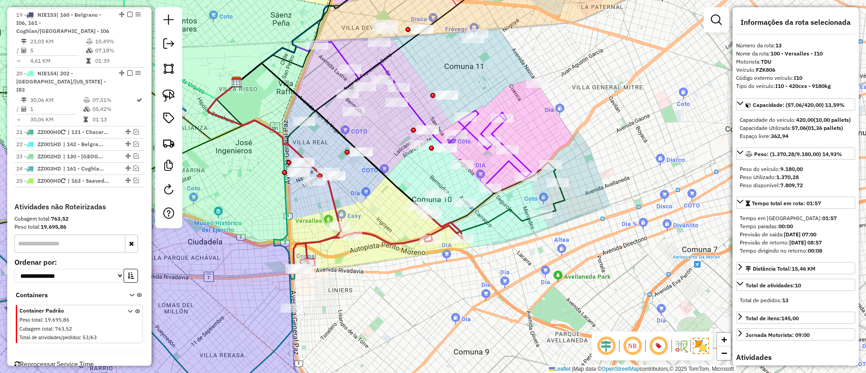
scroll to position [938, 0]
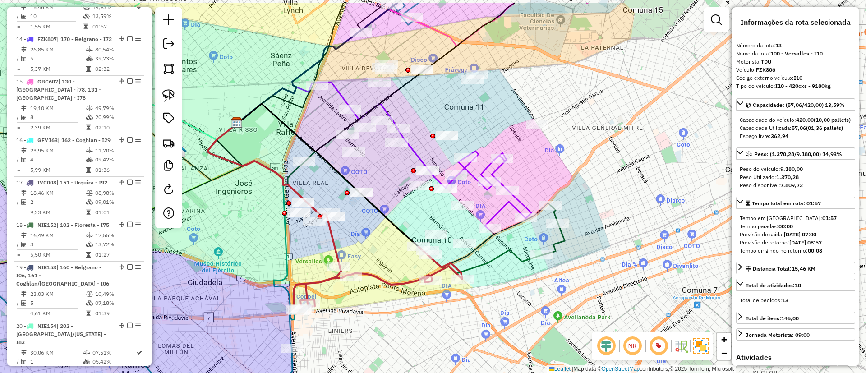
drag, startPoint x: 394, startPoint y: 219, endPoint x: 394, endPoint y: 260, distance: 40.6
click at [394, 260] on div "Janela de atendimento Grade de atendimento Capacidade Transportadoras Veículos …" at bounding box center [433, 186] width 866 height 373
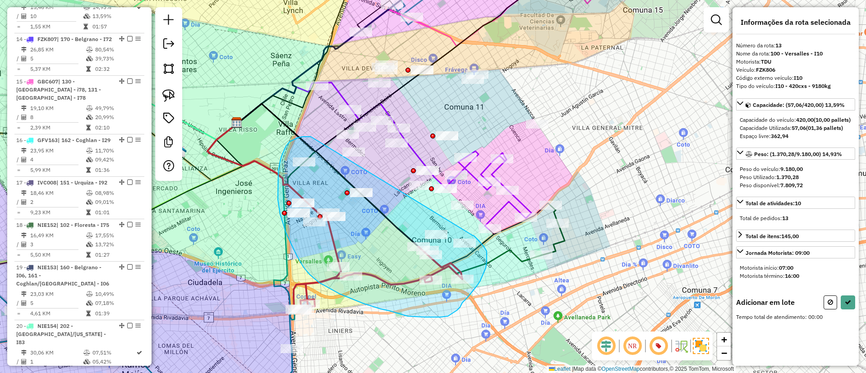
drag, startPoint x: 311, startPoint y: 137, endPoint x: 473, endPoint y: 236, distance: 189.7
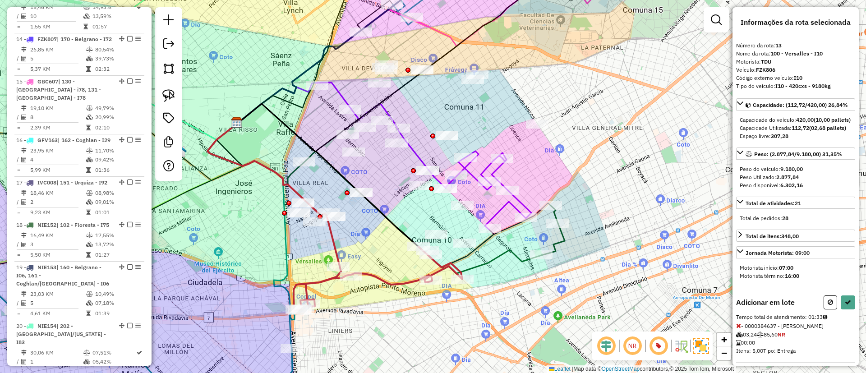
select select "*********"
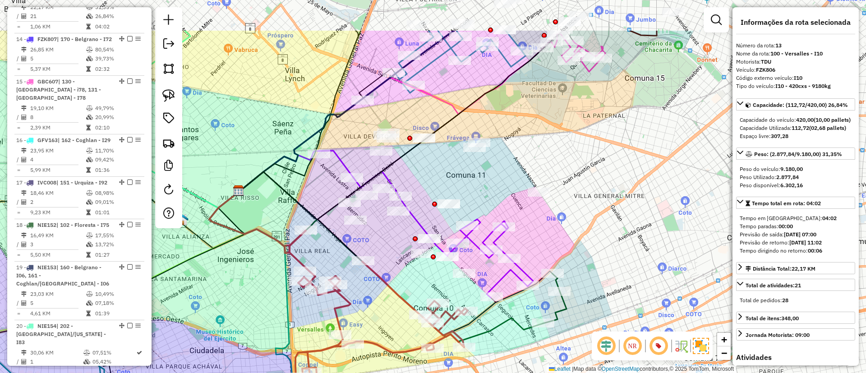
drag, startPoint x: 370, startPoint y: 182, endPoint x: 372, endPoint y: 250, distance: 68.2
click at [372, 250] on div "Janela de atendimento Grade de atendimento Capacidade Transportadoras Veículos …" at bounding box center [433, 186] width 866 height 373
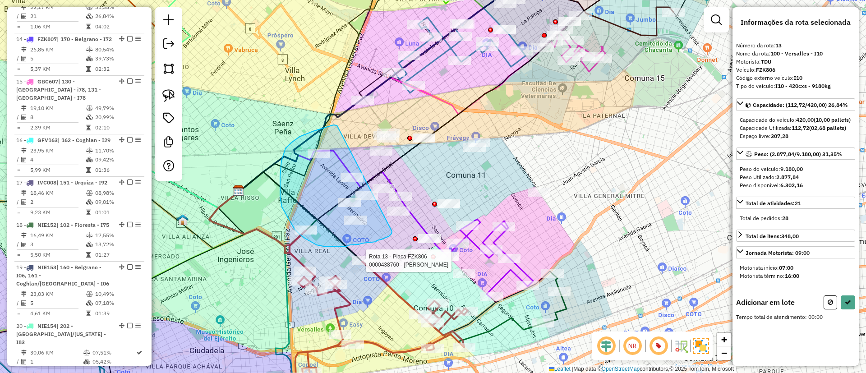
drag, startPoint x: 333, startPoint y: 125, endPoint x: 392, endPoint y: 231, distance: 121.6
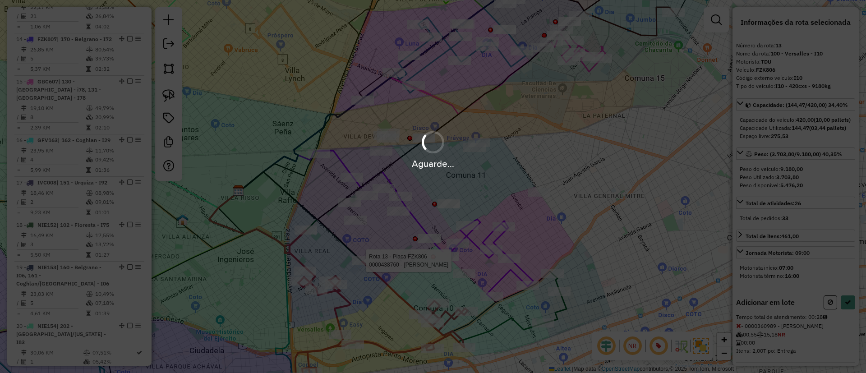
select select "*********"
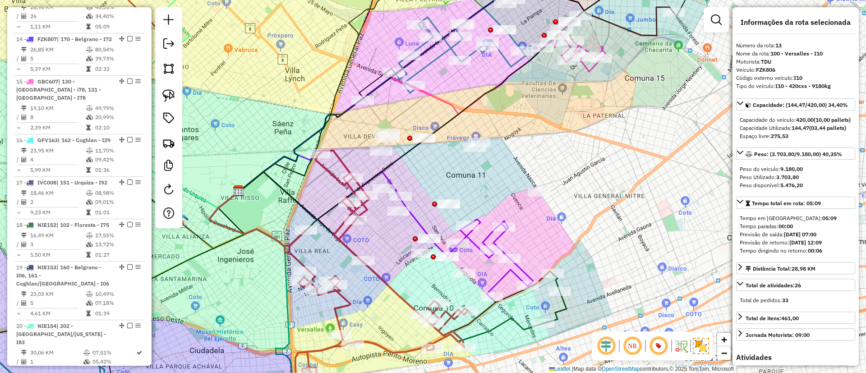
click at [521, 270] on icon at bounding box center [496, 258] width 74 height 79
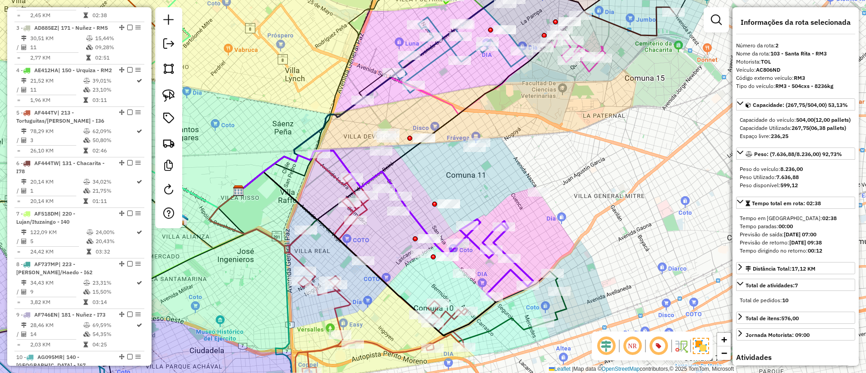
scroll to position [390, 0]
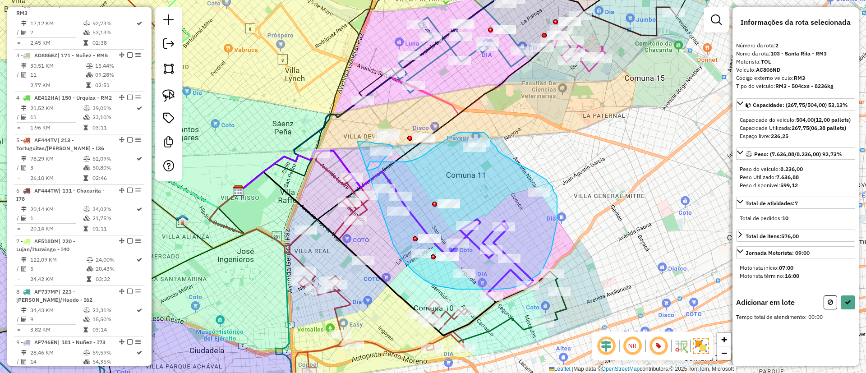
drag, startPoint x: 393, startPoint y: 243, endPoint x: 357, endPoint y: 142, distance: 107.6
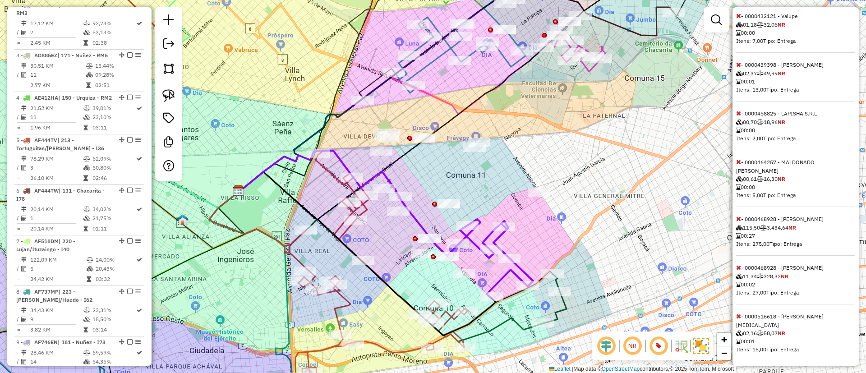
scroll to position [474, 0]
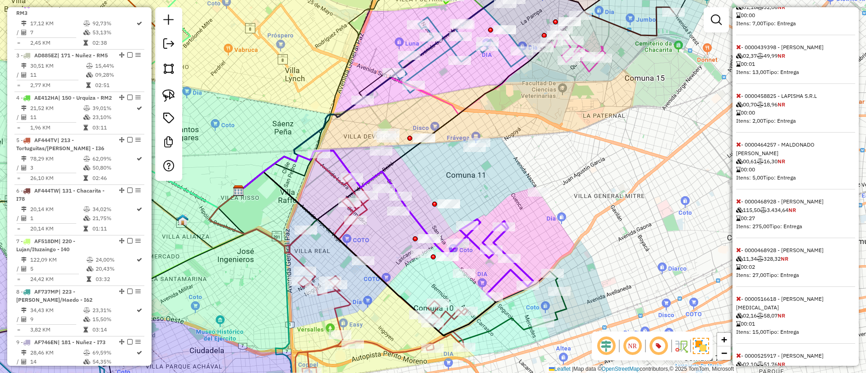
click at [738, 205] on span at bounding box center [738, 201] width 5 height 8
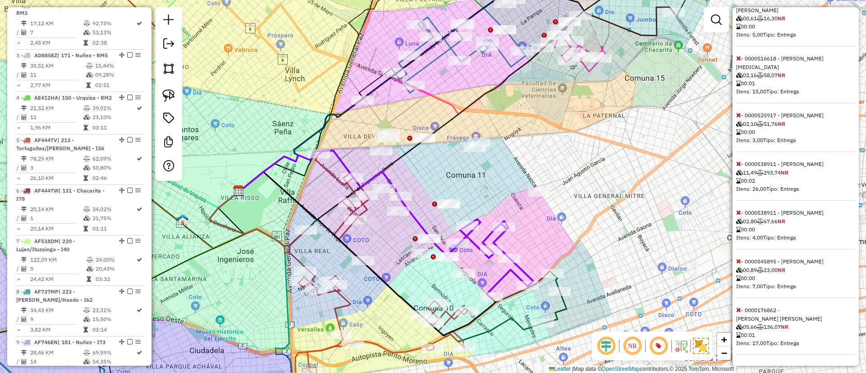
scroll to position [625, 0]
click at [740, 167] on icon at bounding box center [738, 164] width 5 height 6
click at [737, 216] on icon at bounding box center [738, 212] width 5 height 6
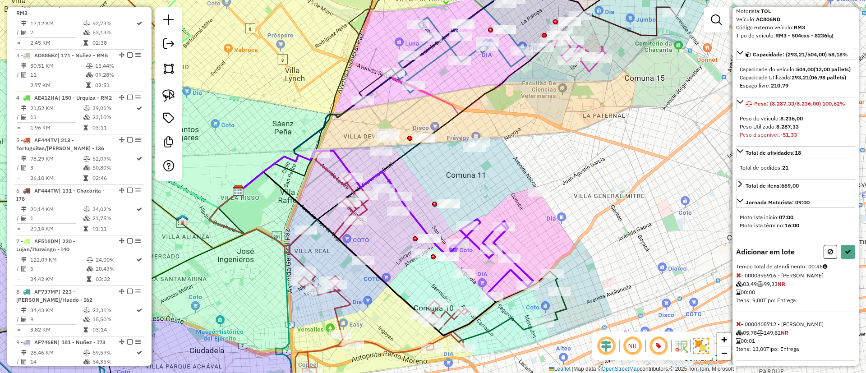
scroll to position [68, 0]
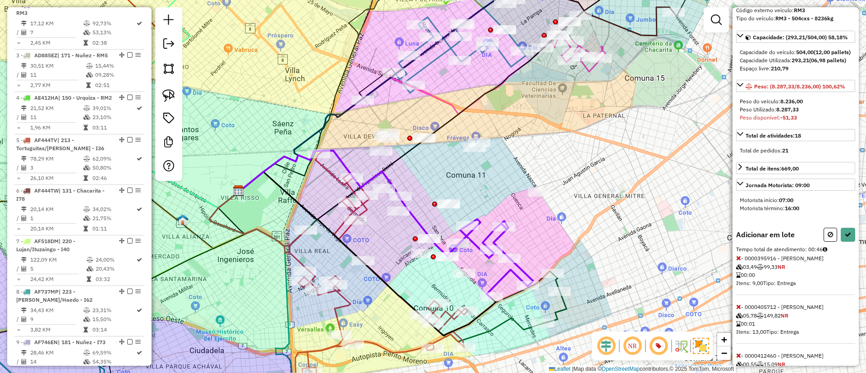
click at [739, 270] on span "03,49" at bounding box center [746, 267] width 21 height 7
click at [738, 261] on icon at bounding box center [738, 258] width 5 height 6
select select "*********"
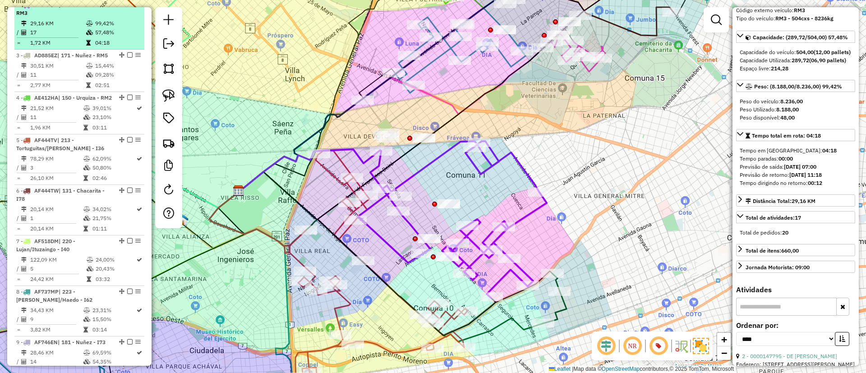
click at [127, 7] on em at bounding box center [129, 4] width 5 height 5
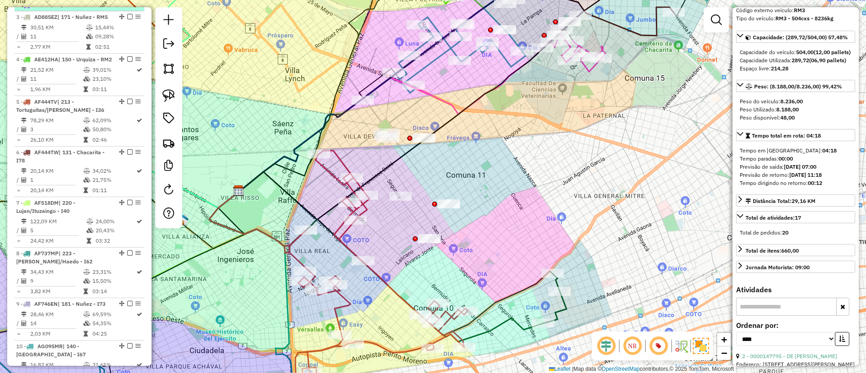
scroll to position [351, 0]
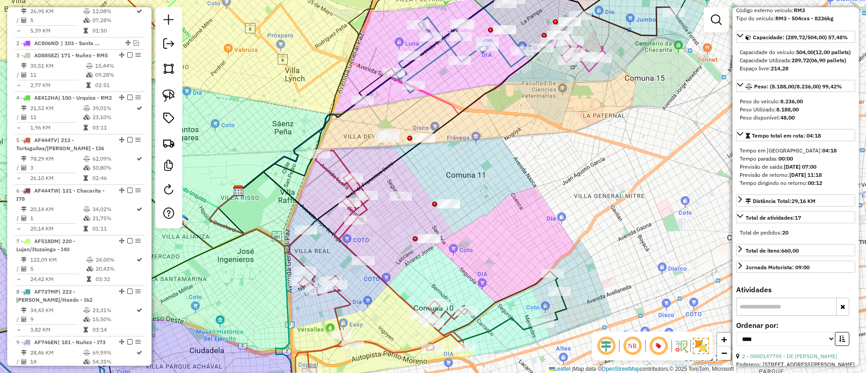
click at [557, 310] on icon at bounding box center [554, 298] width 23 height 50
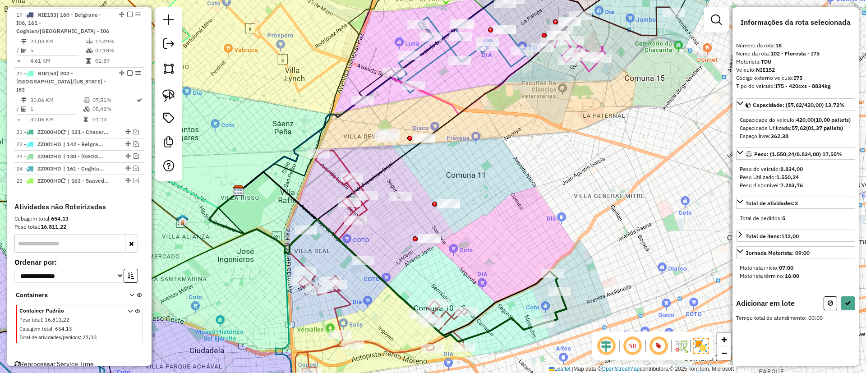
scroll to position [0, 0]
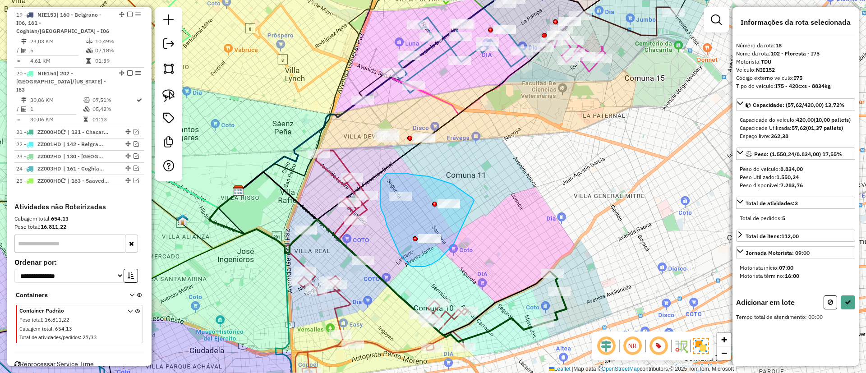
drag, startPoint x: 474, startPoint y: 201, endPoint x: 458, endPoint y: 239, distance: 40.6
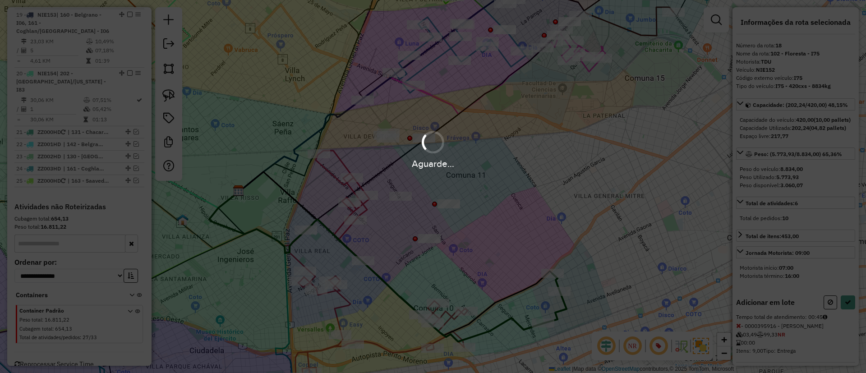
select select "*********"
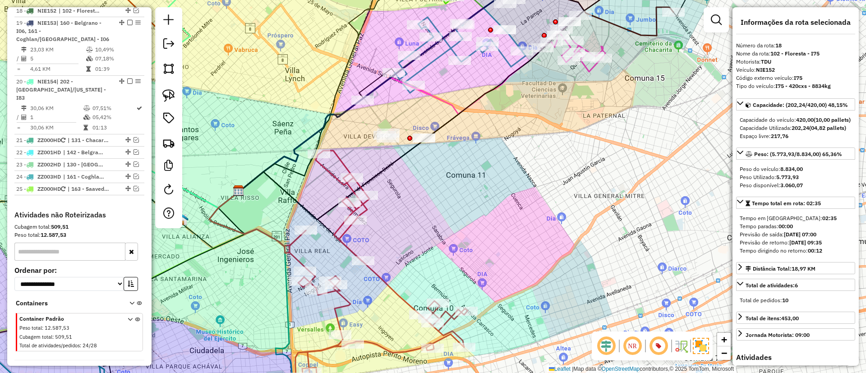
click at [345, 229] on icon at bounding box center [376, 265] width 183 height 228
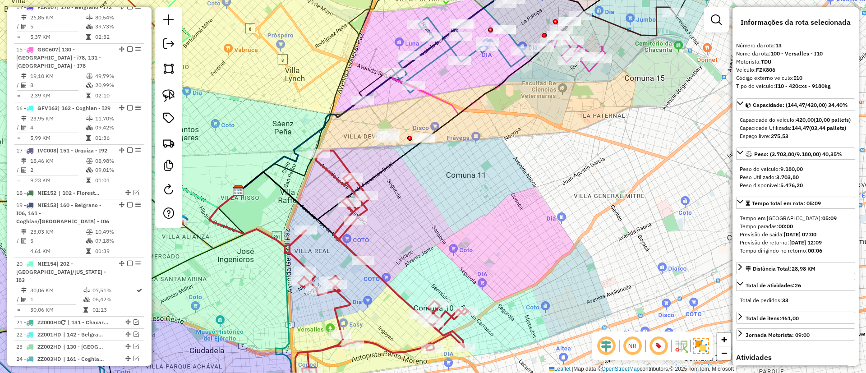
scroll to position [899, 0]
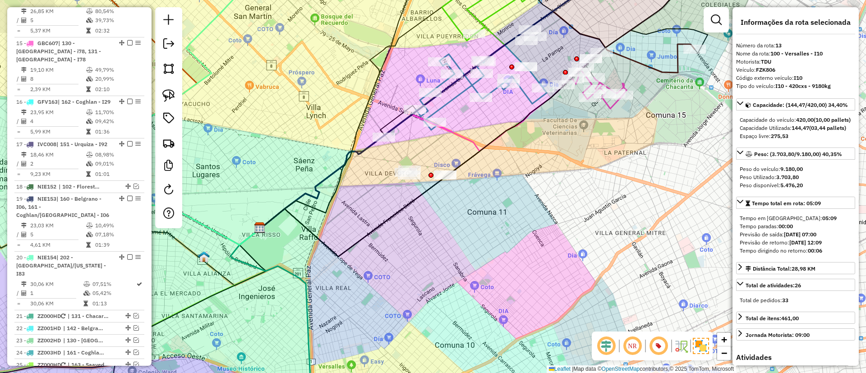
click at [403, 218] on div "Janela de atendimento Grade de atendimento Capacidade Transportadoras Veículos …" at bounding box center [433, 186] width 866 height 373
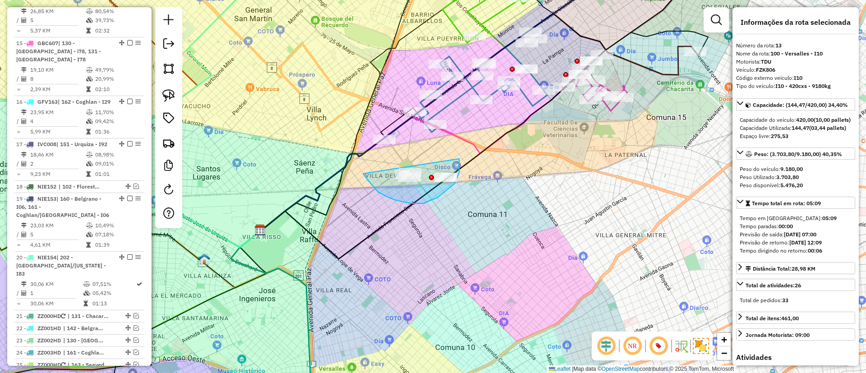
drag, startPoint x: 395, startPoint y: 200, endPoint x: 457, endPoint y: 150, distance: 79.9
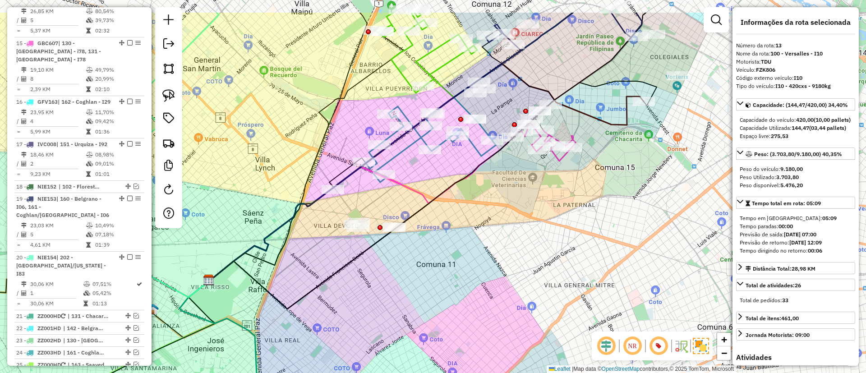
drag, startPoint x: 509, startPoint y: 157, endPoint x: 341, endPoint y: 277, distance: 206.3
click at [341, 277] on div "Janela de atendimento Grade de atendimento Capacidade Transportadoras Veículos …" at bounding box center [433, 186] width 866 height 373
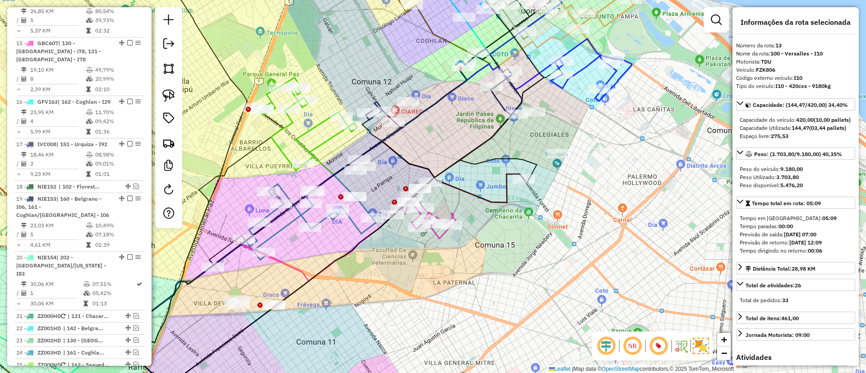
click at [500, 200] on icon at bounding box center [306, 249] width 435 height 217
click at [500, 200] on icon at bounding box center [307, 250] width 435 height 217
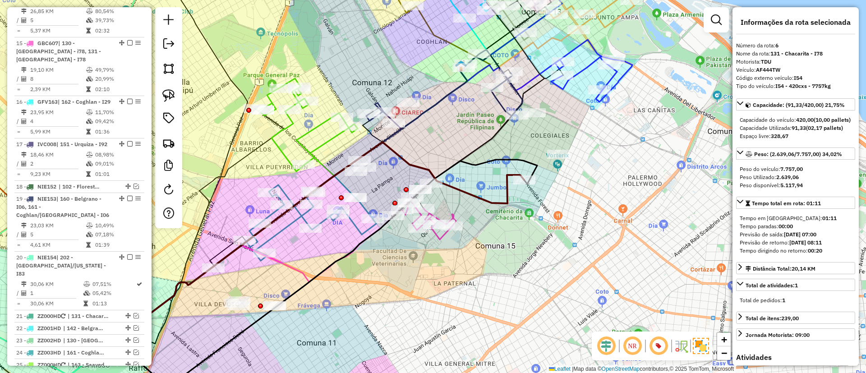
scroll to position [554, 0]
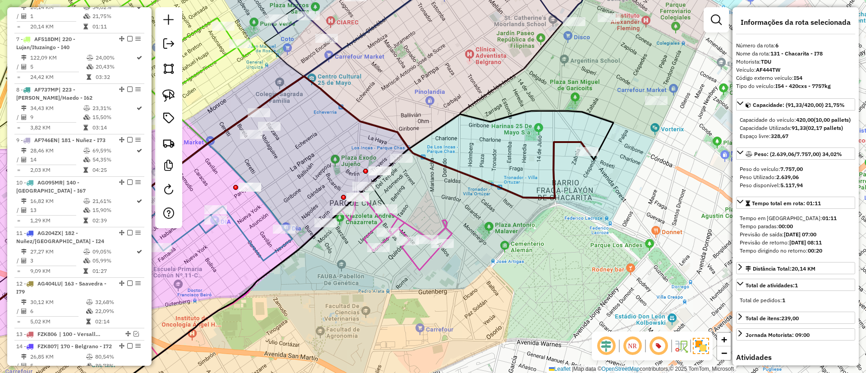
click at [406, 224] on icon at bounding box center [397, 214] width 109 height 114
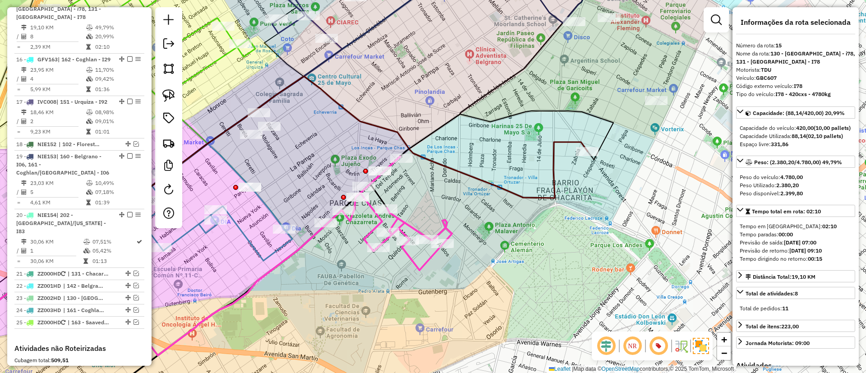
scroll to position [962, 0]
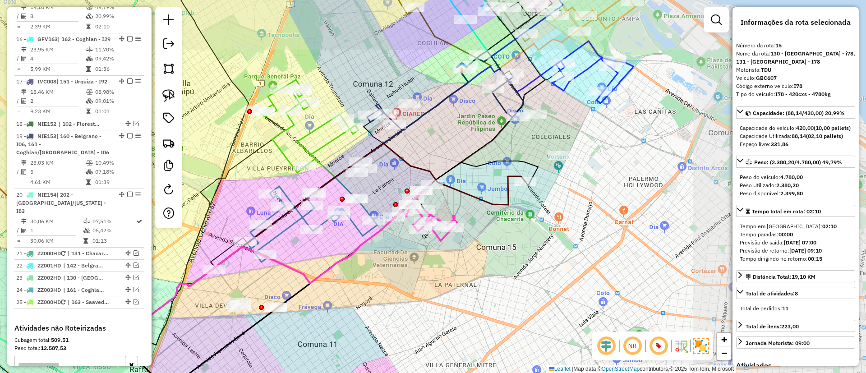
drag, startPoint x: 512, startPoint y: 230, endPoint x: 499, endPoint y: 245, distance: 19.6
click at [499, 245] on div "Janela de atendimento Grade de atendimento Capacidade Transportadoras Veículos …" at bounding box center [433, 186] width 866 height 373
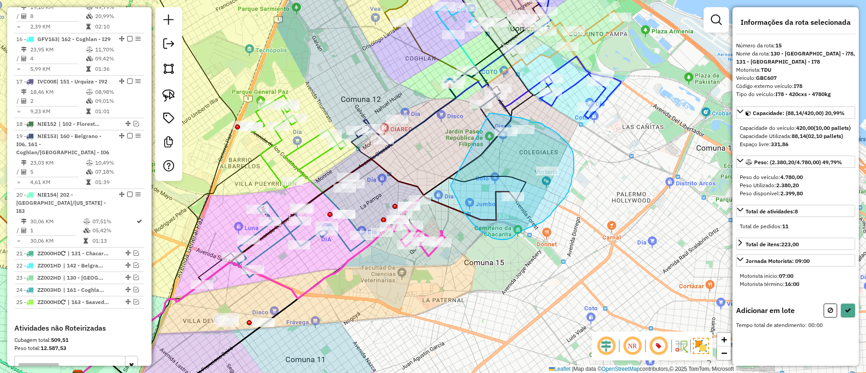
drag, startPoint x: 462, startPoint y: 210, endPoint x: 490, endPoint y: 113, distance: 100.7
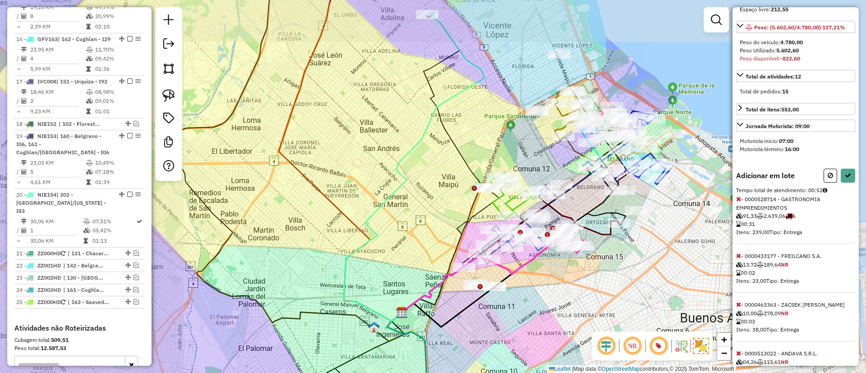
scroll to position [135, 0]
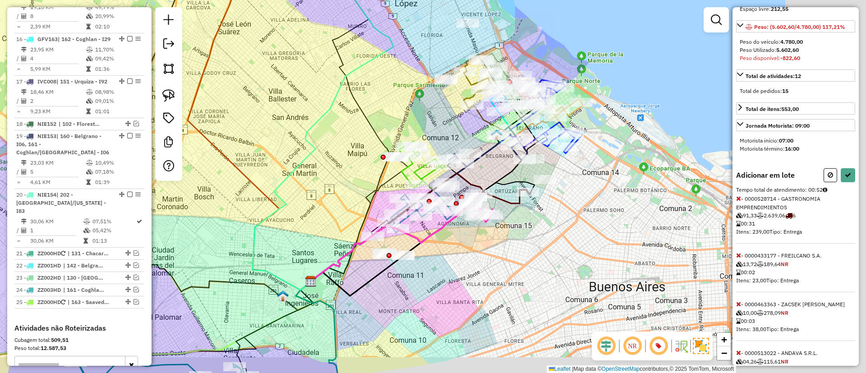
drag, startPoint x: 698, startPoint y: 282, endPoint x: 596, endPoint y: 245, distance: 109.3
click at [596, 245] on div "Janela de atendimento Grade de atendimento Capacidade Transportadoras Veículos …" at bounding box center [433, 186] width 866 height 373
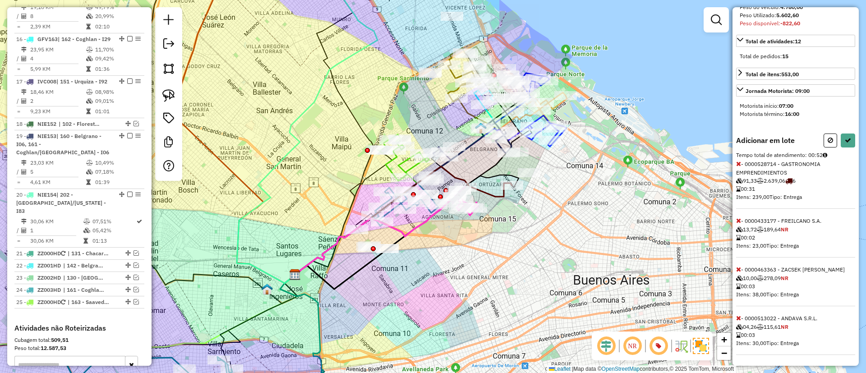
scroll to position [186, 0]
click at [739, 164] on icon at bounding box center [738, 164] width 5 height 6
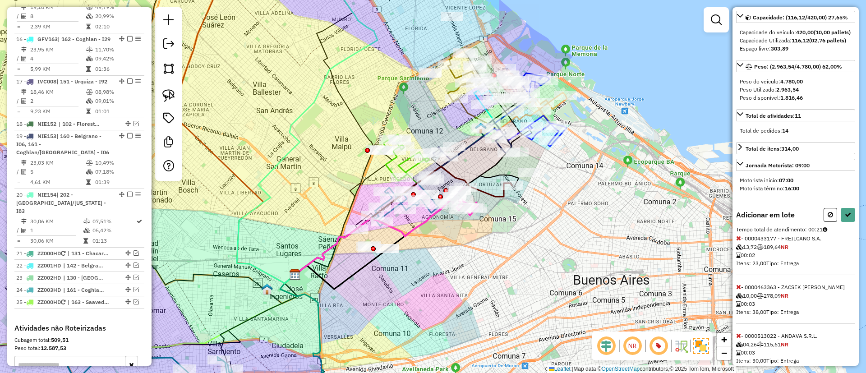
scroll to position [0, 0]
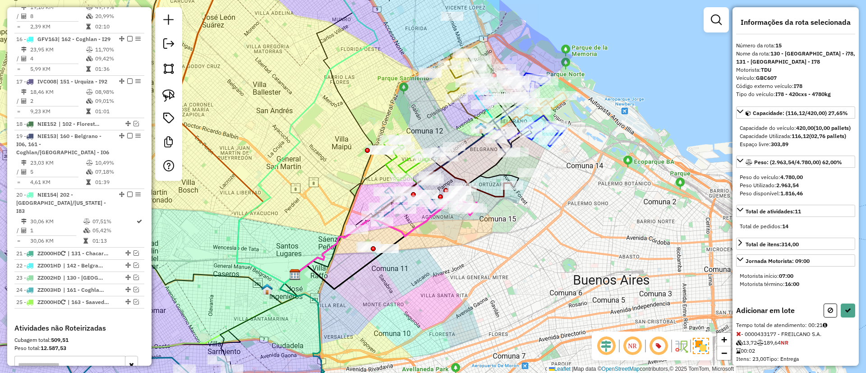
select select "*********"
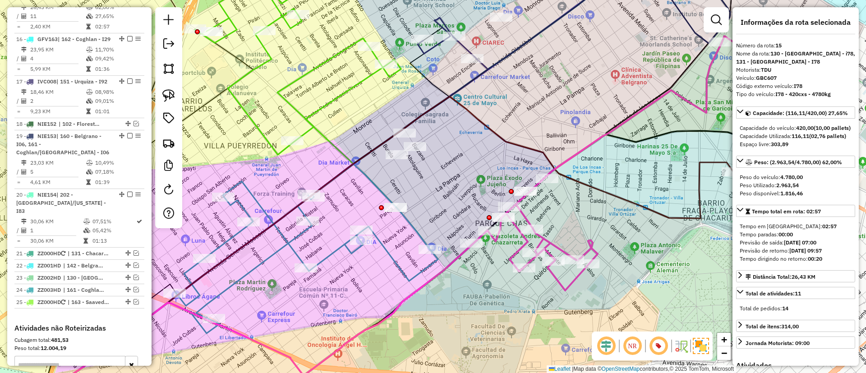
click at [390, 250] on icon at bounding box center [275, 255] width 328 height 182
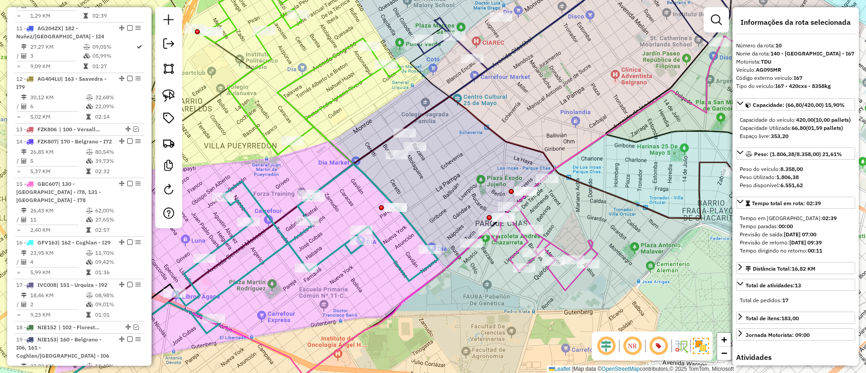
scroll to position [748, 0]
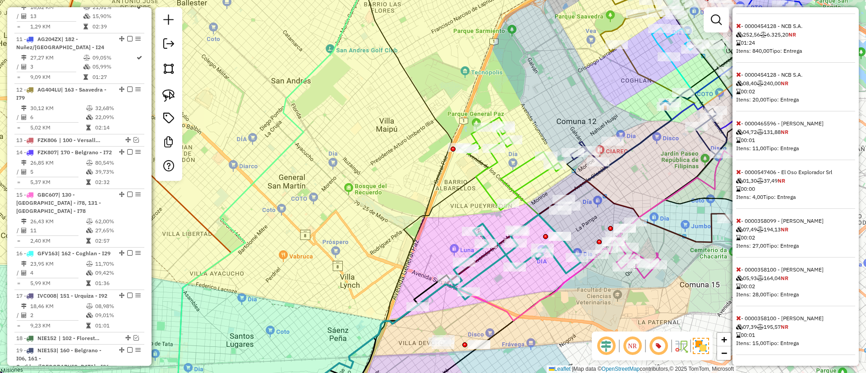
scroll to position [511, 0]
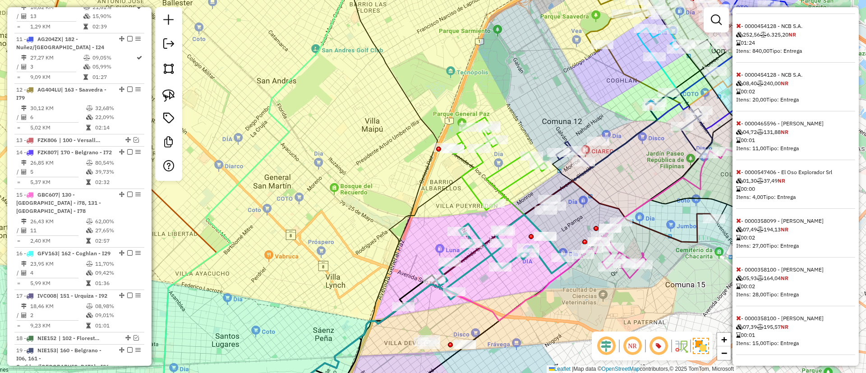
drag, startPoint x: 676, startPoint y: 321, endPoint x: 548, endPoint y: 308, distance: 128.4
click at [550, 310] on div "Janela de atendimento Grade de atendimento Capacidade Transportadoras Veículos …" at bounding box center [433, 186] width 866 height 373
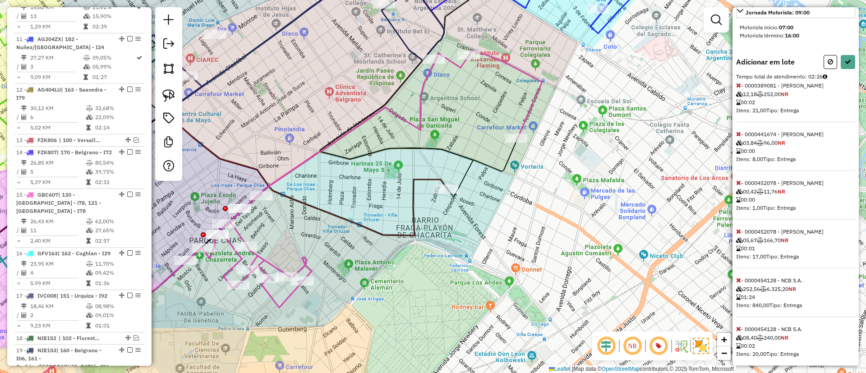
scroll to position [308, 0]
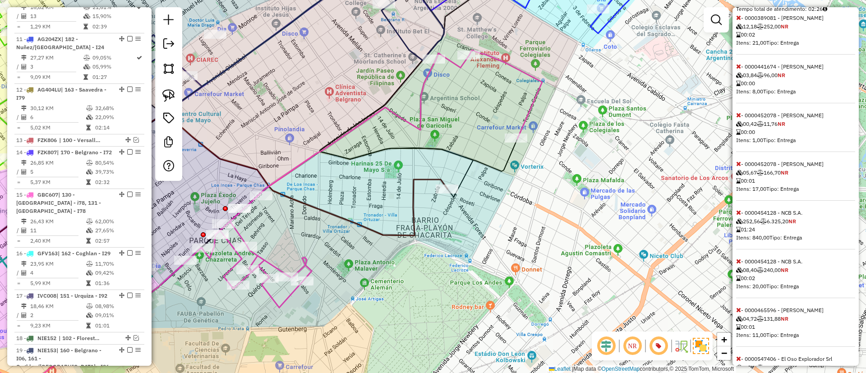
click at [736, 216] on icon at bounding box center [738, 212] width 5 height 6
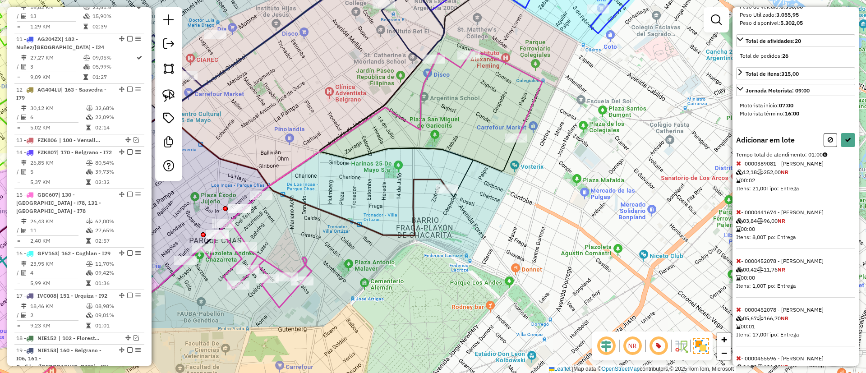
scroll to position [37, 0]
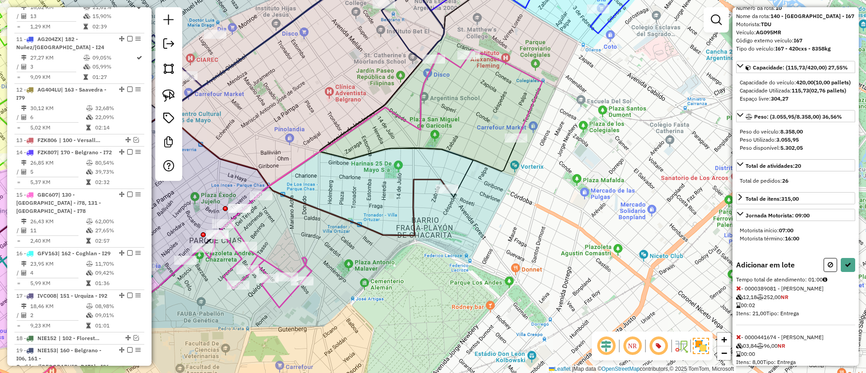
select select "*********"
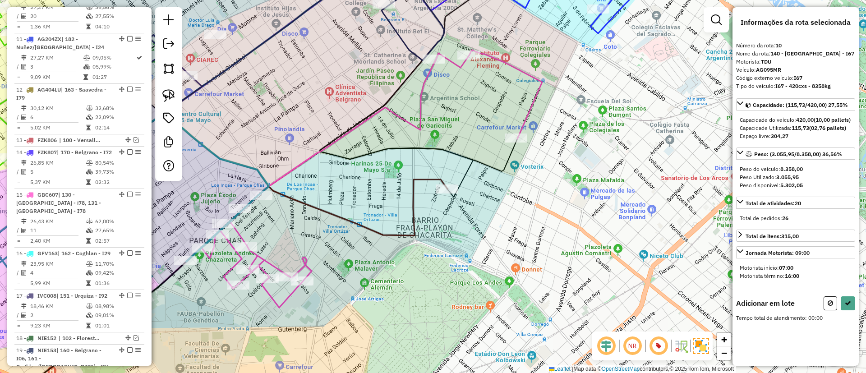
scroll to position [0, 0]
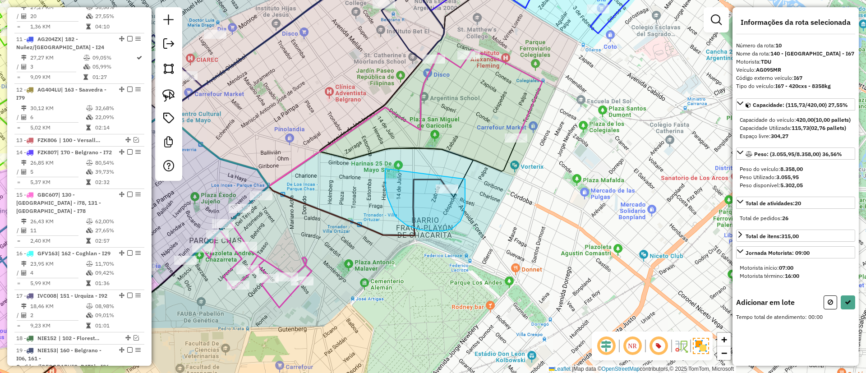
drag, startPoint x: 385, startPoint y: 173, endPoint x: 465, endPoint y: 177, distance: 79.5
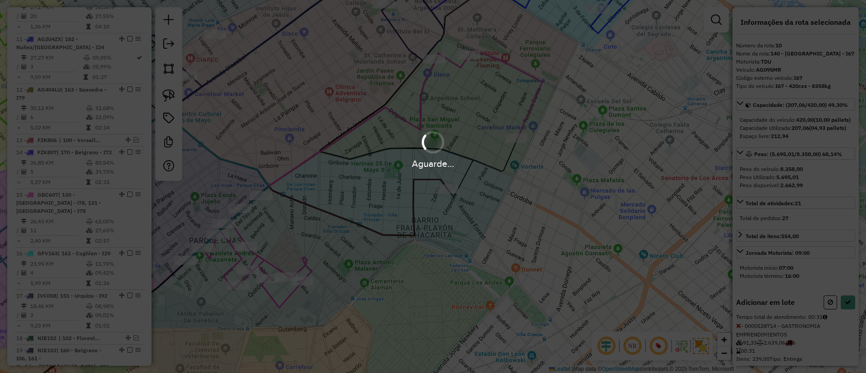
select select "*********"
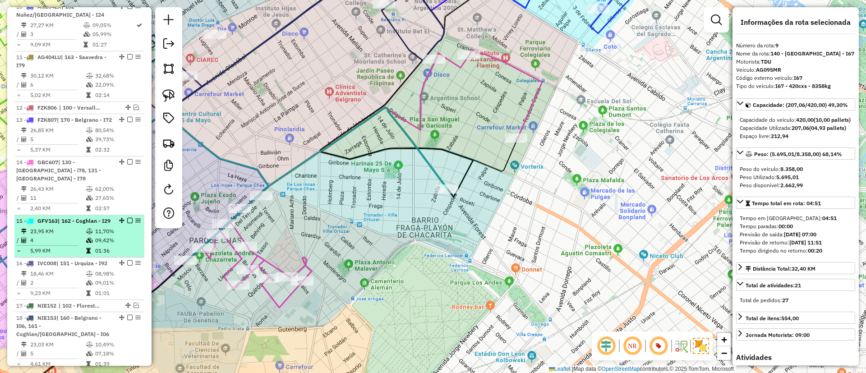
scroll to position [748, 0]
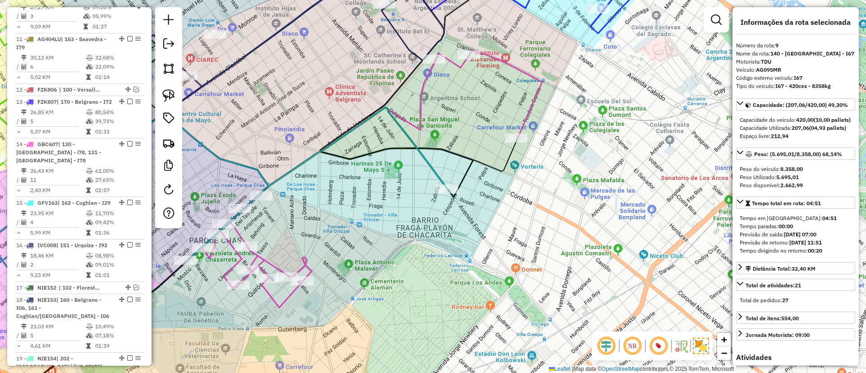
click at [429, 159] on icon at bounding box center [180, 228] width 534 height 243
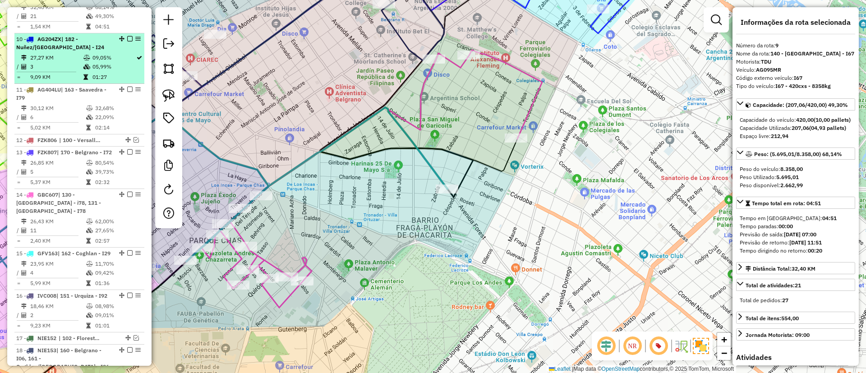
scroll to position [697, 0]
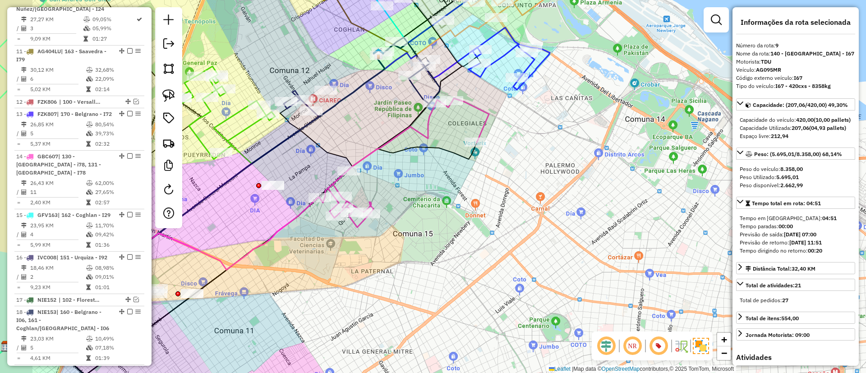
drag, startPoint x: 407, startPoint y: 180, endPoint x: 493, endPoint y: 180, distance: 86.6
click at [493, 180] on div "Janela de atendimento Grade de atendimento Capacidade Transportadoras Veículos …" at bounding box center [433, 186] width 866 height 373
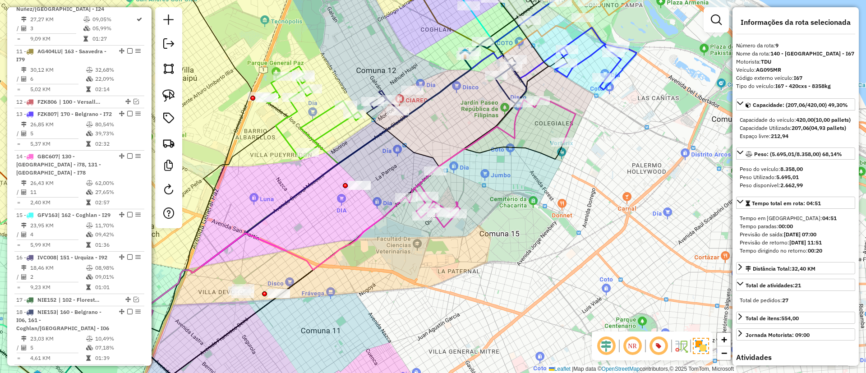
click at [516, 132] on icon at bounding box center [491, 162] width 170 height 129
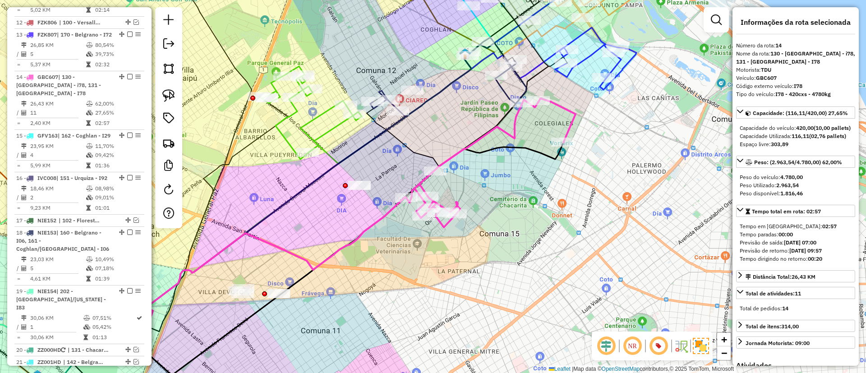
scroll to position [873, 0]
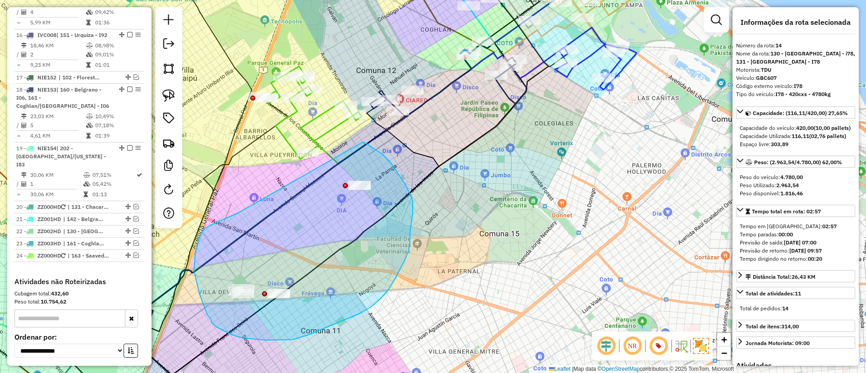
drag, startPoint x: 233, startPoint y: 216, endPoint x: 363, endPoint y: 142, distance: 149.3
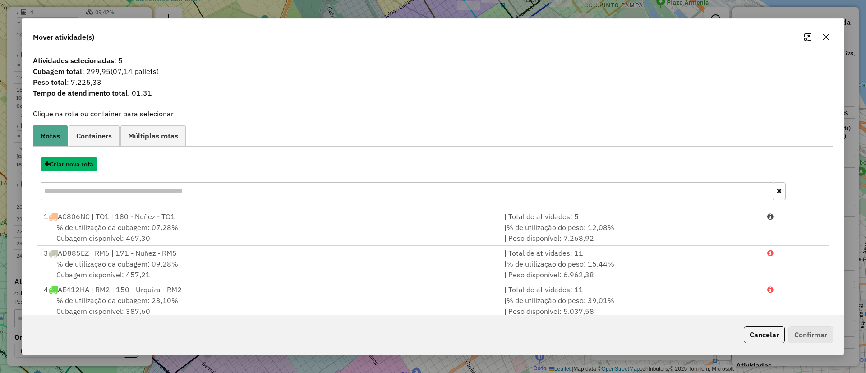
click at [70, 165] on button "Criar nova rota" at bounding box center [69, 164] width 57 height 14
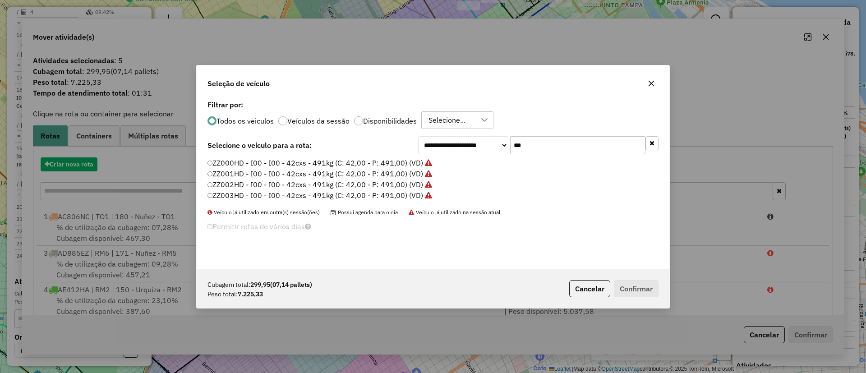
scroll to position [5, 3]
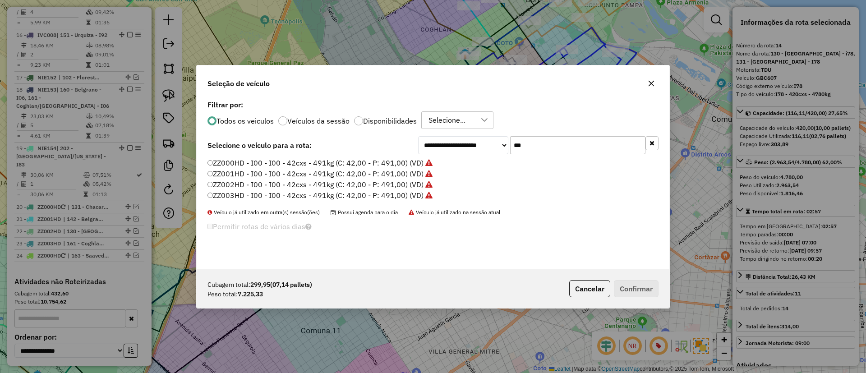
drag, startPoint x: 543, startPoint y: 148, endPoint x: 500, endPoint y: 148, distance: 42.4
click at [500, 148] on div "**********" at bounding box center [538, 145] width 240 height 18
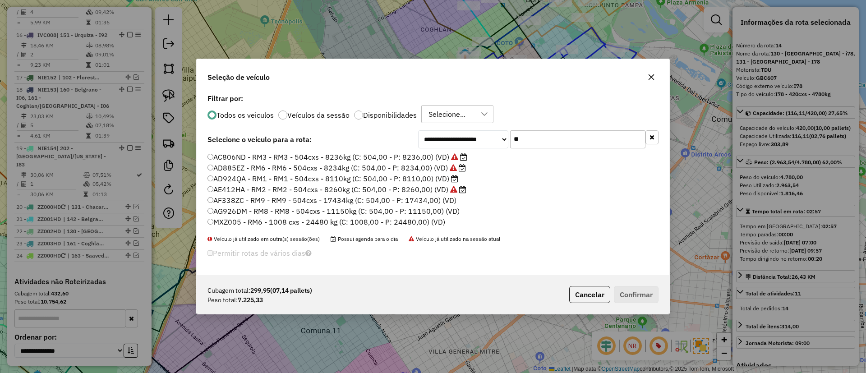
type input "**"
click at [422, 180] on label "AD924QA - RM1 - RM1 - 504cxs - 8110kg (C: 504,00 - P: 8110,00) (VD)" at bounding box center [333, 178] width 251 height 11
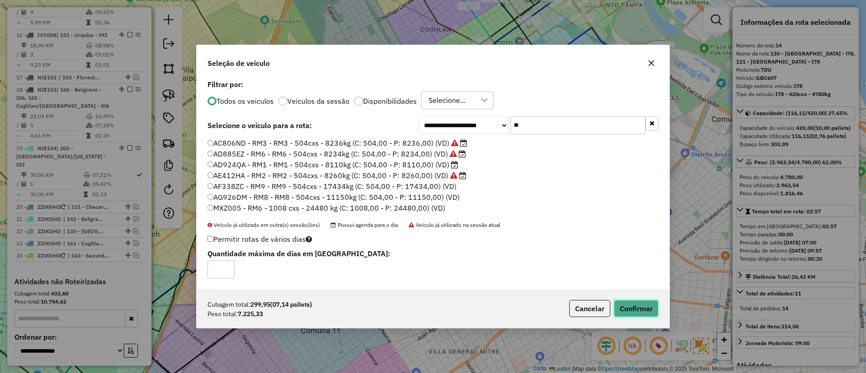
click at [634, 304] on button "Confirmar" at bounding box center [636, 308] width 45 height 17
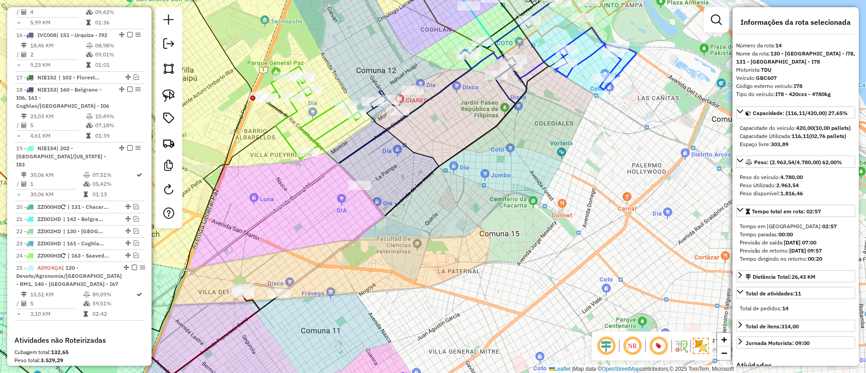
click at [299, 190] on icon at bounding box center [227, 256] width 266 height 184
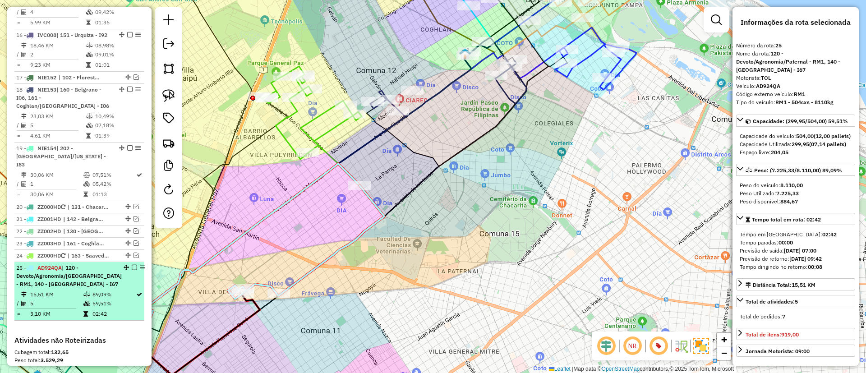
scroll to position [1063, 0]
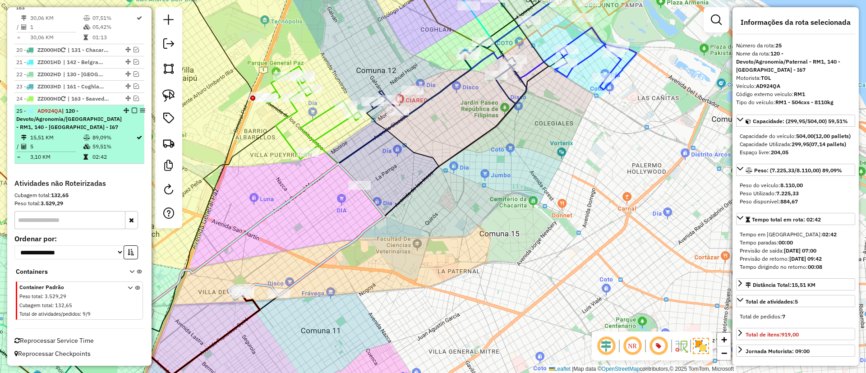
click at [132, 110] on em at bounding box center [134, 110] width 5 height 5
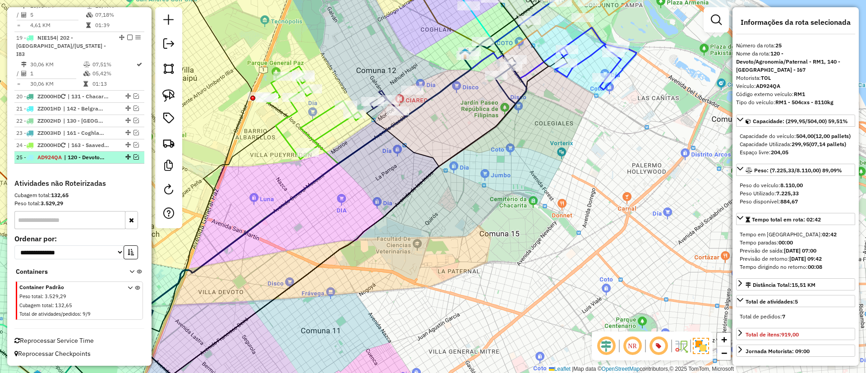
scroll to position [1016, 0]
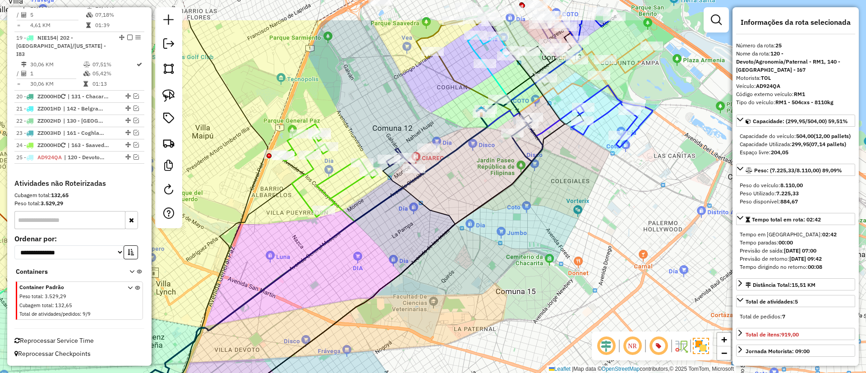
drag, startPoint x: 429, startPoint y: 266, endPoint x: 433, endPoint y: 291, distance: 25.6
click at [433, 291] on div "Janela de atendimento Grade de atendimento Capacidade Transportadoras Veículos …" at bounding box center [433, 186] width 866 height 373
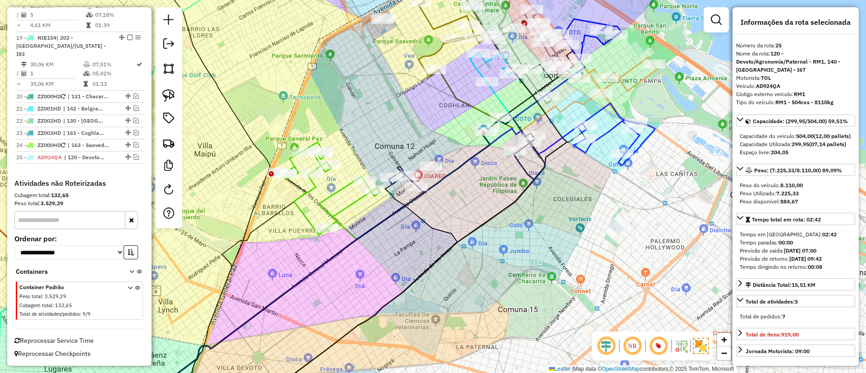
click at [336, 194] on icon at bounding box center [328, 188] width 103 height 93
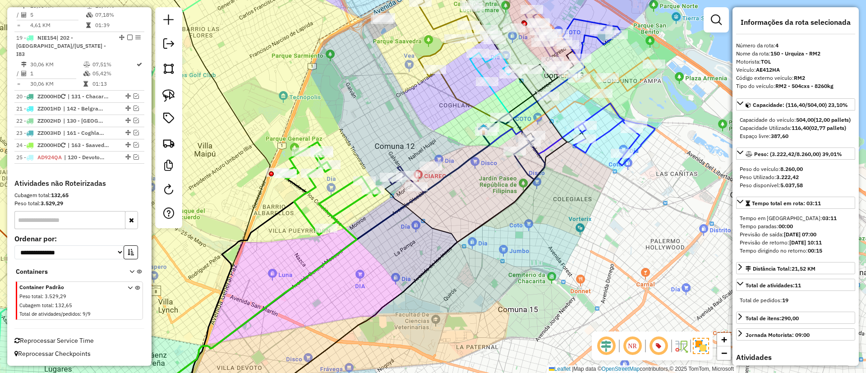
scroll to position [453, 0]
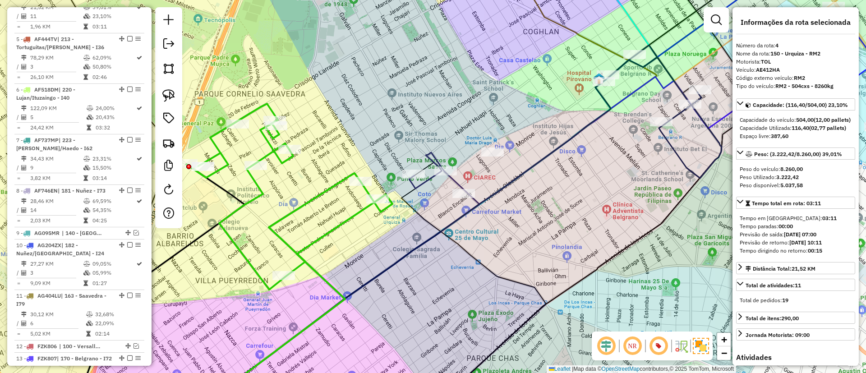
click at [429, 179] on icon at bounding box center [426, 171] width 35 height 36
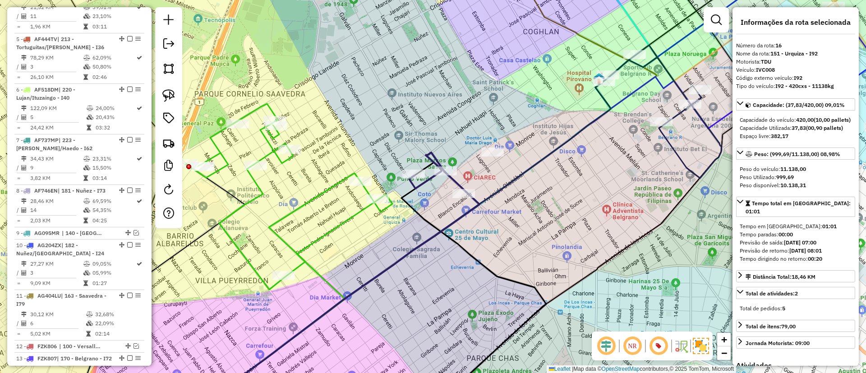
scroll to position [936, 0]
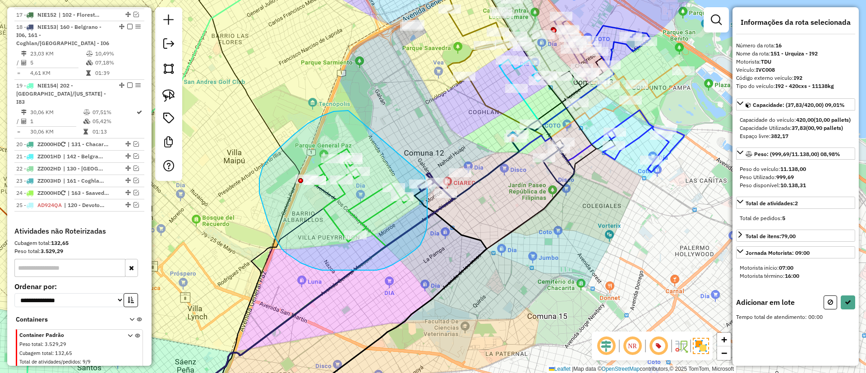
drag, startPoint x: 348, startPoint y: 111, endPoint x: 424, endPoint y: 176, distance: 100.1
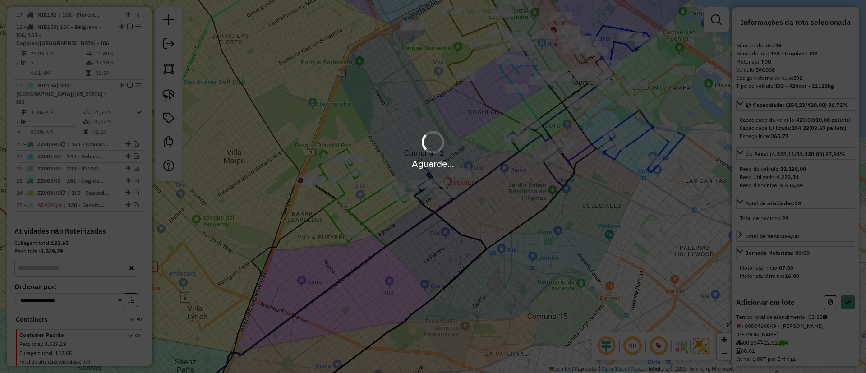
select select "*********"
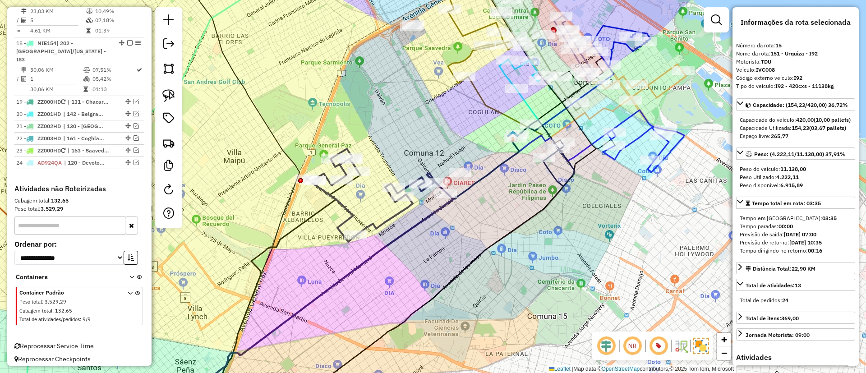
scroll to position [927, 0]
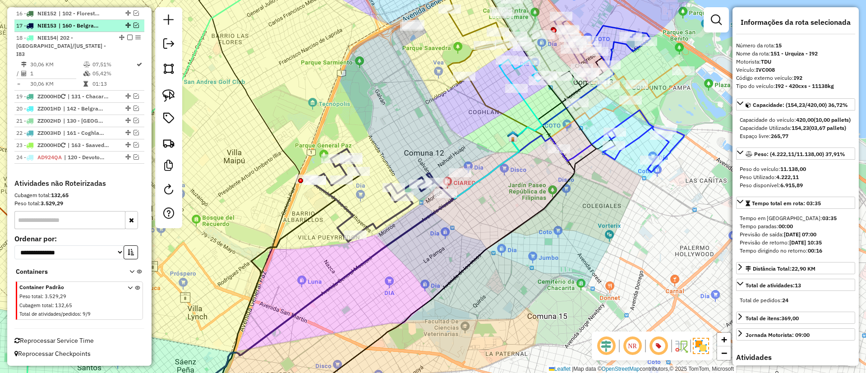
click at [134, 28] on em at bounding box center [136, 25] width 5 height 5
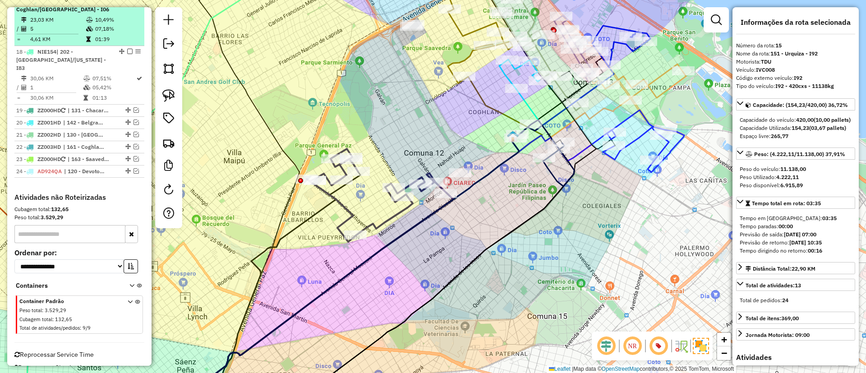
scroll to position [936, 0]
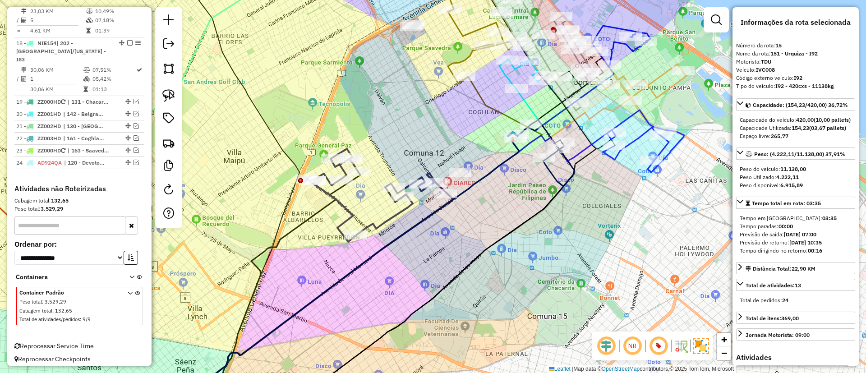
click at [341, 206] on icon at bounding box center [371, 195] width 129 height 93
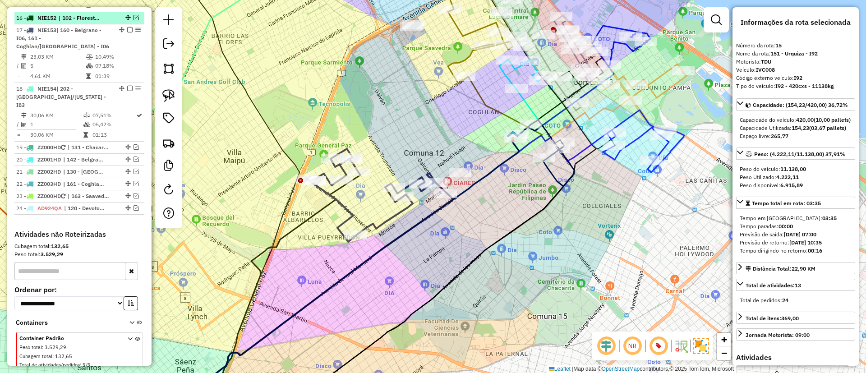
scroll to position [885, 0]
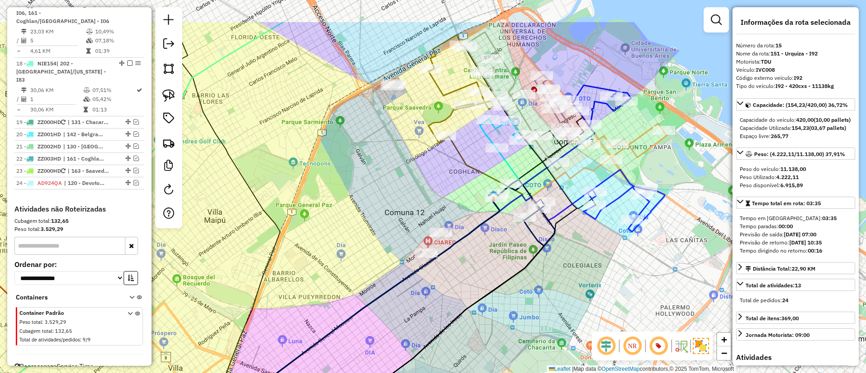
drag, startPoint x: 368, startPoint y: 145, endPoint x: 344, endPoint y: 173, distance: 36.5
click at [344, 173] on div "Janela de atendimento Grade de atendimento Capacidade Transportadoras Veículos …" at bounding box center [433, 186] width 866 height 373
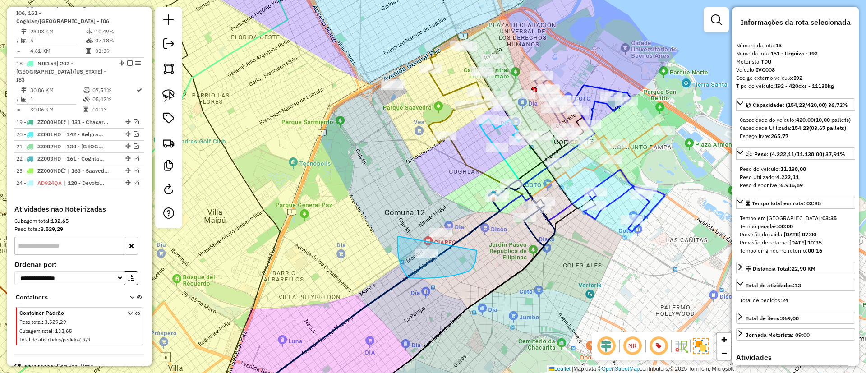
drag, startPoint x: 398, startPoint y: 244, endPoint x: 450, endPoint y: 178, distance: 83.5
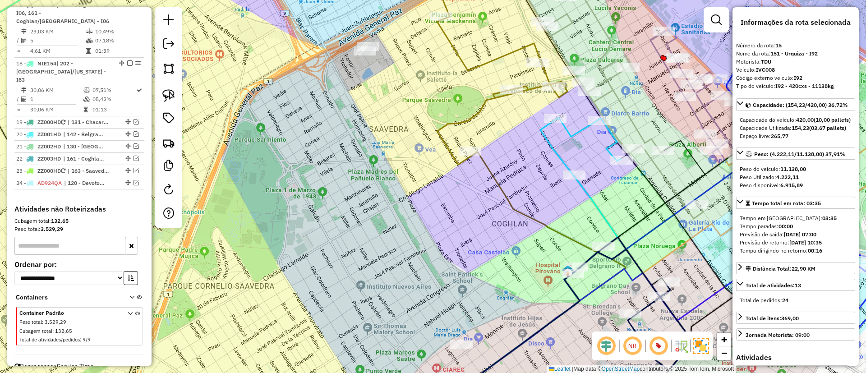
click at [410, 162] on div "Janela de atendimento Grade de atendimento Capacidade Transportadoras Veículos …" at bounding box center [433, 186] width 866 height 373
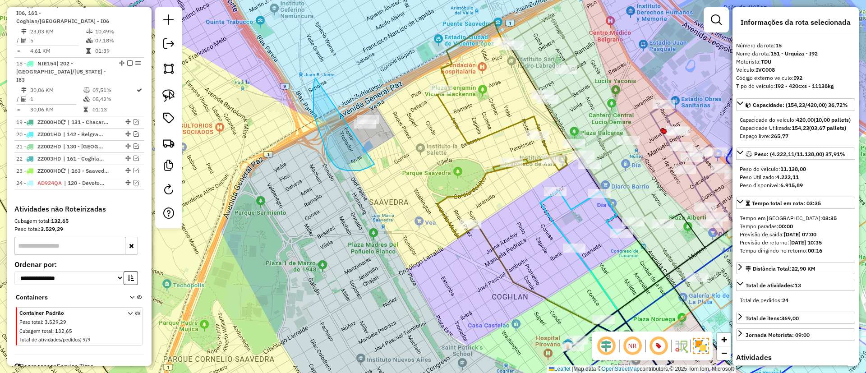
drag, startPoint x: 328, startPoint y: 155, endPoint x: 398, endPoint y: 99, distance: 90.3
click at [495, 133] on icon at bounding box center [502, 130] width 130 height 216
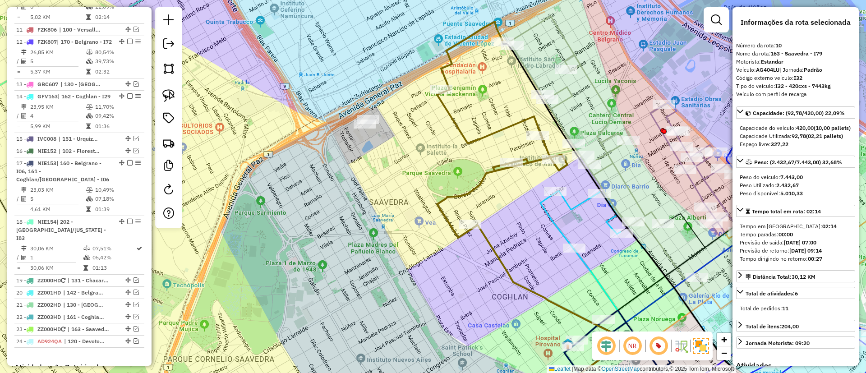
scroll to position [709, 0]
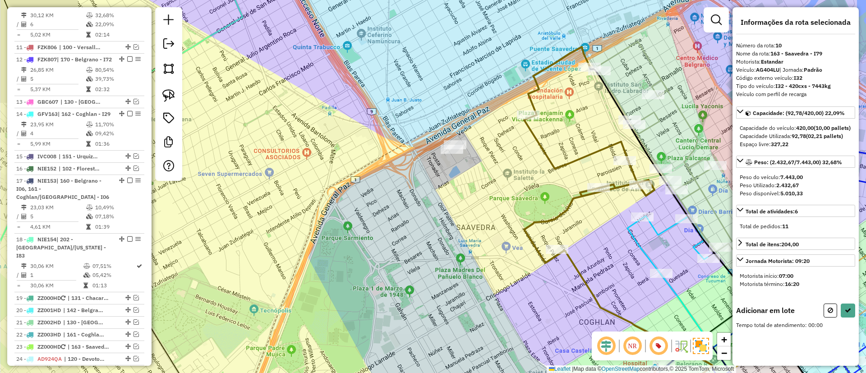
drag, startPoint x: 311, startPoint y: 187, endPoint x: 264, endPoint y: 148, distance: 60.6
click at [284, 156] on div "Janela de atendimento Grade de atendimento Capacidade Transportadoras Veículos …" at bounding box center [433, 186] width 866 height 373
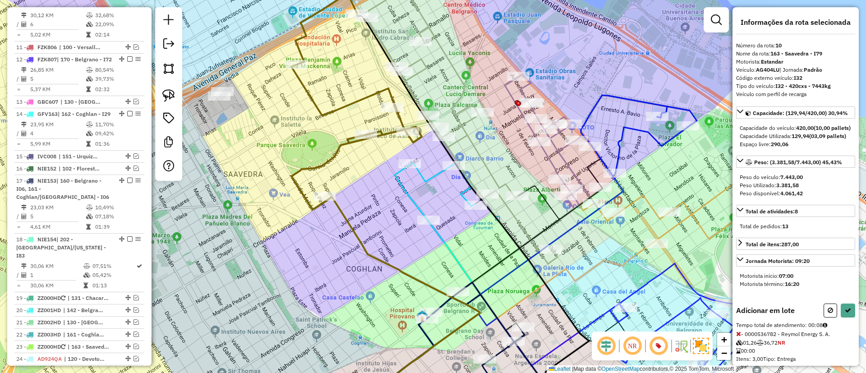
select select "*********"
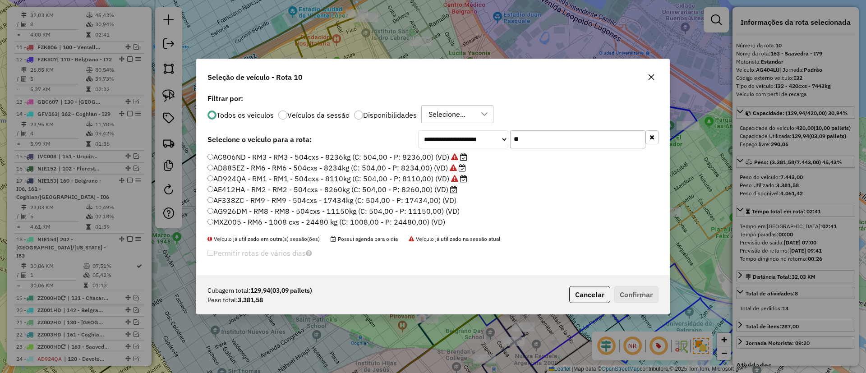
scroll to position [5, 3]
drag, startPoint x: 527, startPoint y: 139, endPoint x: 463, endPoint y: 139, distance: 63.2
click at [465, 139] on div "**********" at bounding box center [538, 139] width 240 height 18
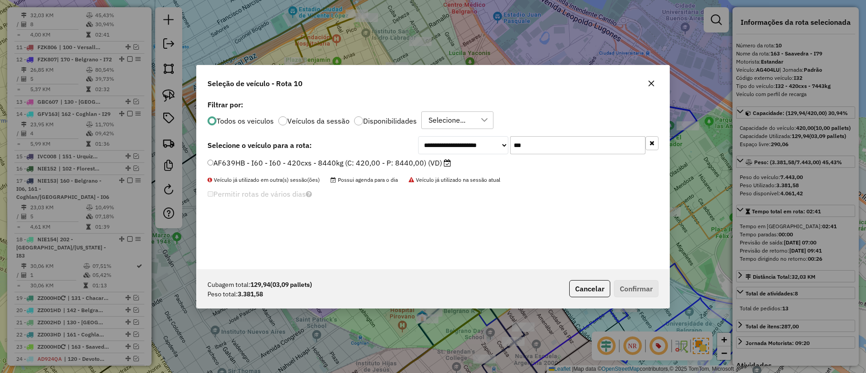
type input "***"
click at [379, 165] on label "AF639HB - I60 - I60 - 420cxs - 8440kg (C: 420,00 - P: 8440,00) (VD)" at bounding box center [330, 162] width 244 height 11
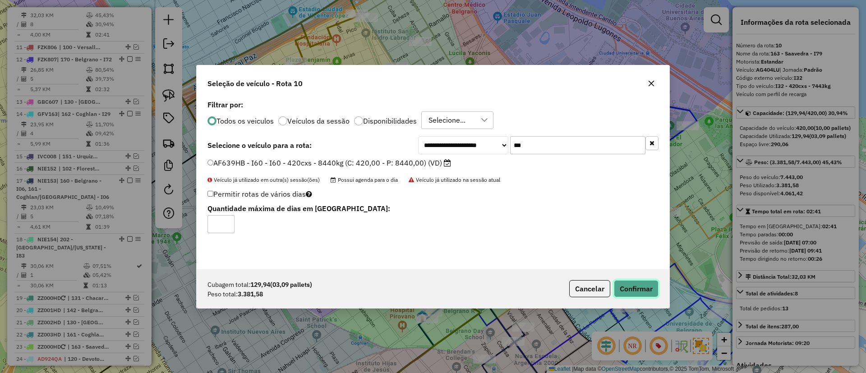
click at [640, 286] on button "Confirmar" at bounding box center [636, 288] width 45 height 17
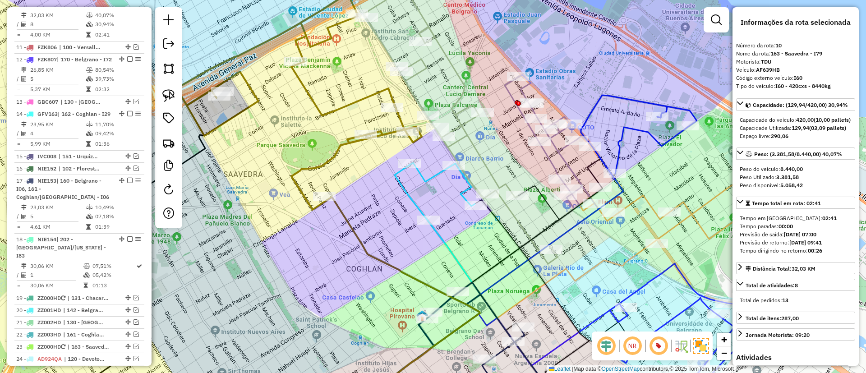
scroll to position [671, 0]
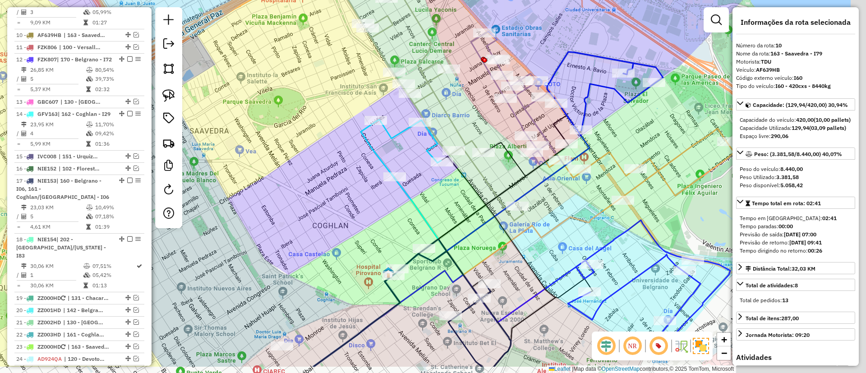
drag, startPoint x: 364, startPoint y: 208, endPoint x: 342, endPoint y: 178, distance: 37.3
click at [342, 178] on div "Janela de atendimento Grade de atendimento Capacidade Transportadoras Veículos …" at bounding box center [433, 186] width 866 height 373
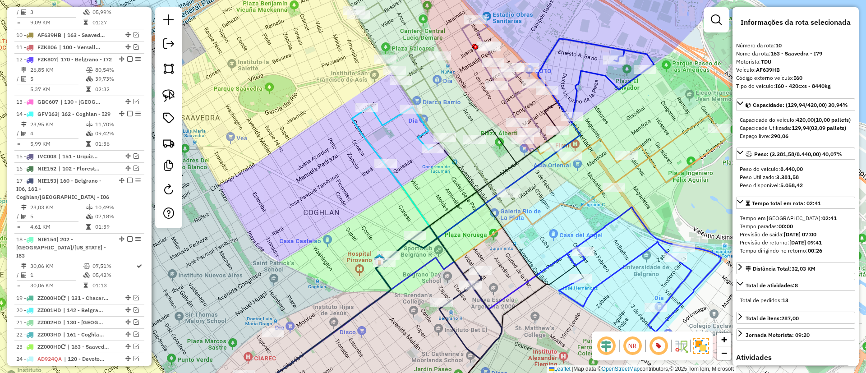
drag, startPoint x: 421, startPoint y: 240, endPoint x: 395, endPoint y: 198, distance: 49.2
click at [395, 226] on icon at bounding box center [443, 292] width 118 height 133
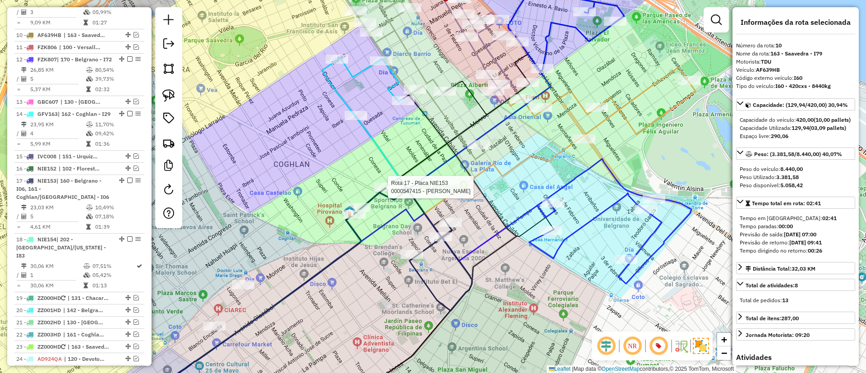
click at [421, 204] on icon at bounding box center [413, 244] width 118 height 133
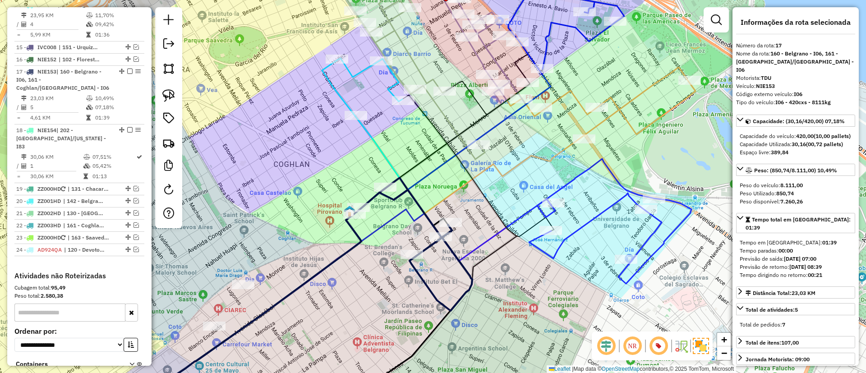
scroll to position [871, 0]
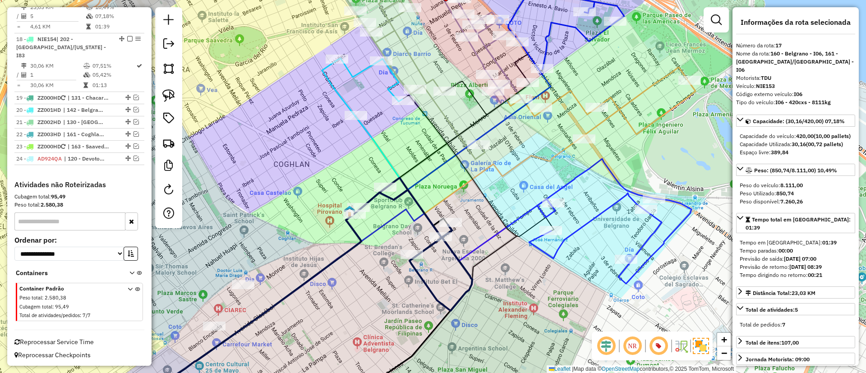
drag, startPoint x: 296, startPoint y: 148, endPoint x: 303, endPoint y: 193, distance: 44.7
click at [303, 193] on div "Rota 17 - Placa NIE153 0000547415 - Olivera Ernie Gabriela Alicia Janela de ate…" at bounding box center [433, 186] width 866 height 373
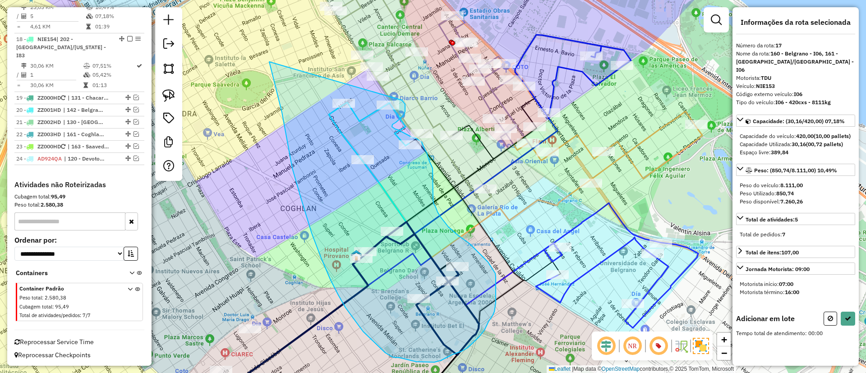
drag, startPoint x: 292, startPoint y: 168, endPoint x: 402, endPoint y: 100, distance: 129.1
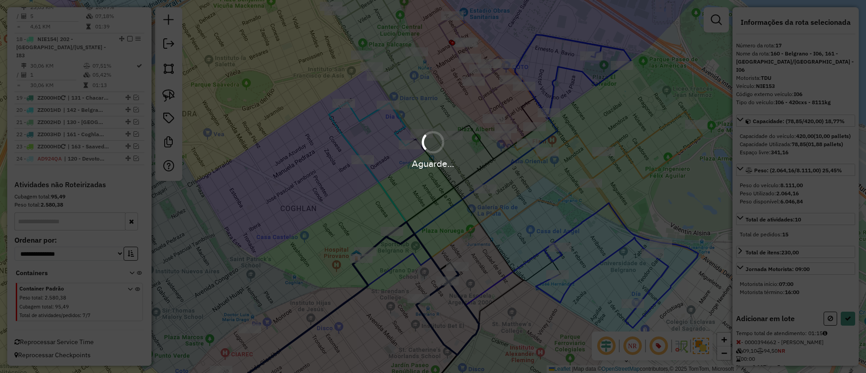
select select "*********"
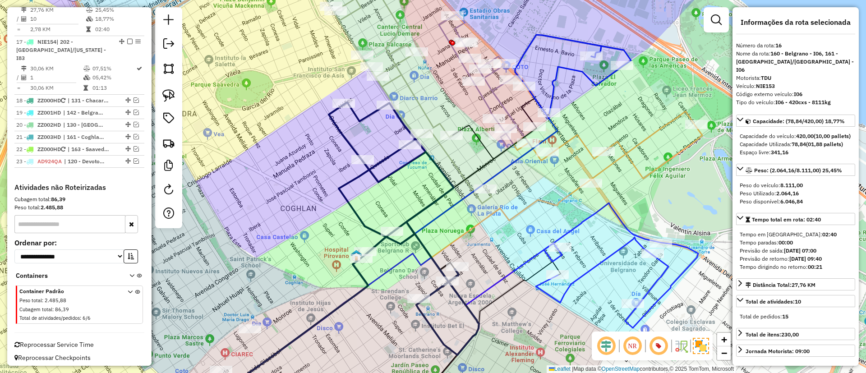
scroll to position [838, 0]
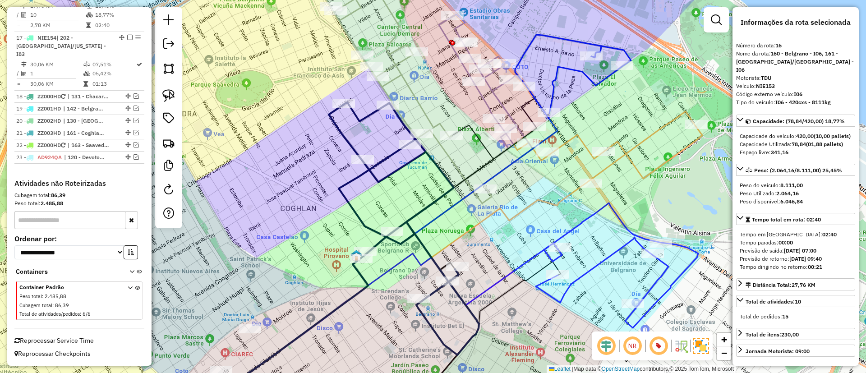
click at [349, 190] on div "Janela de atendimento Grade de atendimento Capacidade Transportadoras Veículos …" at bounding box center [433, 186] width 866 height 373
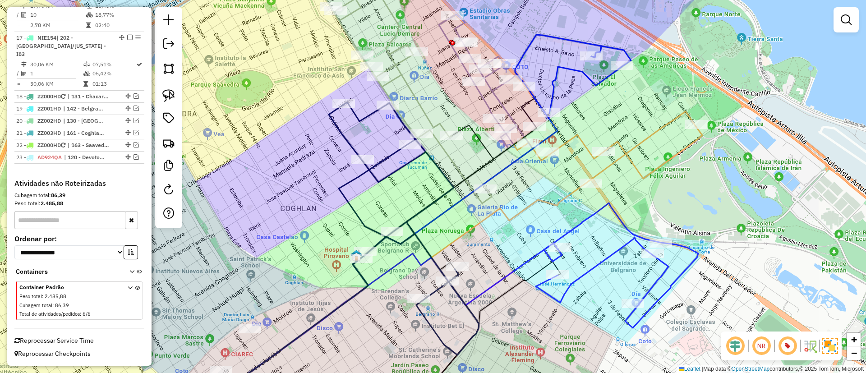
click at [340, 188] on icon at bounding box center [404, 228] width 150 height 253
select select "*********"
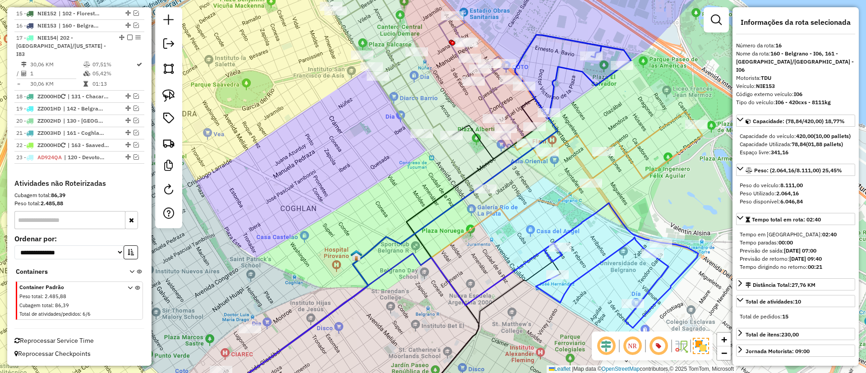
click at [575, 233] on icon at bounding box center [617, 265] width 162 height 125
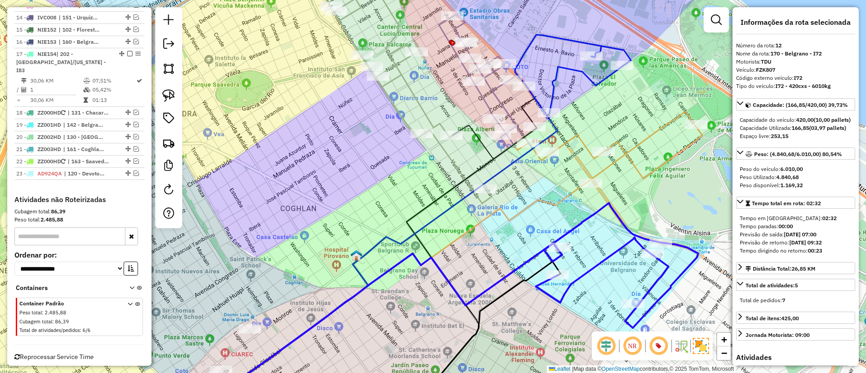
scroll to position [734, 0]
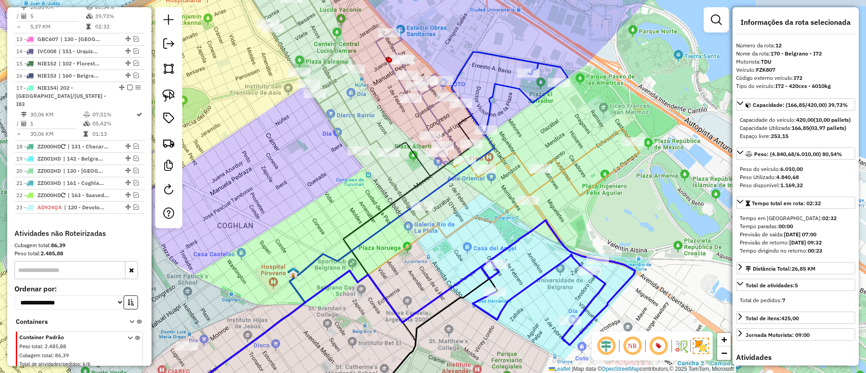
drag, startPoint x: 556, startPoint y: 220, endPoint x: 493, endPoint y: 237, distance: 65.5
click at [493, 237] on div "Janela de atendimento Grade de atendimento Capacidade Transportadoras Veículos …" at bounding box center [433, 186] width 866 height 373
click at [384, 178] on icon at bounding box center [332, 92] width 194 height 258
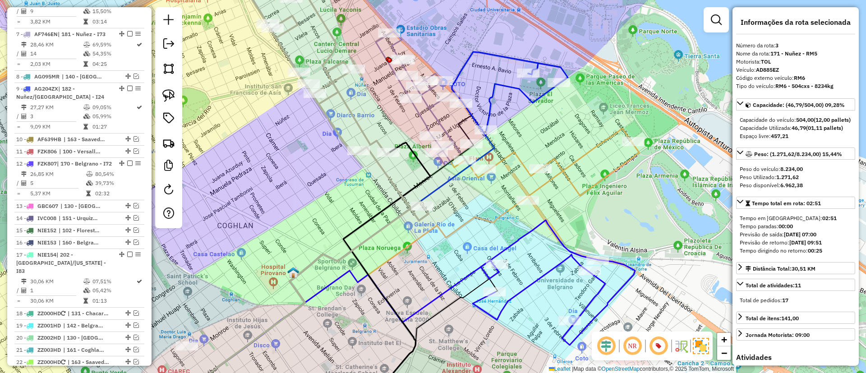
scroll to position [402, 0]
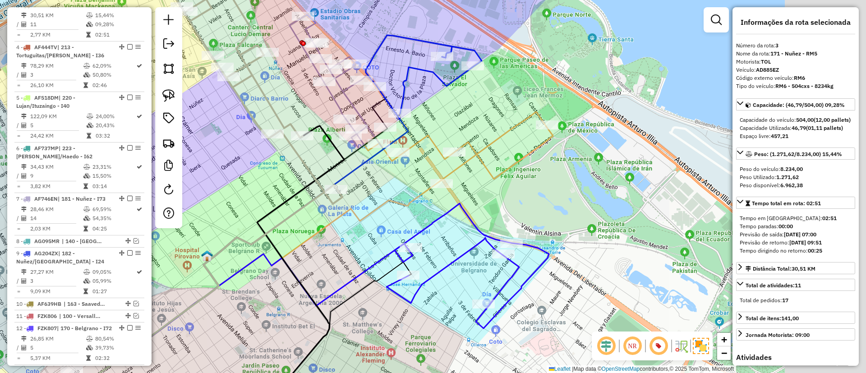
drag, startPoint x: 388, startPoint y: 194, endPoint x: 302, endPoint y: 178, distance: 87.7
click at [302, 178] on div "Janela de atendimento Grade de atendimento Capacidade Transportadoras Veículos …" at bounding box center [433, 186] width 866 height 373
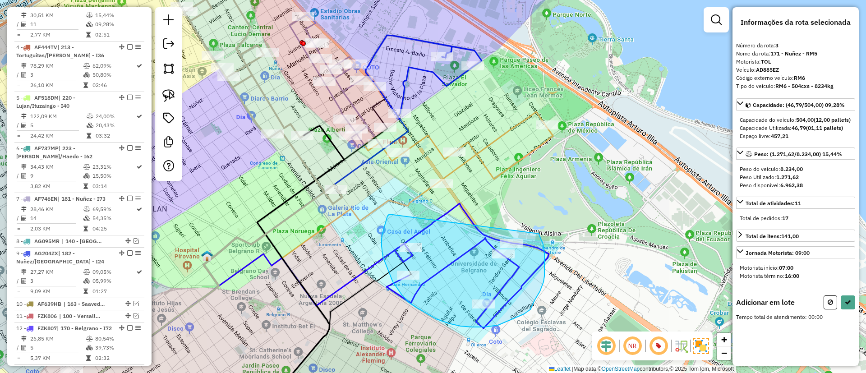
drag, startPoint x: 386, startPoint y: 221, endPoint x: 527, endPoint y: 216, distance: 140.9
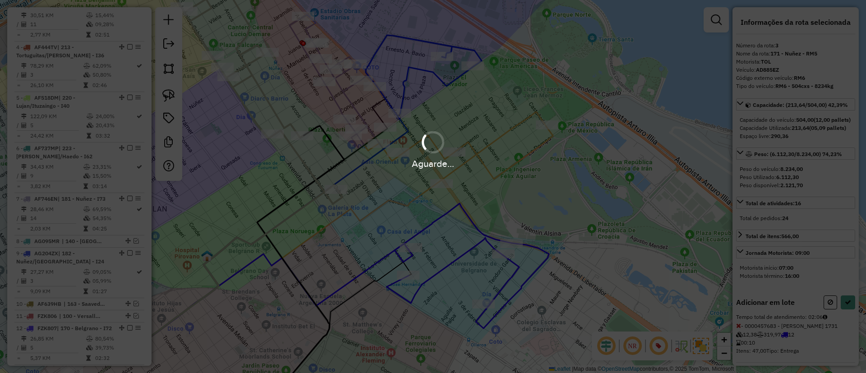
select select "*********"
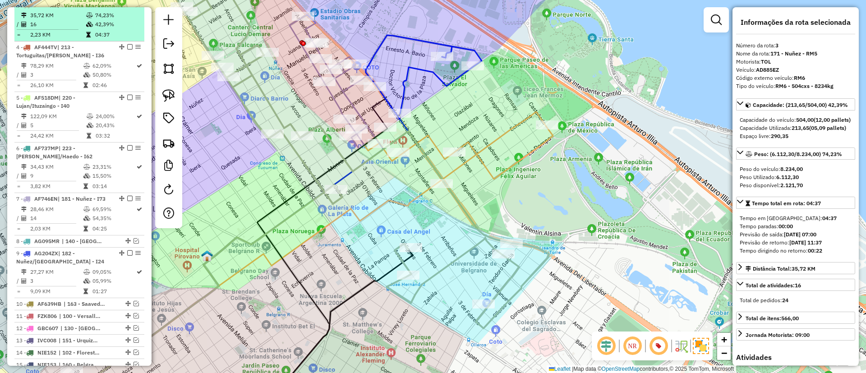
click at [127, 7] on em at bounding box center [129, 4] width 5 height 5
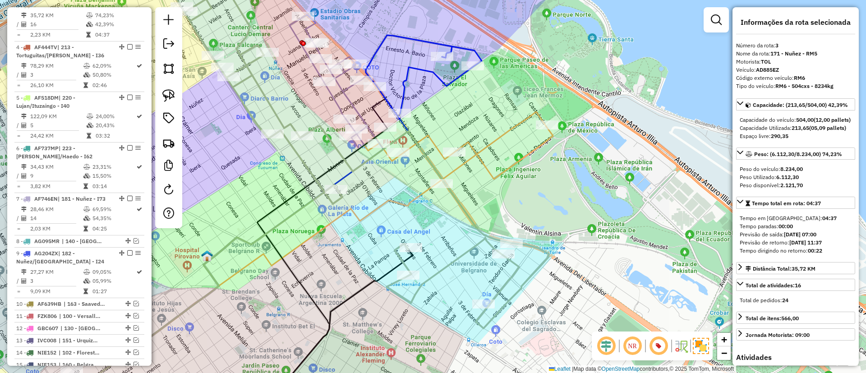
scroll to position [364, 0]
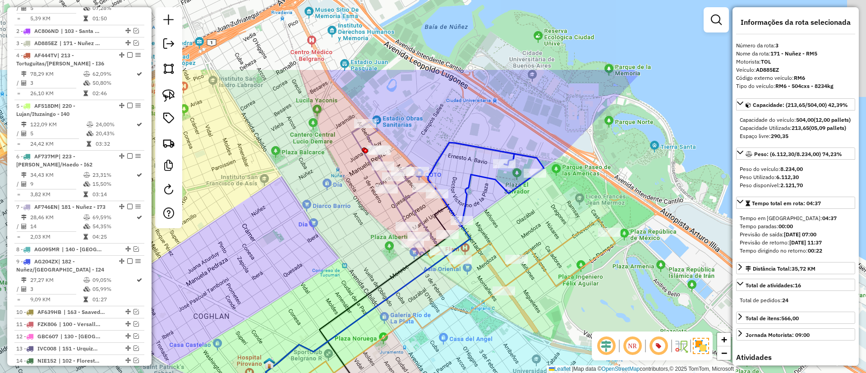
drag, startPoint x: 328, startPoint y: 184, endPoint x: 387, endPoint y: 279, distance: 112.1
click at [387, 279] on div "Janela de atendimento Grade de atendimento Capacidade Transportadoras Veículos …" at bounding box center [433, 186] width 866 height 373
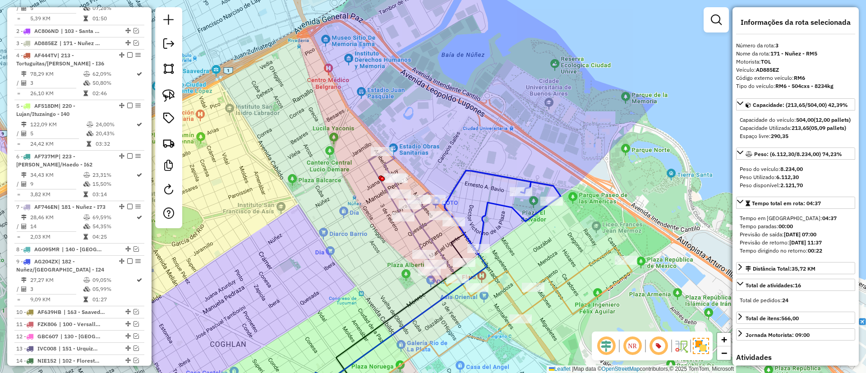
click at [453, 187] on icon at bounding box center [406, 291] width 249 height 240
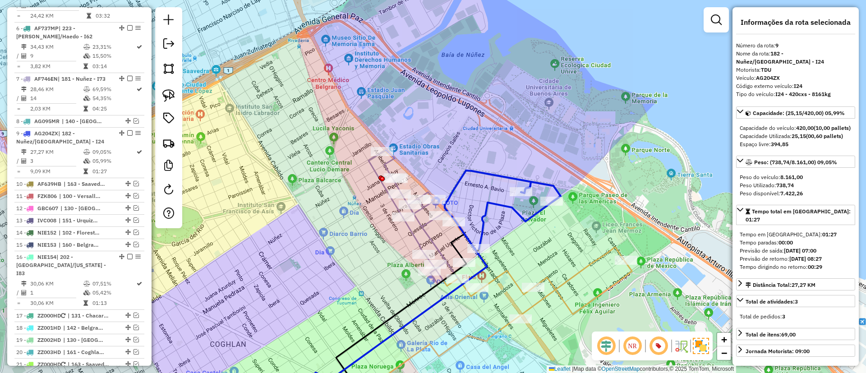
scroll to position [620, 0]
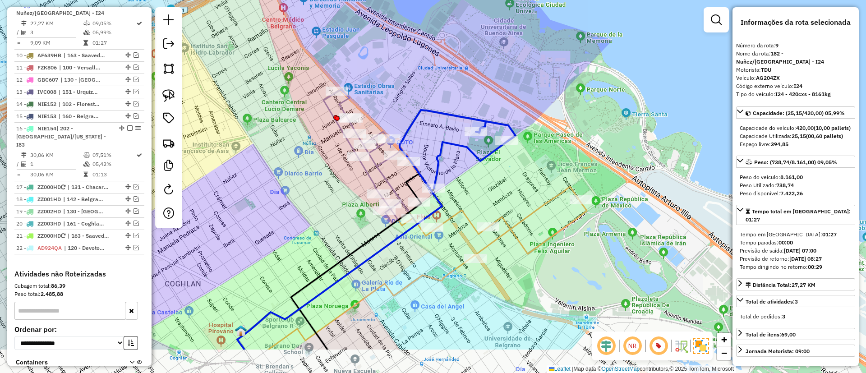
drag, startPoint x: 473, startPoint y: 203, endPoint x: 417, endPoint y: 129, distance: 92.4
click at [417, 130] on div "Janela de atendimento Grade de atendimento Capacidade Transportadoras Veículos …" at bounding box center [433, 186] width 866 height 373
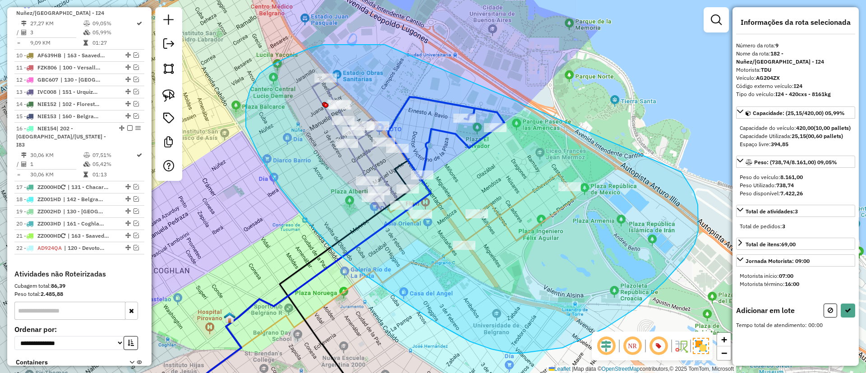
drag, startPoint x: 373, startPoint y: 45, endPoint x: 661, endPoint y: 157, distance: 309.0
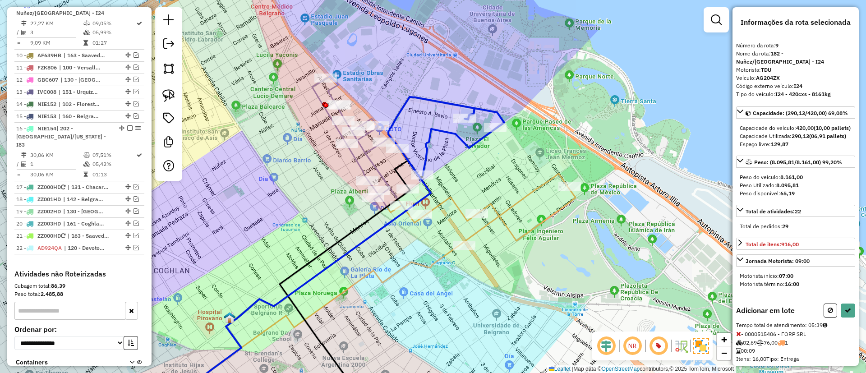
select select "*********"
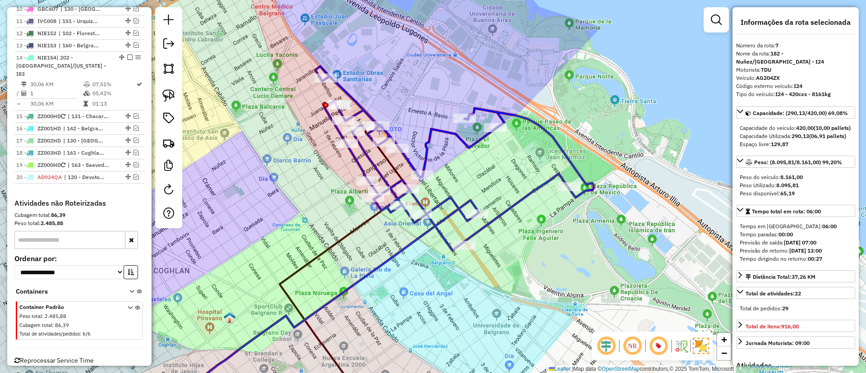
scroll to position [618, 0]
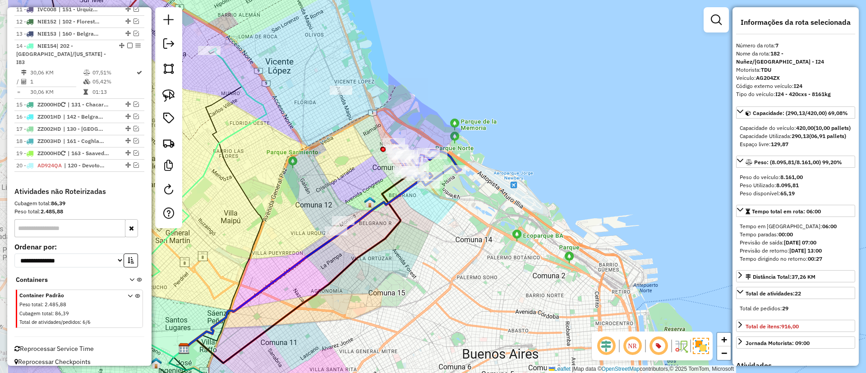
drag, startPoint x: 300, startPoint y: 195, endPoint x: 394, endPoint y: 208, distance: 95.1
click at [394, 208] on icon at bounding box center [299, 258] width 231 height 209
click at [399, 192] on icon at bounding box center [308, 261] width 248 height 176
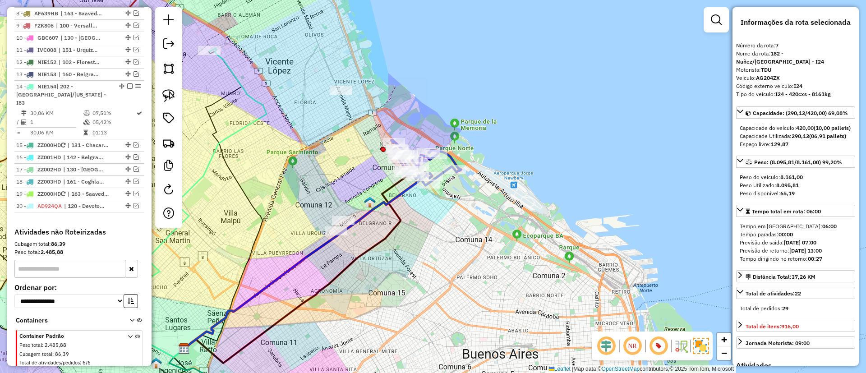
scroll to position [527, 0]
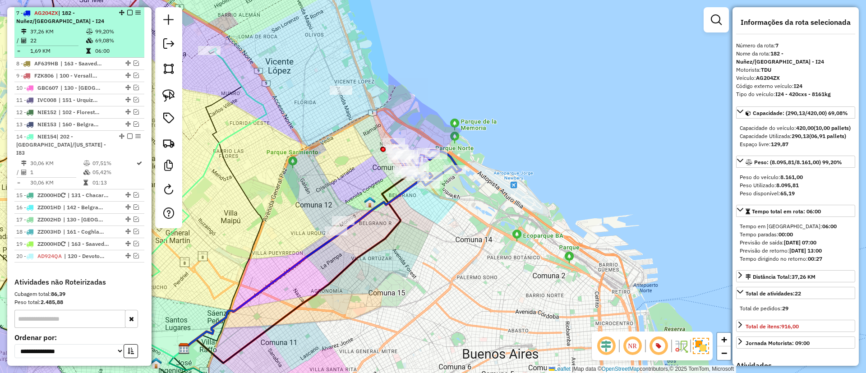
click at [128, 13] on em at bounding box center [129, 12] width 5 height 5
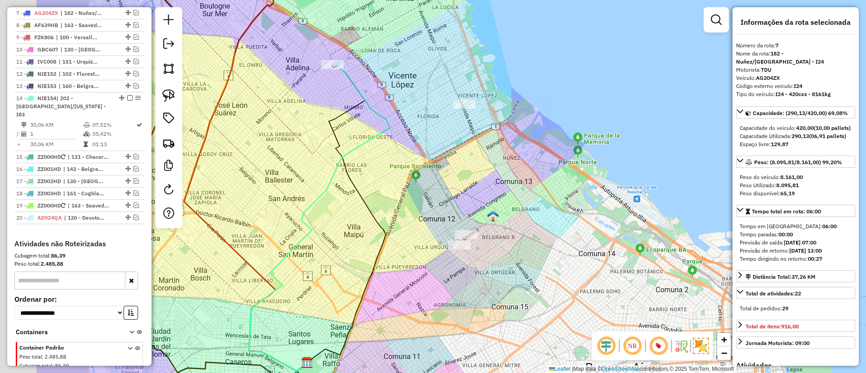
drag, startPoint x: 380, startPoint y: 178, endPoint x: 467, endPoint y: 222, distance: 98.1
click at [458, 216] on div "Janela de atendimento Grade de atendimento Capacidade Transportadoras Veículos …" at bounding box center [433, 186] width 866 height 373
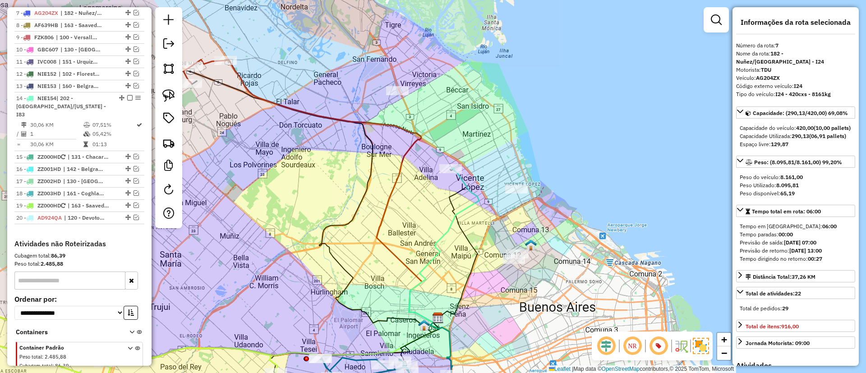
click at [470, 206] on icon at bounding box center [444, 245] width 70 height 155
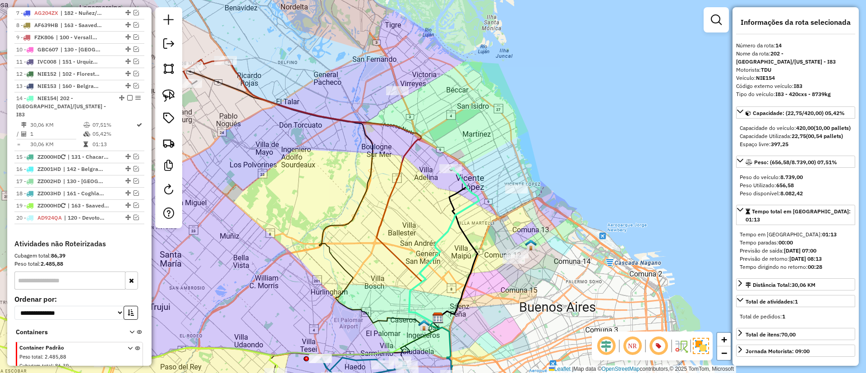
scroll to position [580, 0]
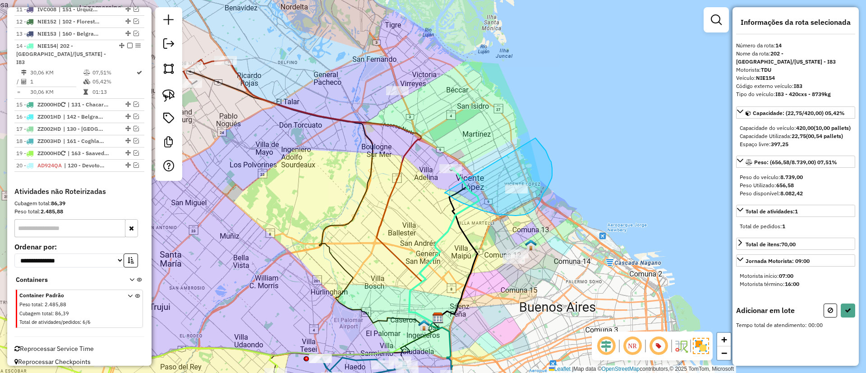
drag, startPoint x: 530, startPoint y: 213, endPoint x: 528, endPoint y: 133, distance: 79.4
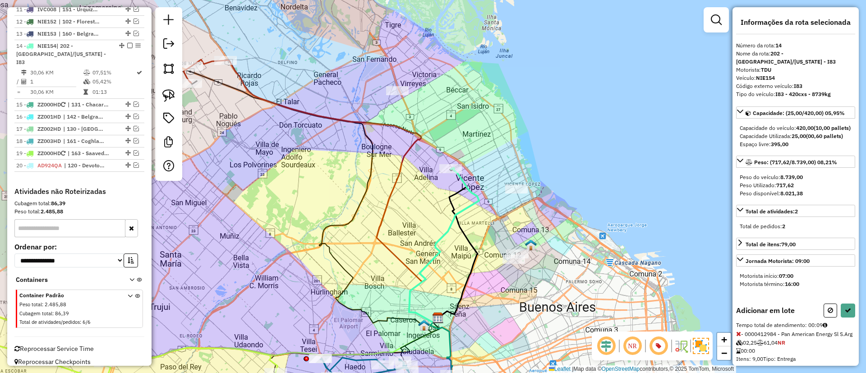
select select "*********"
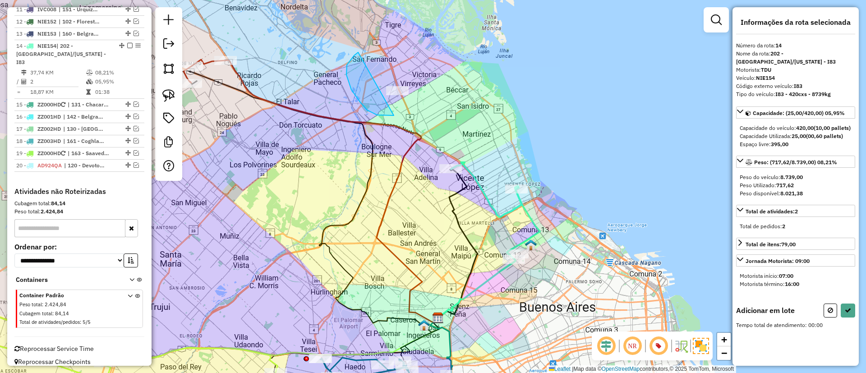
drag, startPoint x: 383, startPoint y: 116, endPoint x: 443, endPoint y: 71, distance: 74.2
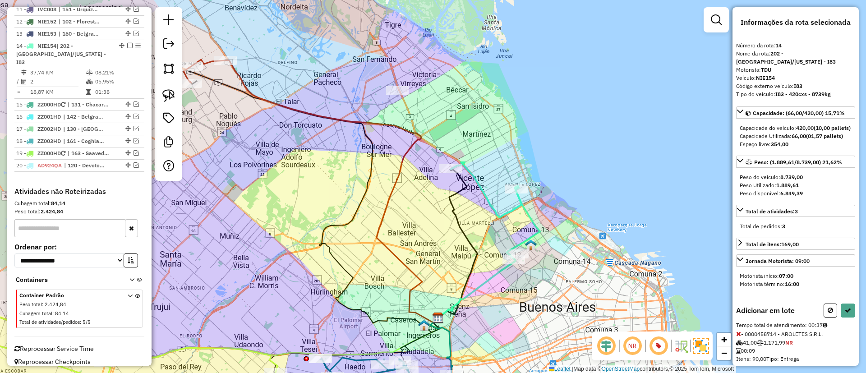
select select "*********"
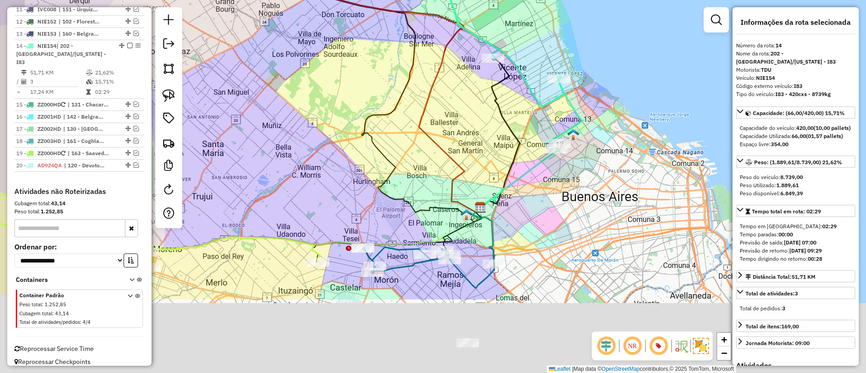
drag, startPoint x: 316, startPoint y: 270, endPoint x: 384, endPoint y: 100, distance: 183.4
click at [377, 123] on div "Janela de atendimento Grade de atendimento Capacidade Transportadoras Veículos …" at bounding box center [433, 186] width 866 height 373
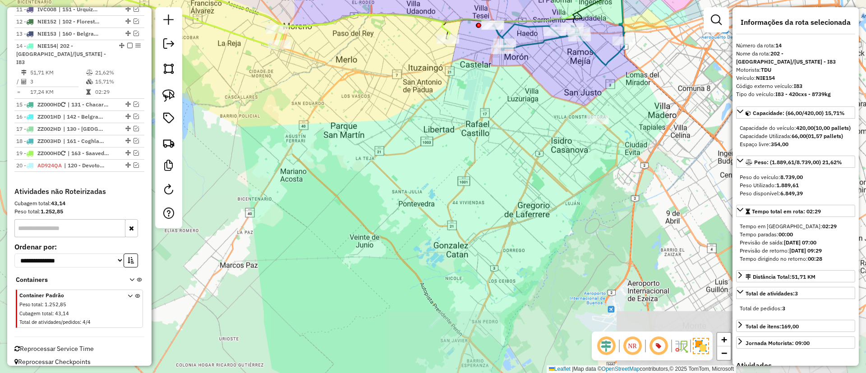
drag, startPoint x: 399, startPoint y: 136, endPoint x: 406, endPoint y: 177, distance: 41.2
click at [406, 177] on div "Janela de atendimento Grade de atendimento Capacidade Transportadoras Veículos …" at bounding box center [433, 186] width 866 height 373
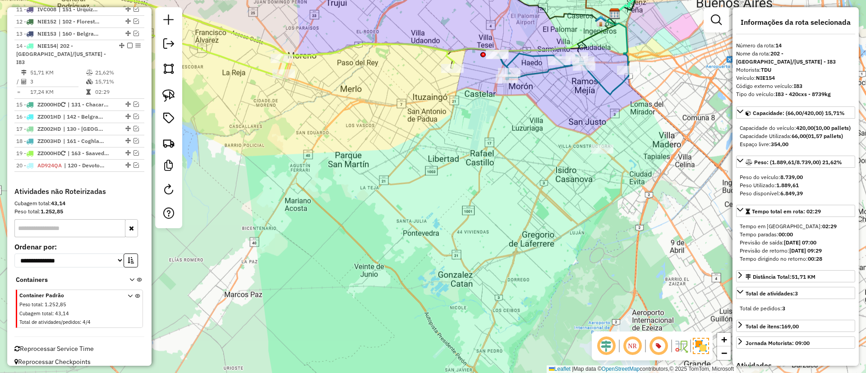
drag, startPoint x: 514, startPoint y: 161, endPoint x: 492, endPoint y: 173, distance: 25.5
click at [492, 173] on div "Janela de atendimento Grade de atendimento Capacidade Transportadoras Veículos …" at bounding box center [433, 186] width 866 height 373
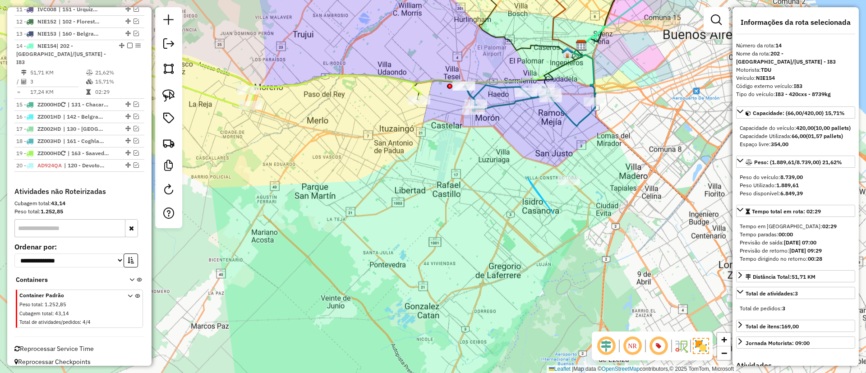
drag, startPoint x: 554, startPoint y: 214, endPoint x: 642, endPoint y: 144, distance: 112.5
click at [512, 108] on icon at bounding box center [530, 105] width 132 height 41
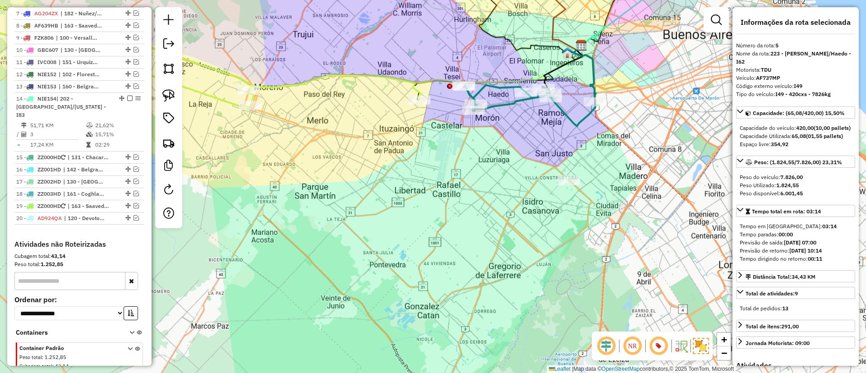
scroll to position [465, 0]
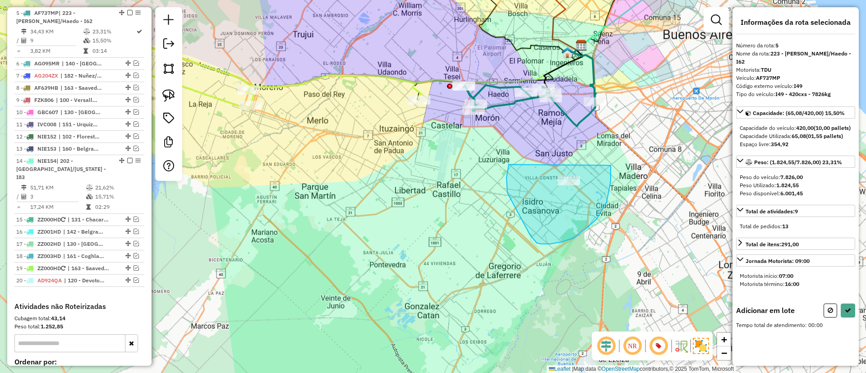
drag, startPoint x: 509, startPoint y: 165, endPoint x: 597, endPoint y: 124, distance: 96.9
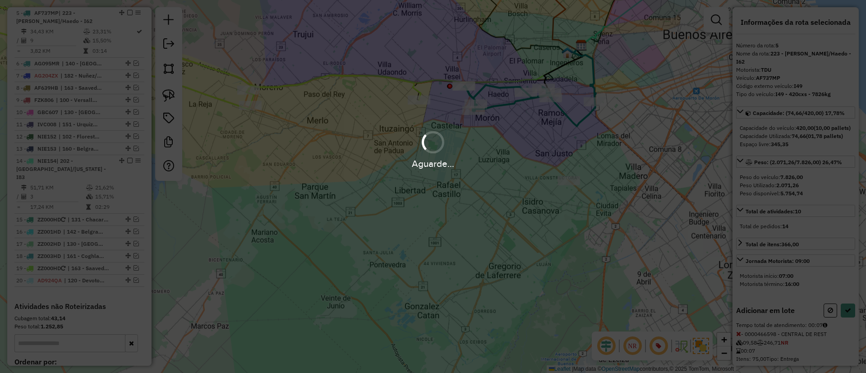
select select "*********"
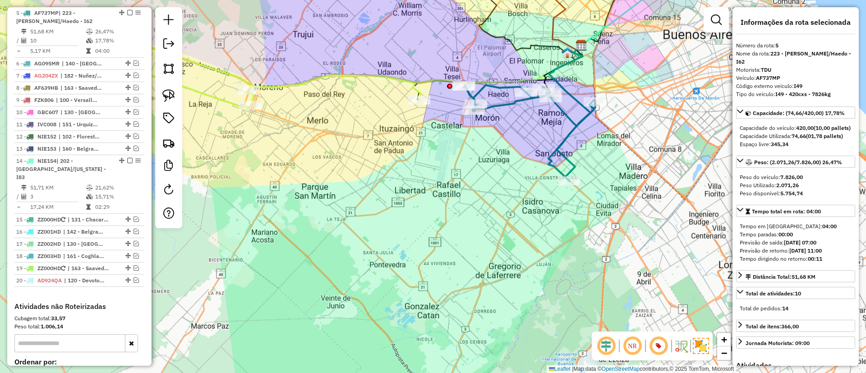
click at [320, 75] on icon at bounding box center [167, 59] width 508 height 101
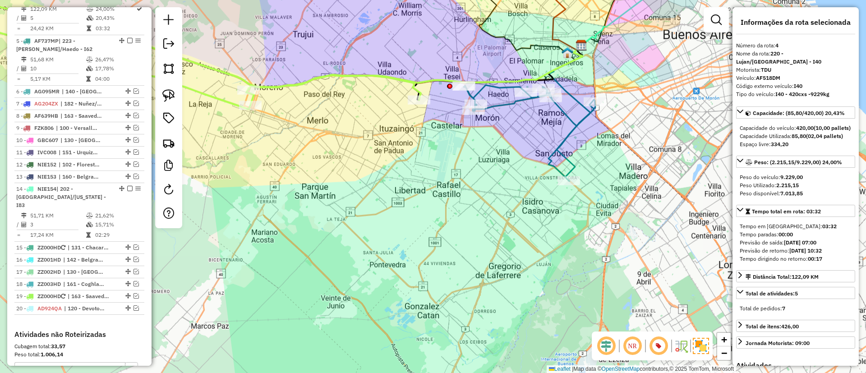
scroll to position [414, 0]
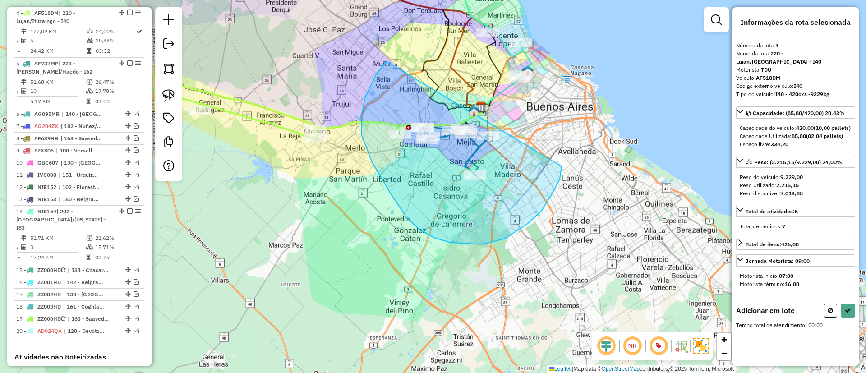
drag, startPoint x: 384, startPoint y: 65, endPoint x: 557, endPoint y: 125, distance: 183.4
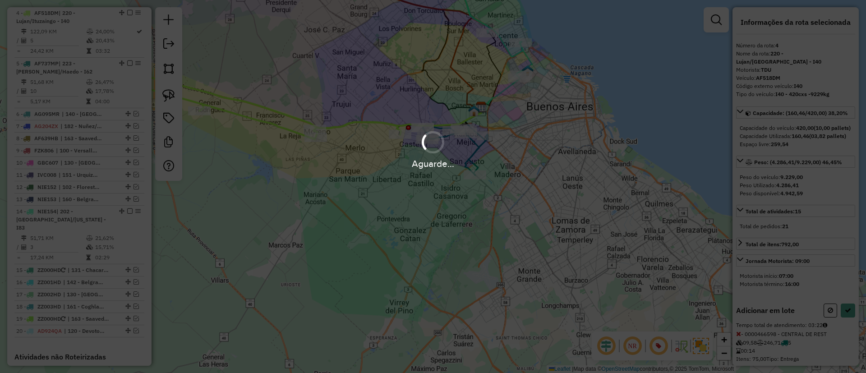
select select "*********"
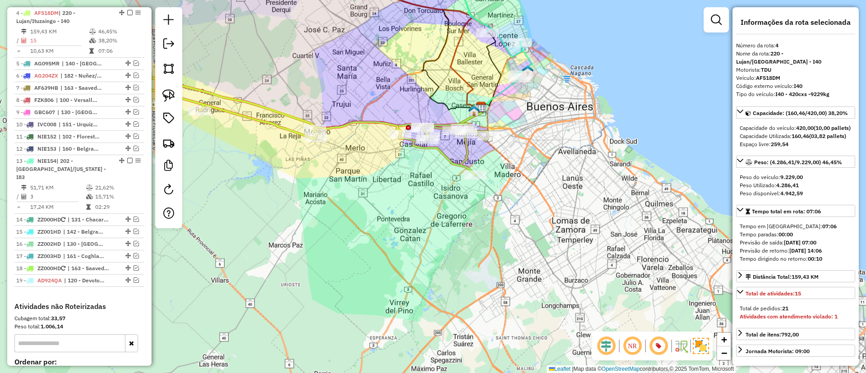
click at [338, 125] on icon at bounding box center [295, 124] width 386 height 102
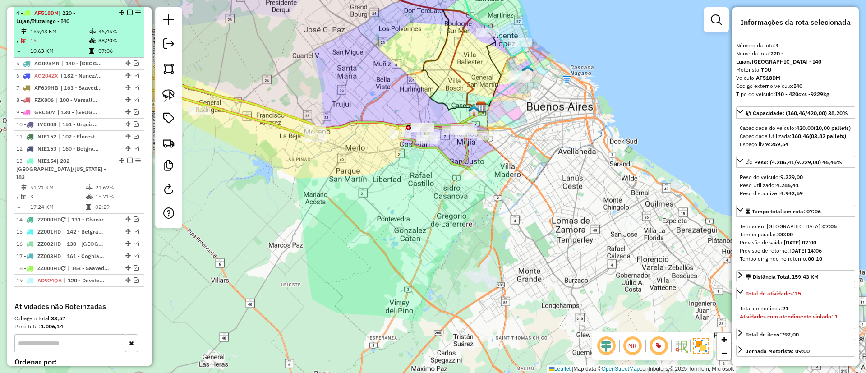
click at [129, 10] on em at bounding box center [129, 12] width 5 height 5
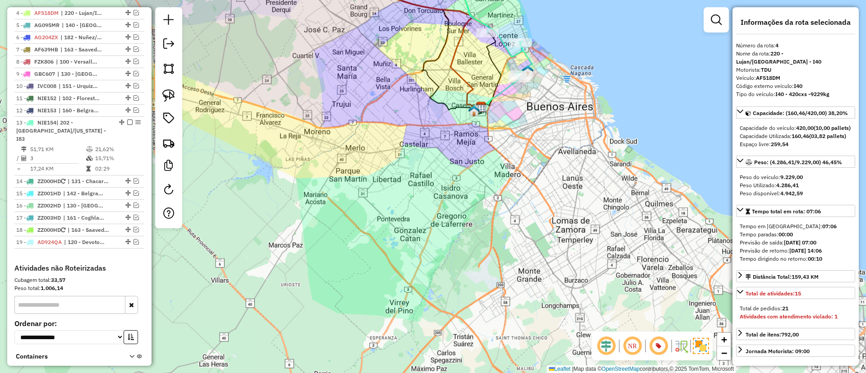
drag, startPoint x: 425, startPoint y: 120, endPoint x: 486, endPoint y: 275, distance: 166.5
click at [486, 275] on div "Janela de atendimento Grade de atendimento Capacidade Transportadoras Veículos …" at bounding box center [433, 186] width 866 height 373
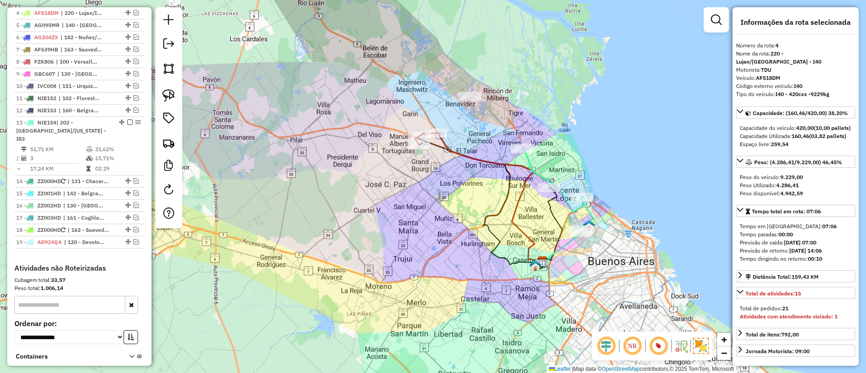
click at [451, 149] on icon at bounding box center [489, 198] width 106 height 131
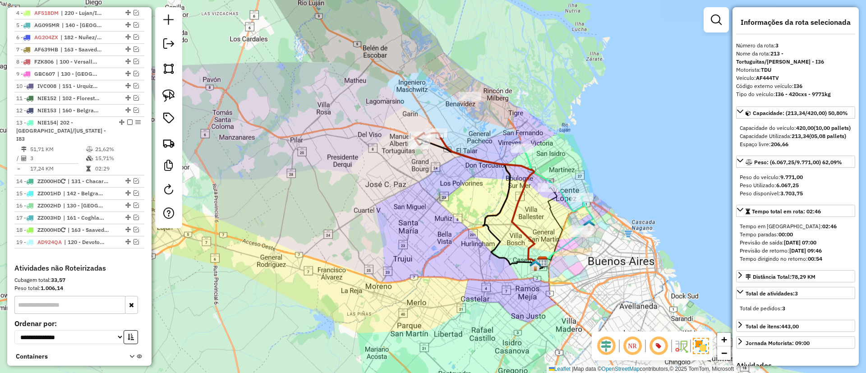
scroll to position [364, 0]
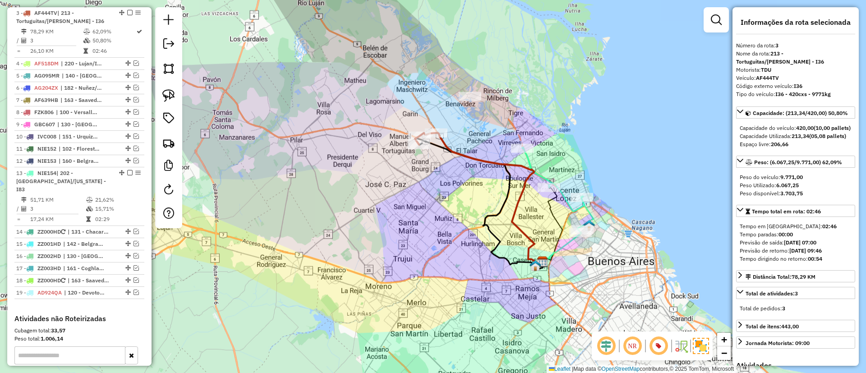
drag, startPoint x: 447, startPoint y: 191, endPoint x: 403, endPoint y: 187, distance: 44.0
click at [407, 192] on div "Janela de atendimento Grade de atendimento Capacidade Transportadoras Veículos …" at bounding box center [433, 186] width 866 height 373
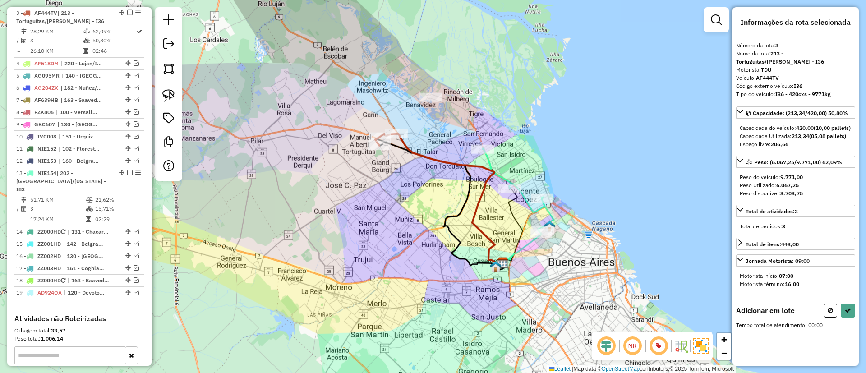
select select "*********"
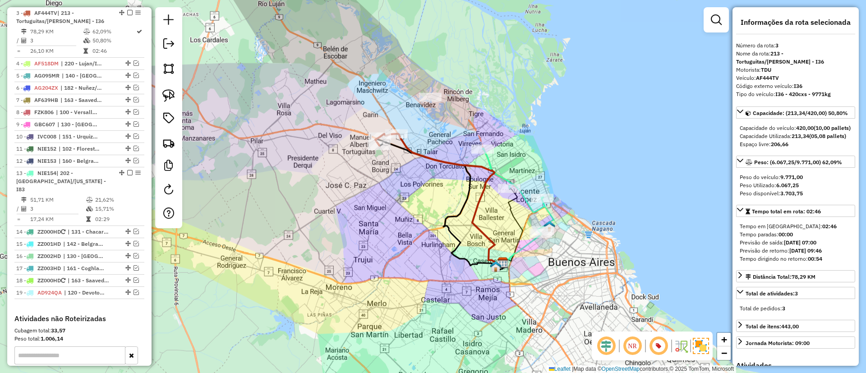
click at [410, 153] on icon at bounding box center [450, 199] width 106 height 131
click at [409, 150] on icon at bounding box center [450, 199] width 106 height 131
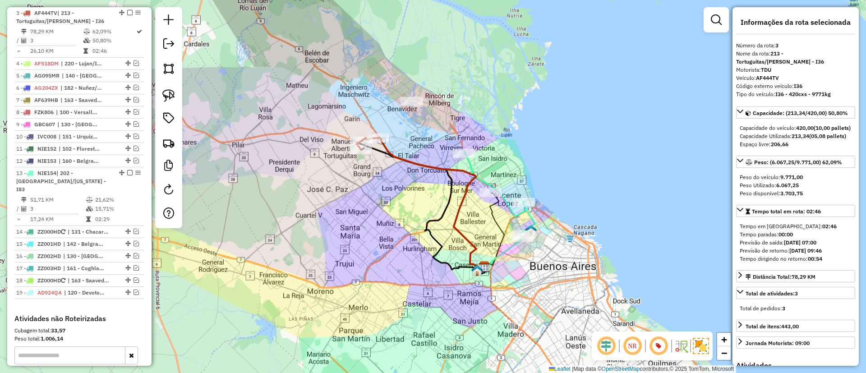
drag, startPoint x: 432, startPoint y: 191, endPoint x: 413, endPoint y: 195, distance: 18.9
click at [413, 195] on div "Janela de atendimento Grade de atendimento Capacidade Transportadoras Veículos …" at bounding box center [433, 186] width 866 height 373
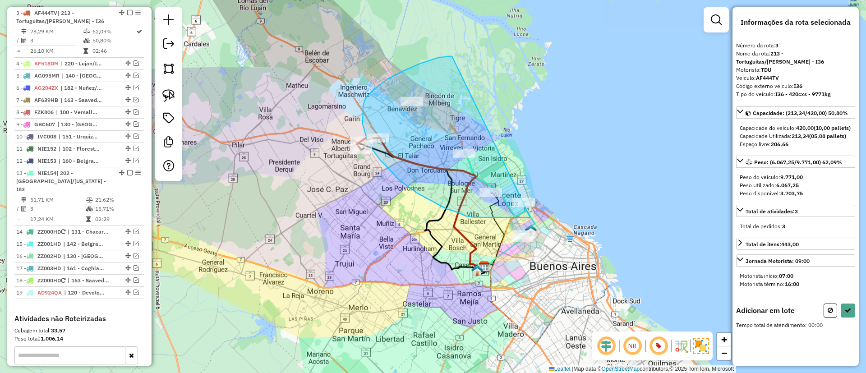
drag, startPoint x: 453, startPoint y: 57, endPoint x: 573, endPoint y: 178, distance: 170.7
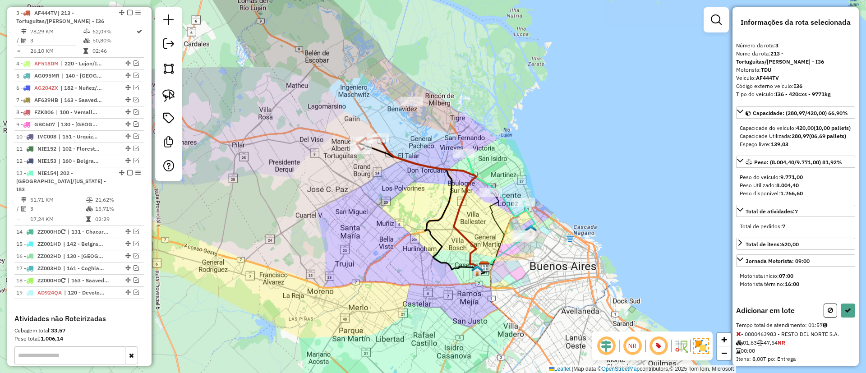
select select "*********"
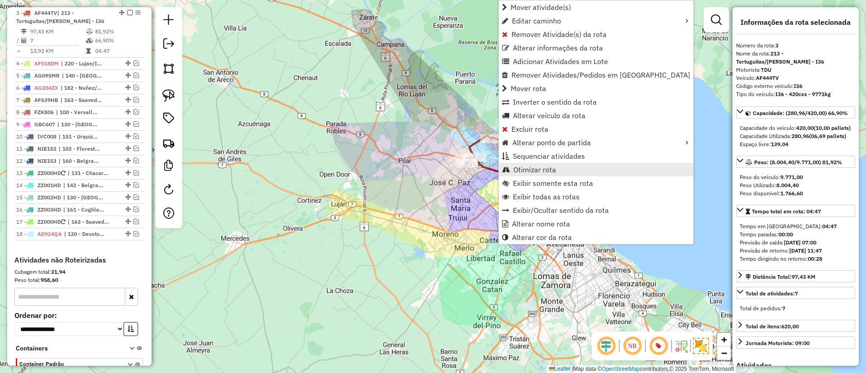
click at [552, 170] on span "Otimizar rota" at bounding box center [534, 169] width 43 height 7
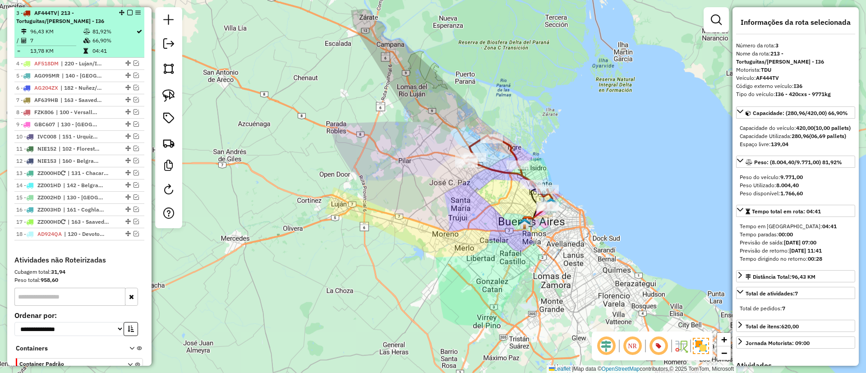
click at [127, 10] on em at bounding box center [129, 12] width 5 height 5
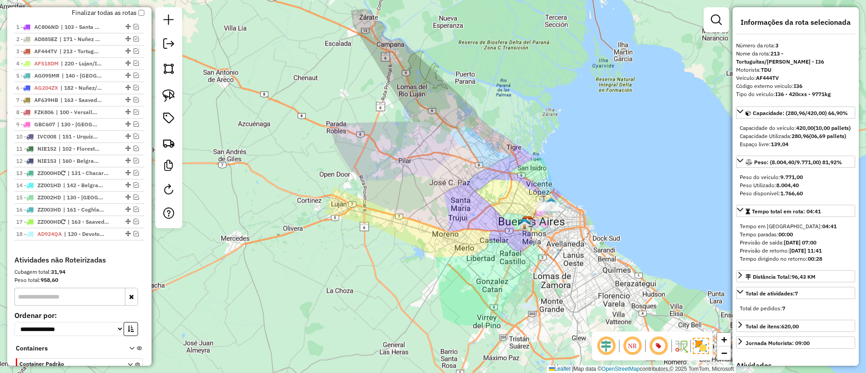
drag, startPoint x: 399, startPoint y: 202, endPoint x: 308, endPoint y: 139, distance: 110.9
click at [347, 146] on div "Janela de atendimento Grade de atendimento Capacidade Transportadoras Veículos …" at bounding box center [433, 186] width 866 height 373
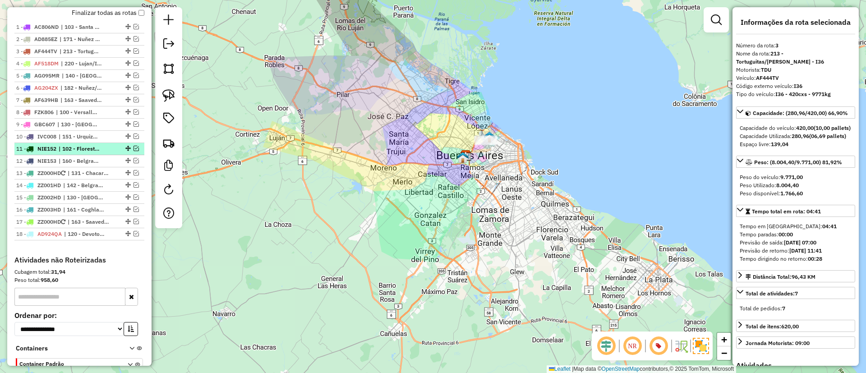
scroll to position [55, 0]
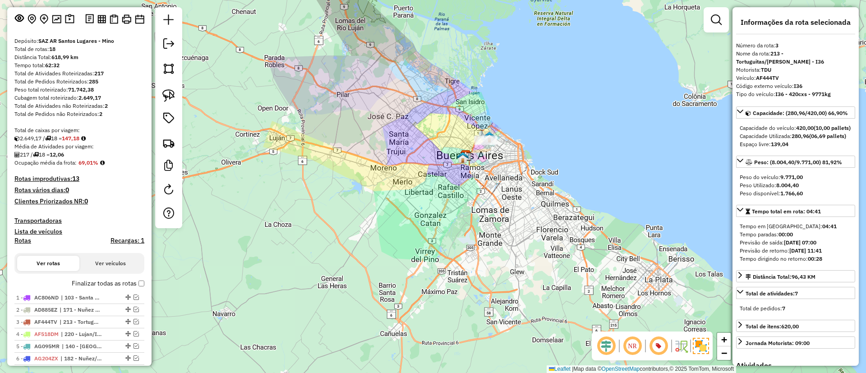
click at [94, 282] on label "Finalizar todas as rotas" at bounding box center [108, 283] width 73 height 9
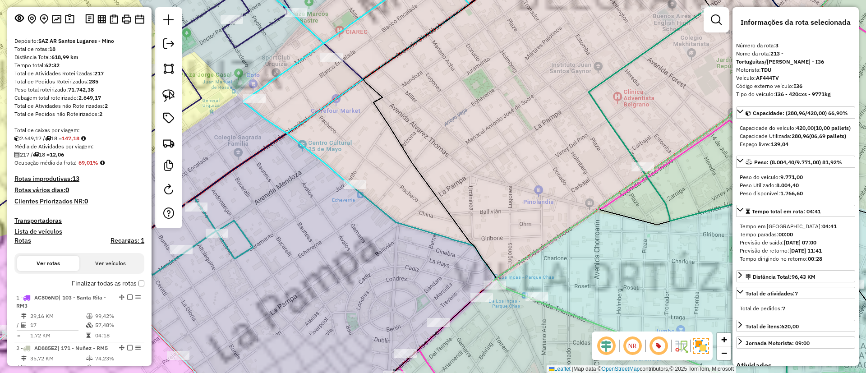
drag, startPoint x: 496, startPoint y: 129, endPoint x: 516, endPoint y: 215, distance: 88.3
click at [516, 215] on div "Janela de atendimento Grade de atendimento Capacidade Transportadoras Veículos …" at bounding box center [433, 186] width 866 height 373
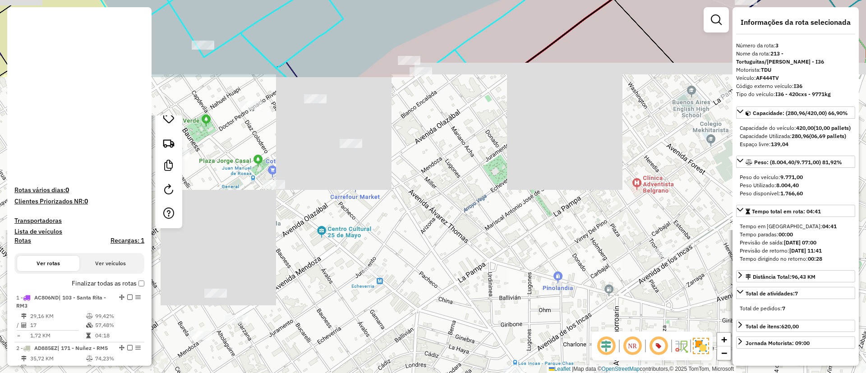
click at [378, 104] on icon at bounding box center [283, 118] width 411 height 311
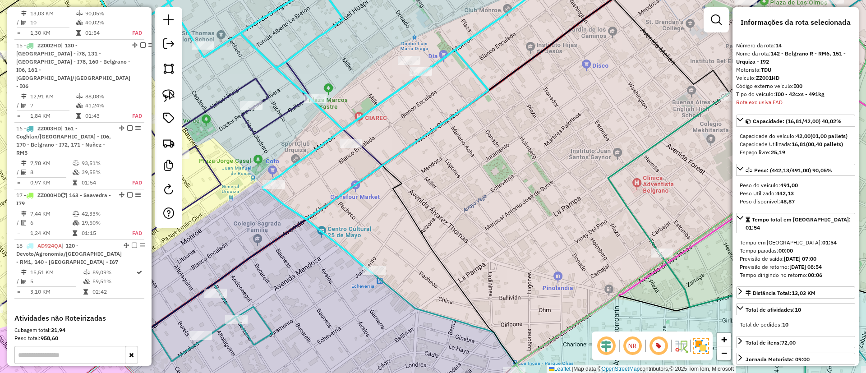
scroll to position [1013, 0]
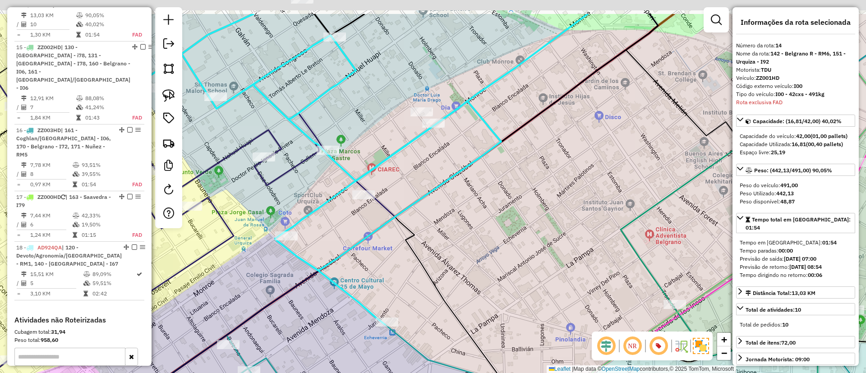
drag, startPoint x: 508, startPoint y: 213, endPoint x: 508, endPoint y: 218, distance: 5.9
click at [508, 218] on div "Janela de atendimento Grade de atendimento Capacidade Transportadoras Veículos …" at bounding box center [433, 186] width 866 height 373
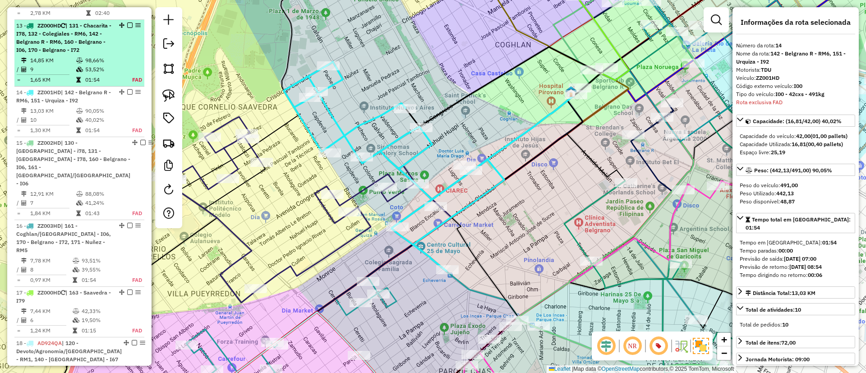
scroll to position [877, 0]
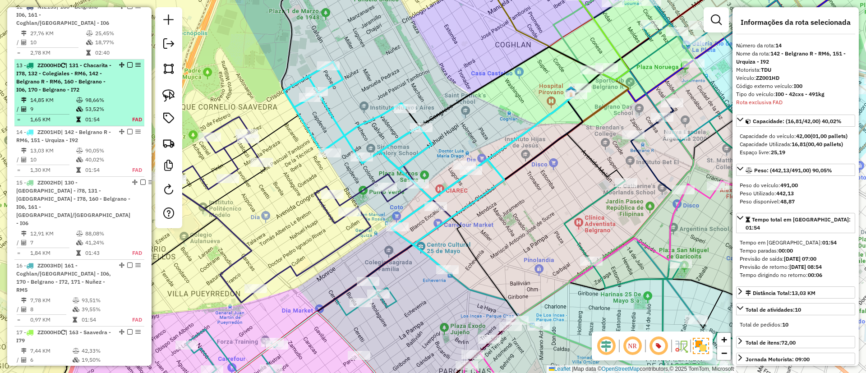
click at [127, 68] on em at bounding box center [129, 64] width 5 height 5
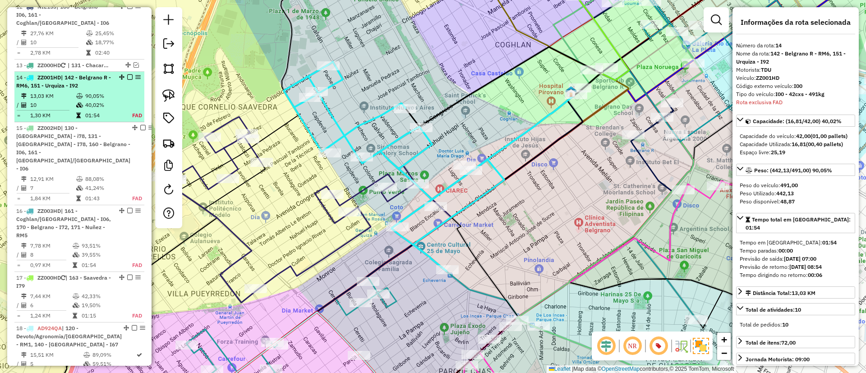
click at [127, 80] on em at bounding box center [129, 76] width 5 height 5
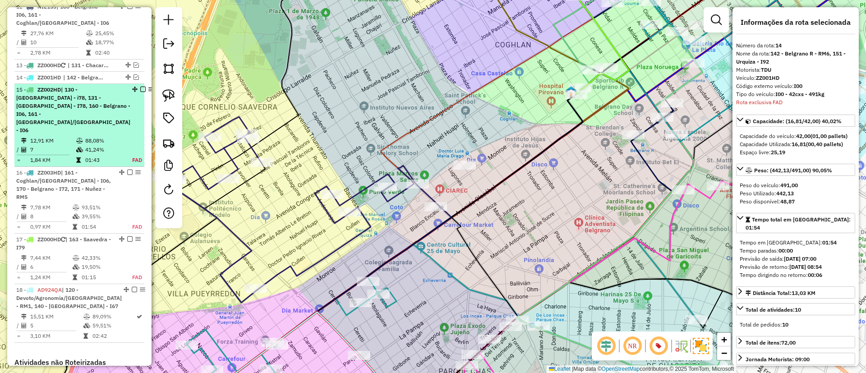
click at [140, 92] on em at bounding box center [142, 89] width 5 height 5
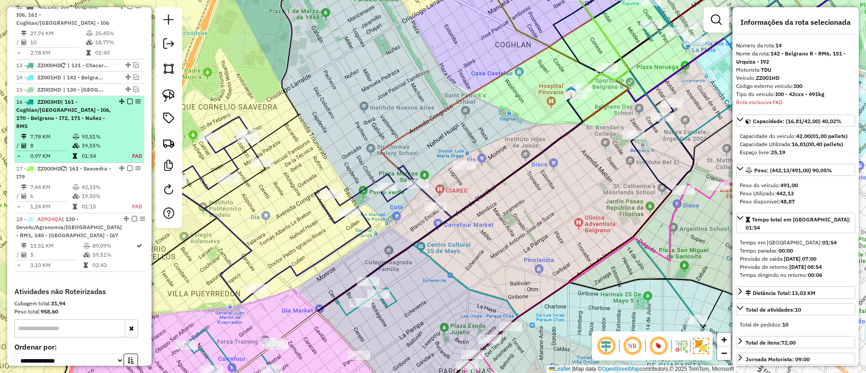
click at [127, 104] on em at bounding box center [129, 101] width 5 height 5
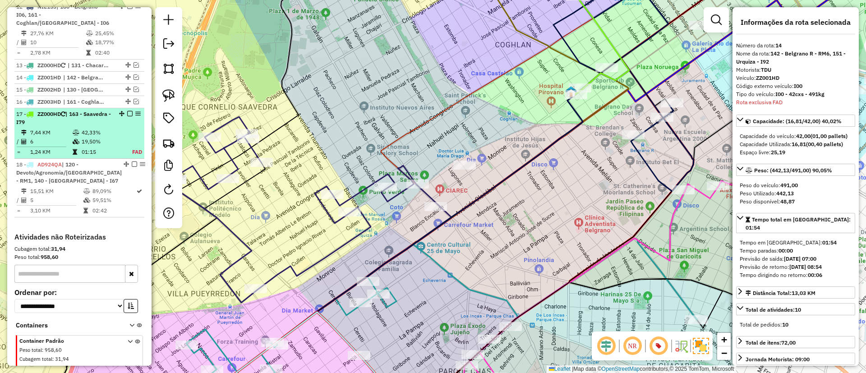
click at [130, 116] on div at bounding box center [127, 113] width 27 height 5
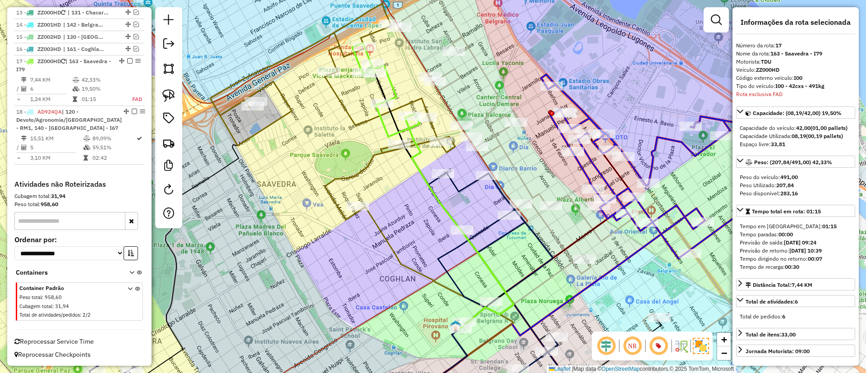
scroll to position [947, 0]
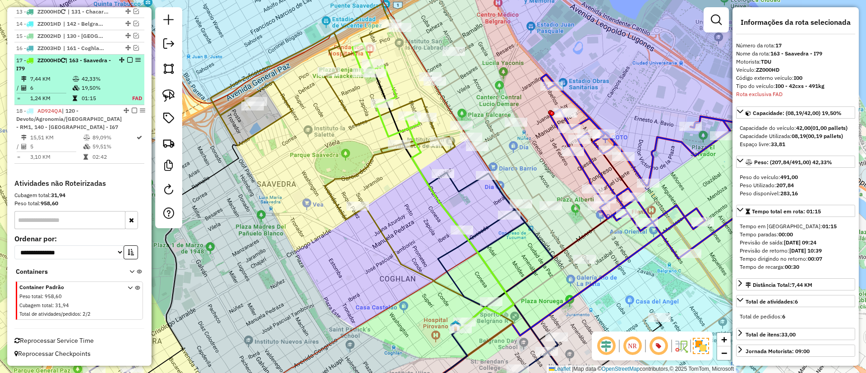
click at [124, 60] on div at bounding box center [127, 59] width 27 height 5
click at [127, 59] on em at bounding box center [129, 59] width 5 height 5
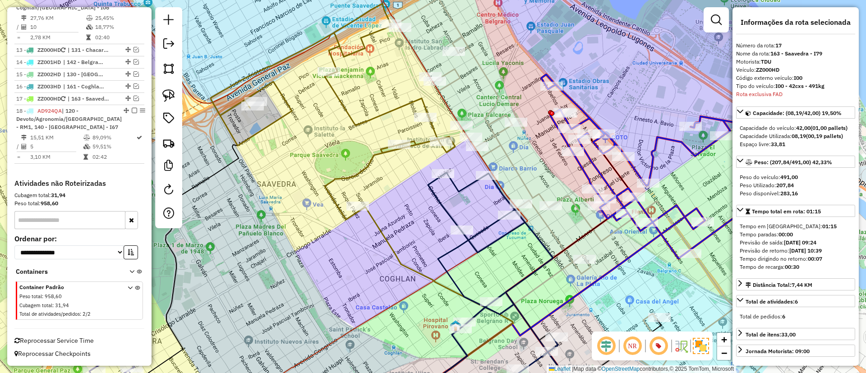
scroll to position [909, 0]
click at [323, 135] on div "Janela de atendimento Grade de atendimento Capacidade Transportadoras Veículos …" at bounding box center [433, 186] width 866 height 373
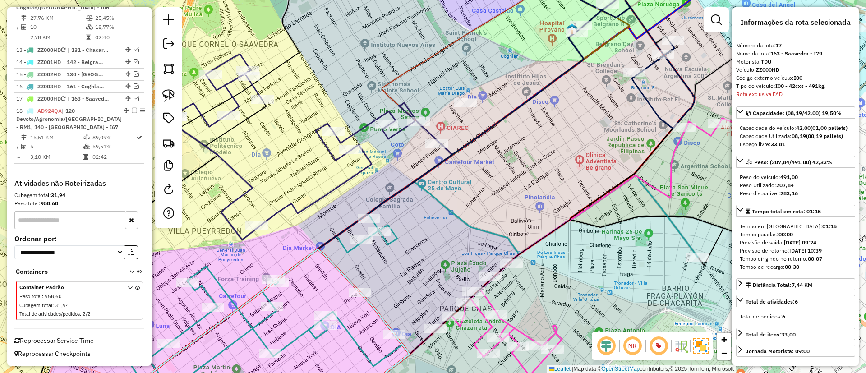
click at [298, 337] on icon at bounding box center [400, 293] width 595 height 235
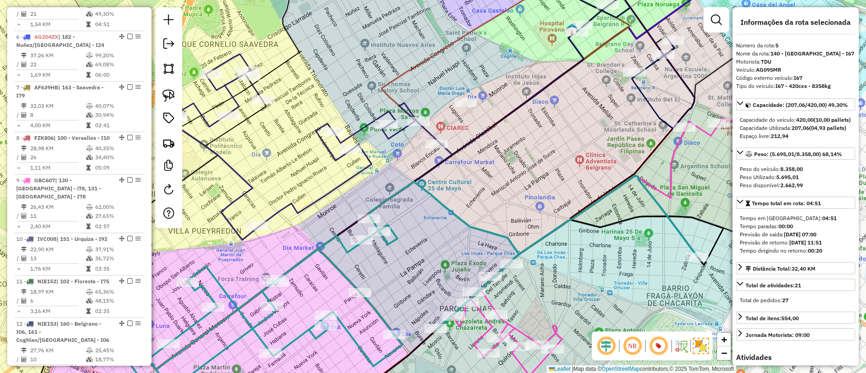
scroll to position [541, 0]
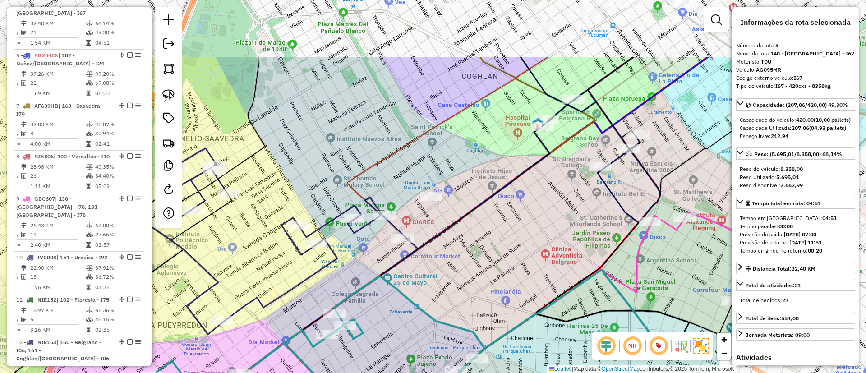
drag, startPoint x: 488, startPoint y: 213, endPoint x: 453, endPoint y: 308, distance: 100.3
click at [453, 308] on div "Janela de atendimento Grade de atendimento Capacidade Transportadoras Veículos …" at bounding box center [433, 186] width 866 height 373
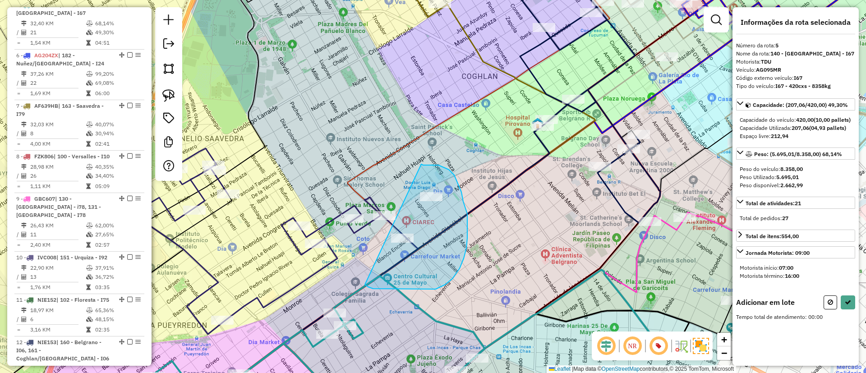
drag, startPoint x: 365, startPoint y: 285, endPoint x: 421, endPoint y: 164, distance: 133.0
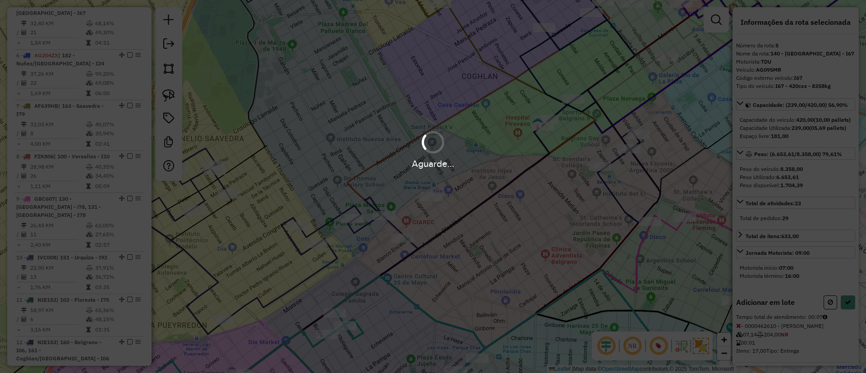
select select "*********"
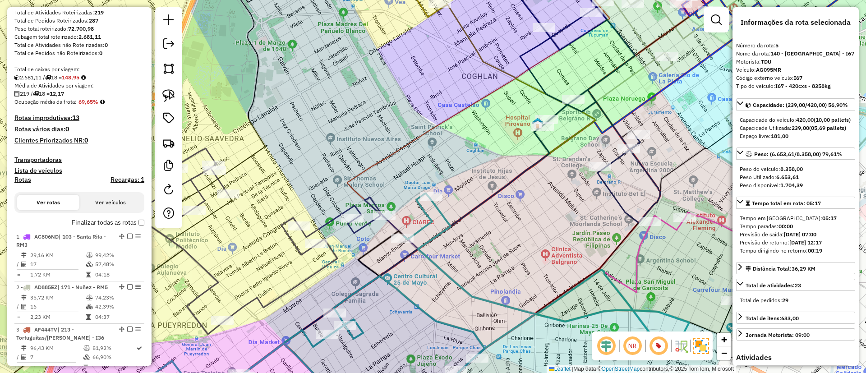
scroll to position [68, 0]
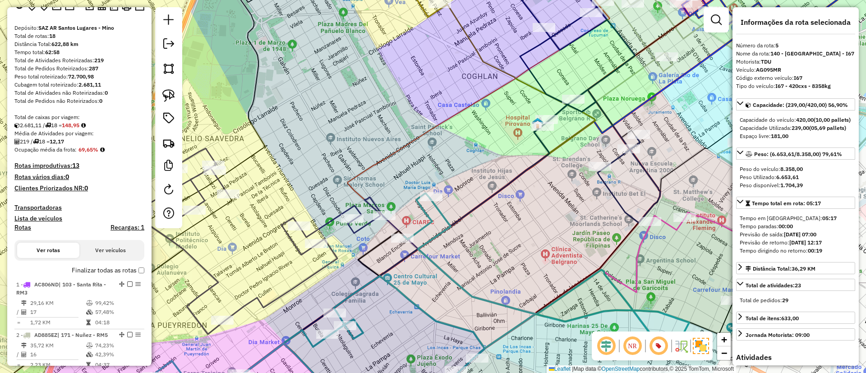
click at [104, 266] on label "Finalizar todas as rotas" at bounding box center [108, 270] width 73 height 9
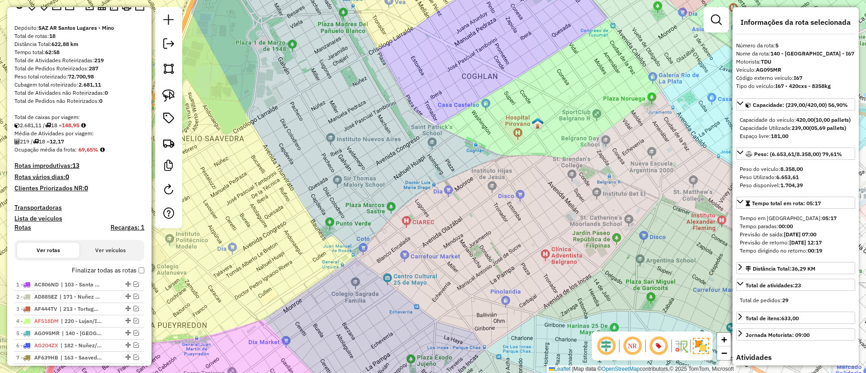
click at [116, 228] on h4 "Recargas: 1" at bounding box center [128, 228] width 34 height 8
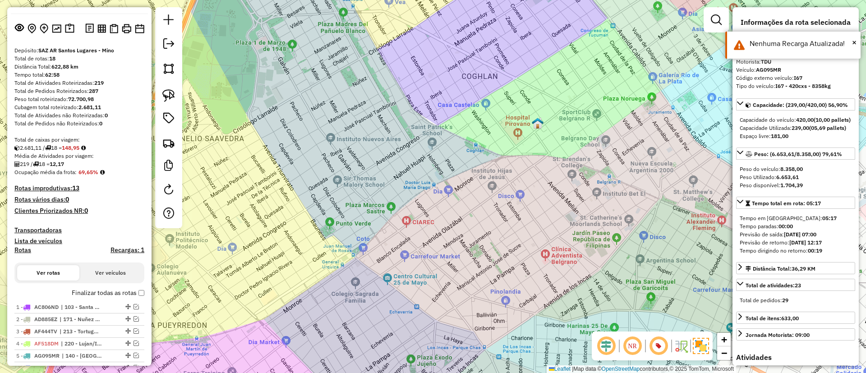
scroll to position [135, 0]
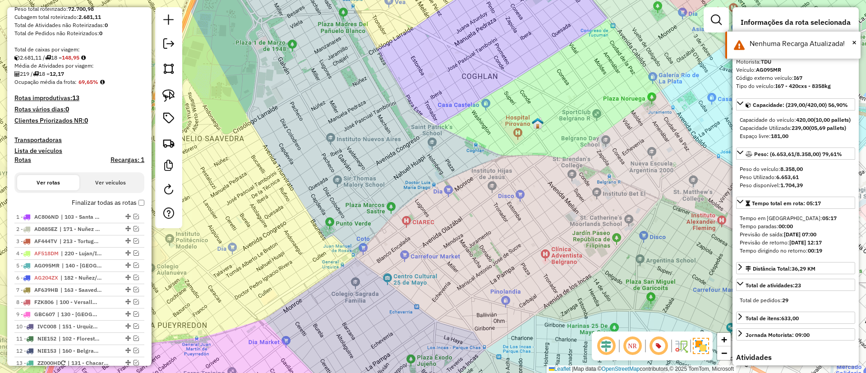
click at [101, 197] on div "Depósito: SAZ AR Santos Lugares - Mino Total de rotas: 18 Distância Total: 622,…" at bounding box center [79, 201] width 137 height 490
click at [97, 201] on label "Finalizar todas as rotas" at bounding box center [108, 202] width 73 height 9
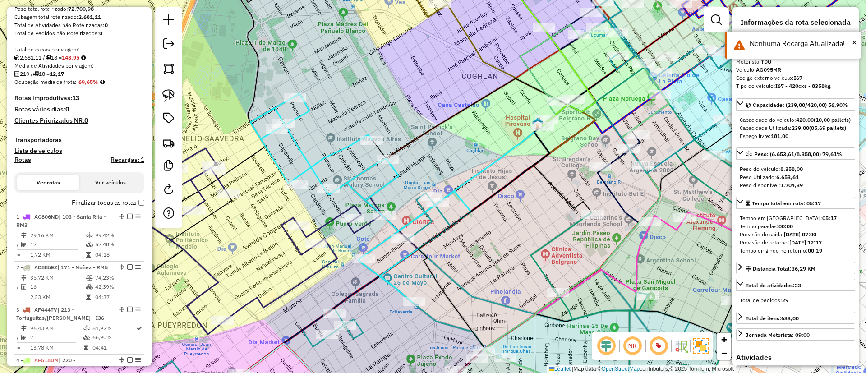
click at [20, 157] on h4 "Rotas" at bounding box center [22, 160] width 17 height 8
select select "*"
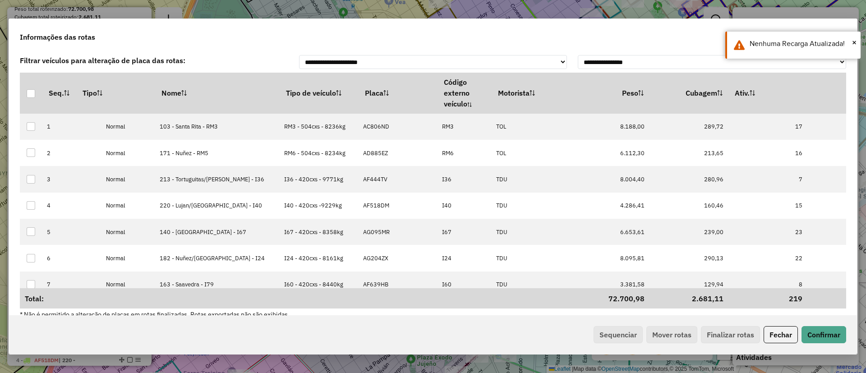
click at [286, 93] on th "Tipo de veículo" at bounding box center [319, 93] width 79 height 41
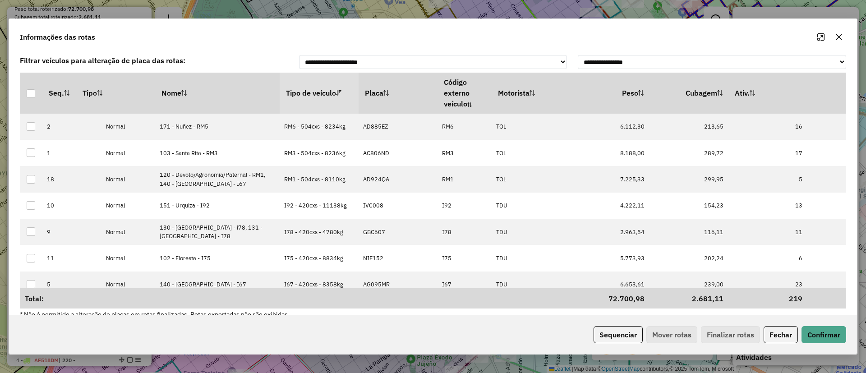
click at [280, 88] on th "Tipo de veículo" at bounding box center [319, 93] width 79 height 41
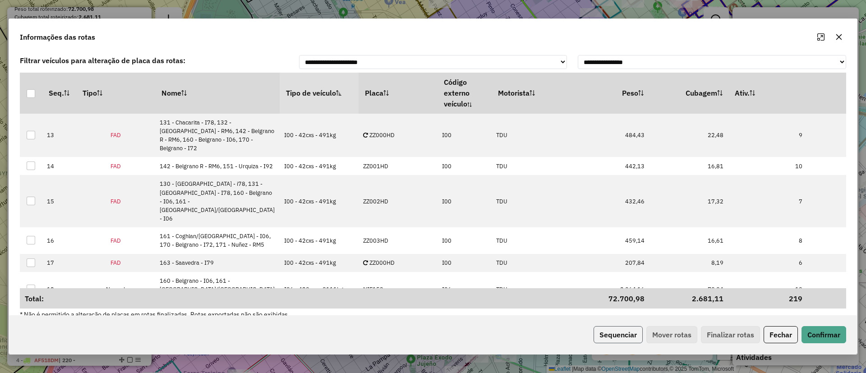
click at [611, 338] on button "Sequenciar" at bounding box center [618, 334] width 49 height 17
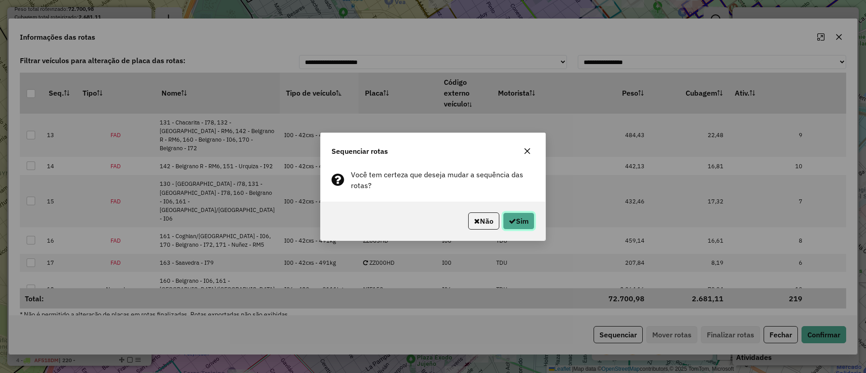
click at [517, 222] on button "Sim" at bounding box center [519, 221] width 32 height 17
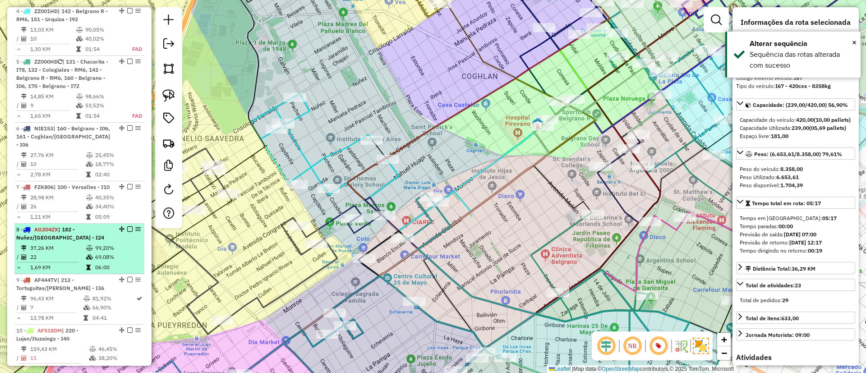
scroll to position [203, 0]
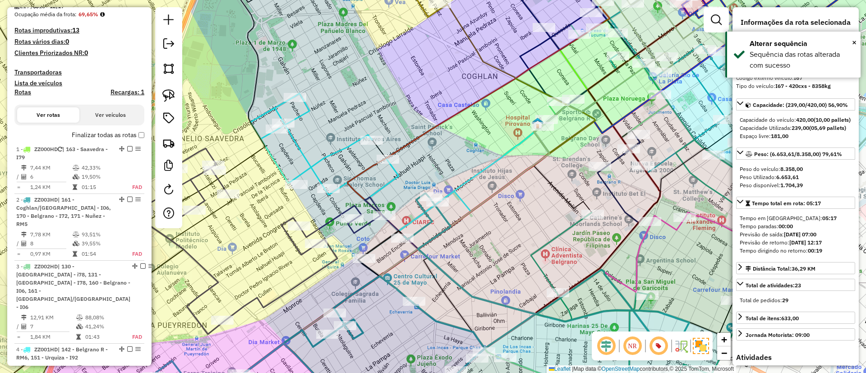
click at [88, 134] on label "Finalizar todas as rotas" at bounding box center [108, 134] width 73 height 9
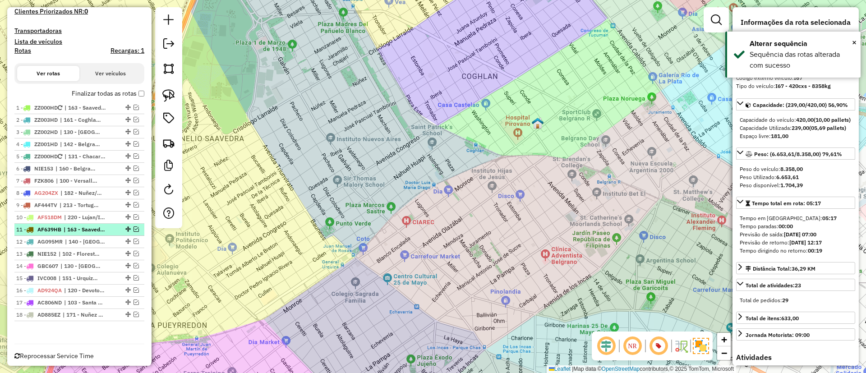
scroll to position [260, 0]
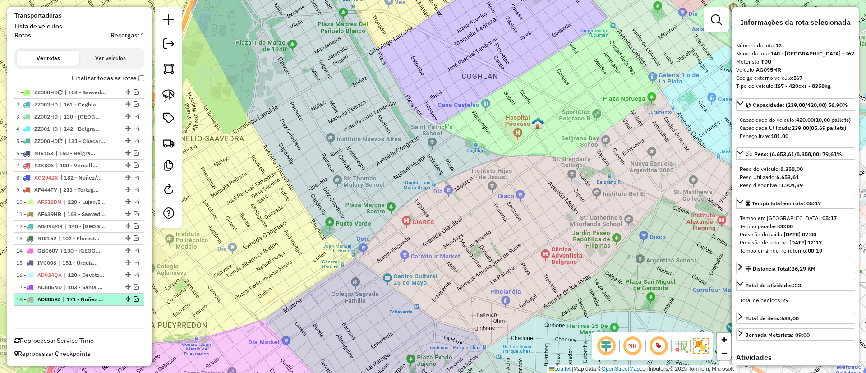
click at [84, 295] on li "18 - AD885EZ | 171 - Nuñez - RM5" at bounding box center [79, 300] width 130 height 12
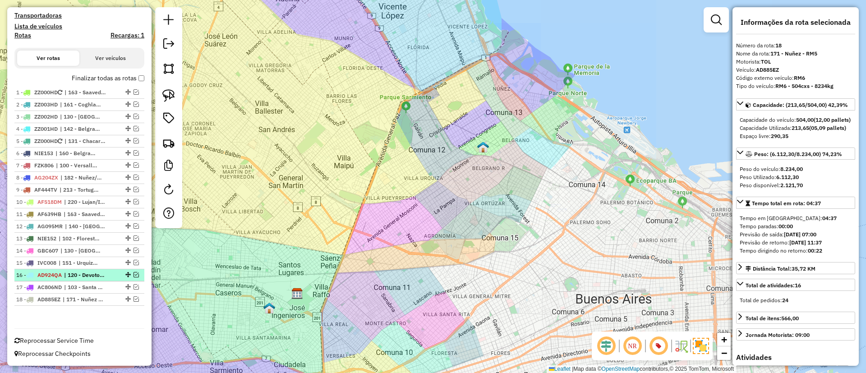
click at [84, 281] on li "16 - AD924QA | 120 - Devoto/Agronomia/Paternal - RM1, 140 - Villa Pueyrredon - …" at bounding box center [79, 275] width 130 height 12
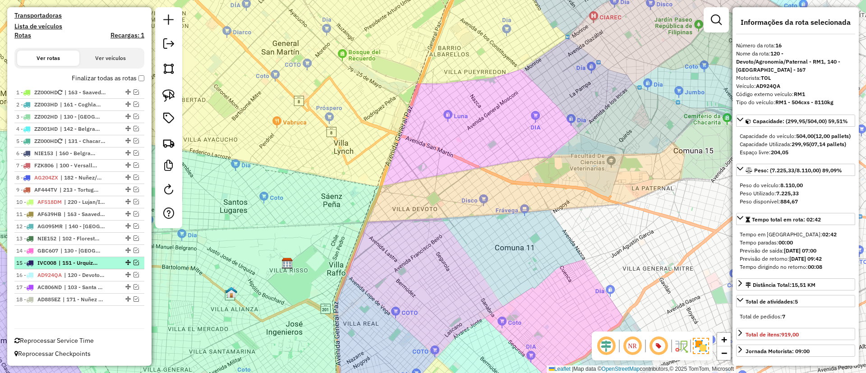
click at [83, 259] on span "| 151 - Urquiza - I92" at bounding box center [80, 263] width 42 height 8
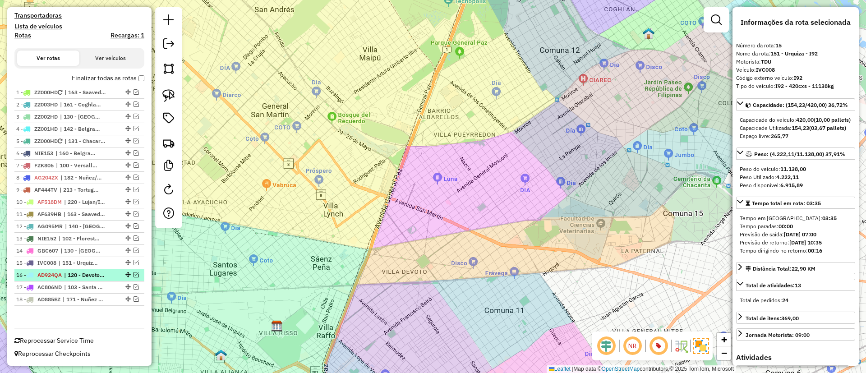
click at [78, 269] on li "16 - AD924QA | 120 - Devoto/Agronomia/Paternal - RM1, 140 - Villa Pueyrredon - …" at bounding box center [79, 275] width 130 height 12
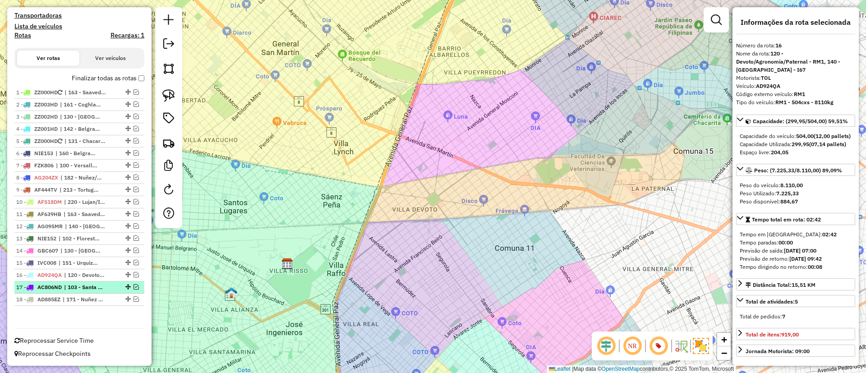
click at [78, 282] on li "17 - AC806ND | 103 - Santa Rita - RM3" at bounding box center [79, 288] width 130 height 12
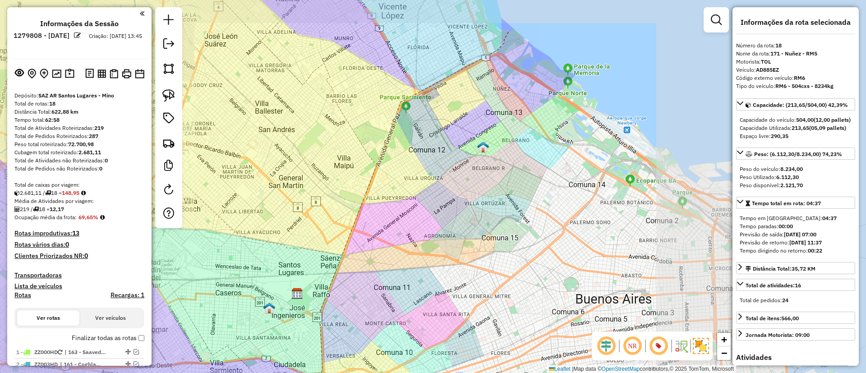
select select "*********"
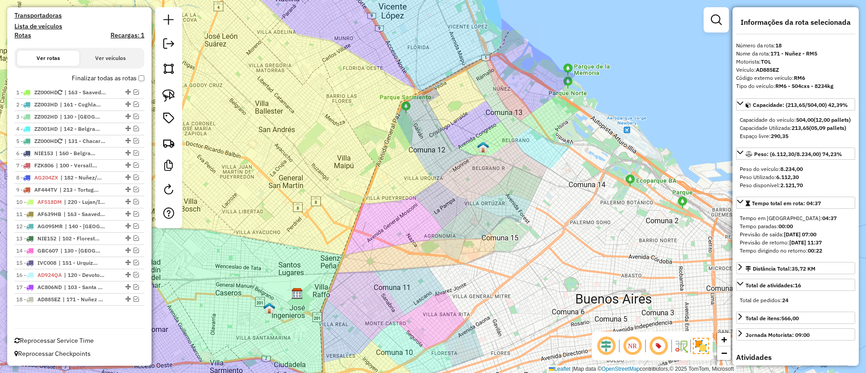
click at [277, 213] on div "Janela de atendimento Grade de atendimento Capacidade Transportadoras Veículos …" at bounding box center [433, 186] width 866 height 373
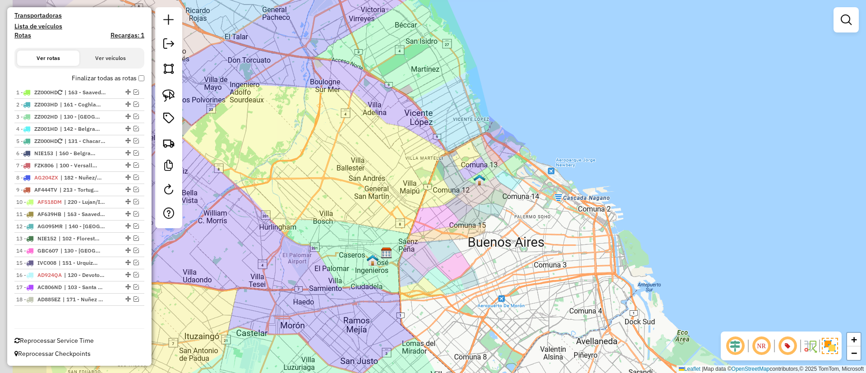
drag, startPoint x: 277, startPoint y: 213, endPoint x: 508, endPoint y: 205, distance: 230.2
click at [505, 207] on div "Janela de atendimento Grade de atendimento Capacidade Transportadoras Veículos …" at bounding box center [433, 186] width 866 height 373
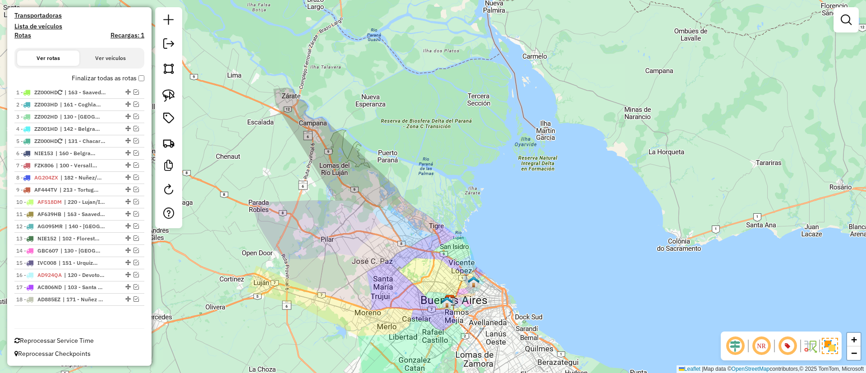
drag, startPoint x: 509, startPoint y: 204, endPoint x: 441, endPoint y: 292, distance: 111.6
click at [441, 292] on div "Janela de atendimento Grade de atendimento Capacidade Transportadoras Veículos …" at bounding box center [433, 186] width 866 height 373
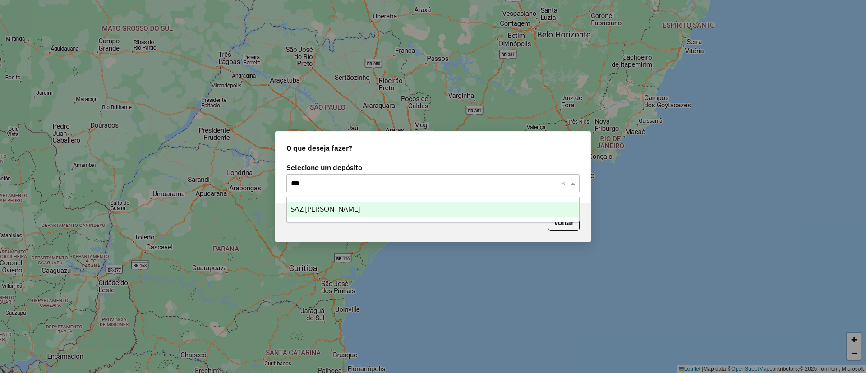
type input "****"
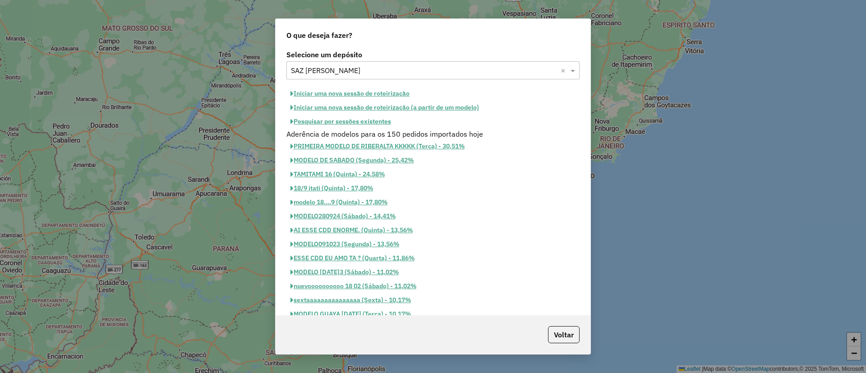
click at [310, 82] on div "Selecione um depósito Selecione um depósito × SAZ BO Riberalta × Iniciar uma no…" at bounding box center [433, 181] width 315 height 267
click at [314, 94] on button "Iniciar uma nova sessão de roteirização" at bounding box center [350, 94] width 127 height 14
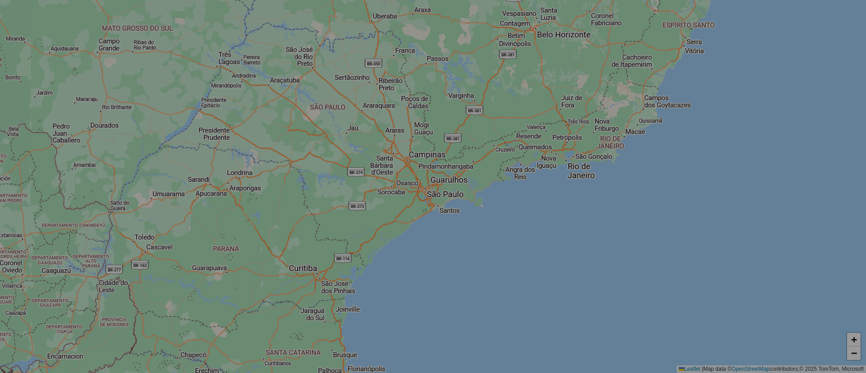
select select "*"
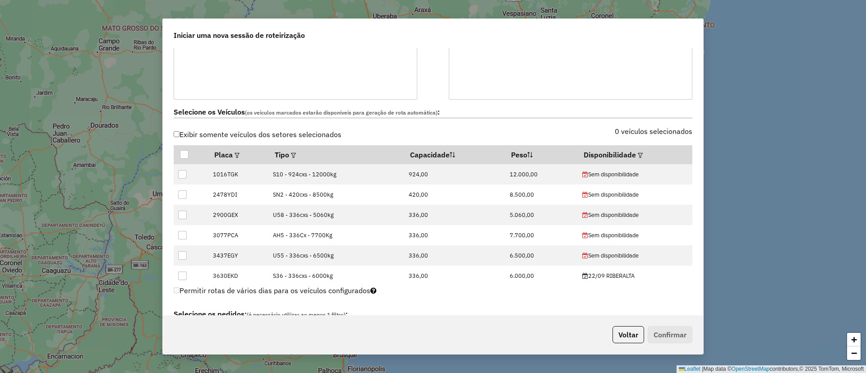
scroll to position [203, 0]
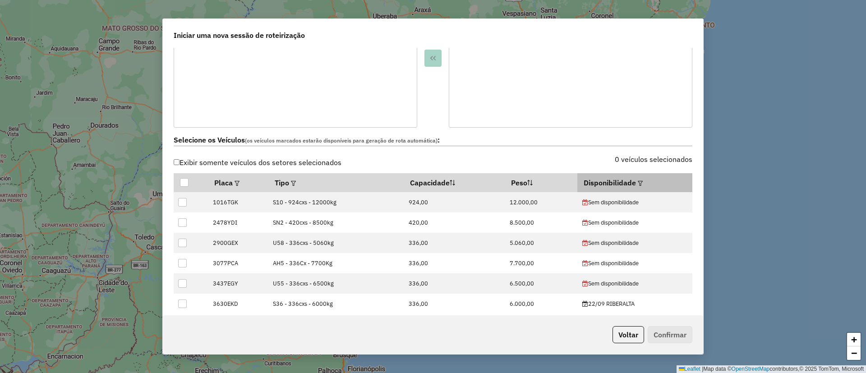
click at [638, 182] on em at bounding box center [640, 183] width 5 height 5
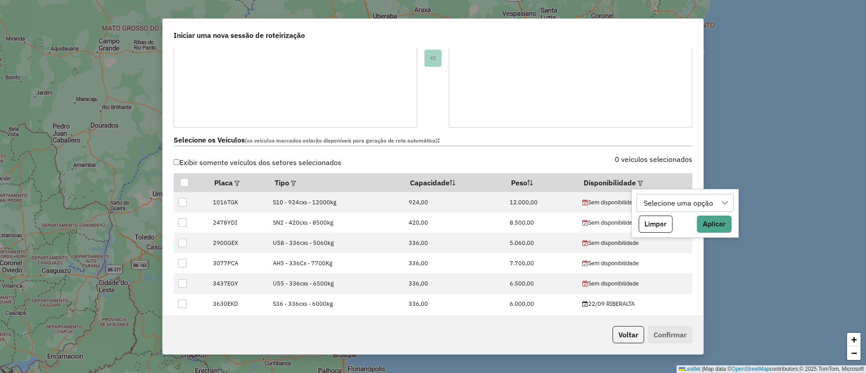
click at [653, 203] on div "Selecione uma opção" at bounding box center [679, 202] width 76 height 17
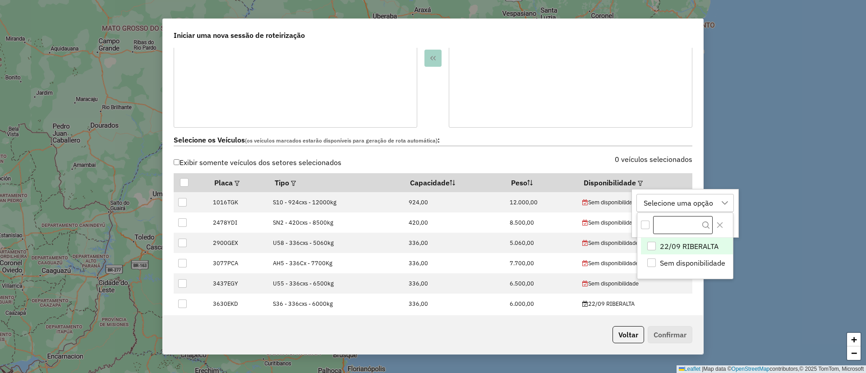
scroll to position [7, 41]
click at [661, 244] on span "22/09 RIBERALTA" at bounding box center [689, 246] width 59 height 11
click at [717, 229] on button "Close" at bounding box center [720, 225] width 14 height 14
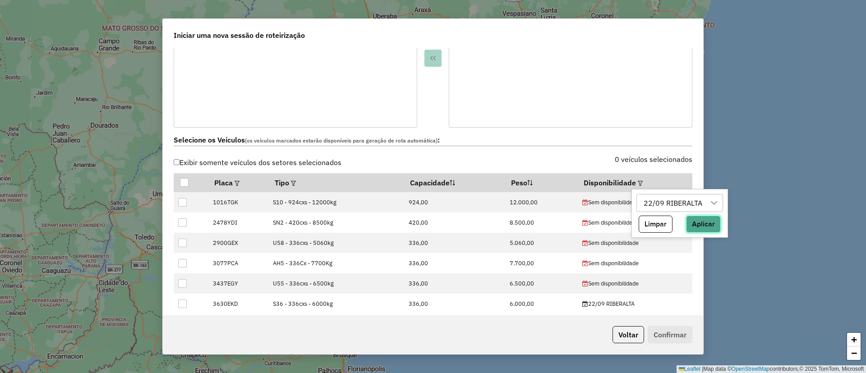
click at [709, 232] on button "Aplicar" at bounding box center [703, 224] width 35 height 17
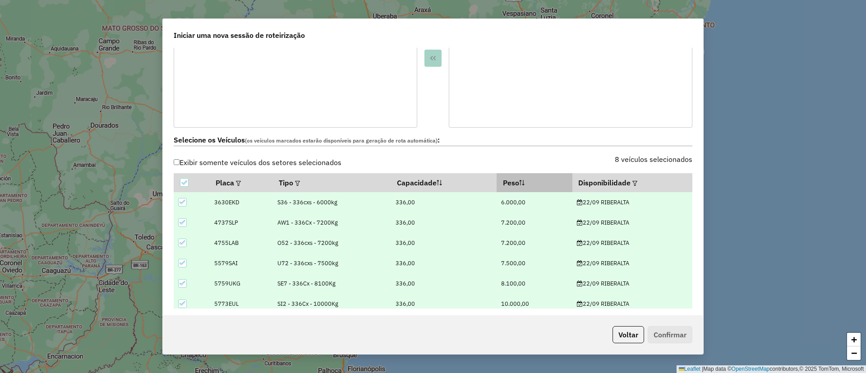
scroll to position [406, 0]
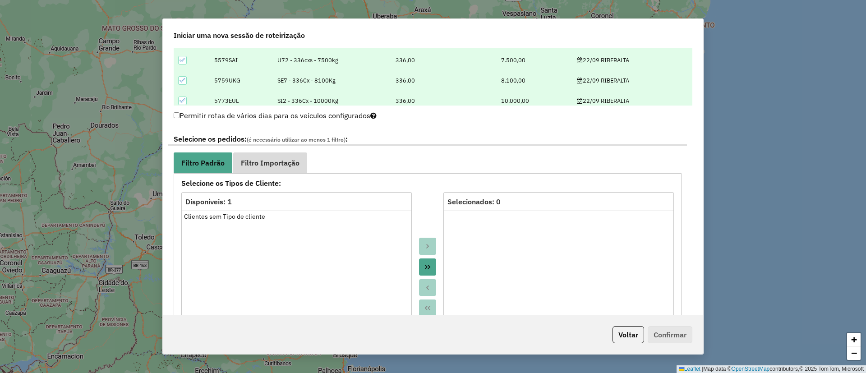
click at [278, 173] on li "Filtro Importação" at bounding box center [270, 163] width 74 height 20
click at [271, 166] on span "Filtro Importação" at bounding box center [270, 162] width 59 height 7
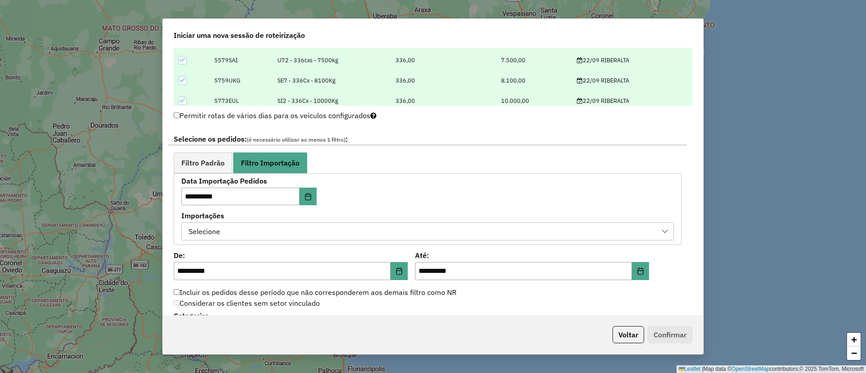
click at [218, 233] on div "Selecione" at bounding box center [204, 231] width 38 height 17
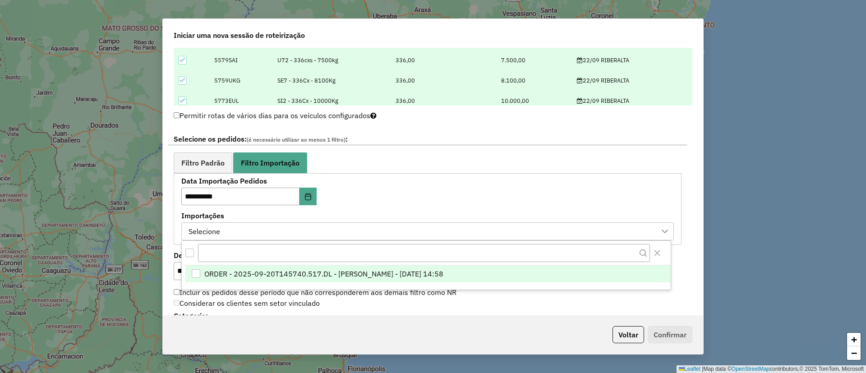
scroll to position [7, 41]
click at [243, 273] on span "ORDER - 2025-09-20T145740.517.DL - [PERSON_NAME] - [DATE] 14:58" at bounding box center [323, 274] width 239 height 11
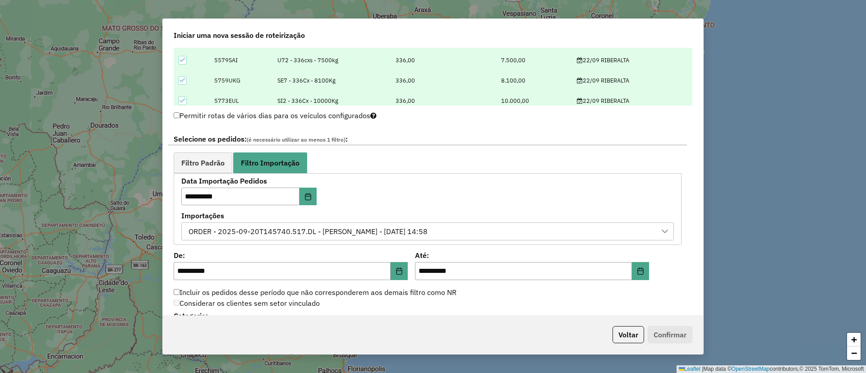
scroll to position [609, 0]
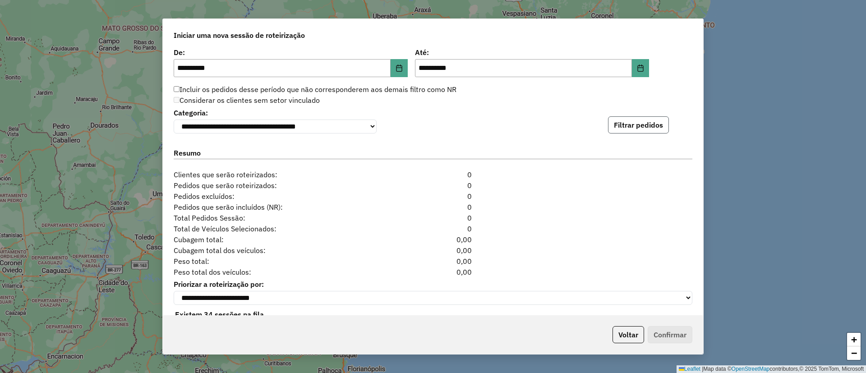
click at [626, 129] on button "Filtrar pedidos" at bounding box center [638, 124] width 61 height 17
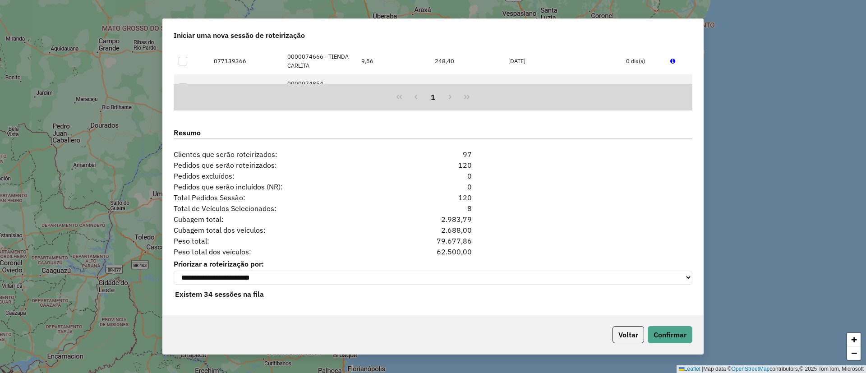
scroll to position [820, 0]
click at [669, 340] on button "Confirmar" at bounding box center [670, 334] width 45 height 17
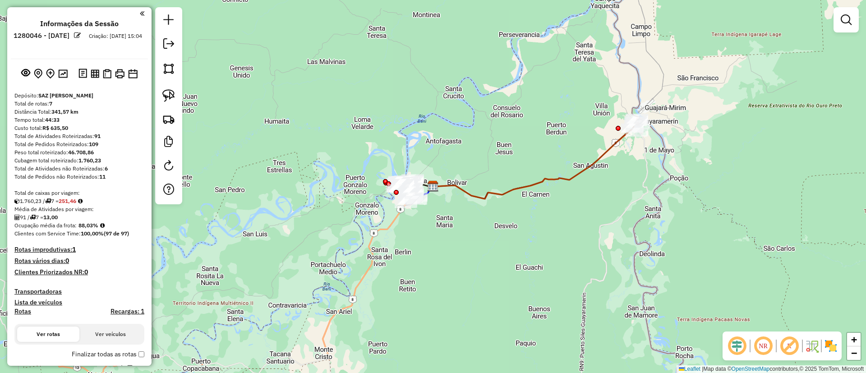
click at [597, 153] on div "Janela de atendimento Grade de atendimento Capacidade Transportadoras Veículos …" at bounding box center [433, 186] width 866 height 373
click at [598, 153] on icon at bounding box center [536, 161] width 206 height 75
select select "**********"
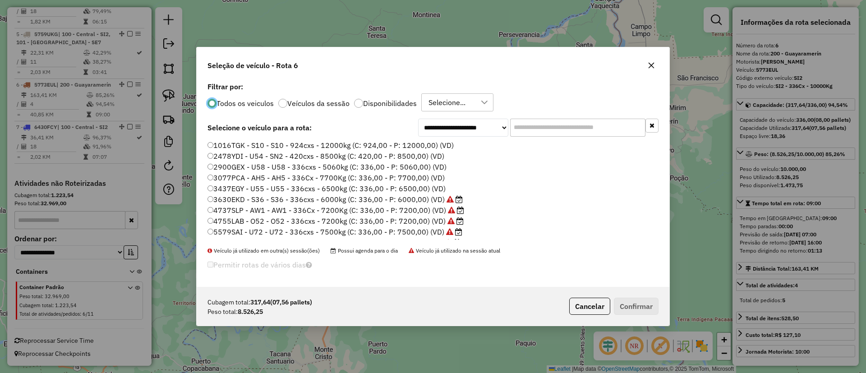
scroll to position [5, 3]
click at [562, 125] on input "text" at bounding box center [577, 128] width 135 height 18
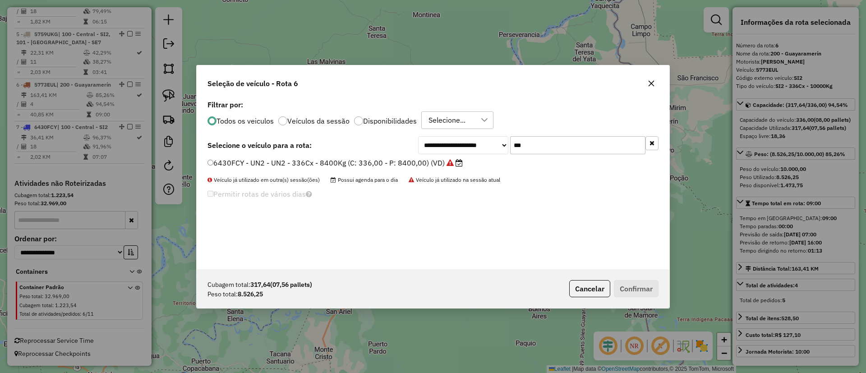
type input "***"
click at [415, 175] on div "**********" at bounding box center [433, 183] width 473 height 171
click at [419, 167] on label "6430FCY - UN2 - UN2 - 336Cx - 8400Kg (C: 336,00 - P: 8400,00) (VD)" at bounding box center [335, 162] width 255 height 11
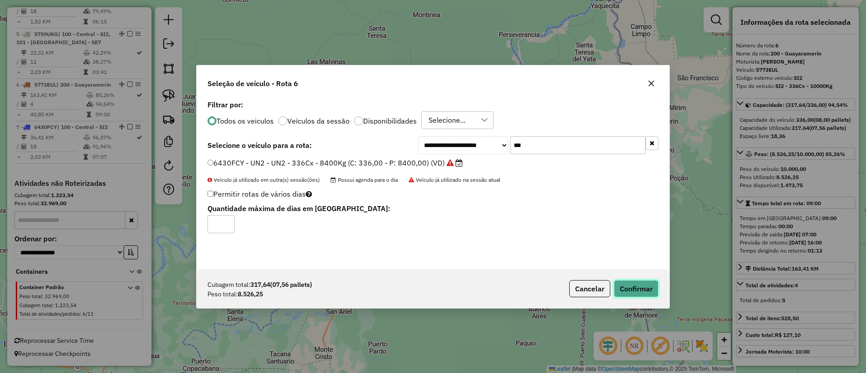
click at [647, 285] on button "Confirmar" at bounding box center [636, 288] width 45 height 17
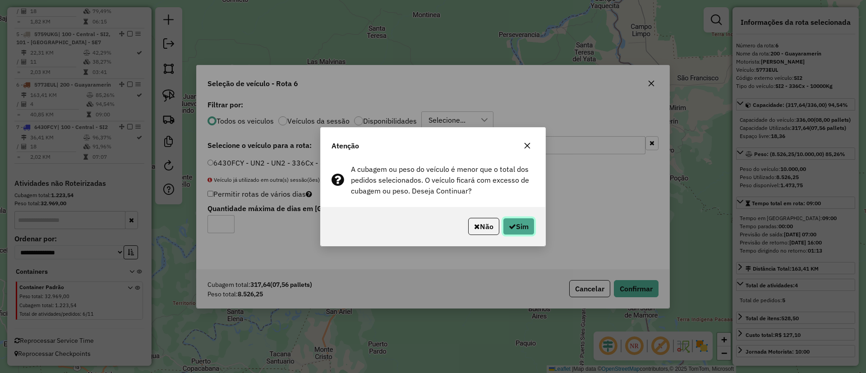
click at [514, 225] on button "Sim" at bounding box center [519, 226] width 32 height 17
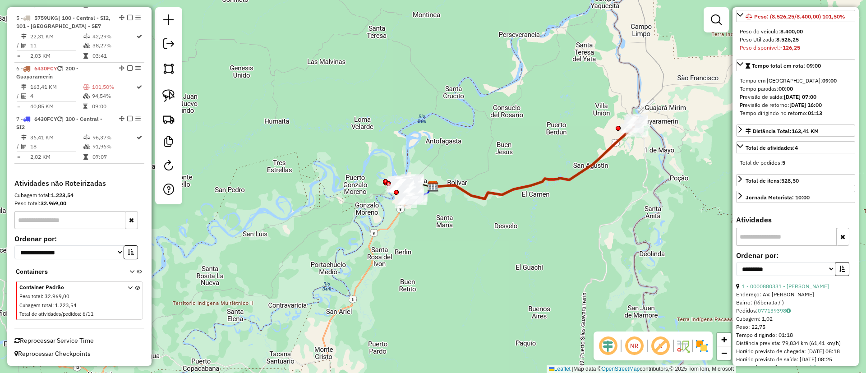
scroll to position [164, 0]
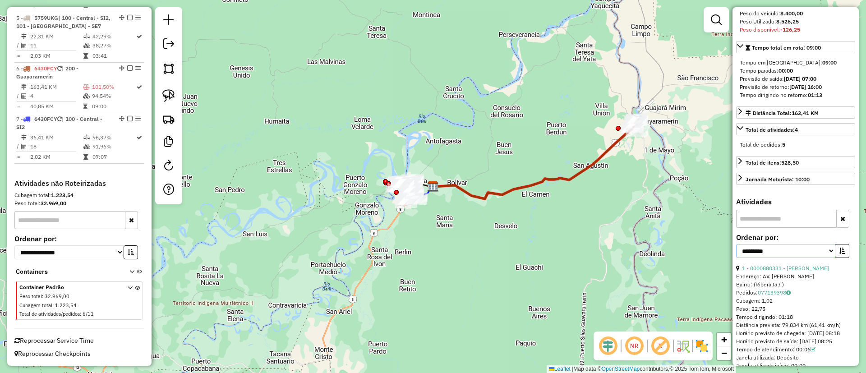
click at [820, 258] on select "**********" at bounding box center [785, 251] width 99 height 14
click at [828, 258] on select "**********" at bounding box center [785, 251] width 99 height 14
select select "*********"
click at [736, 258] on select "**********" at bounding box center [785, 251] width 99 height 14
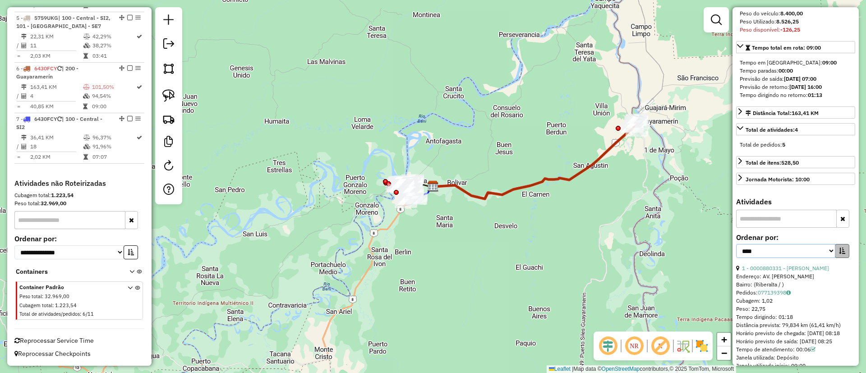
click at [835, 258] on div "**********" at bounding box center [792, 251] width 113 height 14
click at [832, 258] on select "**********" at bounding box center [785, 251] width 99 height 14
click at [836, 258] on button "button" at bounding box center [842, 251] width 14 height 14
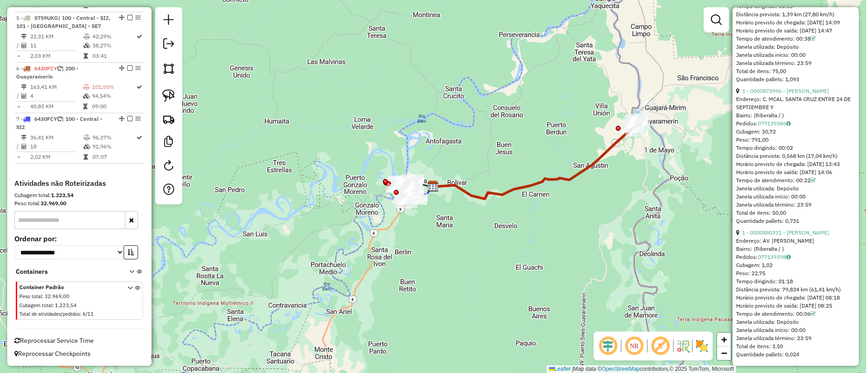
scroll to position [665, 0]
click at [776, 88] on link "3 - 0000873996 - [PERSON_NAME]" at bounding box center [785, 91] width 87 height 7
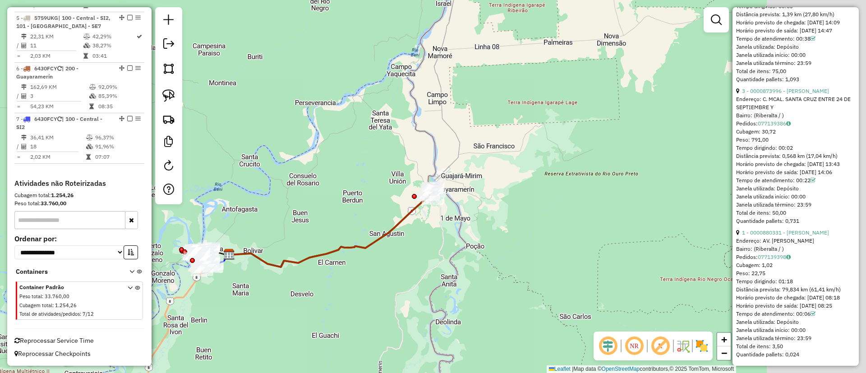
scroll to position [374, 0]
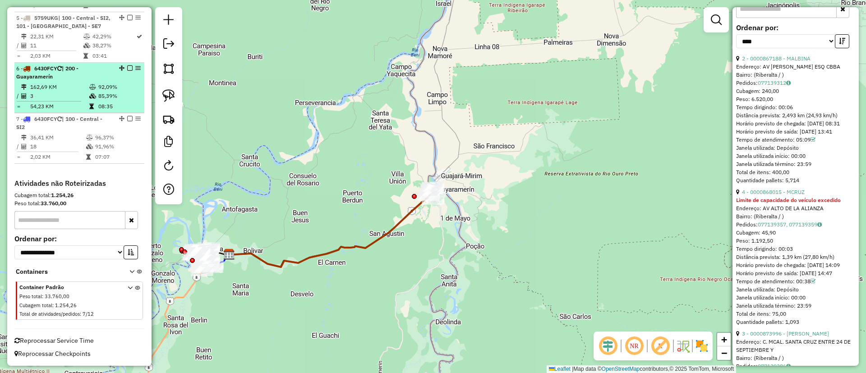
click at [127, 69] on em at bounding box center [129, 67] width 5 height 5
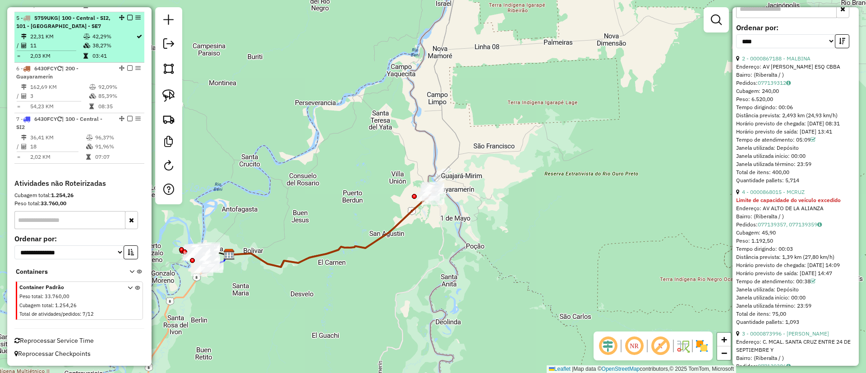
scroll to position [514, 0]
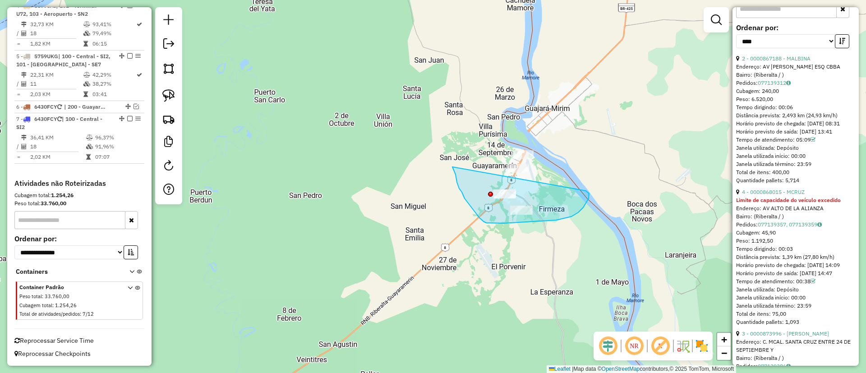
drag, startPoint x: 454, startPoint y: 171, endPoint x: 583, endPoint y: 189, distance: 130.3
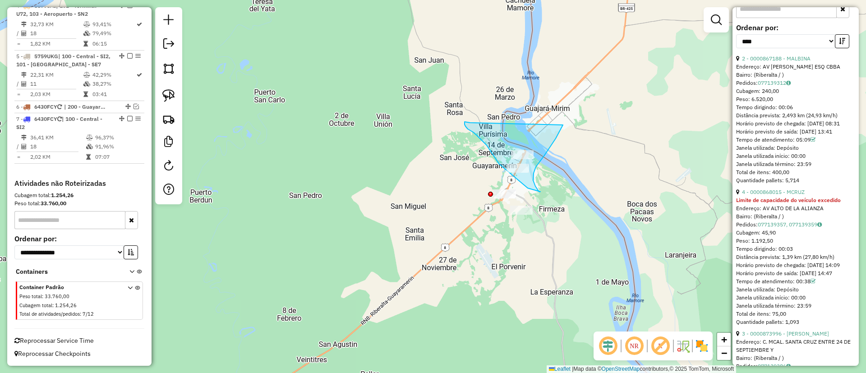
drag, startPoint x: 467, startPoint y: 122, endPoint x: 563, endPoint y: 125, distance: 96.1
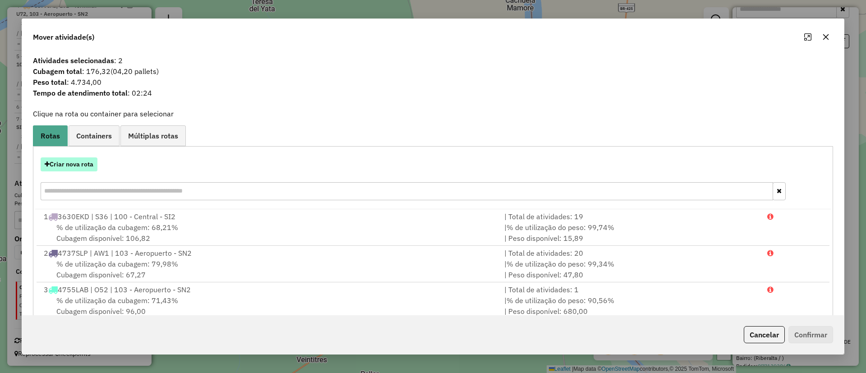
click at [87, 163] on button "Criar nova rota" at bounding box center [69, 164] width 57 height 14
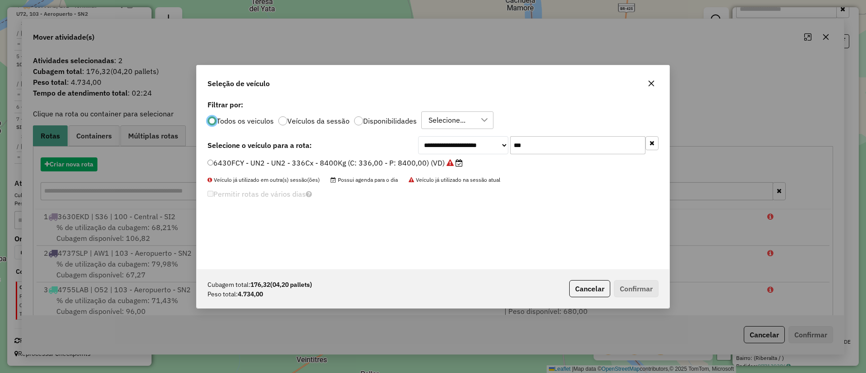
scroll to position [5, 3]
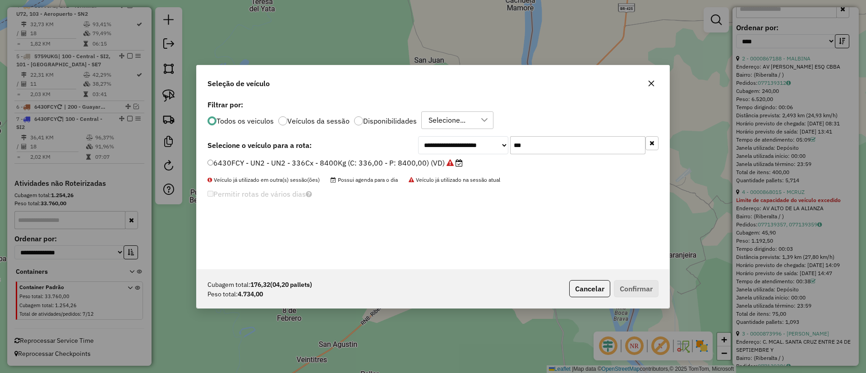
drag, startPoint x: 521, startPoint y: 143, endPoint x: 513, endPoint y: 139, distance: 8.9
click at [513, 139] on input "***" at bounding box center [577, 145] width 135 height 18
type input "*"
type input "**"
click at [415, 170] on div "4737SLP - AW1 - AW1 - 336Cx - 7200Kg (C: 336,00 - P: 7200,00) (VD)" at bounding box center [433, 167] width 462 height 18
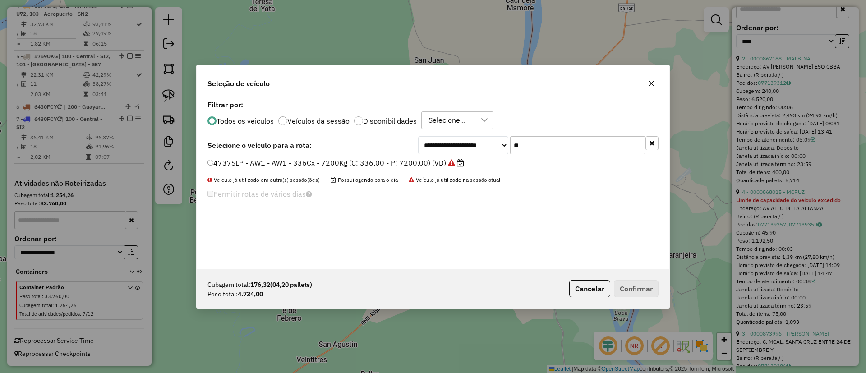
click at [432, 163] on label "4737SLP - AW1 - AW1 - 336Cx - 7200Kg (C: 336,00 - P: 7200,00) (VD)" at bounding box center [336, 162] width 257 height 11
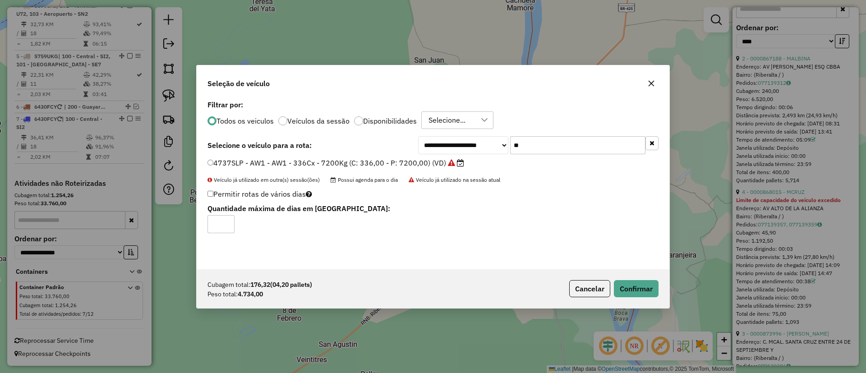
click at [652, 301] on div "Cubagem total: 176,32 (04,20 pallets) Peso total: 4.734,00 Cancelar Confirmar" at bounding box center [433, 288] width 473 height 39
click at [636, 290] on button "Confirmar" at bounding box center [636, 288] width 45 height 17
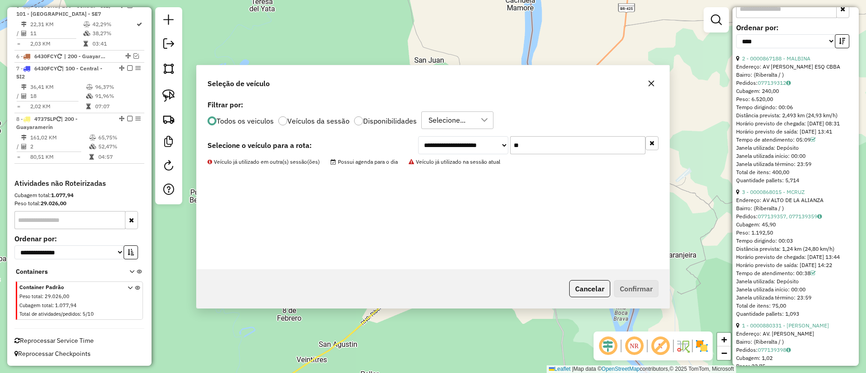
scroll to position [565, 0]
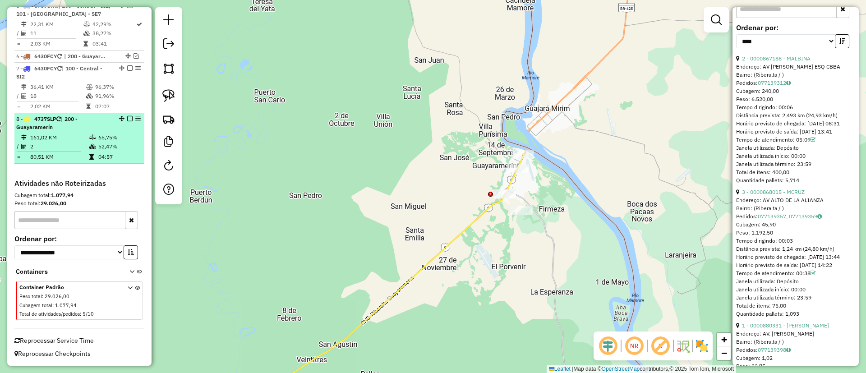
click at [117, 125] on div "8 - 4737SLP | 200 - Guayaramerín" at bounding box center [79, 123] width 126 height 16
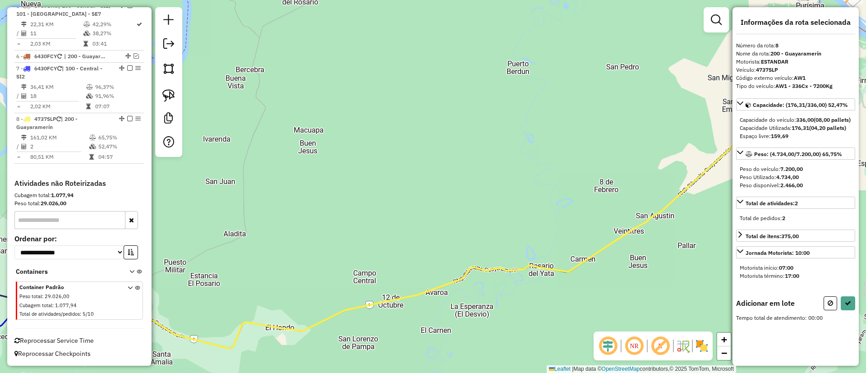
scroll to position [0, 0]
select select "*********"
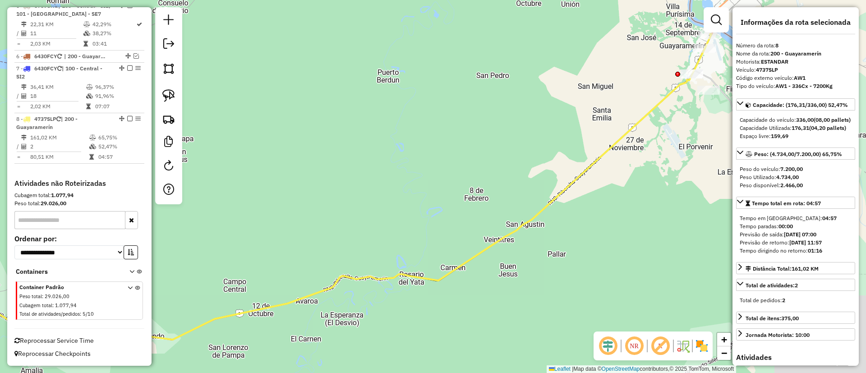
drag, startPoint x: 583, startPoint y: 189, endPoint x: 381, endPoint y: 198, distance: 201.4
click at [382, 199] on div "Janela de atendimento Grade de atendimento Capacidade Transportadoras Veículos …" at bounding box center [433, 186] width 866 height 373
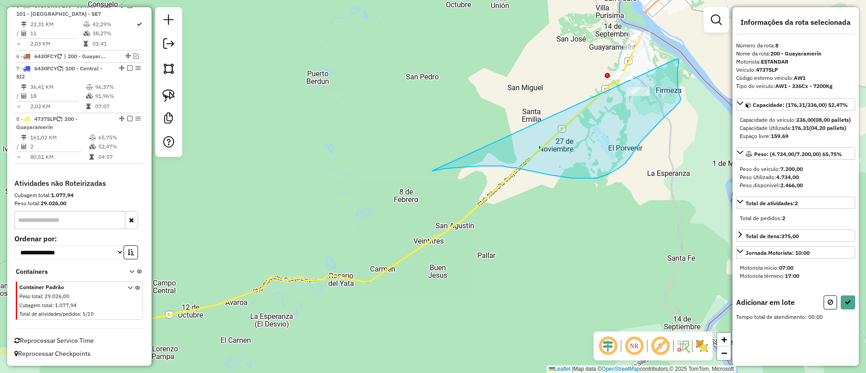
drag, startPoint x: 432, startPoint y: 171, endPoint x: 675, endPoint y: 59, distance: 267.7
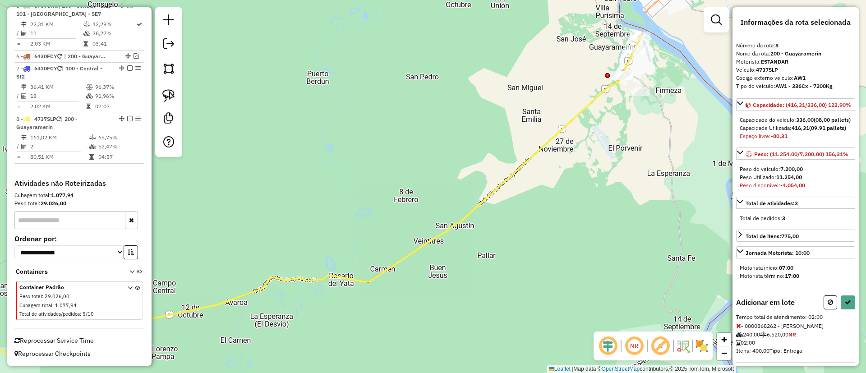
select select "*********"
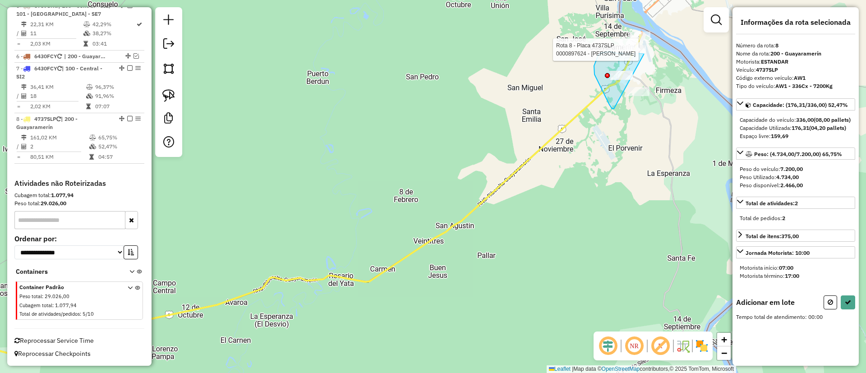
drag, startPoint x: 614, startPoint y: 109, endPoint x: 645, endPoint y: 55, distance: 62.5
click at [645, 55] on div "Rota 8 - Placa 4737SLP 0000897624 - [PERSON_NAME] de atendimento Grade de atend…" at bounding box center [433, 186] width 866 height 373
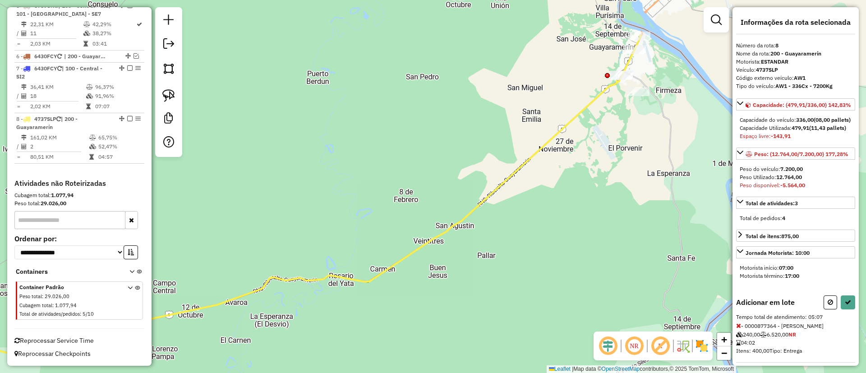
scroll to position [81, 0]
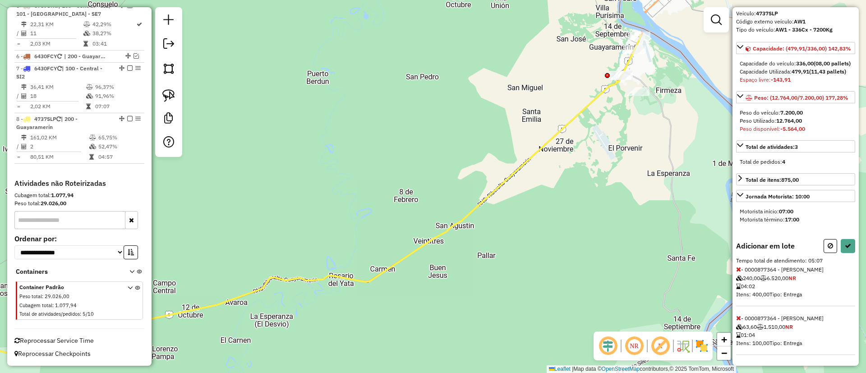
click at [738, 268] on icon at bounding box center [738, 269] width 5 height 6
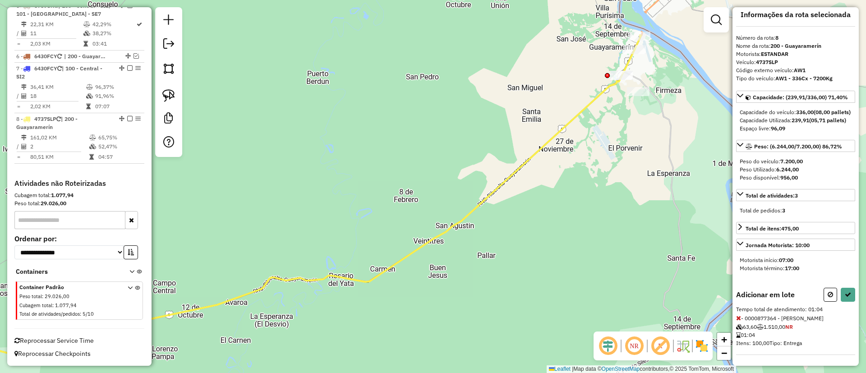
select select "*********"
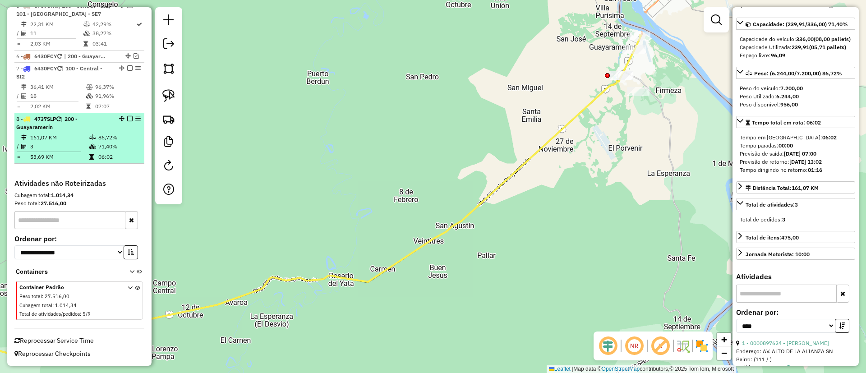
click at [130, 119] on div at bounding box center [127, 118] width 27 height 5
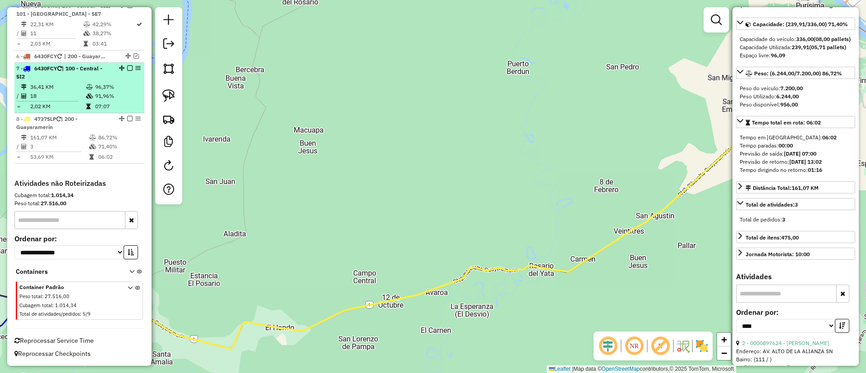
click at [127, 120] on em at bounding box center [129, 118] width 5 height 5
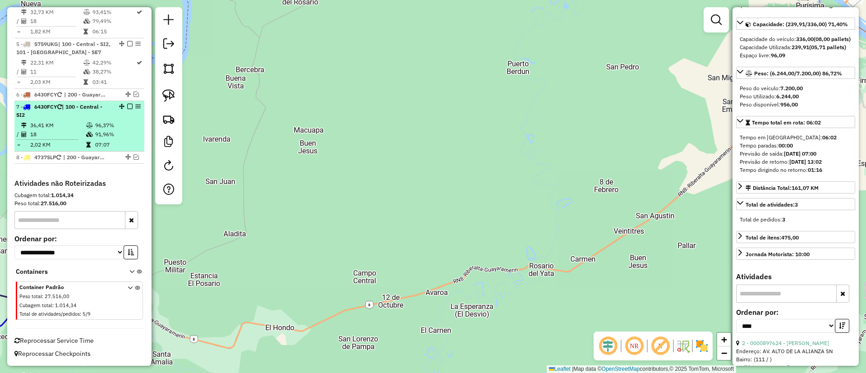
scroll to position [527, 0]
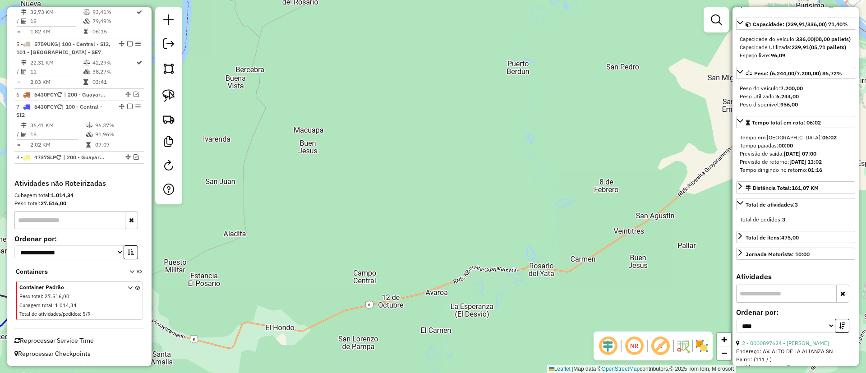
drag, startPoint x: 298, startPoint y: 259, endPoint x: 290, endPoint y: 261, distance: 8.3
click at [291, 262] on div "Janela de atendimento Grade de atendimento Capacidade Transportadoras Veículos …" at bounding box center [433, 186] width 866 height 373
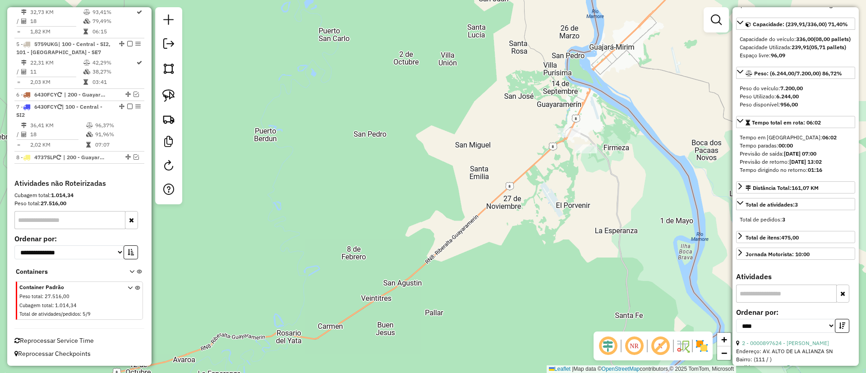
drag, startPoint x: 282, startPoint y: 222, endPoint x: 245, endPoint y: 223, distance: 37.0
click at [253, 223] on div "Janela de atendimento Grade de atendimento Capacidade Transportadoras Veículos …" at bounding box center [433, 186] width 866 height 373
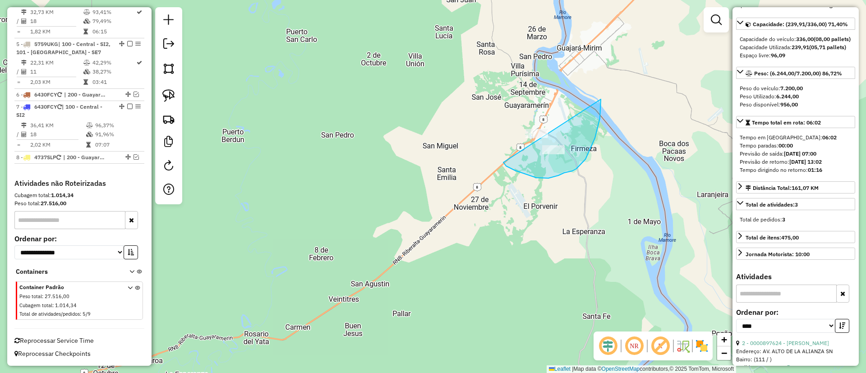
drag, startPoint x: 504, startPoint y: 162, endPoint x: 600, endPoint y: 97, distance: 116.5
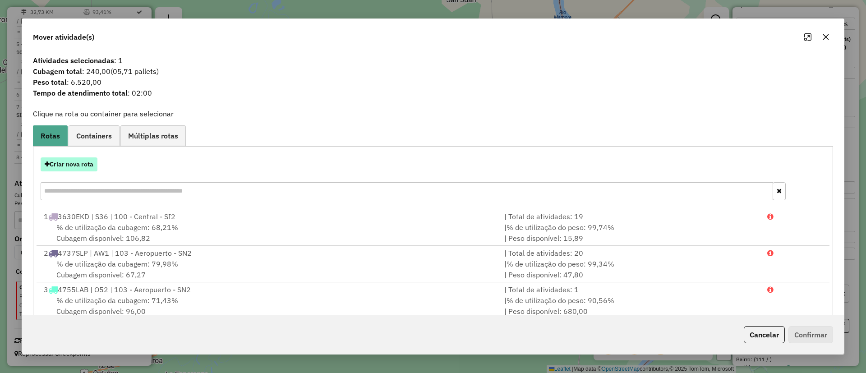
click at [86, 170] on button "Criar nova rota" at bounding box center [69, 164] width 57 height 14
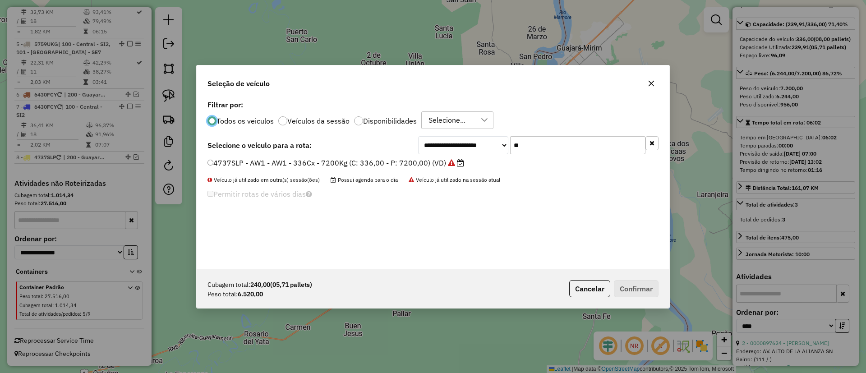
scroll to position [5, 3]
click at [448, 162] on icon at bounding box center [451, 162] width 7 height 7
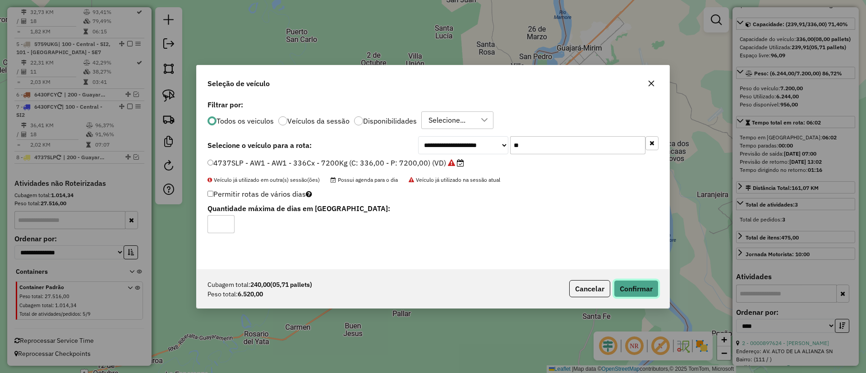
click at [636, 292] on button "Confirmar" at bounding box center [636, 288] width 45 height 17
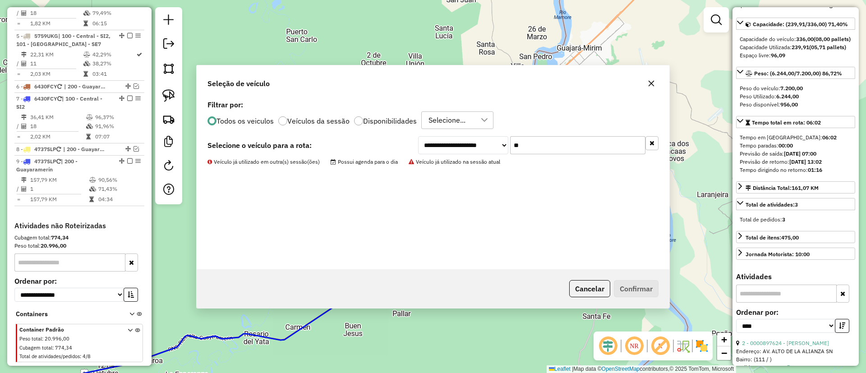
scroll to position [577, 0]
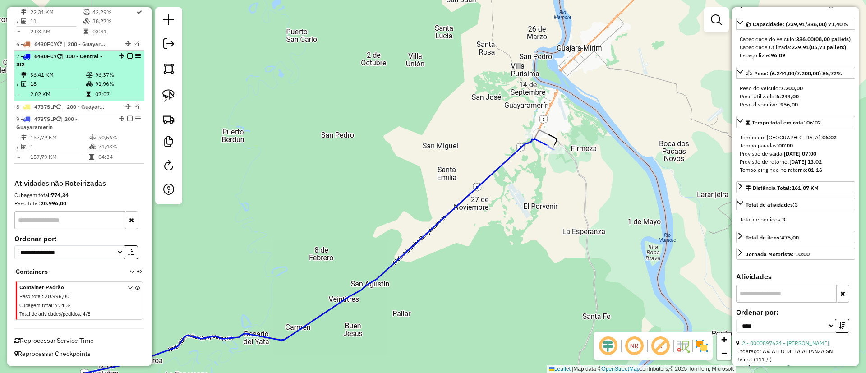
click at [128, 117] on em at bounding box center [129, 118] width 5 height 5
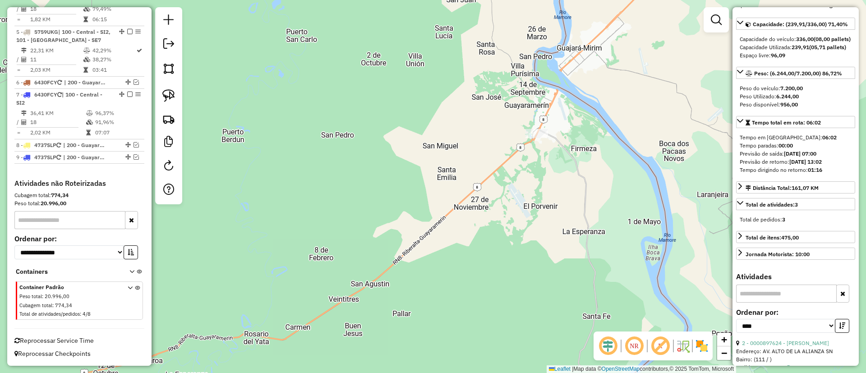
scroll to position [539, 0]
drag, startPoint x: 538, startPoint y: 69, endPoint x: 525, endPoint y: 169, distance: 101.5
drag, startPoint x: 484, startPoint y: 129, endPoint x: 601, endPoint y: 111, distance: 118.1
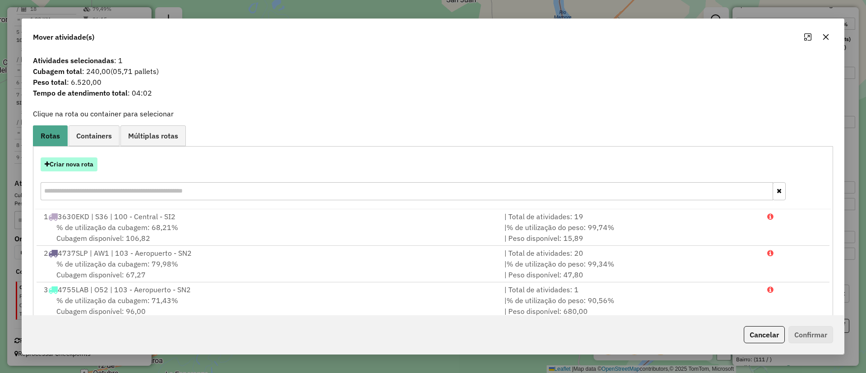
click at [57, 158] on button "Criar nova rota" at bounding box center [69, 164] width 57 height 14
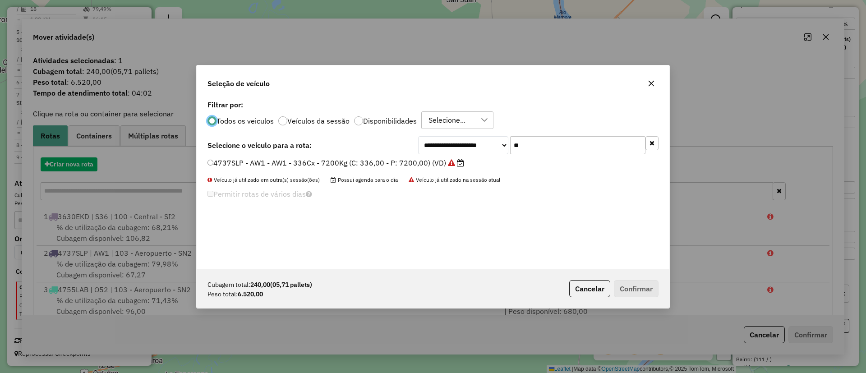
scroll to position [5, 3]
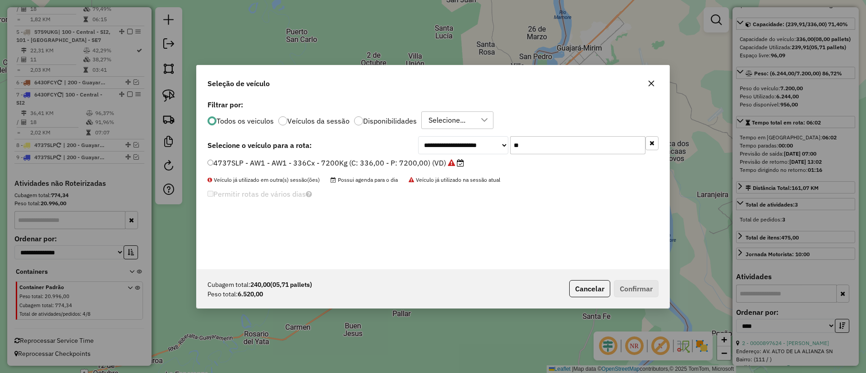
drag, startPoint x: 538, startPoint y: 141, endPoint x: 490, endPoint y: 135, distance: 48.1
click at [490, 136] on div "**********" at bounding box center [538, 145] width 240 height 18
type input "**"
click at [393, 165] on label "6430FCY - UN2 - UN2 - 336Cx - 8400Kg (C: 336,00 - P: 8400,00) (VD)" at bounding box center [335, 162] width 255 height 11
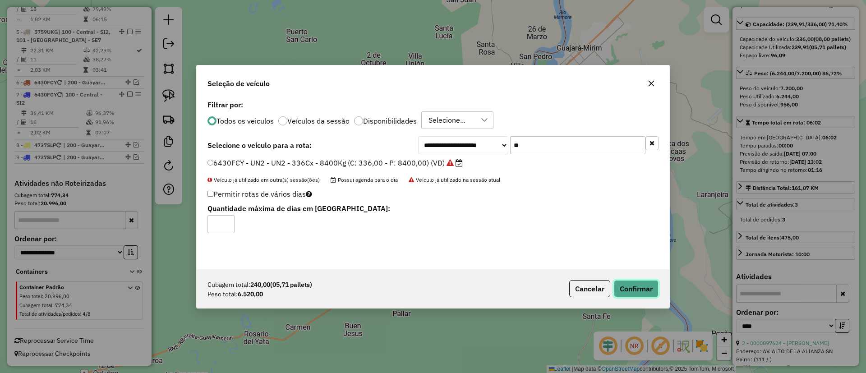
click at [633, 295] on button "Confirmar" at bounding box center [636, 288] width 45 height 17
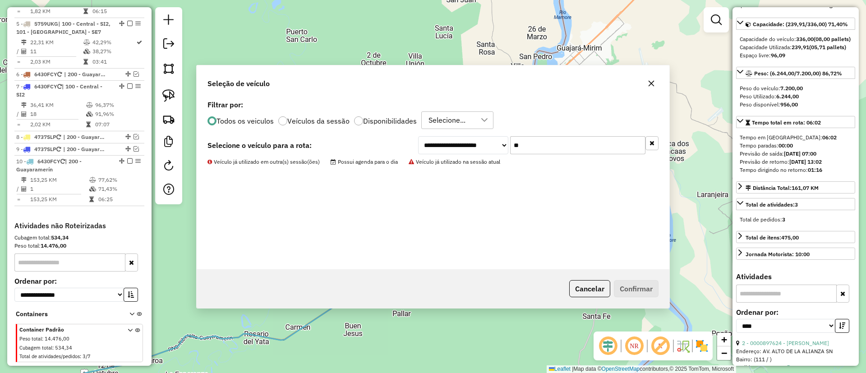
scroll to position [589, 0]
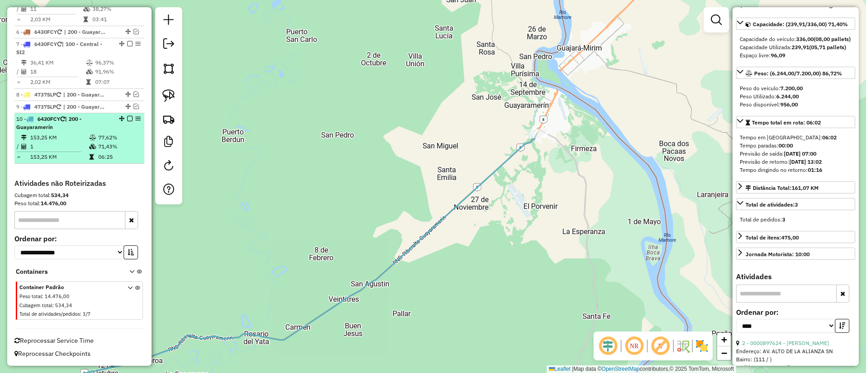
click at [129, 123] on div "10 - 6430FCY | 200 - Guayaramerín" at bounding box center [79, 123] width 126 height 16
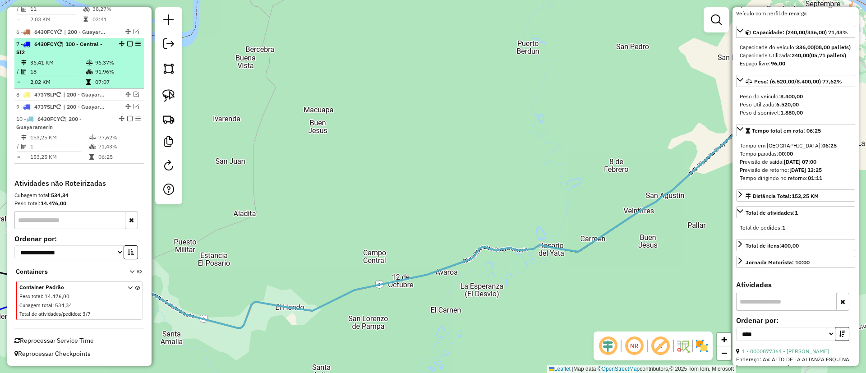
click at [127, 118] on em at bounding box center [129, 118] width 5 height 5
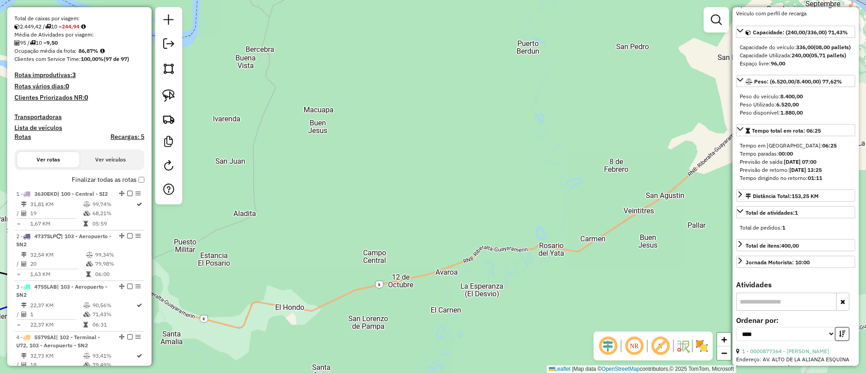
scroll to position [153, 0]
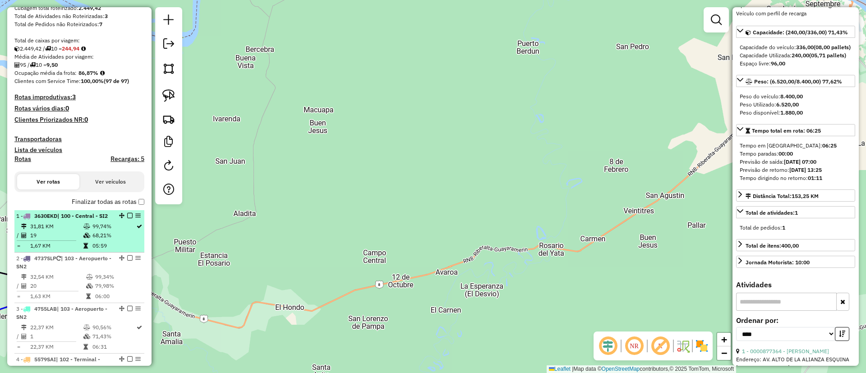
click at [61, 240] on td "19" at bounding box center [56, 235] width 53 height 9
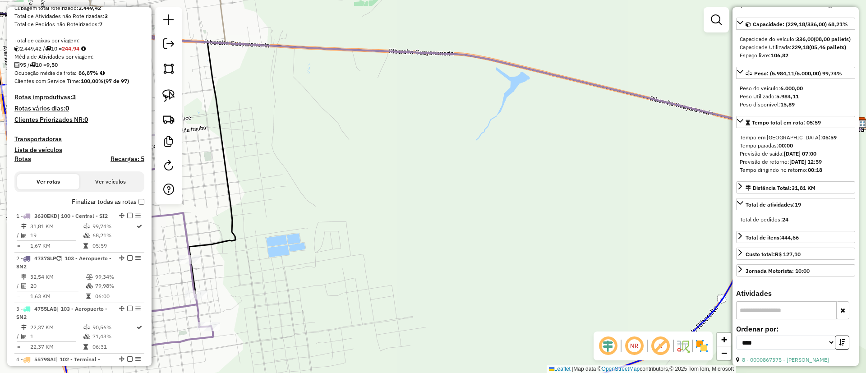
scroll to position [0, 0]
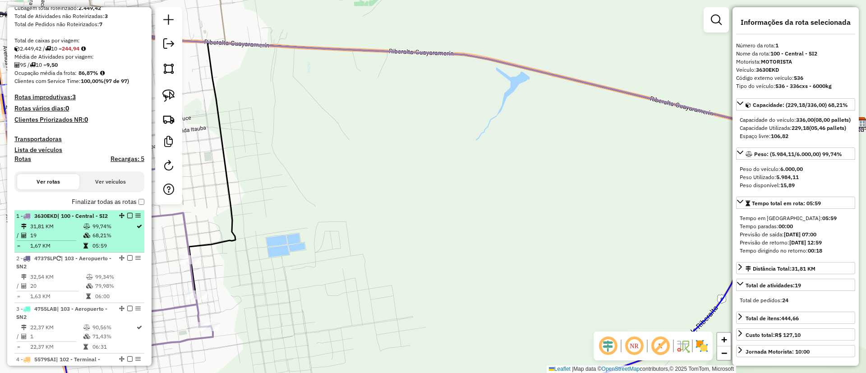
click at [128, 217] on em at bounding box center [129, 215] width 5 height 5
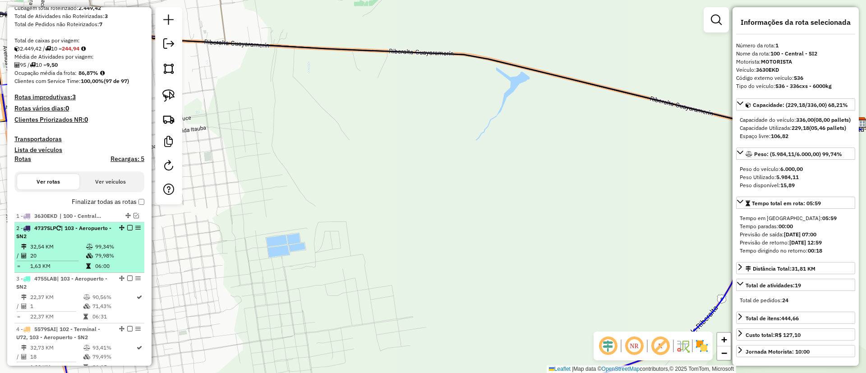
click at [119, 240] on div "2 - 4737SLP | 103 - Aeropuerto - SN2" at bounding box center [79, 232] width 126 height 16
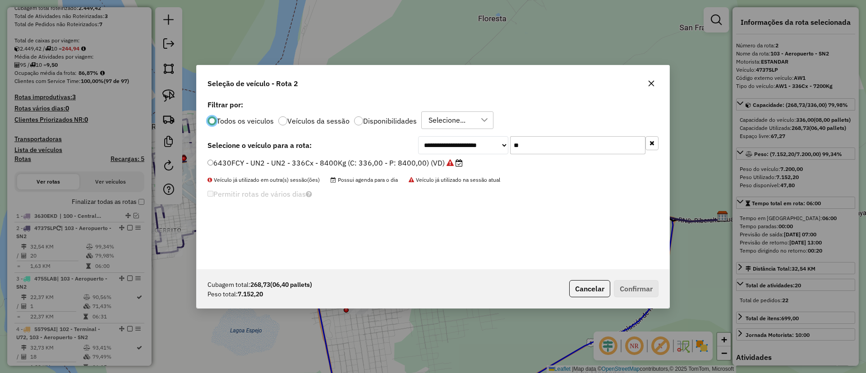
scroll to position [5, 3]
click at [319, 124] on label "Veículos da sessão" at bounding box center [318, 120] width 62 height 7
click at [655, 148] on button "button" at bounding box center [652, 143] width 13 height 14
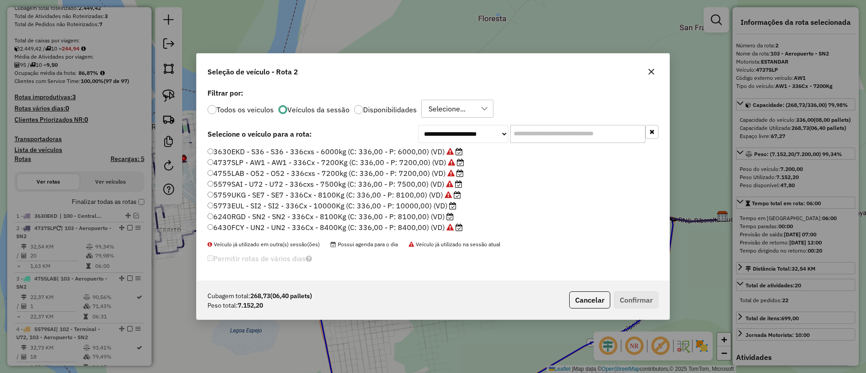
click at [449, 213] on icon at bounding box center [450, 216] width 7 height 7
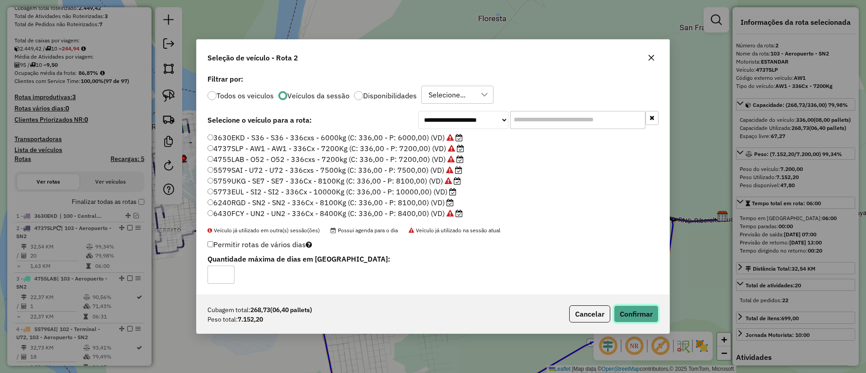
click at [632, 315] on button "Confirmar" at bounding box center [636, 313] width 45 height 17
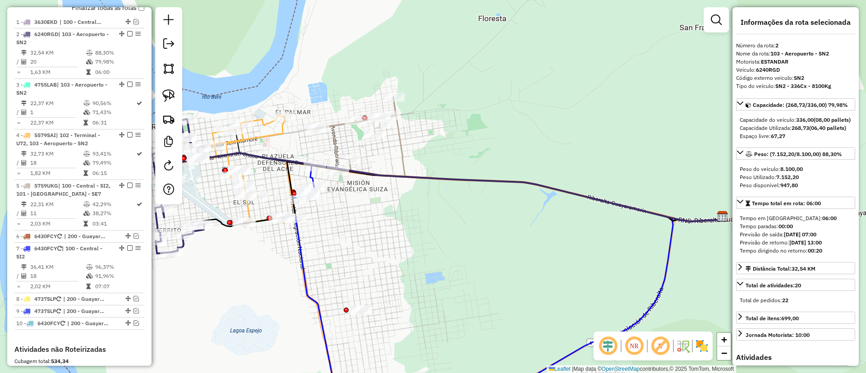
scroll to position [368, 0]
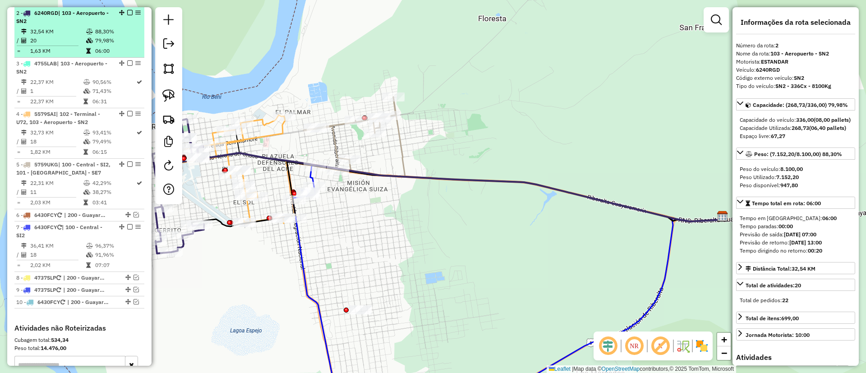
click at [120, 42] on td "79,98%" at bounding box center [118, 40] width 46 height 9
click at [127, 13] on em at bounding box center [129, 12] width 5 height 5
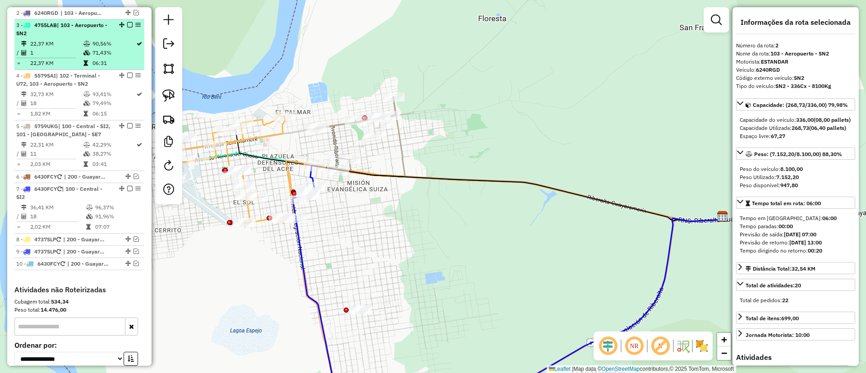
click at [130, 46] on td "90,56%" at bounding box center [114, 43] width 44 height 9
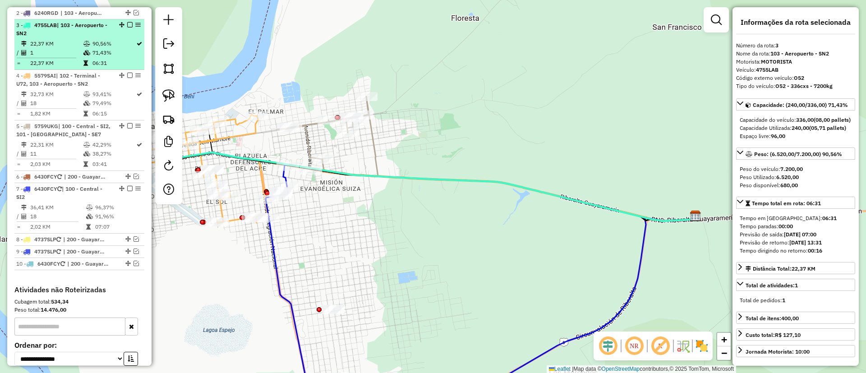
click at [130, 26] on div at bounding box center [127, 24] width 27 height 5
click at [128, 26] on em at bounding box center [129, 24] width 5 height 5
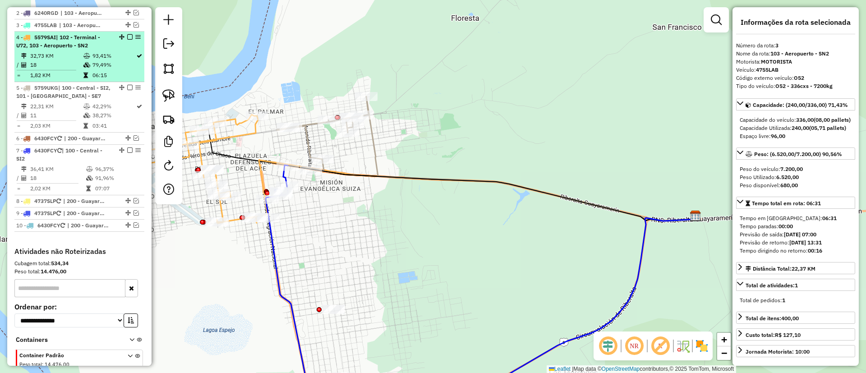
drag, startPoint x: 126, startPoint y: 60, endPoint x: 125, endPoint y: 55, distance: 5.0
click at [126, 59] on table "32,73 KM 93,41% / 18 79,49% = 1,82 KM 06:15" at bounding box center [79, 65] width 126 height 28
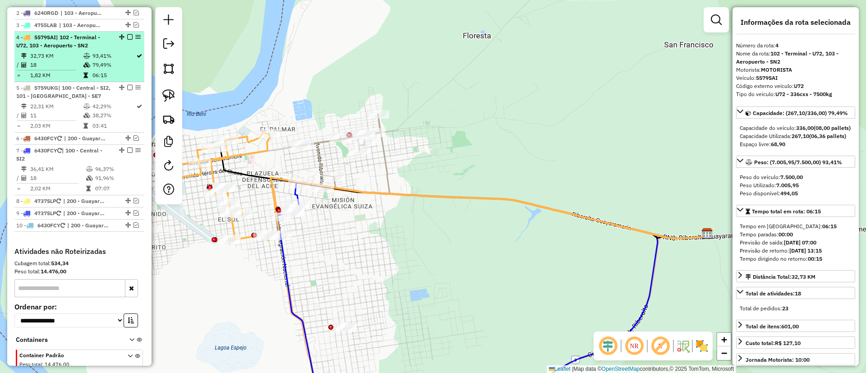
click at [128, 38] on em at bounding box center [129, 36] width 5 height 5
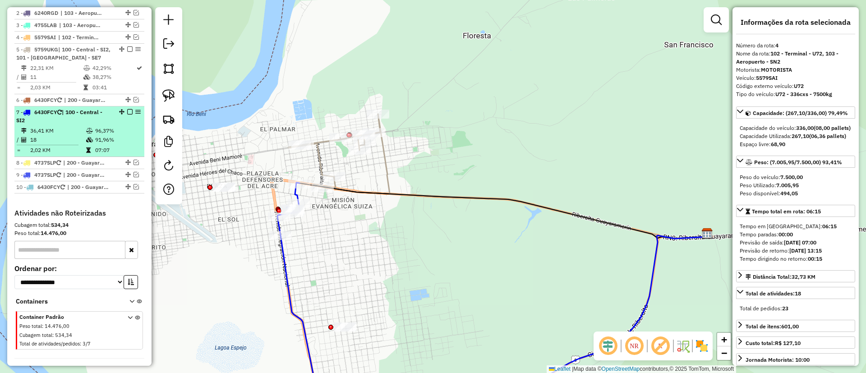
click at [116, 134] on td "96,37%" at bounding box center [118, 130] width 46 height 9
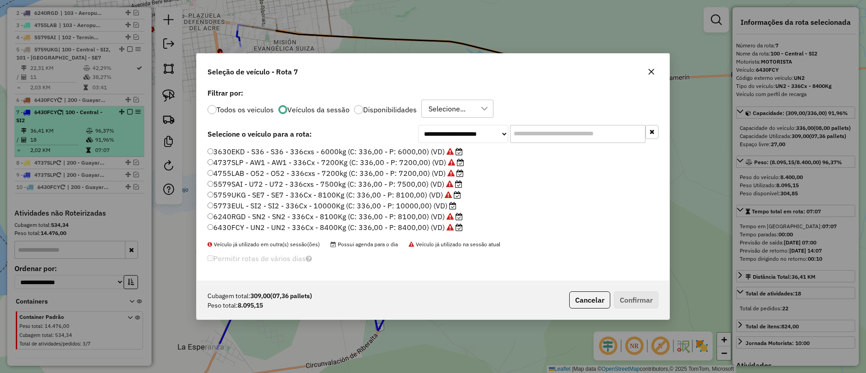
scroll to position [5, 3]
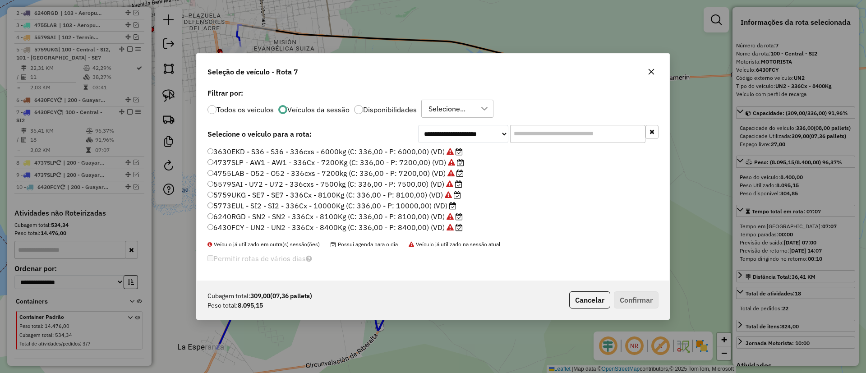
drag, startPoint x: 398, startPoint y: 208, endPoint x: 394, endPoint y: 203, distance: 6.1
click at [394, 203] on label "5773EUL - SI2 - SI2 - 336Cx - 10000Kg (C: 336,00 - P: 10000,00) (VD)" at bounding box center [332, 205] width 249 height 11
click at [408, 205] on label "5773EUL - SI2 - SI2 - 336Cx - 10000Kg (C: 336,00 - P: 10000,00) (VD)" at bounding box center [332, 205] width 249 height 11
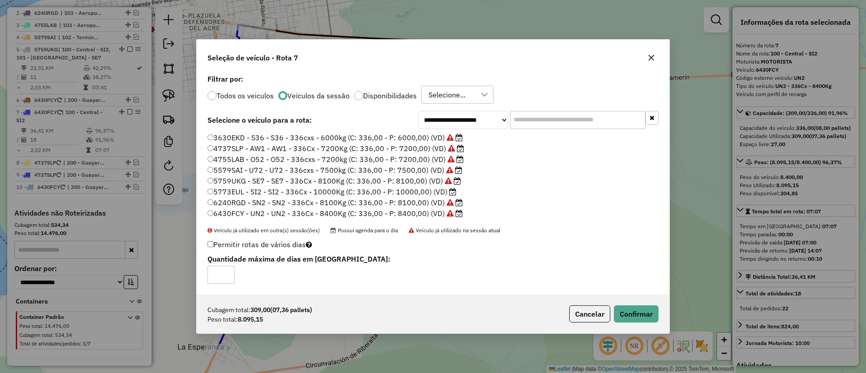
click at [449, 192] on icon at bounding box center [452, 191] width 7 height 7
click at [642, 311] on button "Confirmar" at bounding box center [636, 313] width 45 height 17
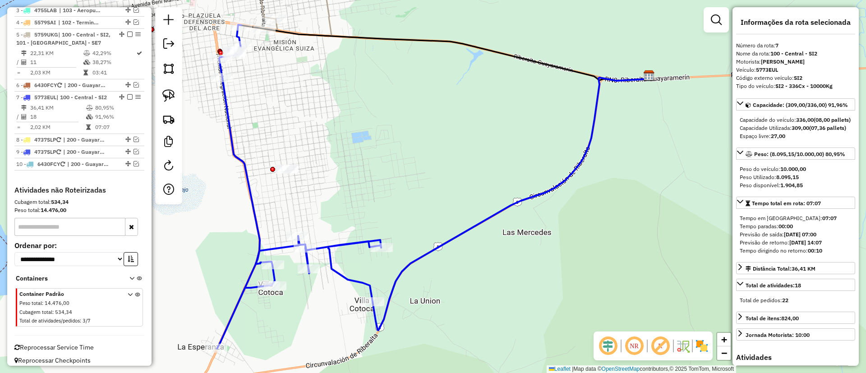
scroll to position [389, 0]
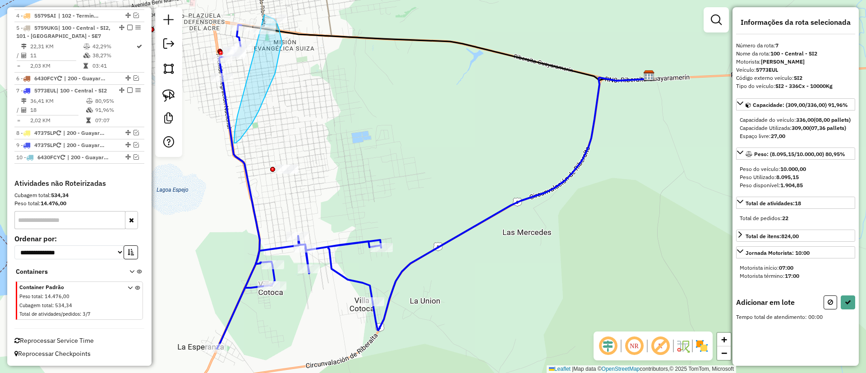
drag, startPoint x: 234, startPoint y: 142, endPoint x: 241, endPoint y: 12, distance: 129.7
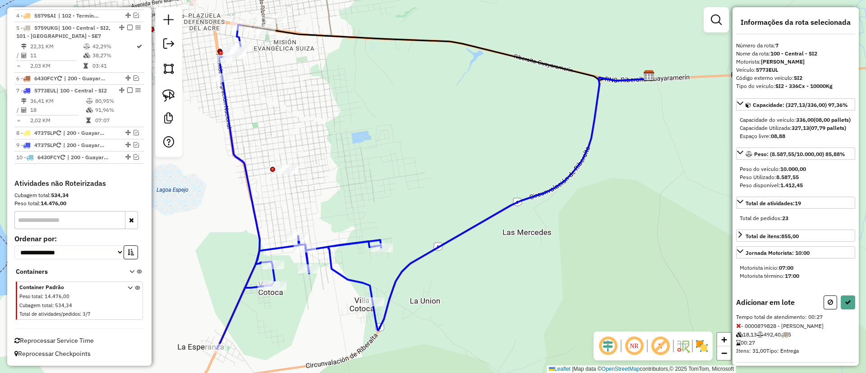
select select "*********"
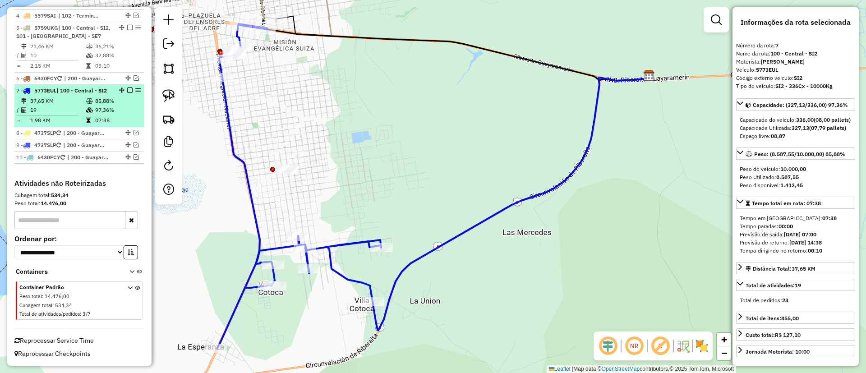
click at [127, 89] on em at bounding box center [129, 90] width 5 height 5
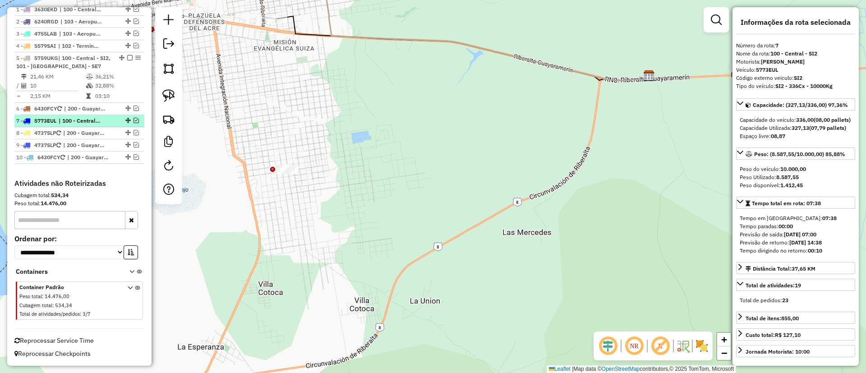
scroll to position [359, 0]
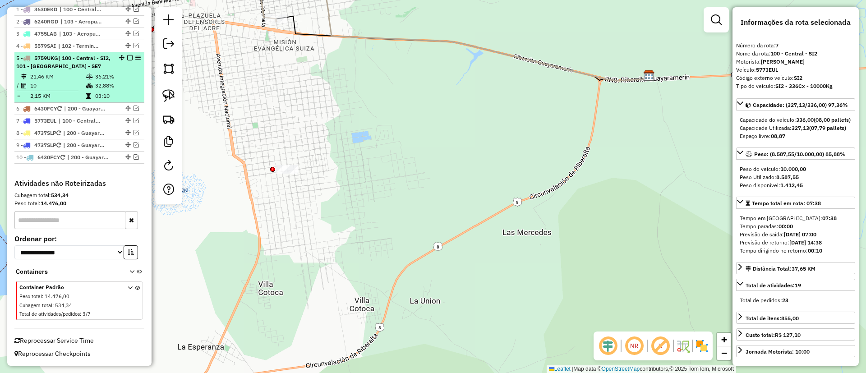
click at [114, 73] on td "36,21%" at bounding box center [118, 76] width 46 height 9
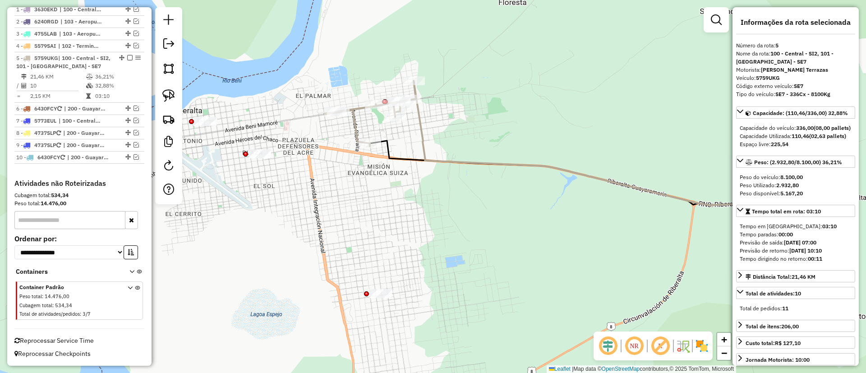
drag, startPoint x: 494, startPoint y: 185, endPoint x: 565, endPoint y: 141, distance: 84.0
click at [564, 142] on div "Janela de atendimento Grade de atendimento Capacidade Transportadoras Veículos …" at bounding box center [433, 186] width 866 height 373
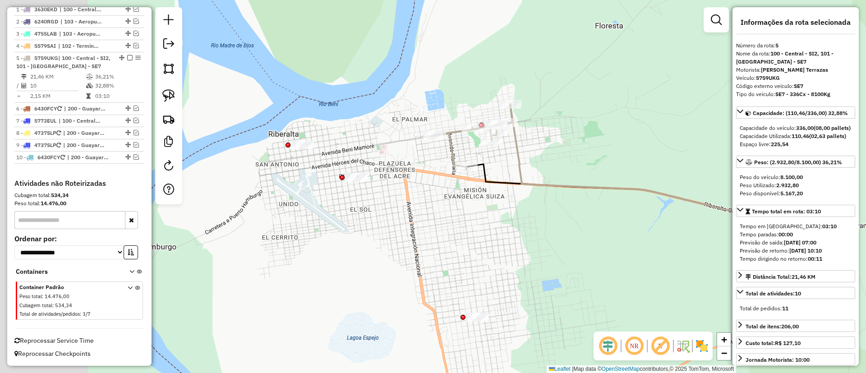
drag, startPoint x: 666, startPoint y: 139, endPoint x: 744, endPoint y: 158, distance: 80.8
click at [744, 158] on hb-router-mapa "Informações da Sessão 1280046 - [DATE]5 Criação: [DATE] 15:04 Depósito: SAZ BO …" at bounding box center [433, 186] width 866 height 373
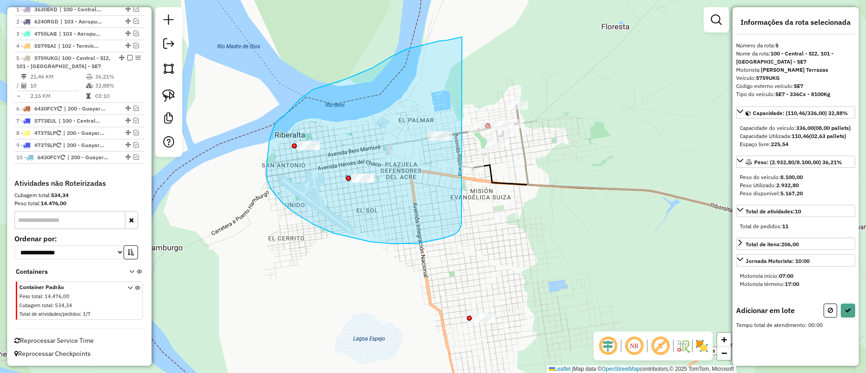
drag, startPoint x: 407, startPoint y: 49, endPoint x: 465, endPoint y: 217, distance: 178.1
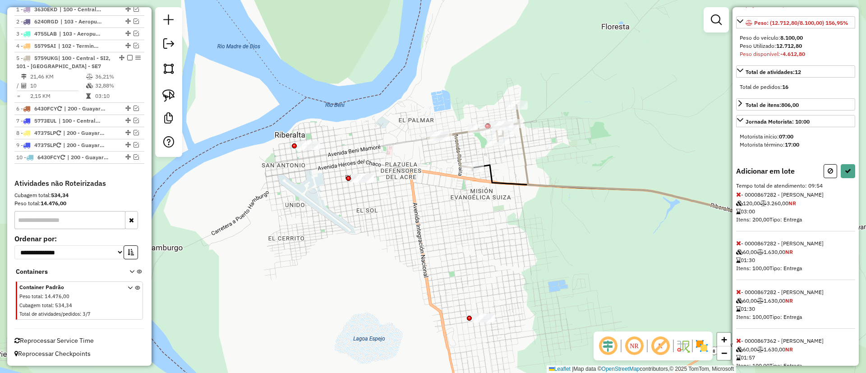
scroll to position [145, 0]
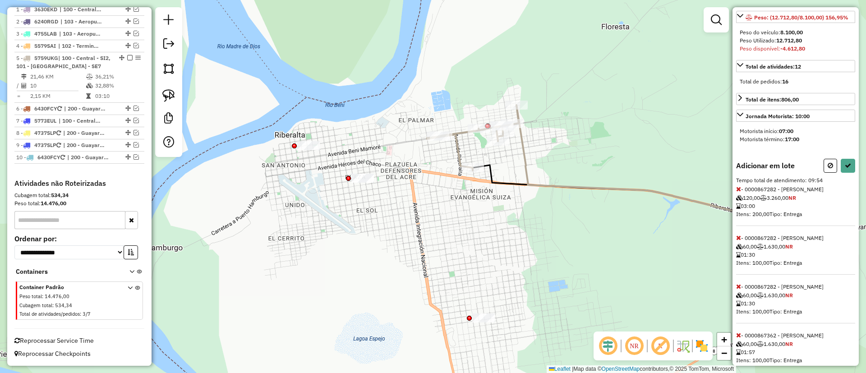
click at [739, 193] on span at bounding box center [738, 189] width 5 height 8
click at [739, 192] on icon at bounding box center [738, 189] width 5 height 6
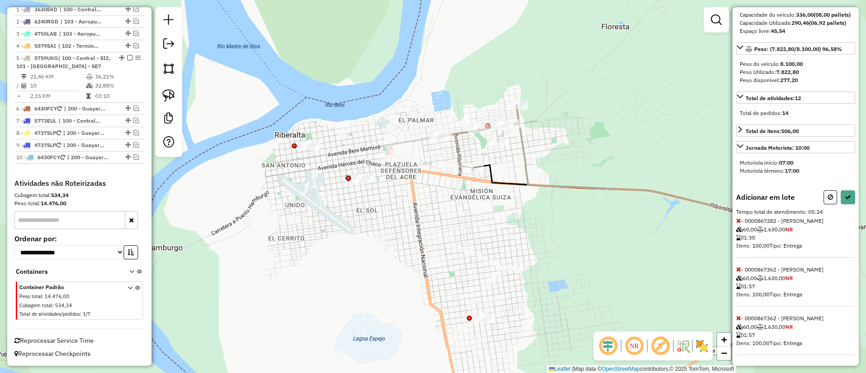
scroll to position [137, 0]
select select "*********"
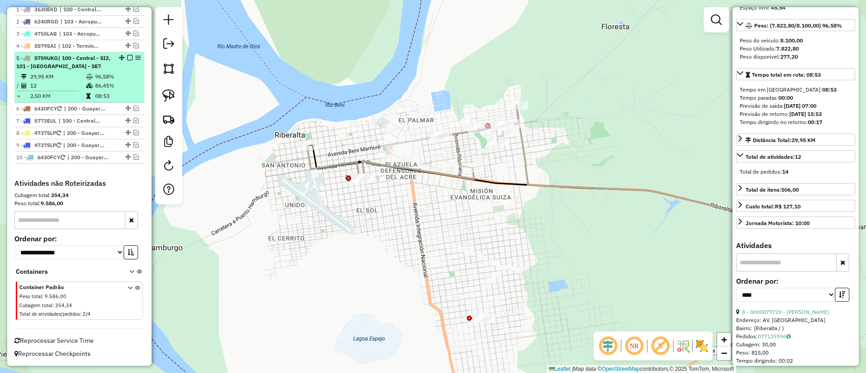
click at [129, 59] on em at bounding box center [129, 57] width 5 height 5
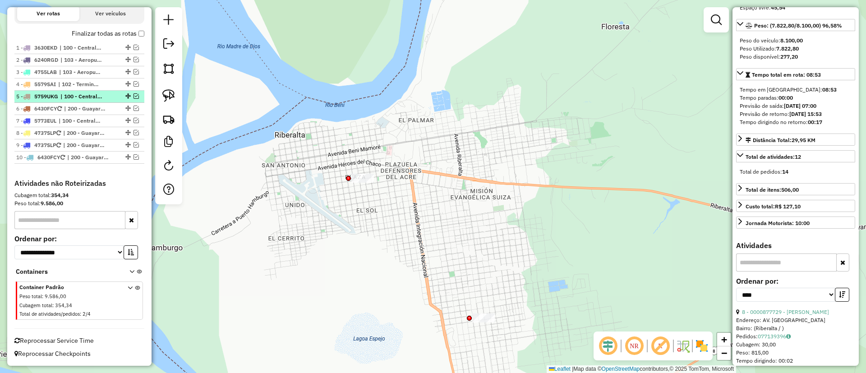
scroll to position [321, 0]
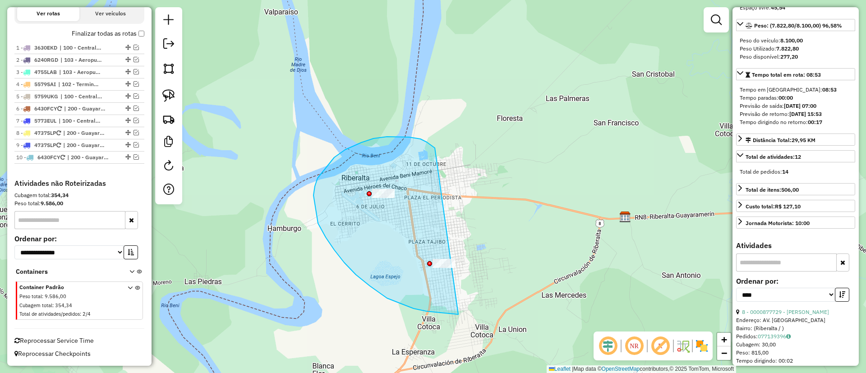
drag, startPoint x: 345, startPoint y: 150, endPoint x: 515, endPoint y: 265, distance: 205.6
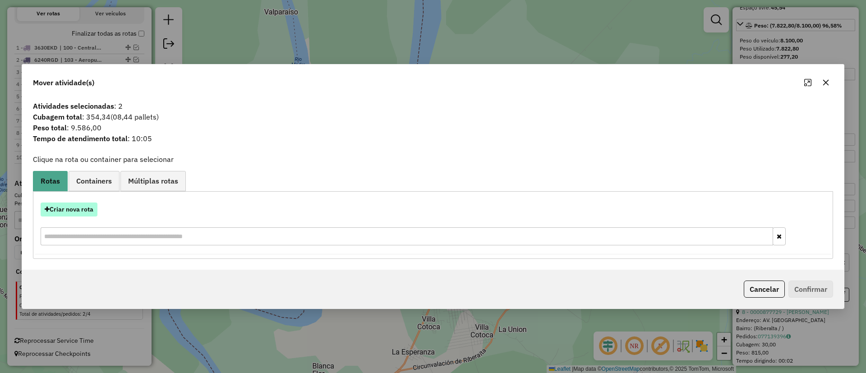
click at [82, 209] on button "Criar nova rota" at bounding box center [69, 210] width 57 height 14
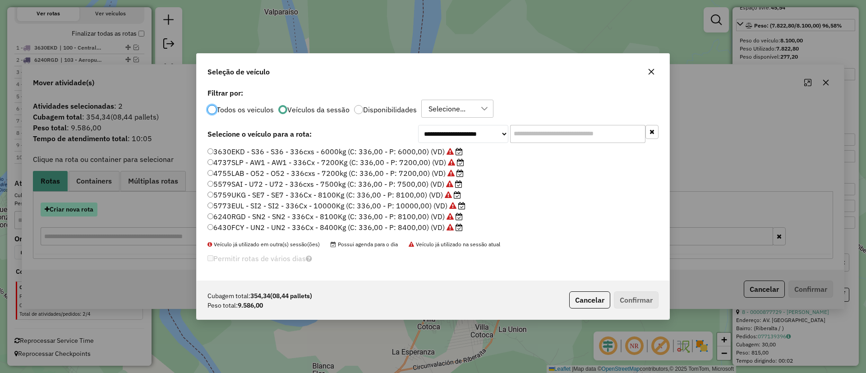
scroll to position [5, 3]
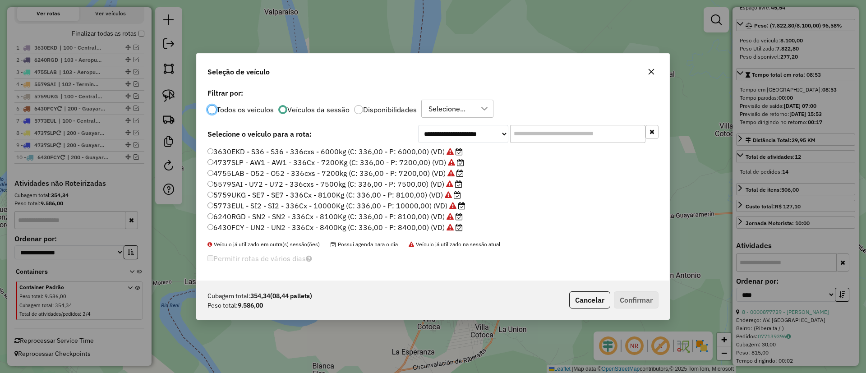
click at [350, 206] on label "5773EUL - SI2 - SI2 - 336Cx - 10000Kg (C: 336,00 - P: 10000,00) (VD)" at bounding box center [337, 205] width 258 height 11
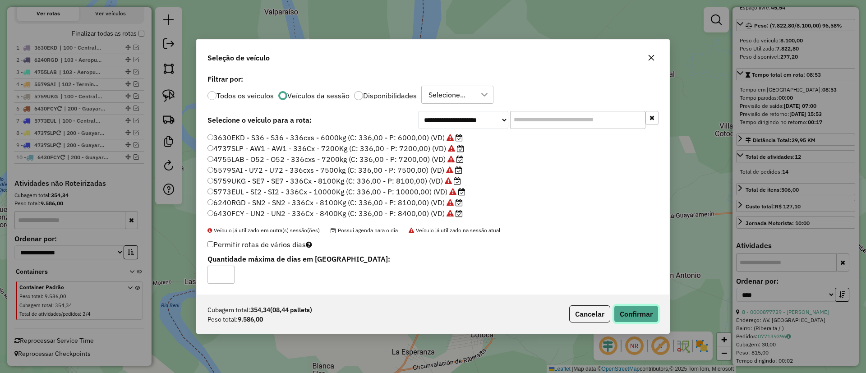
click at [637, 314] on button "Confirmar" at bounding box center [636, 313] width 45 height 17
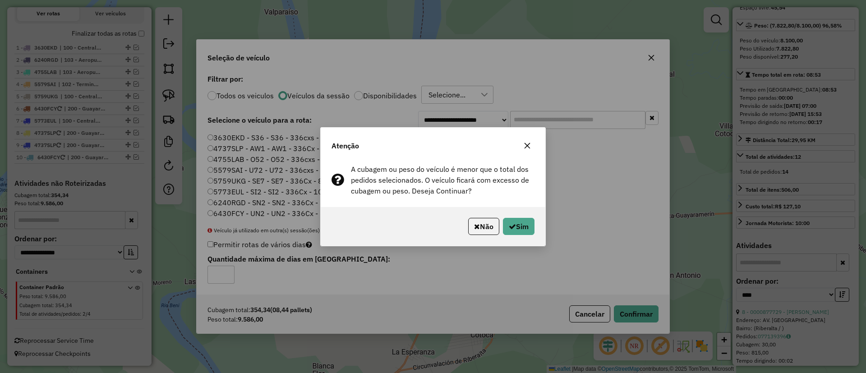
click at [525, 148] on icon "button" at bounding box center [527, 145] width 7 height 7
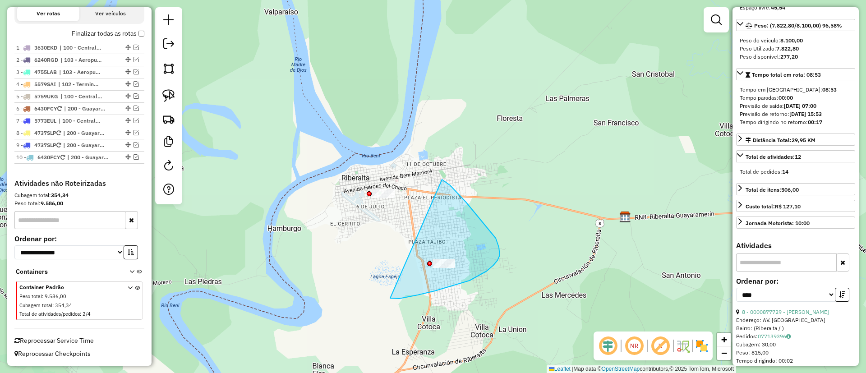
drag, startPoint x: 390, startPoint y: 298, endPoint x: 439, endPoint y: 179, distance: 128.9
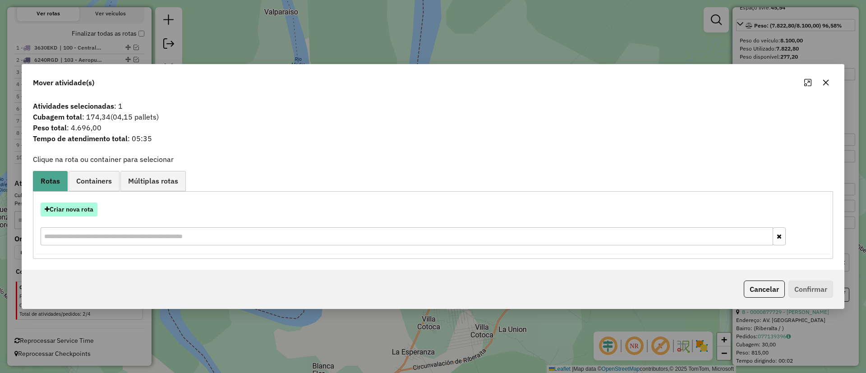
click at [79, 207] on button "Criar nova rota" at bounding box center [69, 210] width 57 height 14
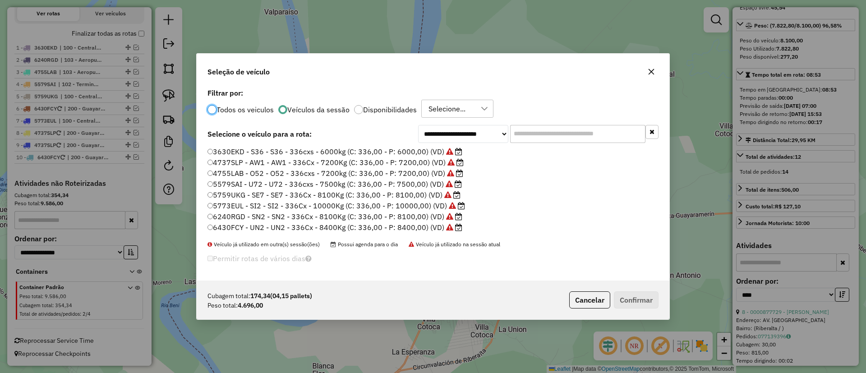
click at [362, 149] on label "3630EKD - S36 - S36 - 336cxs - 6000kg (C: 336,00 - P: 6000,00) (VD)" at bounding box center [335, 151] width 255 height 11
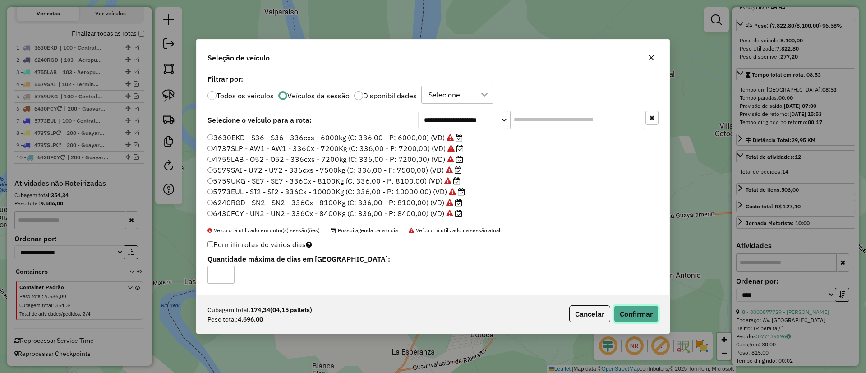
click at [637, 319] on button "Confirmar" at bounding box center [636, 313] width 45 height 17
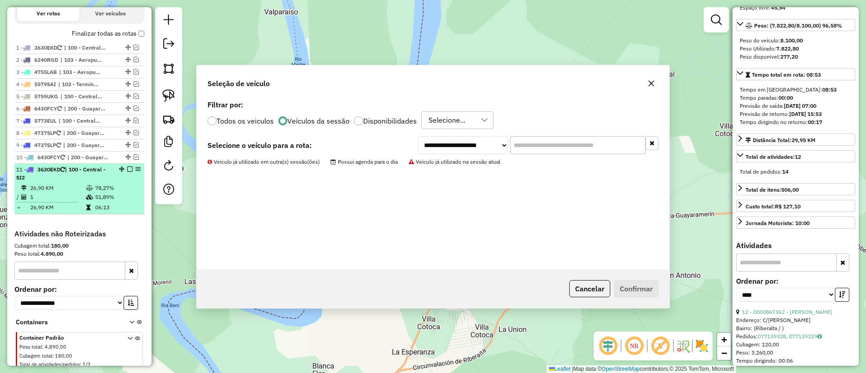
scroll to position [371, 0]
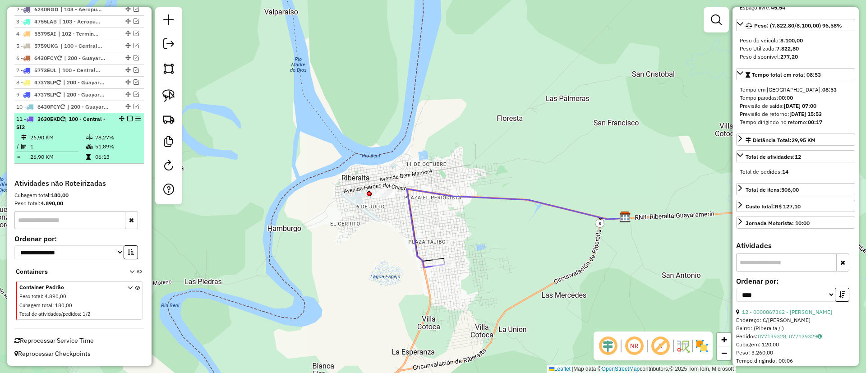
click at [127, 117] on em at bounding box center [129, 118] width 5 height 5
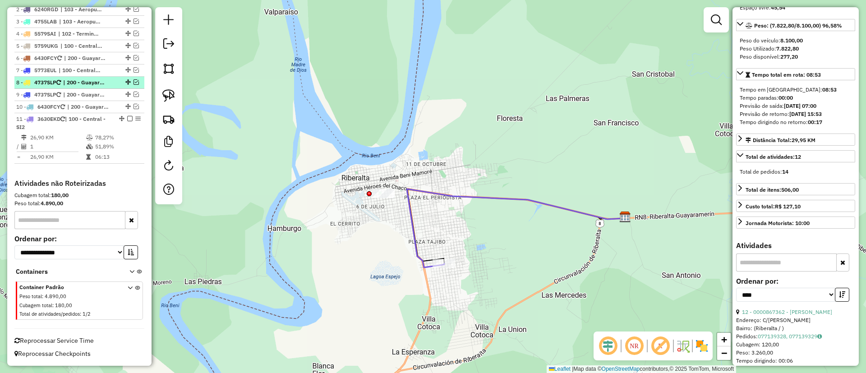
scroll to position [333, 0]
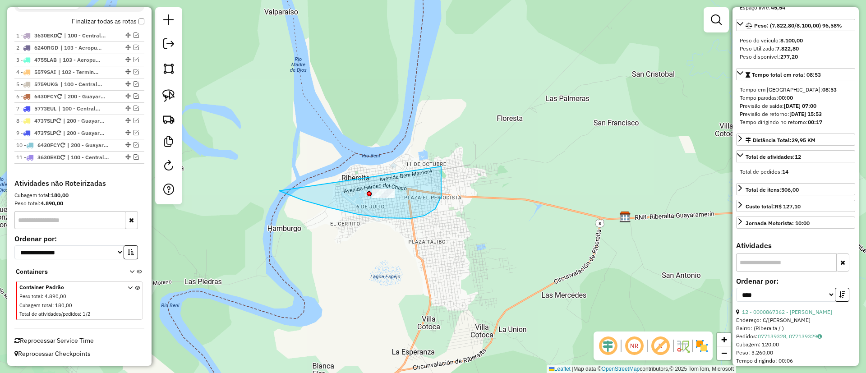
drag, startPoint x: 279, startPoint y: 191, endPoint x: 439, endPoint y: 164, distance: 161.6
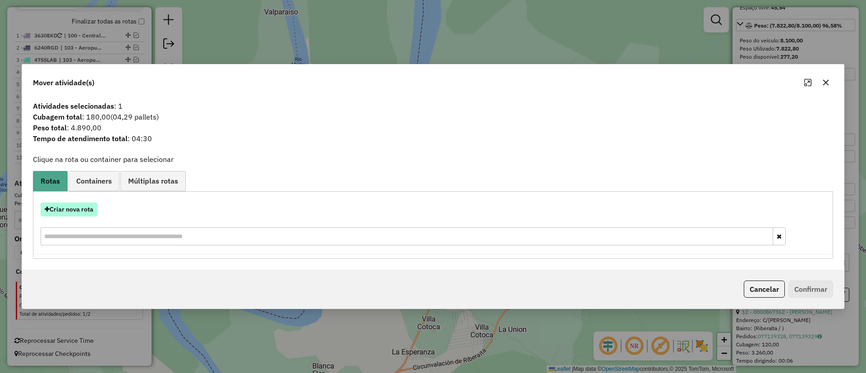
click at [84, 210] on button "Criar nova rota" at bounding box center [69, 210] width 57 height 14
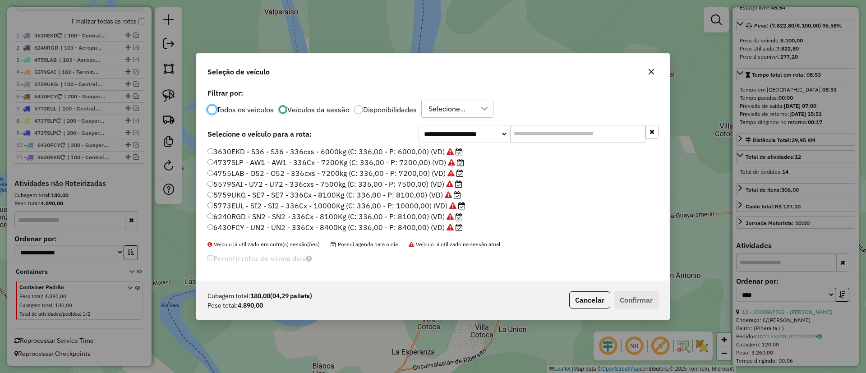
scroll to position [5, 3]
click at [346, 171] on label "4755LAB - O52 - O52 - 336cxs - 7200kg (C: 336,00 - P: 7200,00) (VD)" at bounding box center [336, 173] width 256 height 11
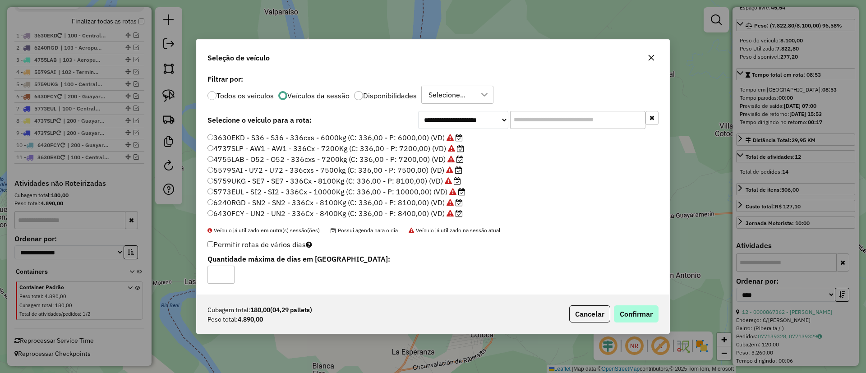
click at [636, 305] on div "Cubagem total: 180,00 (04,29 pallets) Peso total: 4.890,00 Cancelar Confirmar" at bounding box center [433, 314] width 473 height 39
click at [633, 310] on button "Confirmar" at bounding box center [636, 313] width 45 height 17
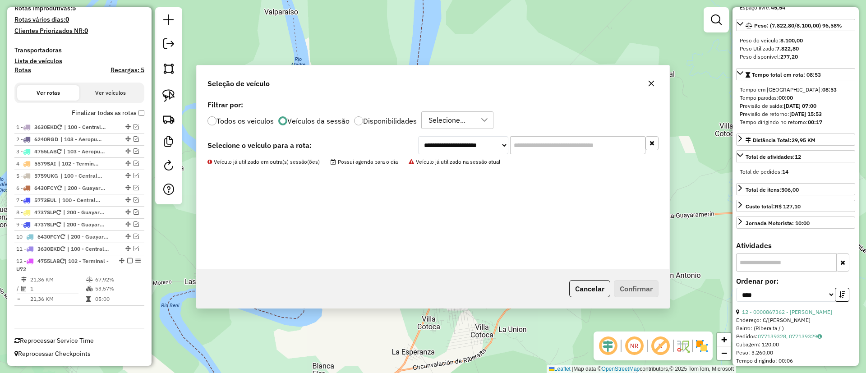
scroll to position [241, 0]
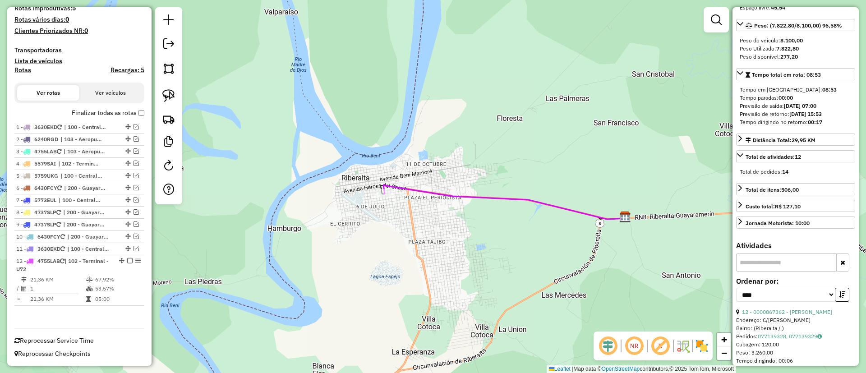
click at [107, 115] on label "Finalizar todas as rotas" at bounding box center [108, 112] width 73 height 9
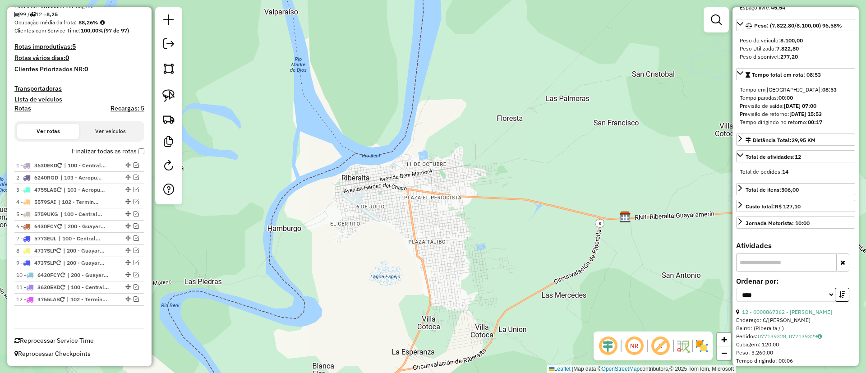
scroll to position [203, 0]
click at [168, 54] on link at bounding box center [169, 45] width 18 height 20
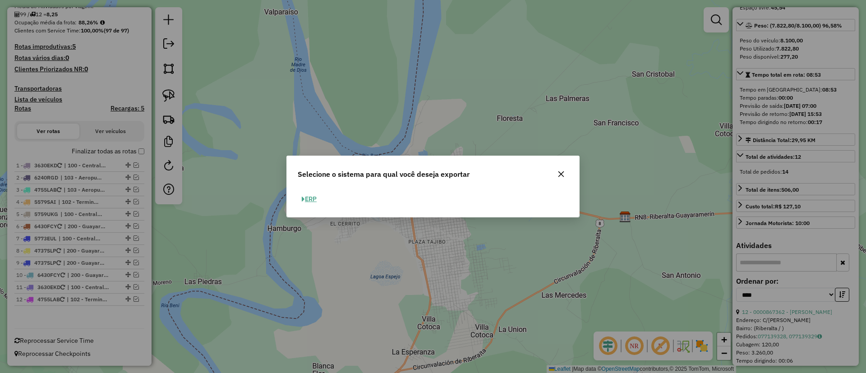
click at [315, 199] on button "ERP" at bounding box center [309, 199] width 23 height 14
select select "**"
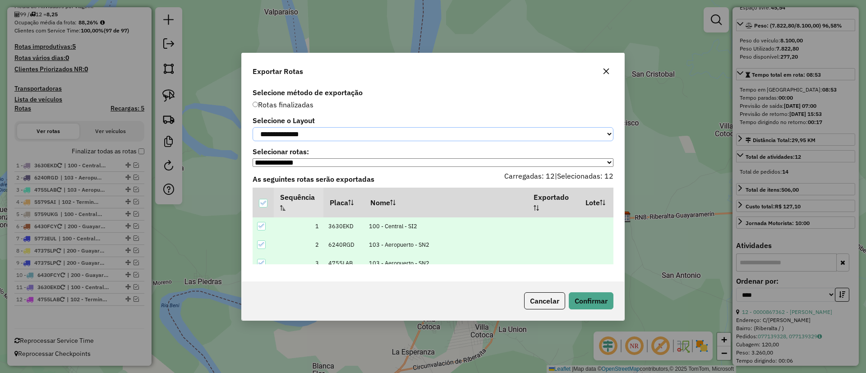
click at [307, 132] on select "**********" at bounding box center [433, 134] width 361 height 14
select select "*********"
click at [253, 127] on select "**********" at bounding box center [433, 134] width 361 height 14
click at [590, 304] on button "Confirmar" at bounding box center [591, 300] width 45 height 17
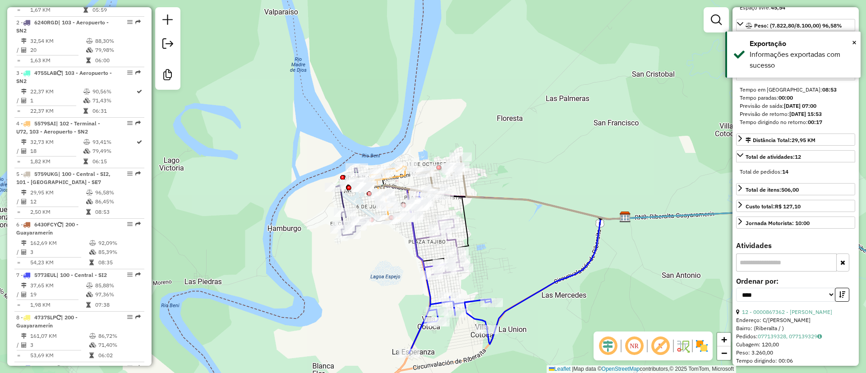
scroll to position [564, 0]
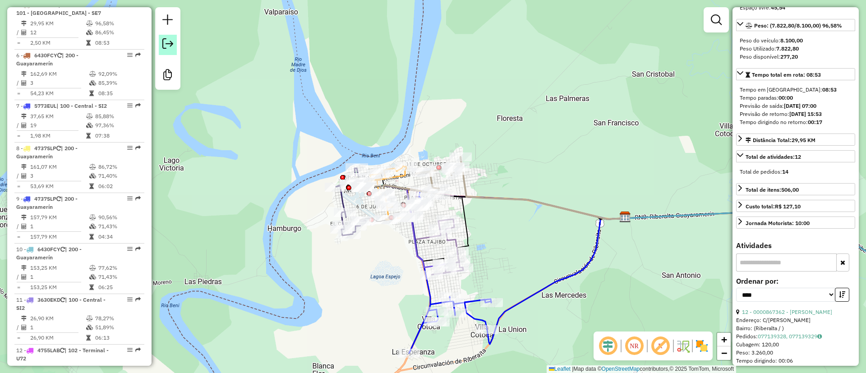
click at [170, 47] on em at bounding box center [167, 43] width 11 height 11
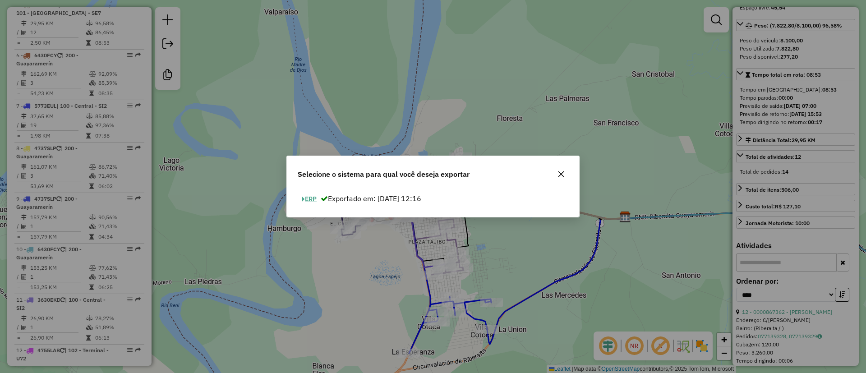
drag, startPoint x: 315, startPoint y: 198, endPoint x: 320, endPoint y: 199, distance: 4.6
click at [316, 199] on button "ERP" at bounding box center [309, 199] width 23 height 14
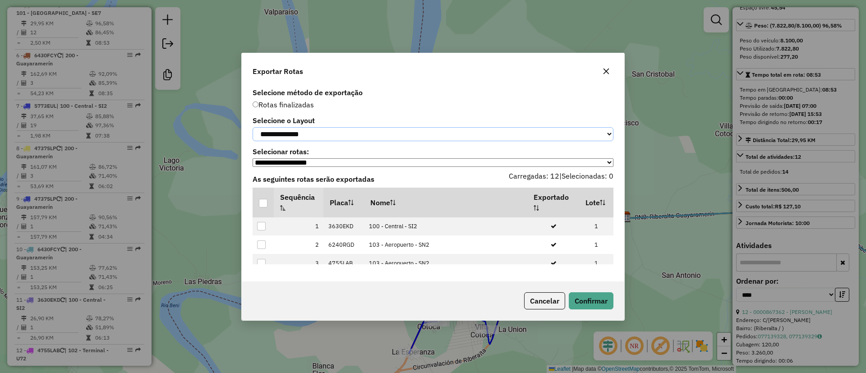
click at [340, 131] on select "**********" at bounding box center [433, 134] width 361 height 14
select select "*********"
click at [253, 127] on select "**********" at bounding box center [433, 134] width 361 height 14
click at [259, 203] on div at bounding box center [263, 203] width 9 height 9
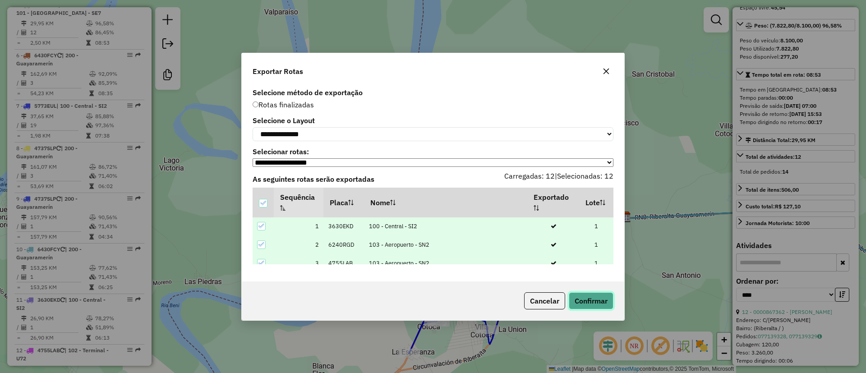
click at [598, 301] on button "Confirmar" at bounding box center [591, 300] width 45 height 17
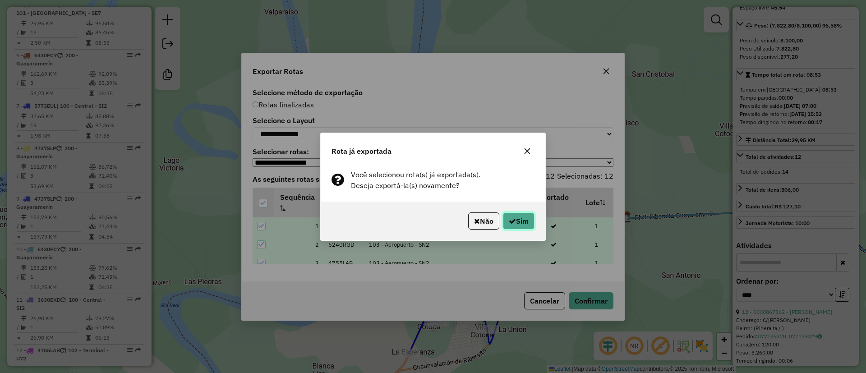
click at [521, 222] on button "Sim" at bounding box center [519, 221] width 32 height 17
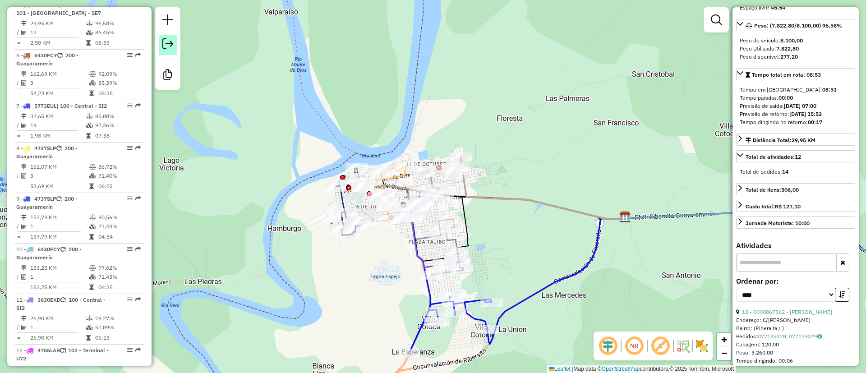
click at [166, 46] on em at bounding box center [167, 43] width 11 height 11
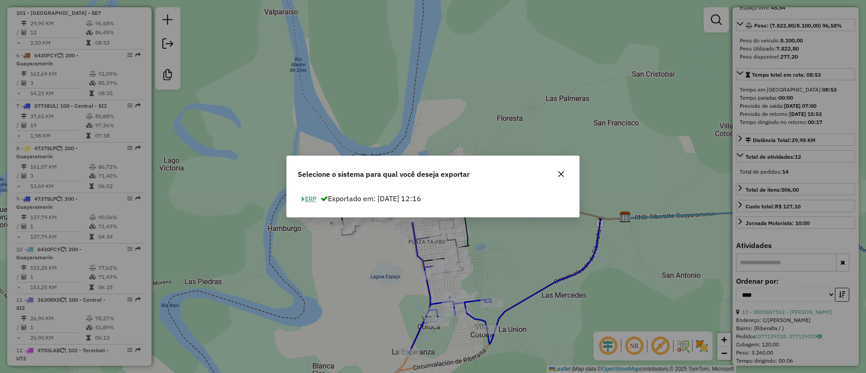
click at [312, 196] on button "ERP" at bounding box center [309, 199] width 23 height 14
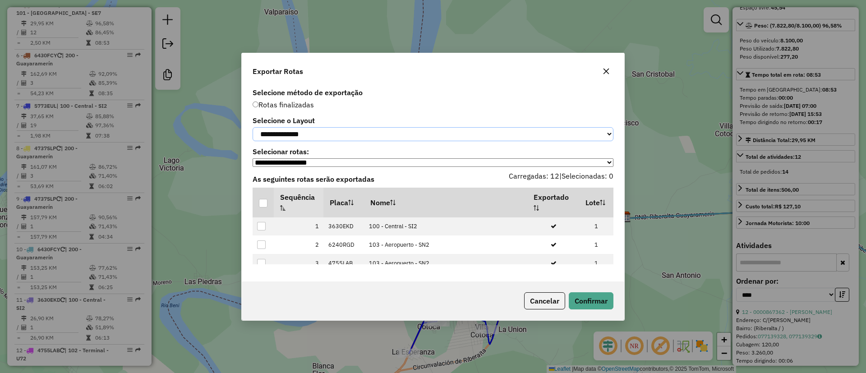
drag, startPoint x: 298, startPoint y: 131, endPoint x: 298, endPoint y: 140, distance: 8.6
click at [297, 131] on select "**********" at bounding box center [433, 134] width 361 height 14
select select "*********"
click at [253, 127] on select "**********" at bounding box center [433, 134] width 361 height 14
click at [268, 203] on th at bounding box center [263, 203] width 21 height 30
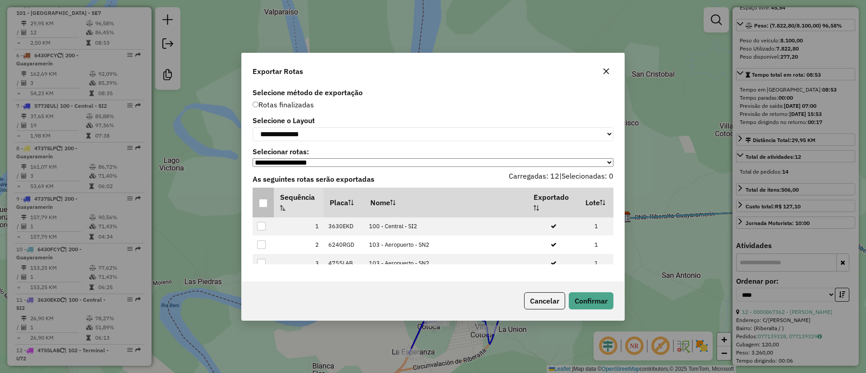
click at [267, 203] on div at bounding box center [263, 203] width 9 height 9
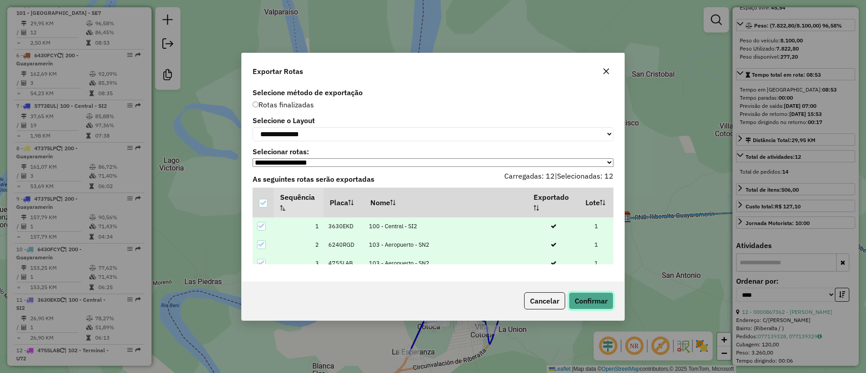
click at [581, 301] on button "Confirmar" at bounding box center [591, 300] width 45 height 17
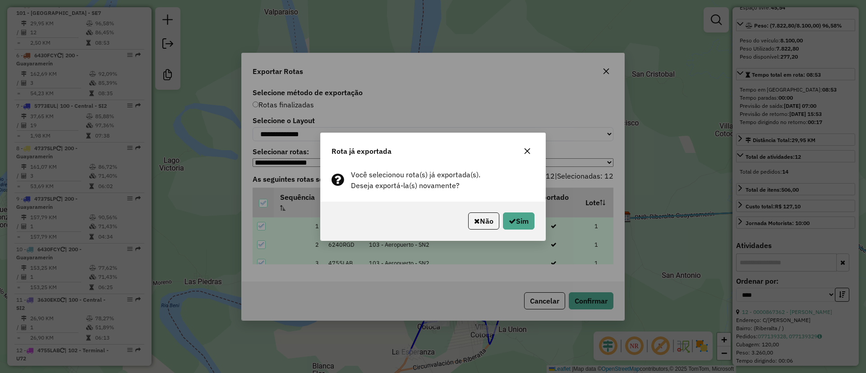
click at [520, 211] on div "Não Sim" at bounding box center [433, 221] width 225 height 39
click at [517, 218] on button "Sim" at bounding box center [519, 221] width 32 height 17
